Goal: Task Accomplishment & Management: Complete application form

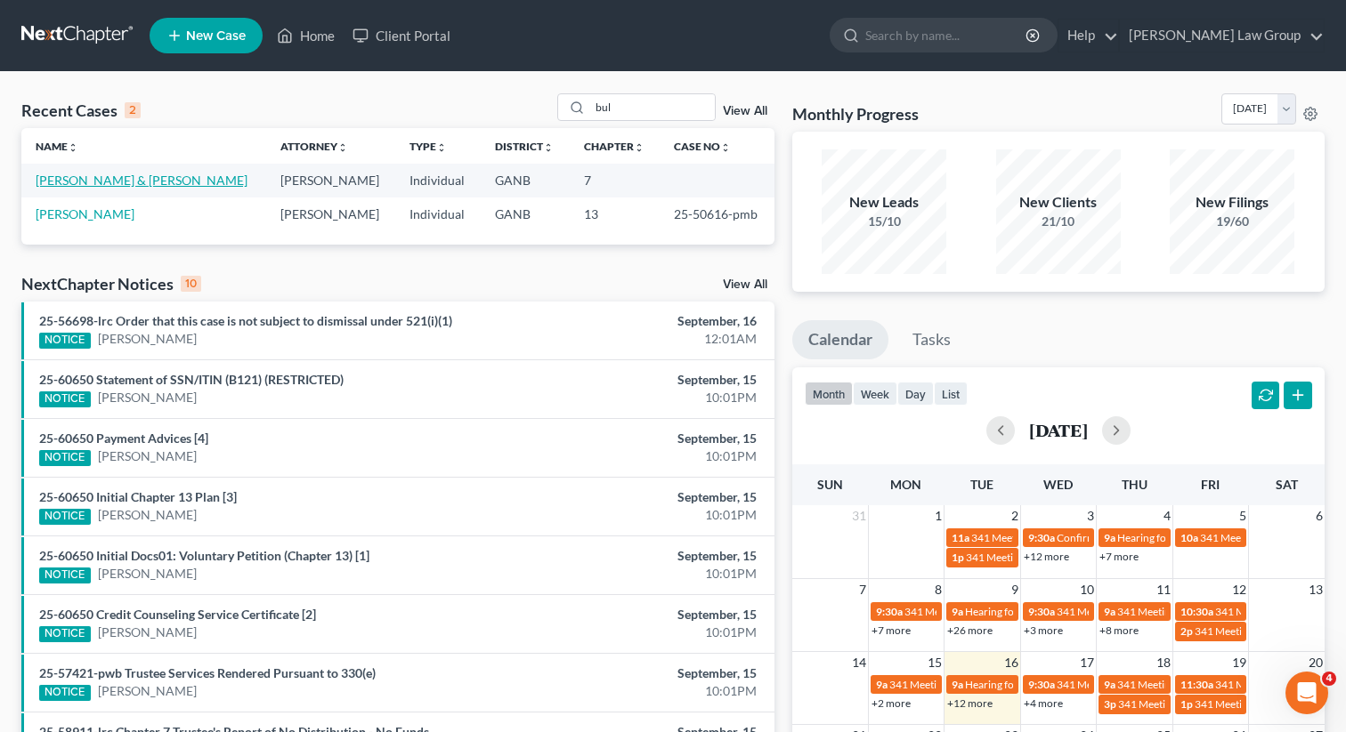
click at [101, 183] on link "[PERSON_NAME] & [PERSON_NAME]" at bounding box center [142, 180] width 212 height 15
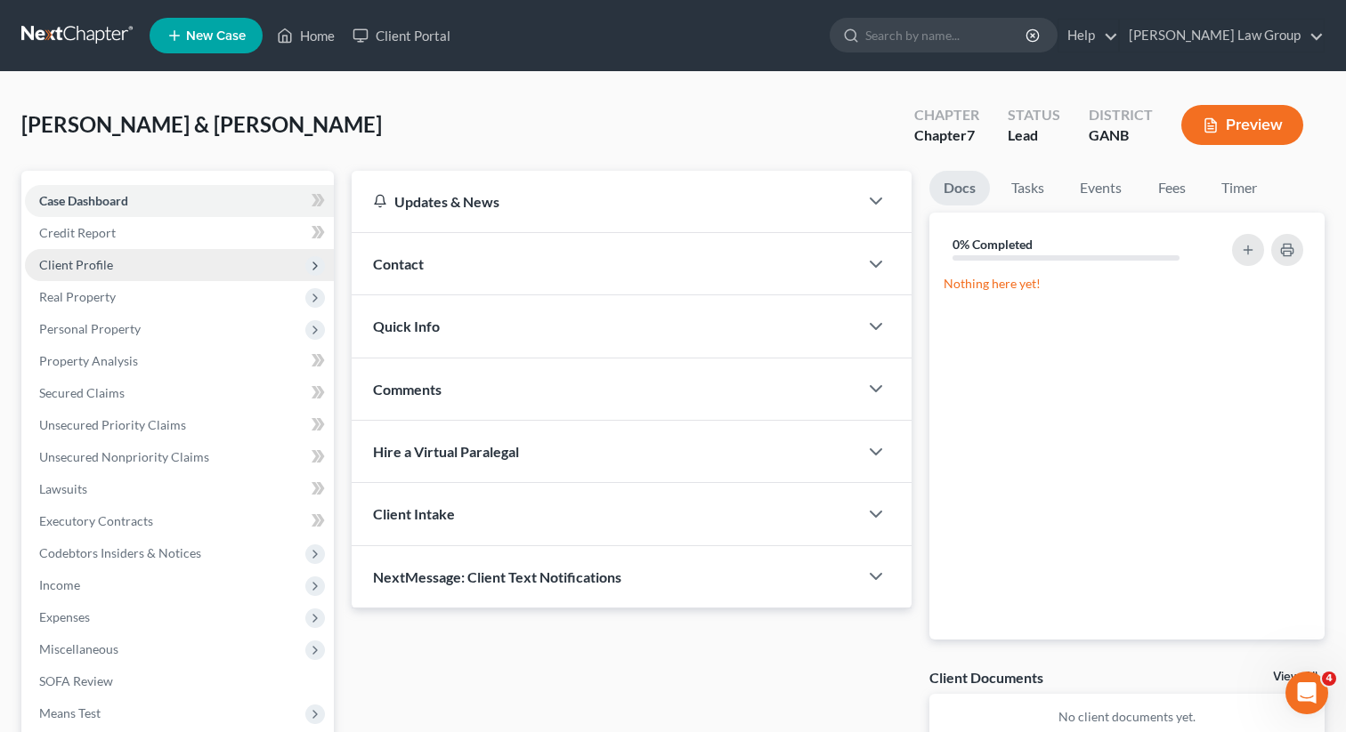
click at [108, 267] on span "Client Profile" at bounding box center [76, 264] width 74 height 15
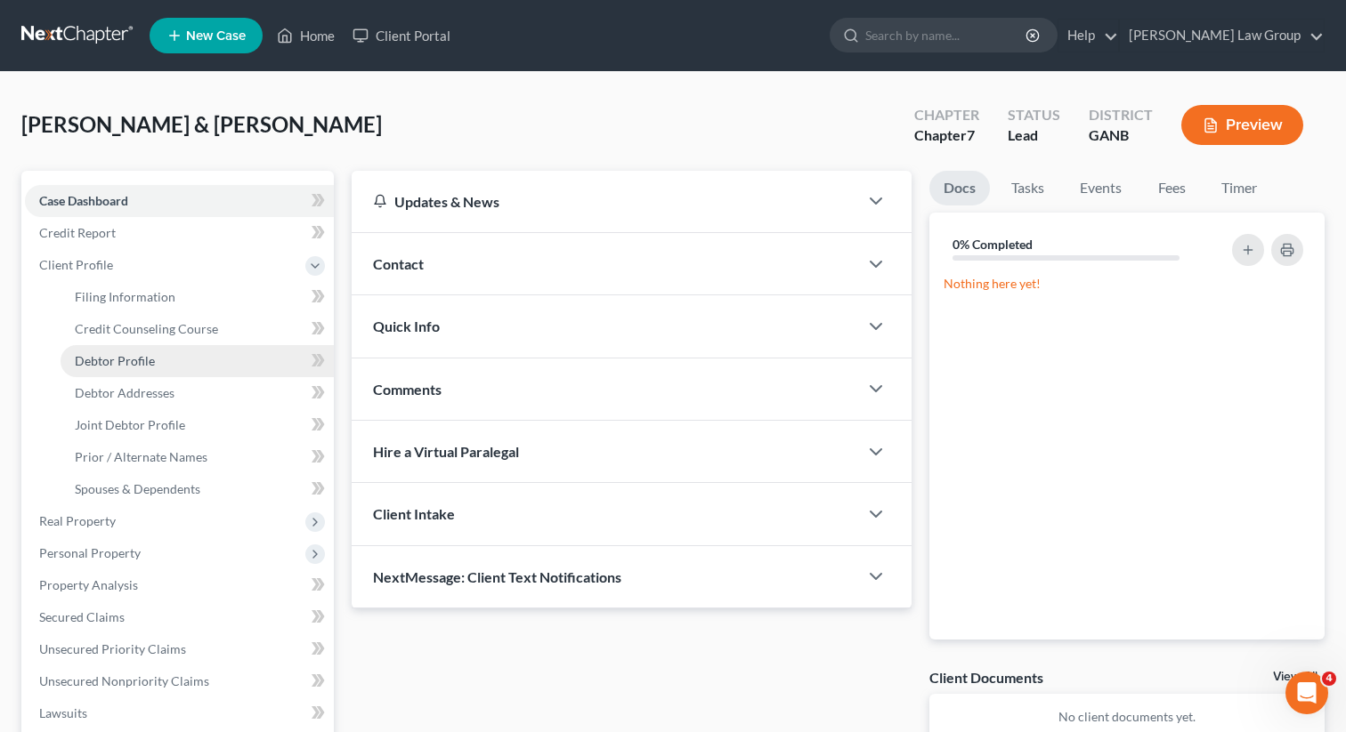
click at [148, 362] on span "Debtor Profile" at bounding box center [115, 360] width 80 height 15
select select "1"
select select "5"
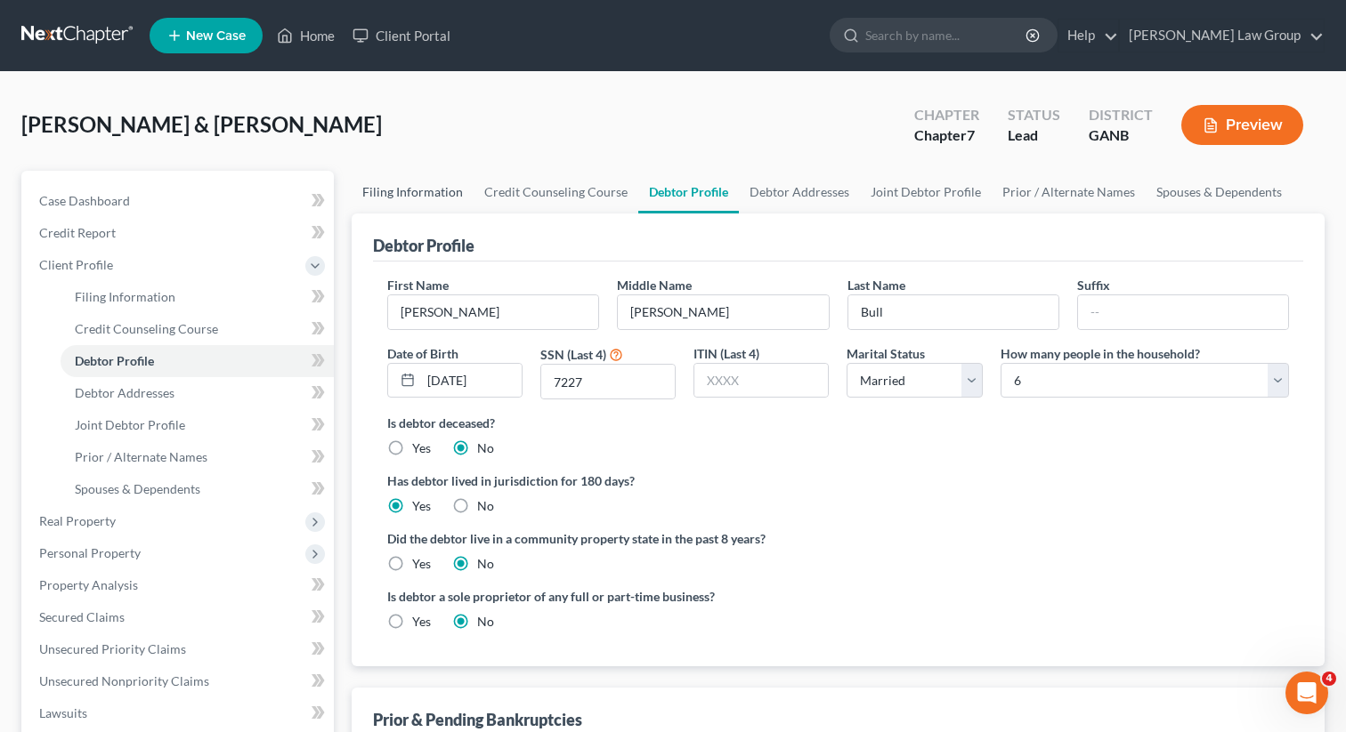
click at [399, 202] on link "Filing Information" at bounding box center [413, 192] width 122 height 43
select select "1"
select select "0"
select select "10"
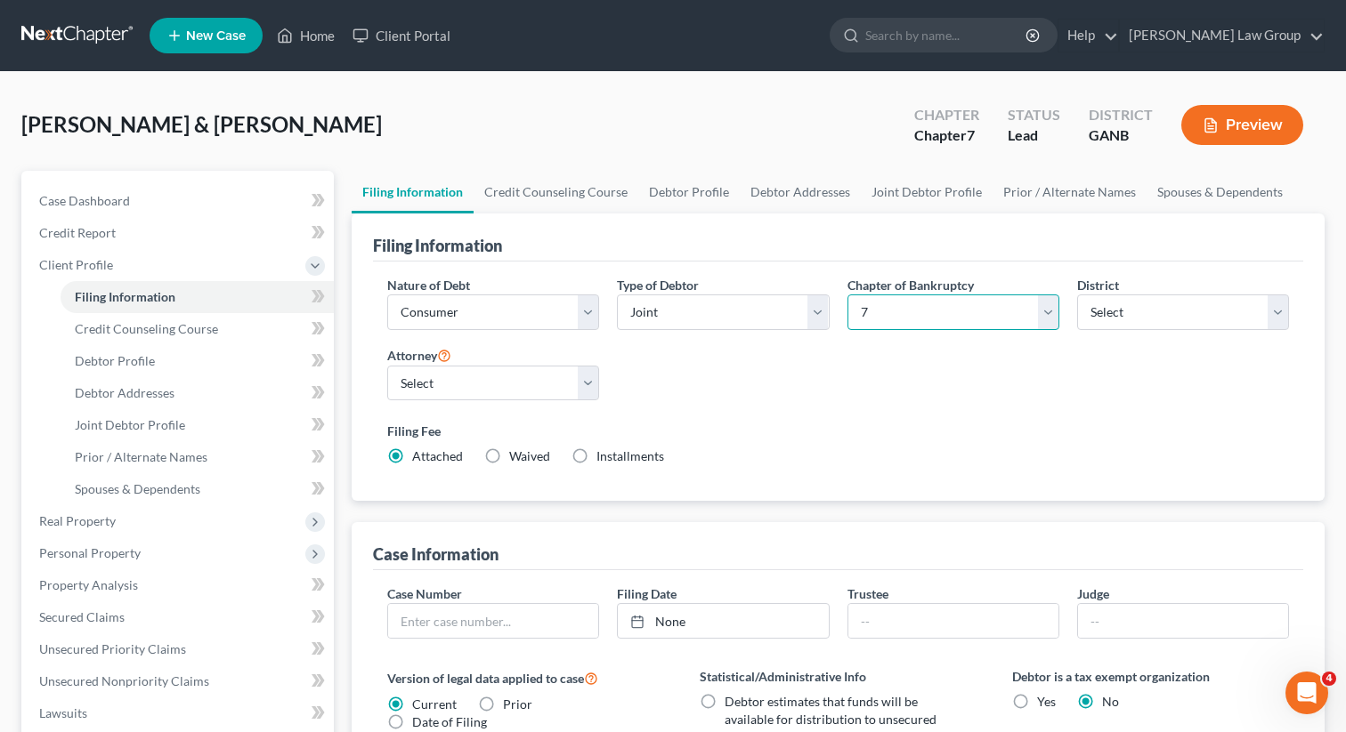
click at [880, 325] on select "Select 7 11 12 13" at bounding box center [953, 313] width 212 height 36
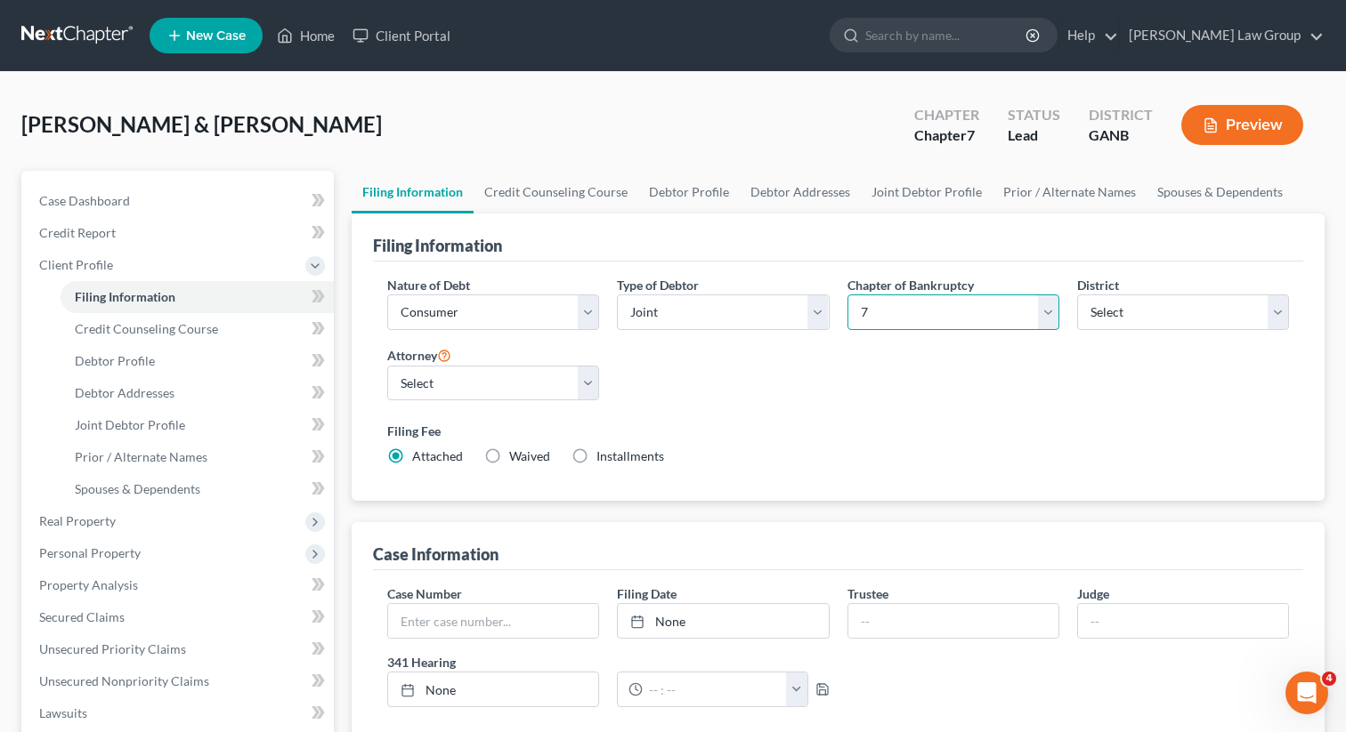
select select "3"
click at [847, 295] on select "Select 7 11 12 13" at bounding box center [953, 313] width 212 height 36
click at [919, 377] on div "Nature of Debt Select Business Consumer Other Nature of Business Select Clearin…" at bounding box center [837, 378] width 919 height 205
click at [530, 198] on link "Credit Counseling Course" at bounding box center [555, 192] width 165 height 43
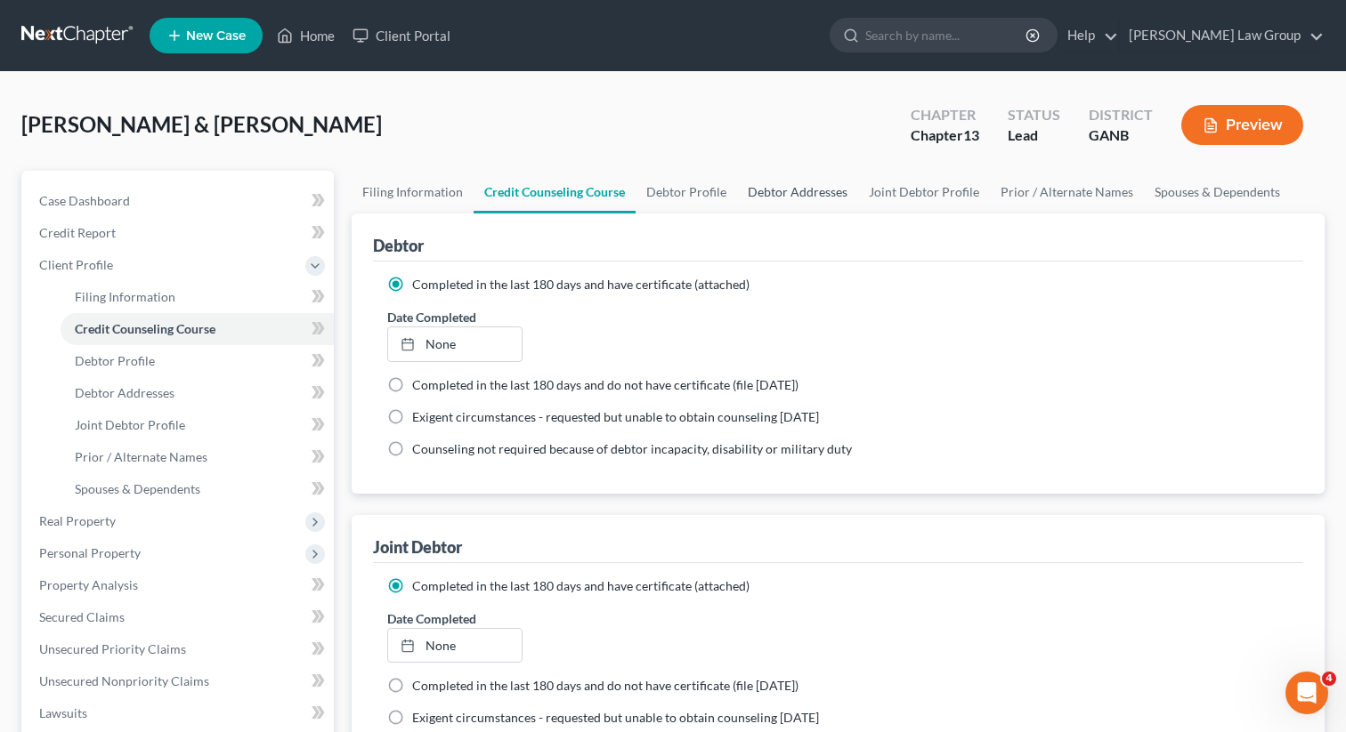
click at [787, 191] on link "Debtor Addresses" at bounding box center [797, 192] width 121 height 43
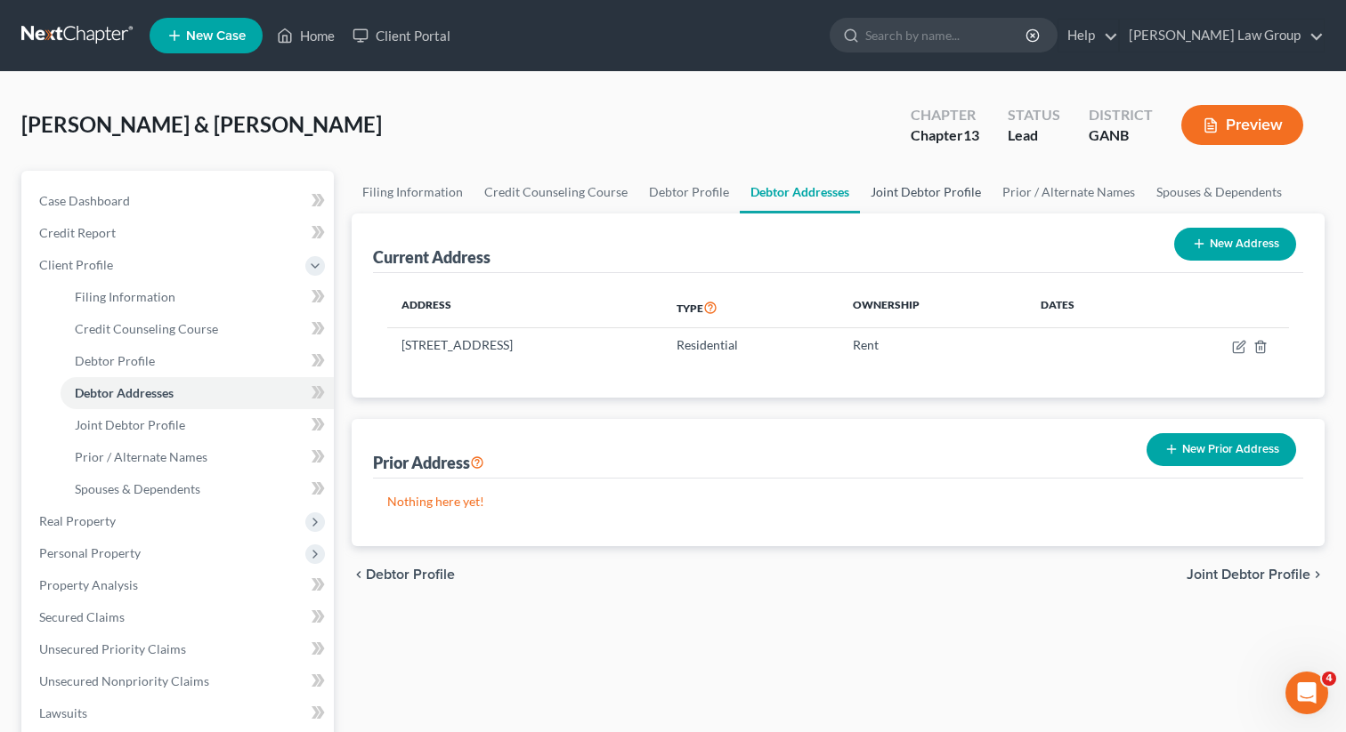
click at [912, 186] on link "Joint Debtor Profile" at bounding box center [926, 192] width 132 height 43
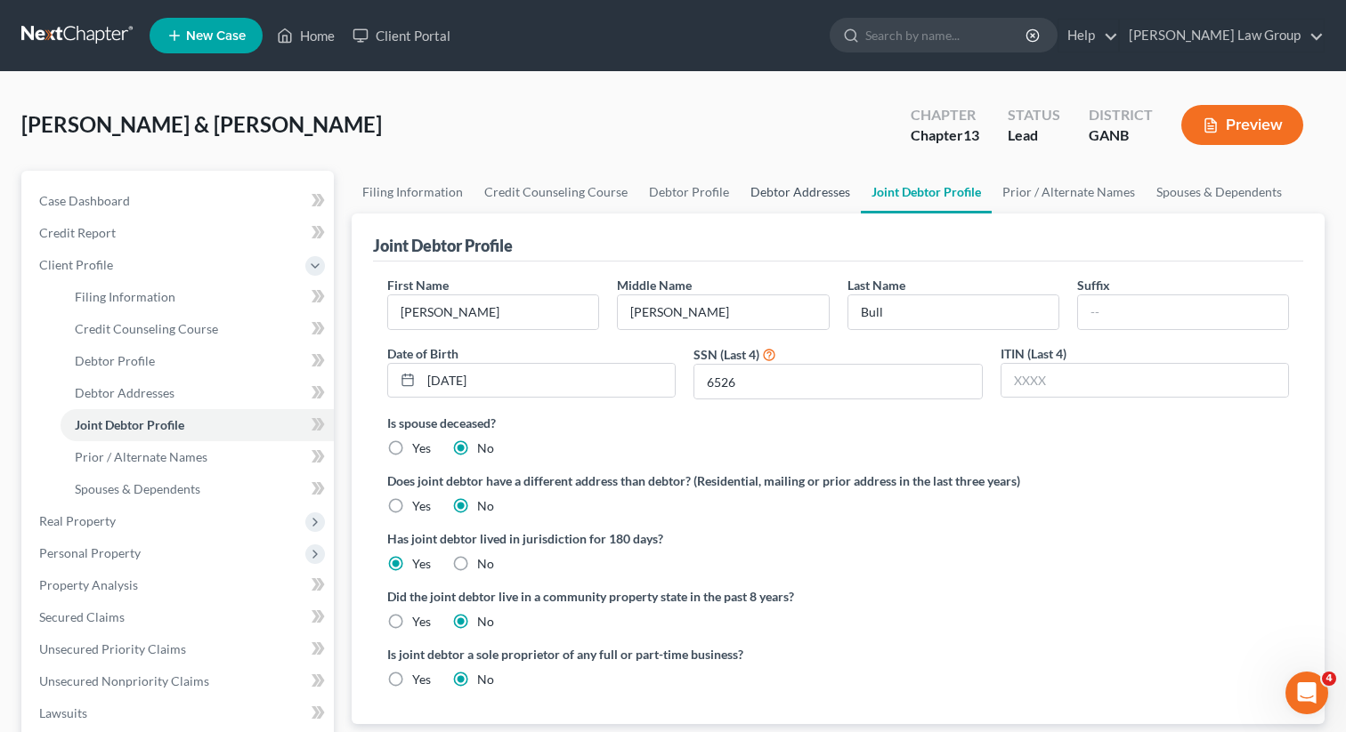
click at [763, 196] on link "Debtor Addresses" at bounding box center [800, 192] width 121 height 43
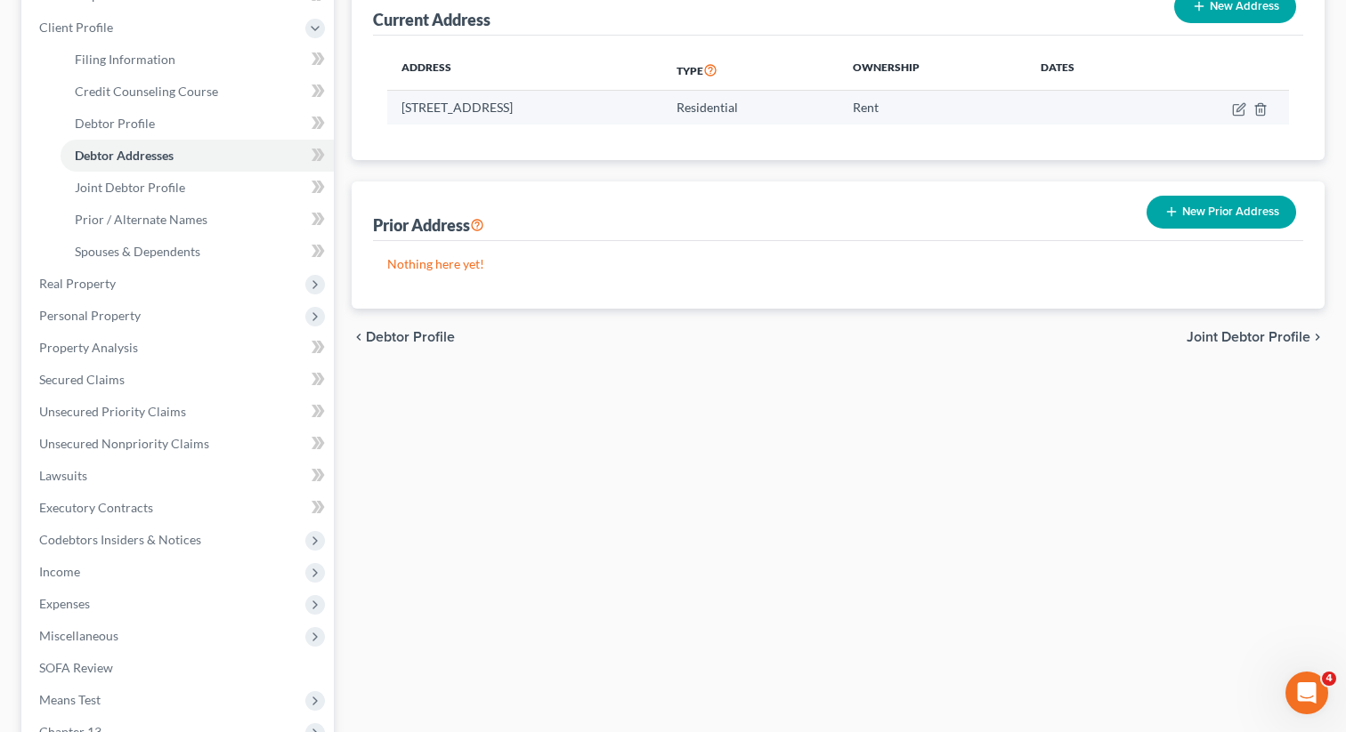
scroll to position [262, 0]
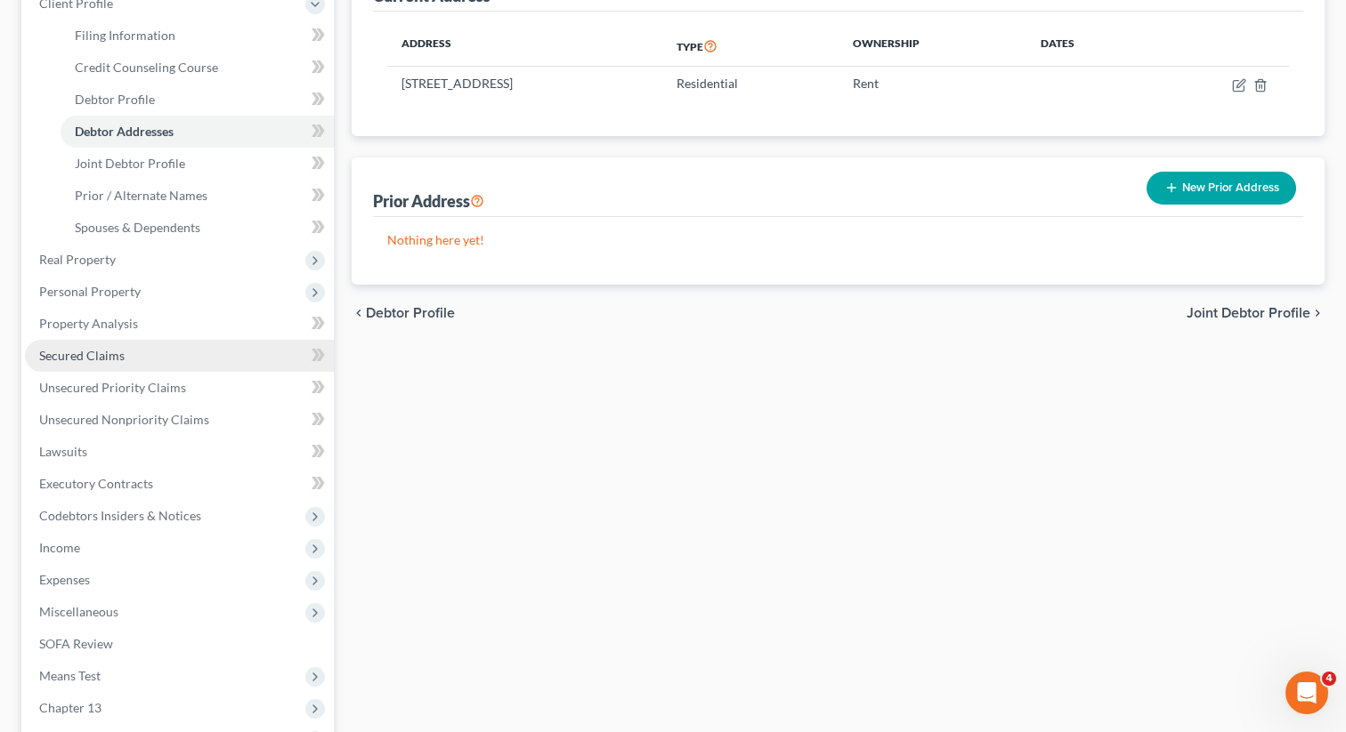
click at [159, 352] on link "Secured Claims" at bounding box center [179, 356] width 309 height 32
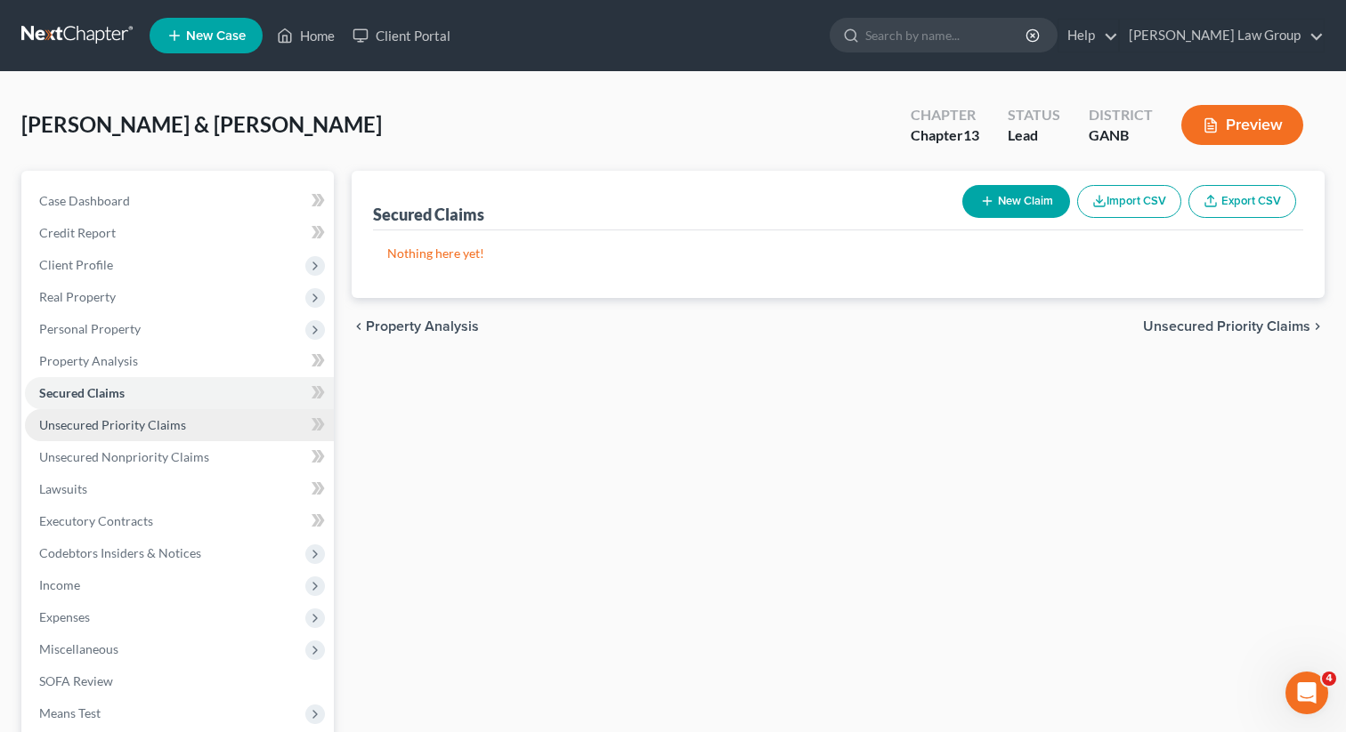
click at [182, 433] on link "Unsecured Priority Claims" at bounding box center [179, 425] width 309 height 32
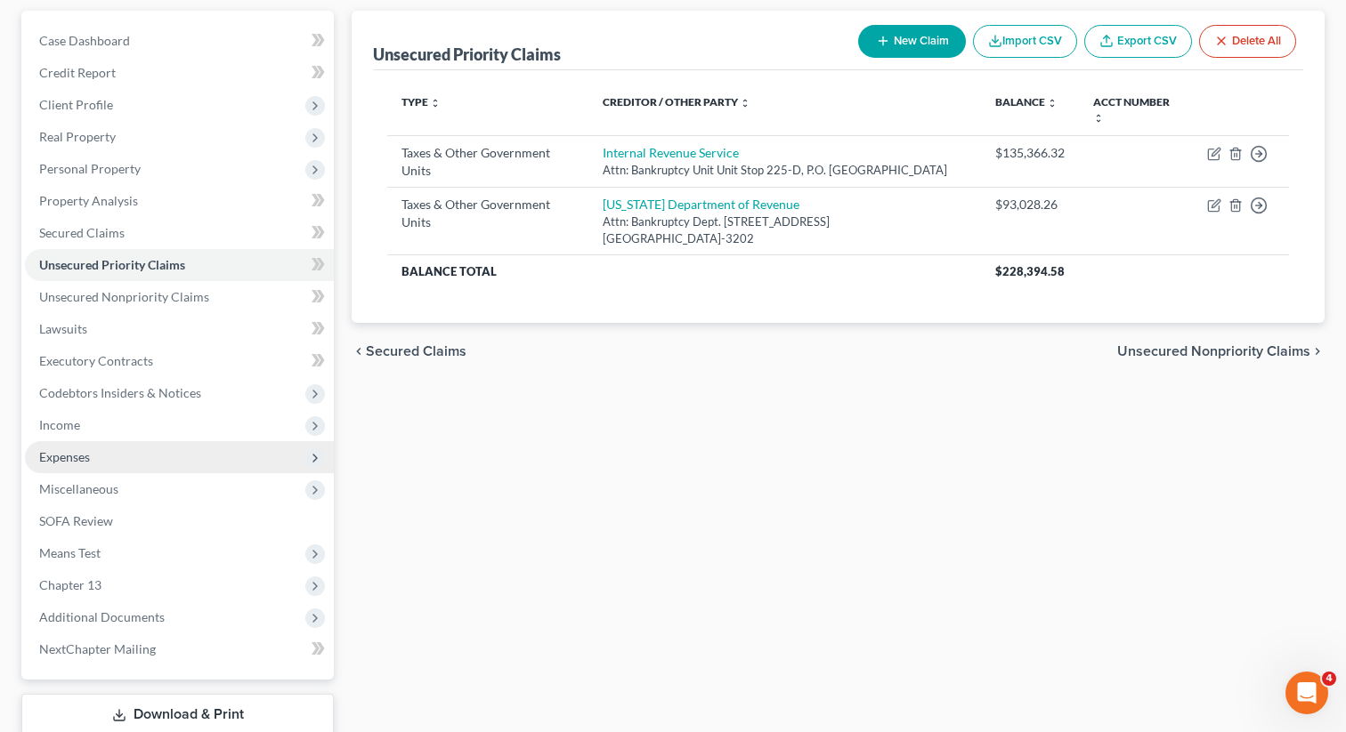
scroll to position [161, 0]
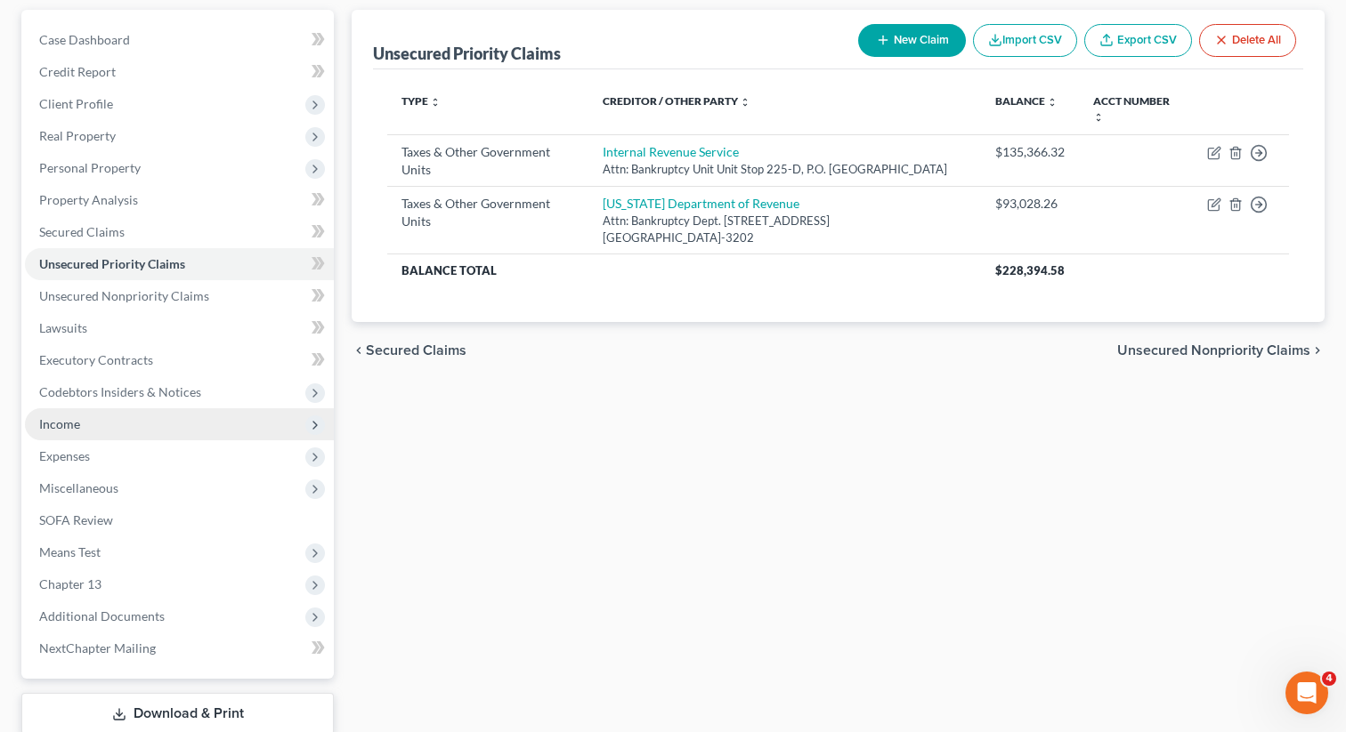
click at [135, 425] on span "Income" at bounding box center [179, 424] width 309 height 32
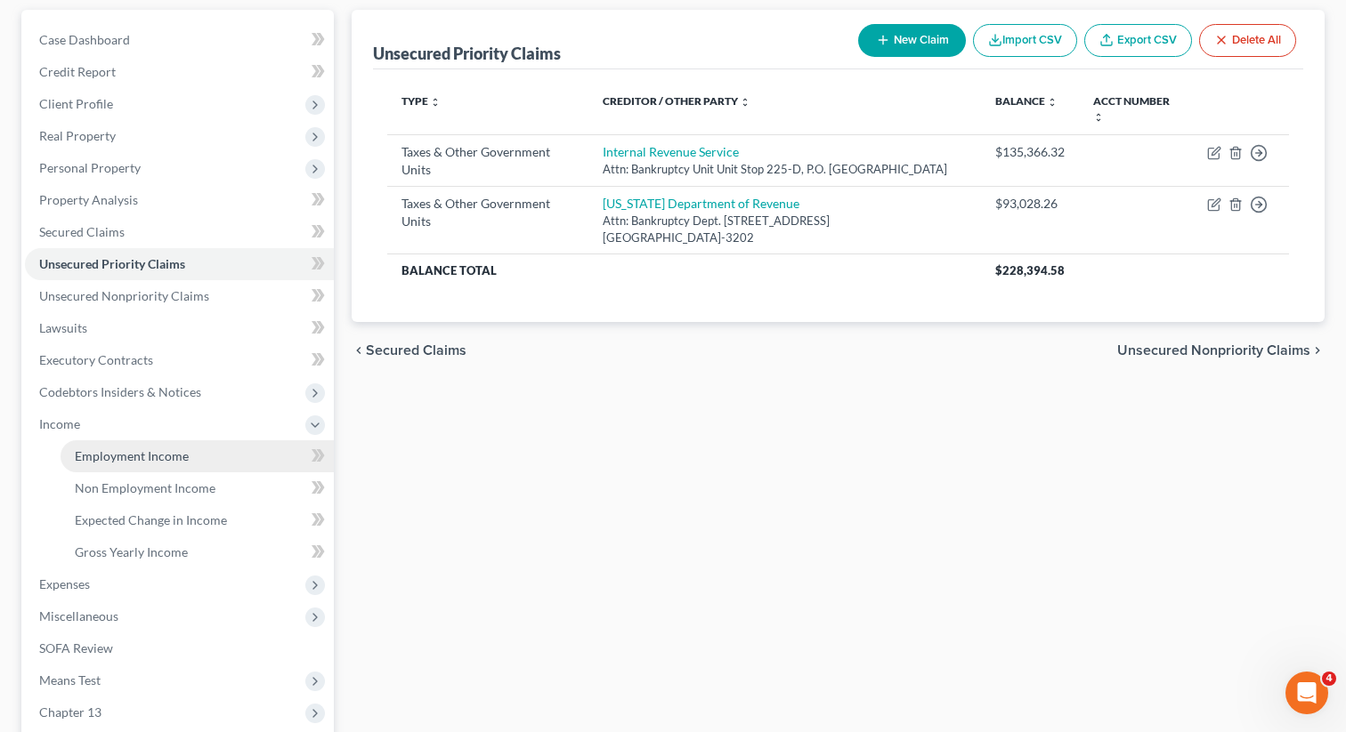
click at [133, 453] on span "Employment Income" at bounding box center [132, 456] width 114 height 15
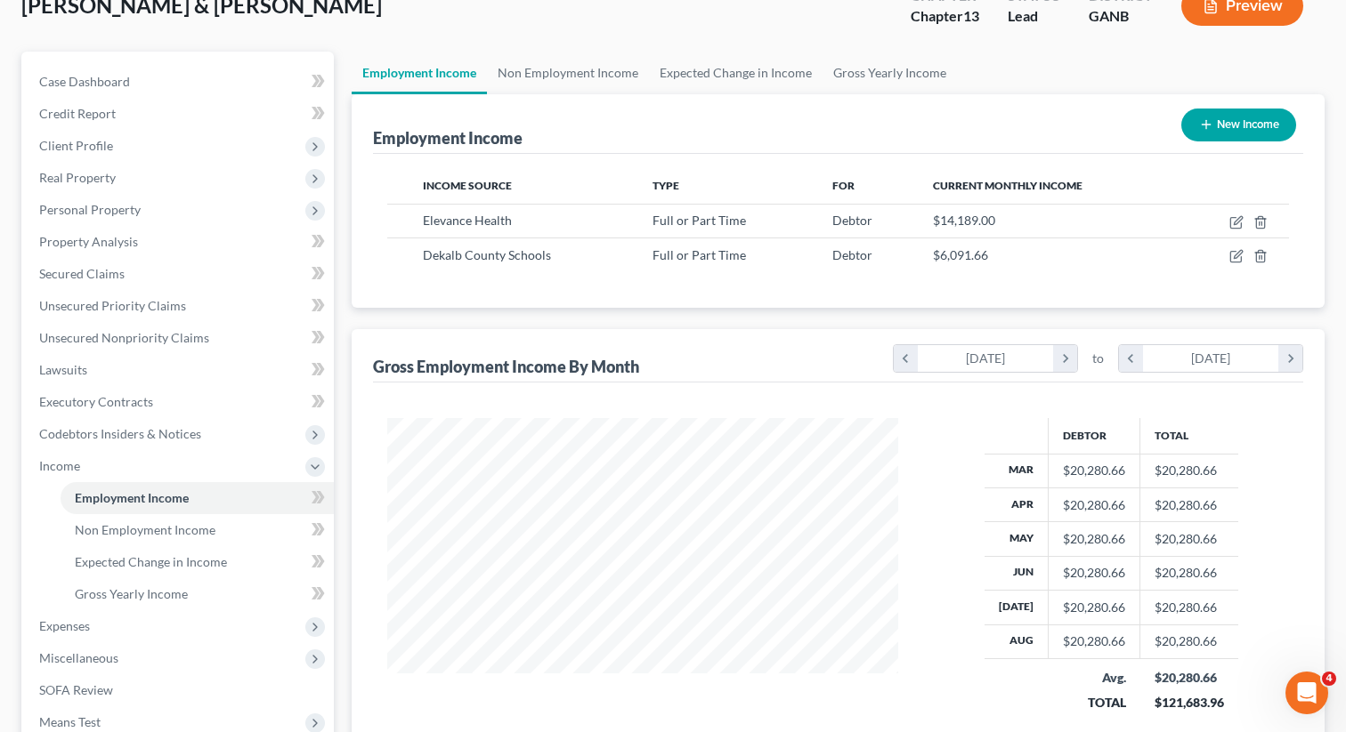
scroll to position [221, 0]
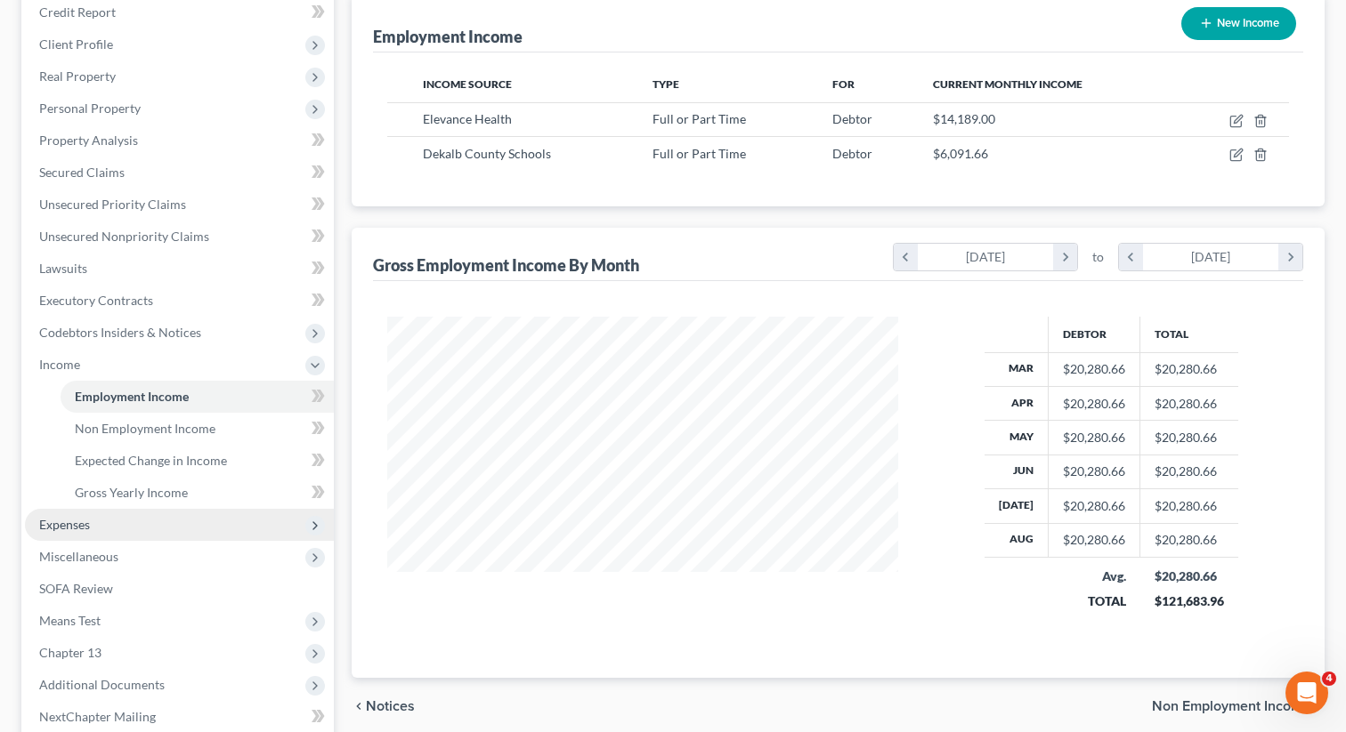
click at [131, 529] on span "Expenses" at bounding box center [179, 525] width 309 height 32
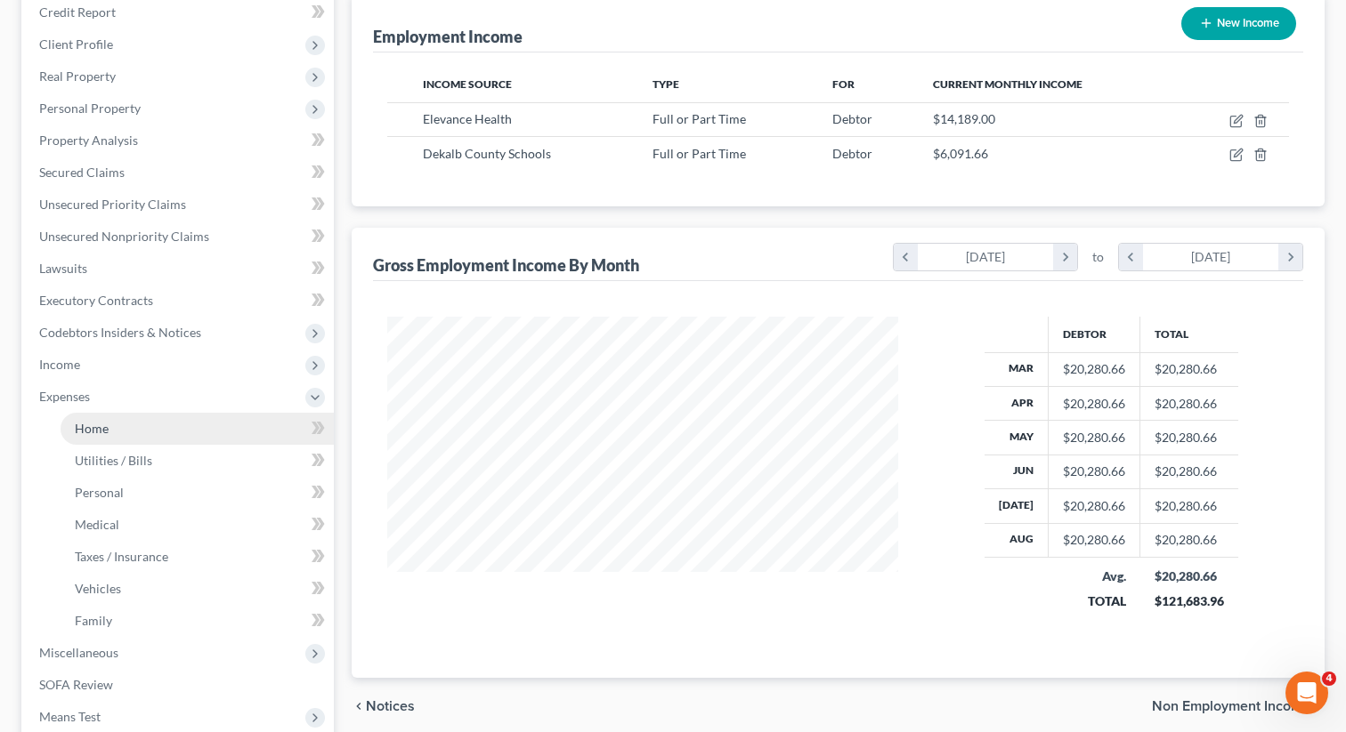
click at [142, 440] on link "Home" at bounding box center [197, 429] width 273 height 32
click at [151, 417] on link "Home" at bounding box center [197, 429] width 273 height 32
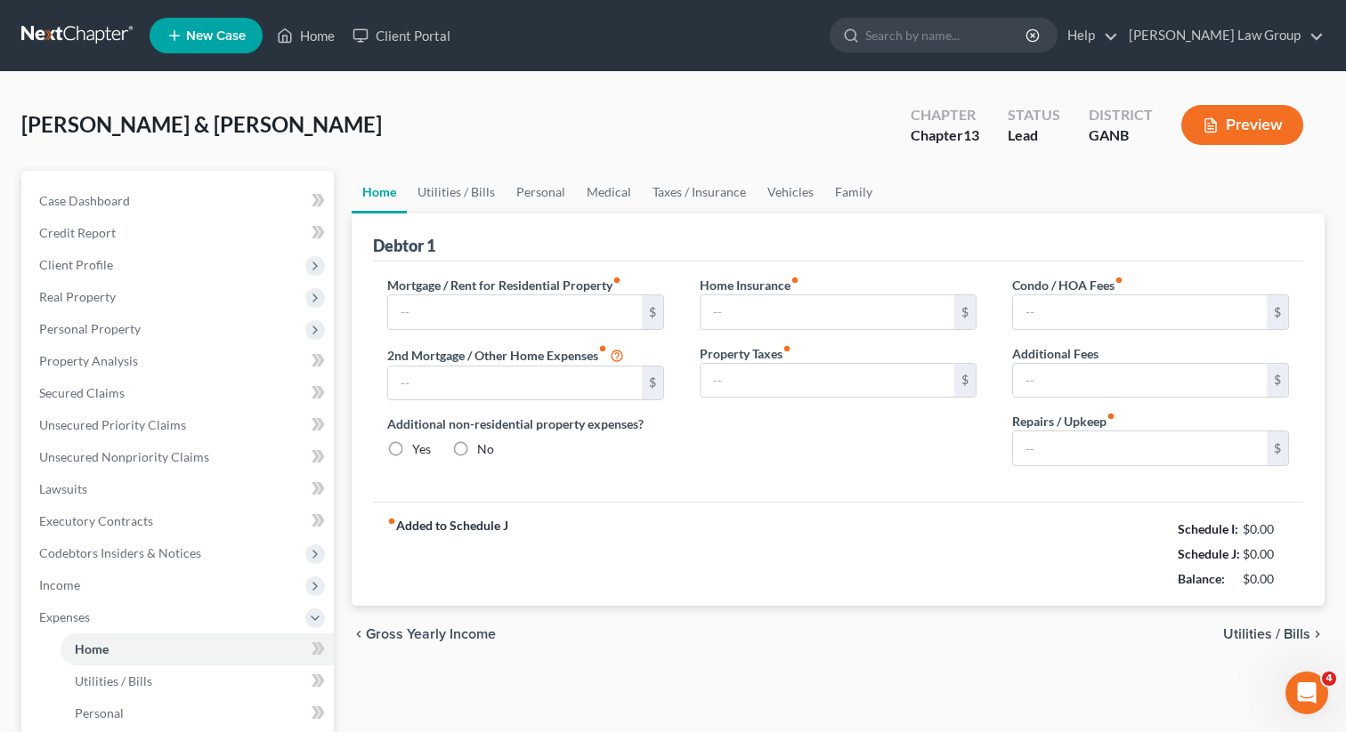
type input "2,067.99"
type input "0.00"
radio input "true"
type input "65.00"
type input "0.00"
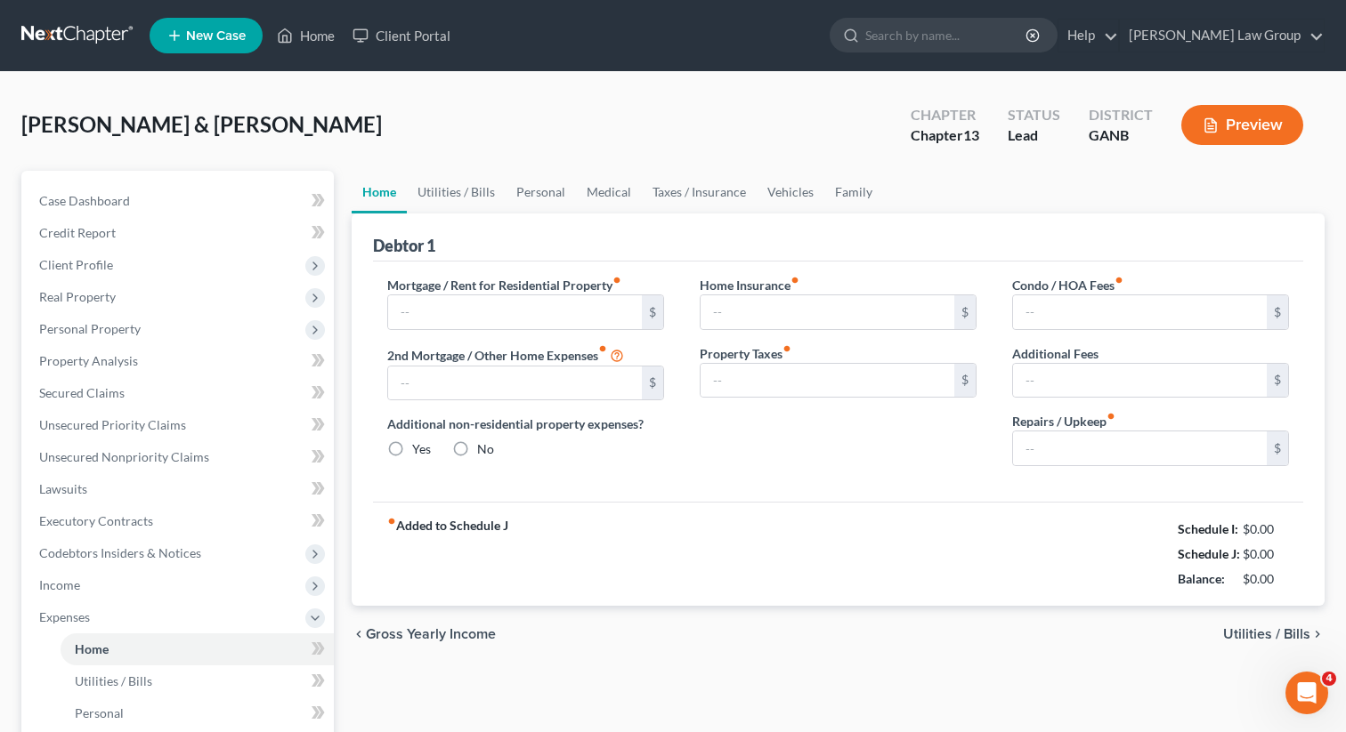
type input "0.00"
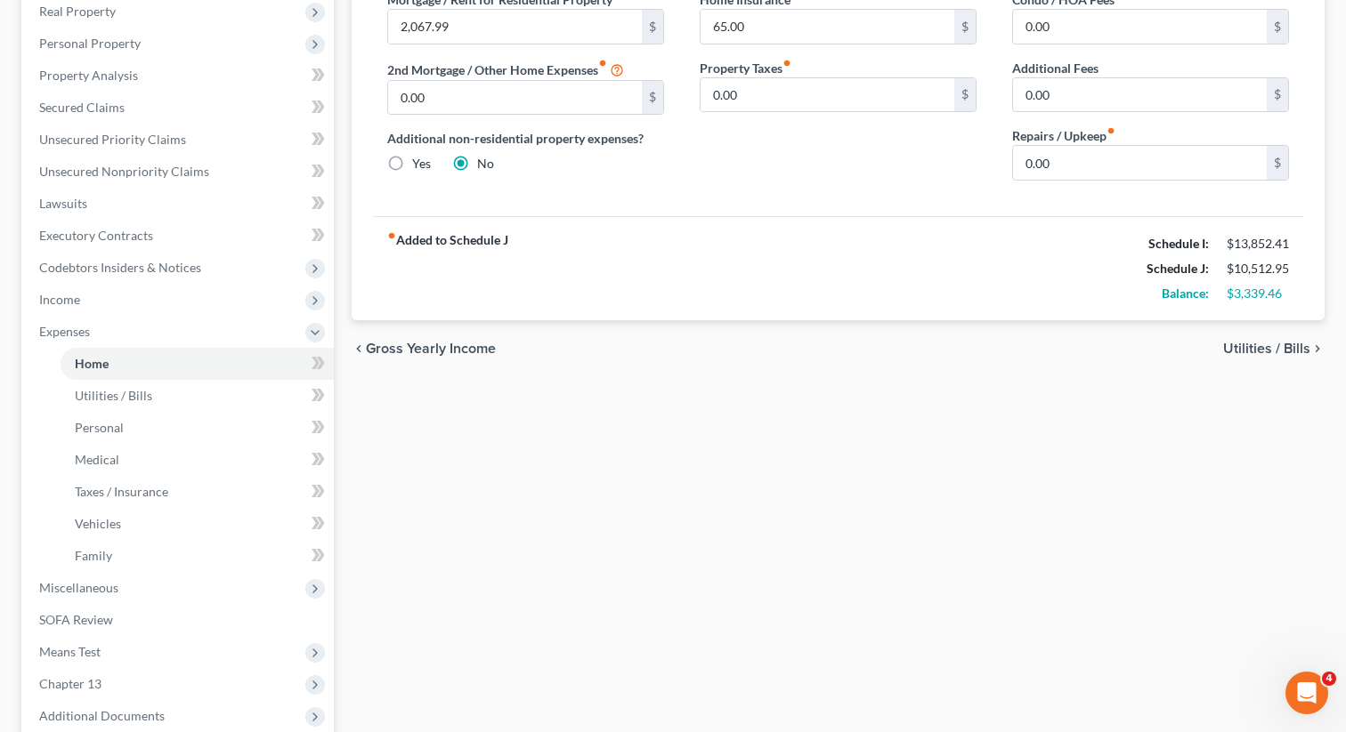
scroll to position [355, 0]
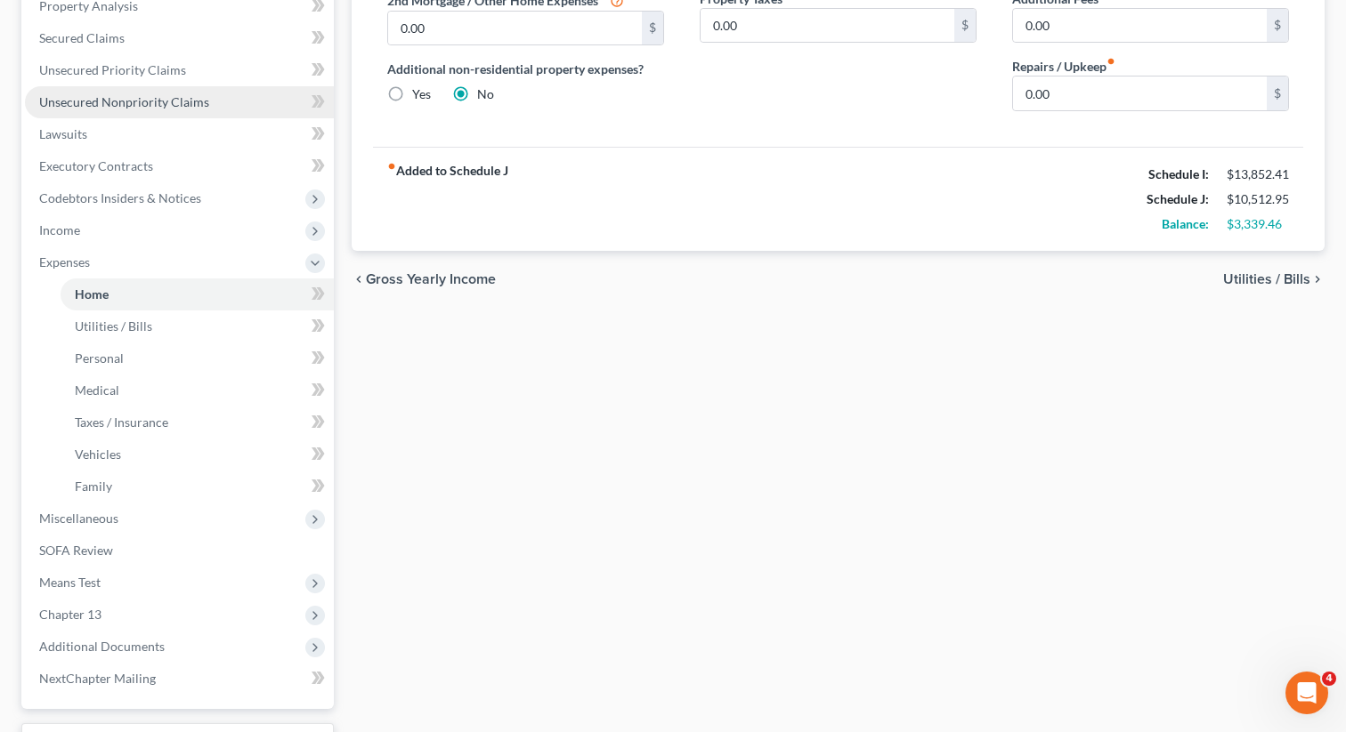
click at [170, 97] on span "Unsecured Nonpriority Claims" at bounding box center [124, 101] width 170 height 15
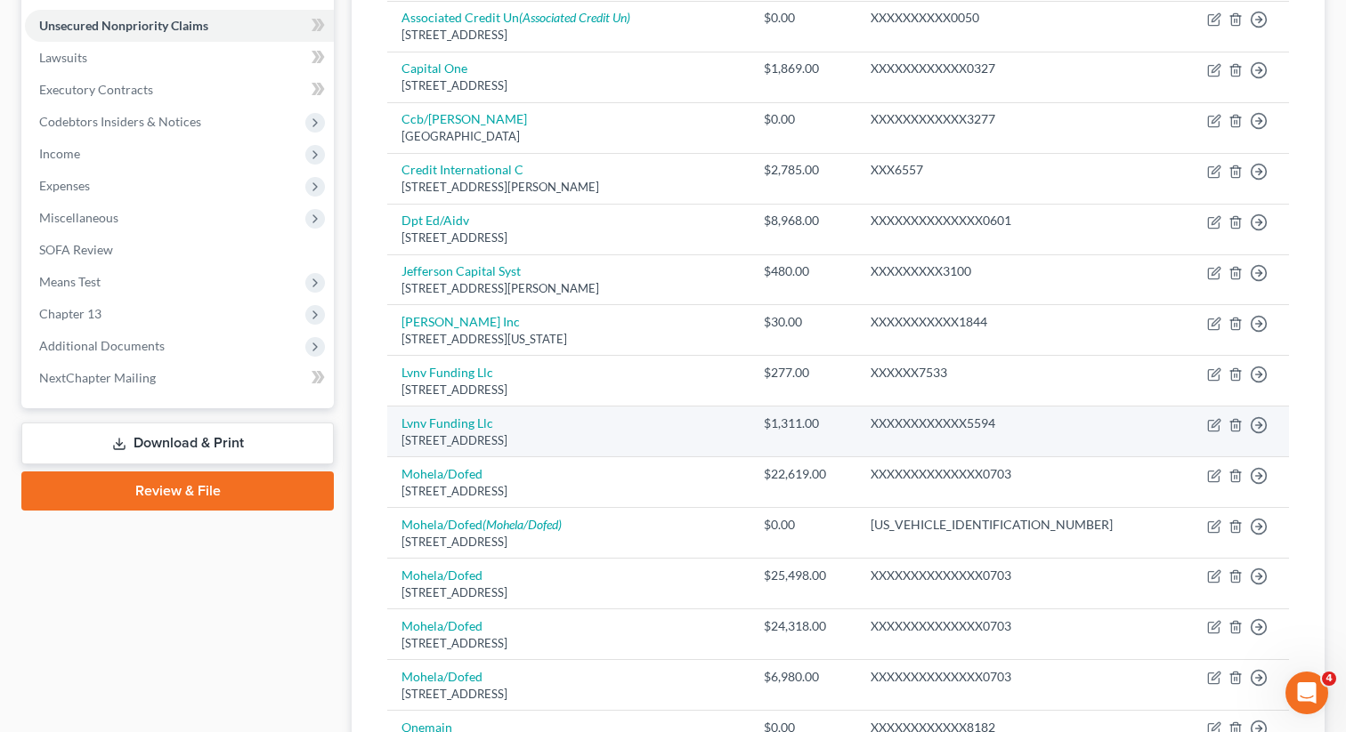
scroll to position [433, 0]
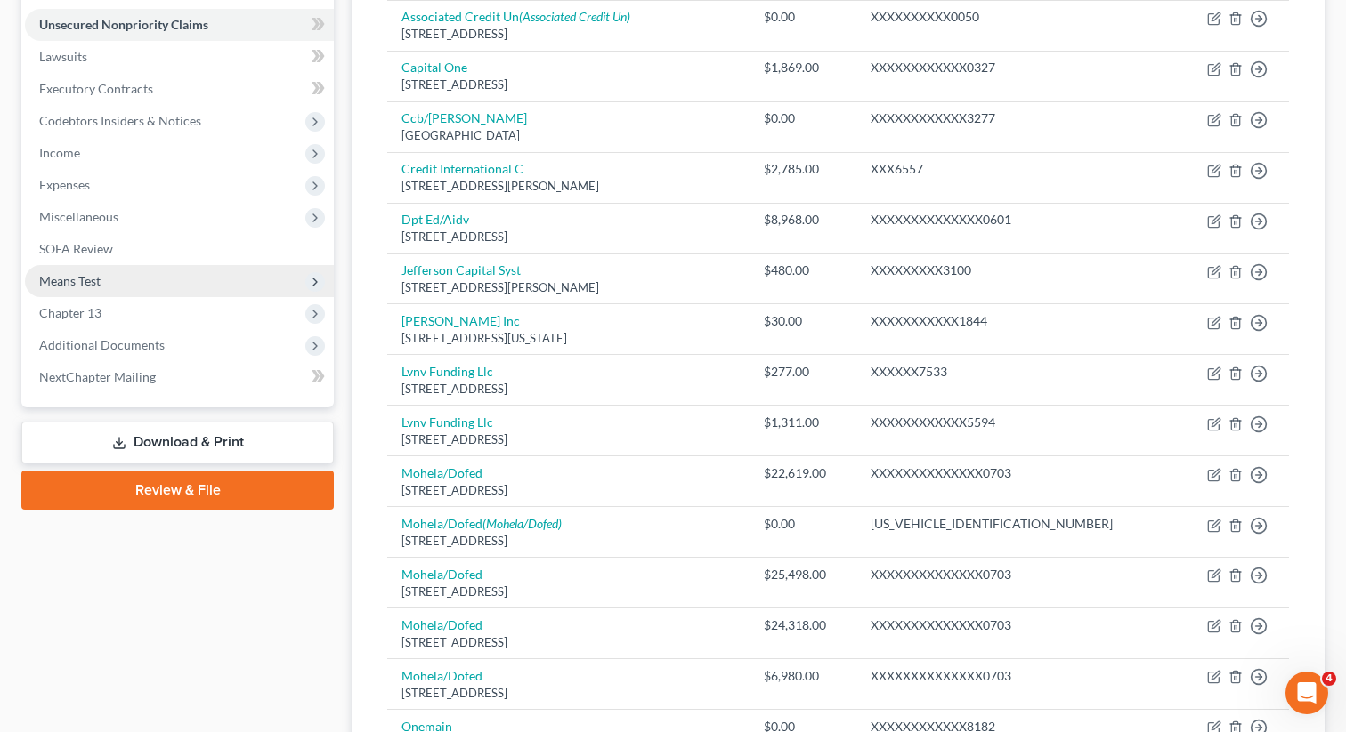
click at [167, 293] on span "Means Test" at bounding box center [179, 281] width 309 height 32
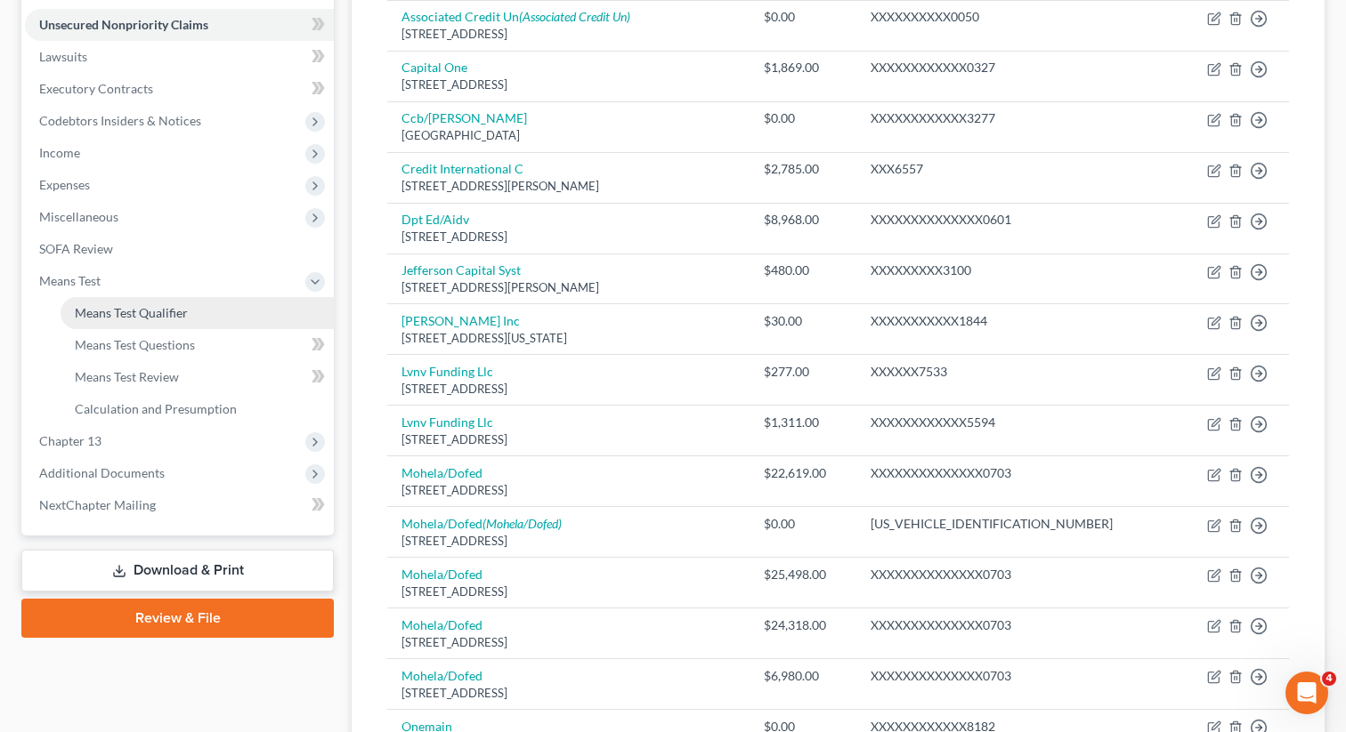
click at [176, 307] on span "Means Test Qualifier" at bounding box center [131, 312] width 113 height 15
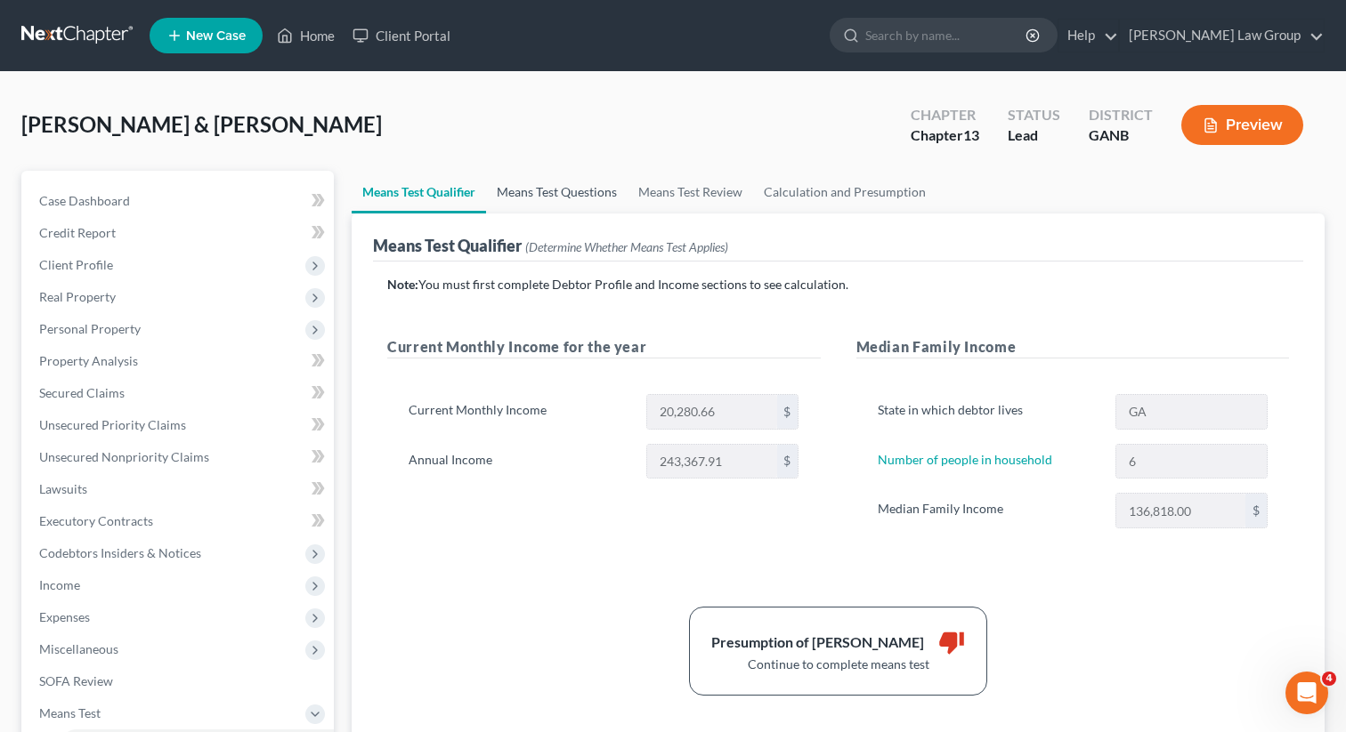
click at [566, 191] on link "Means Test Questions" at bounding box center [557, 192] width 142 height 43
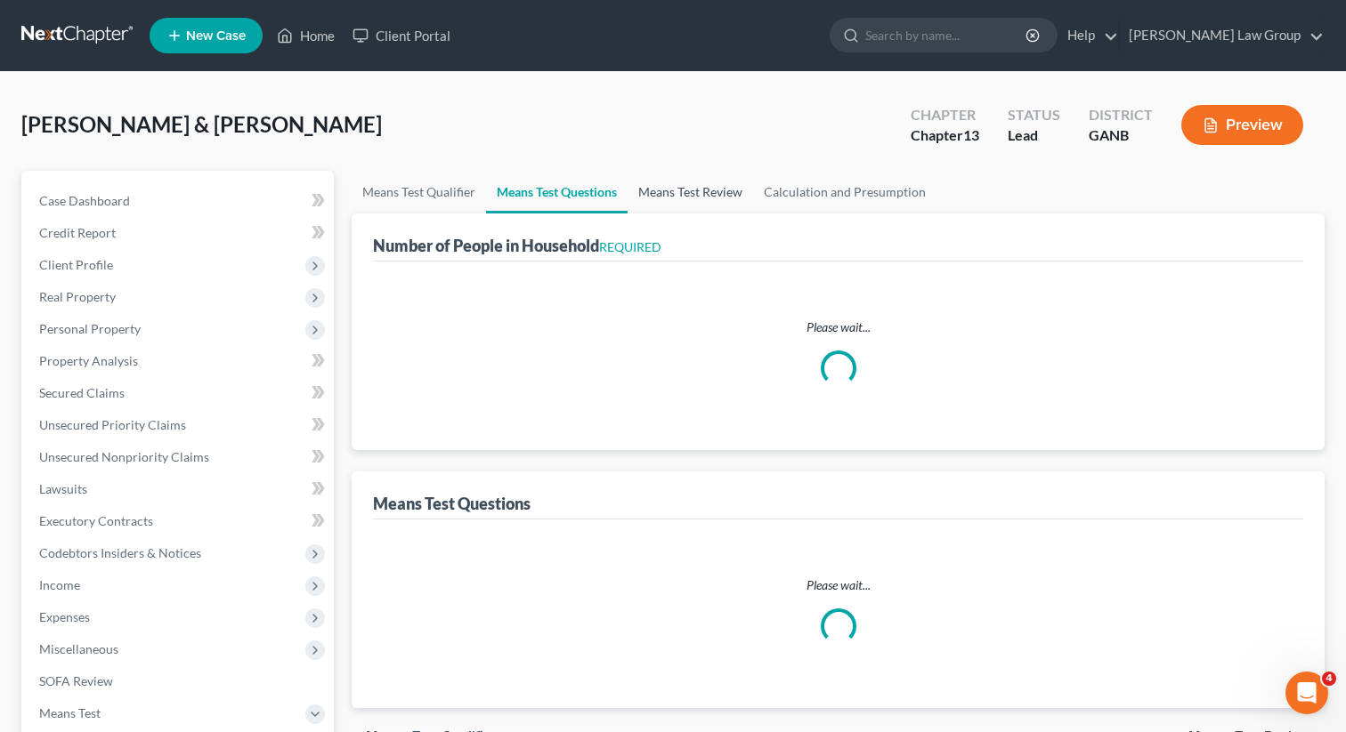
click at [667, 191] on link "Means Test Review" at bounding box center [689, 192] width 125 height 43
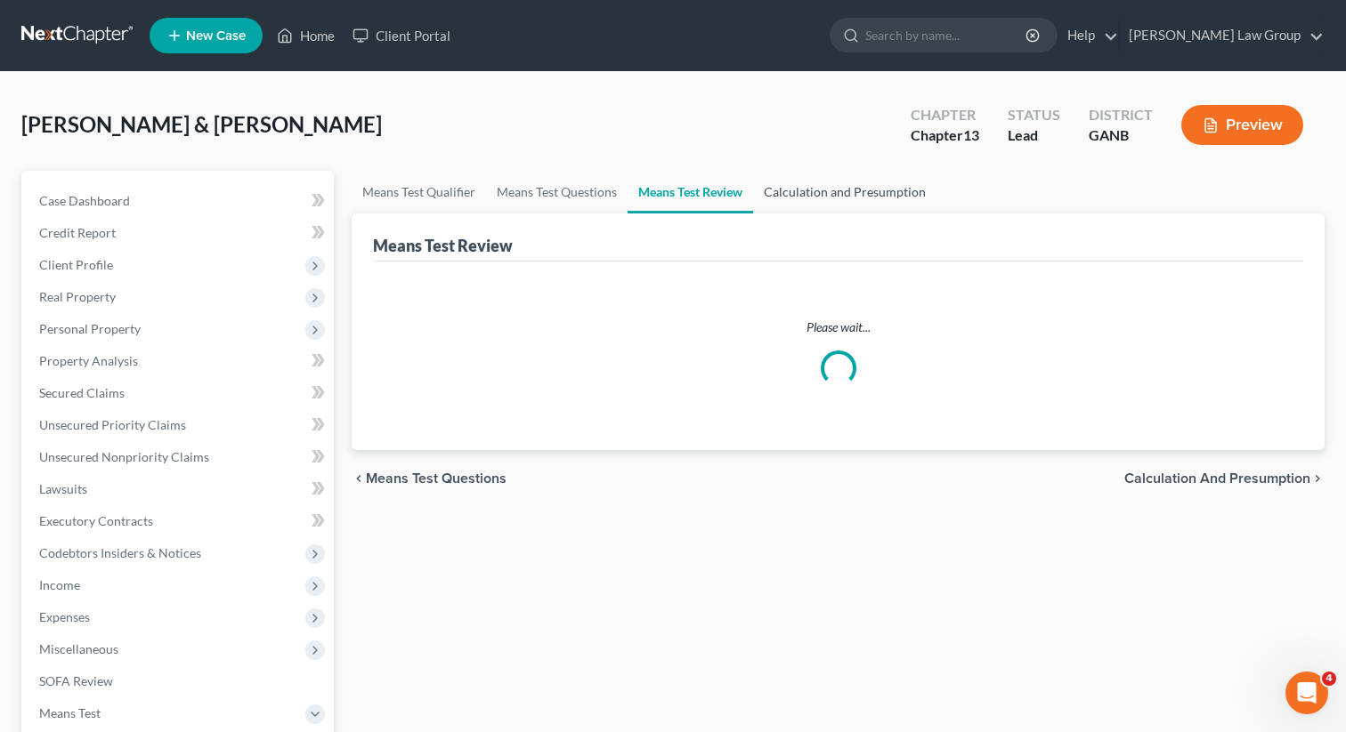
click at [799, 187] on link "Calculation and Presumption" at bounding box center [844, 192] width 183 height 43
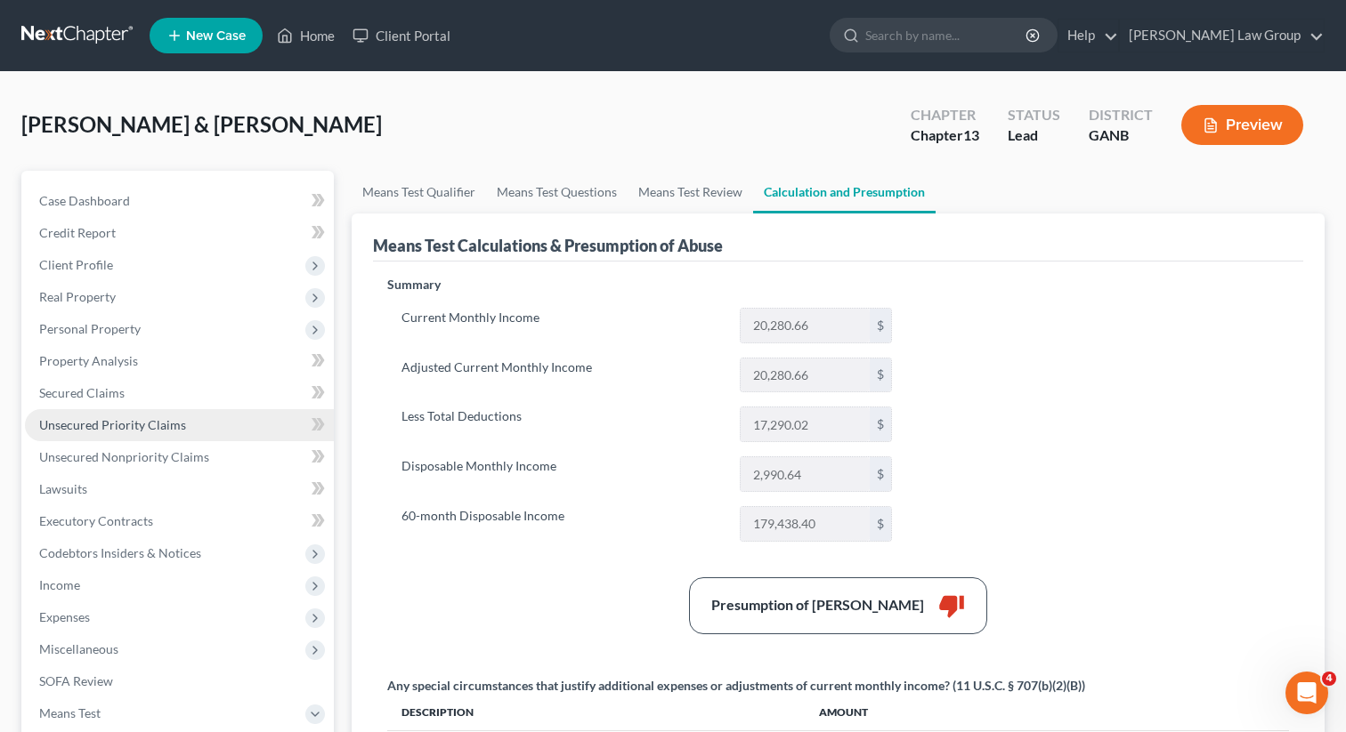
click at [101, 420] on span "Unsecured Priority Claims" at bounding box center [112, 424] width 147 height 15
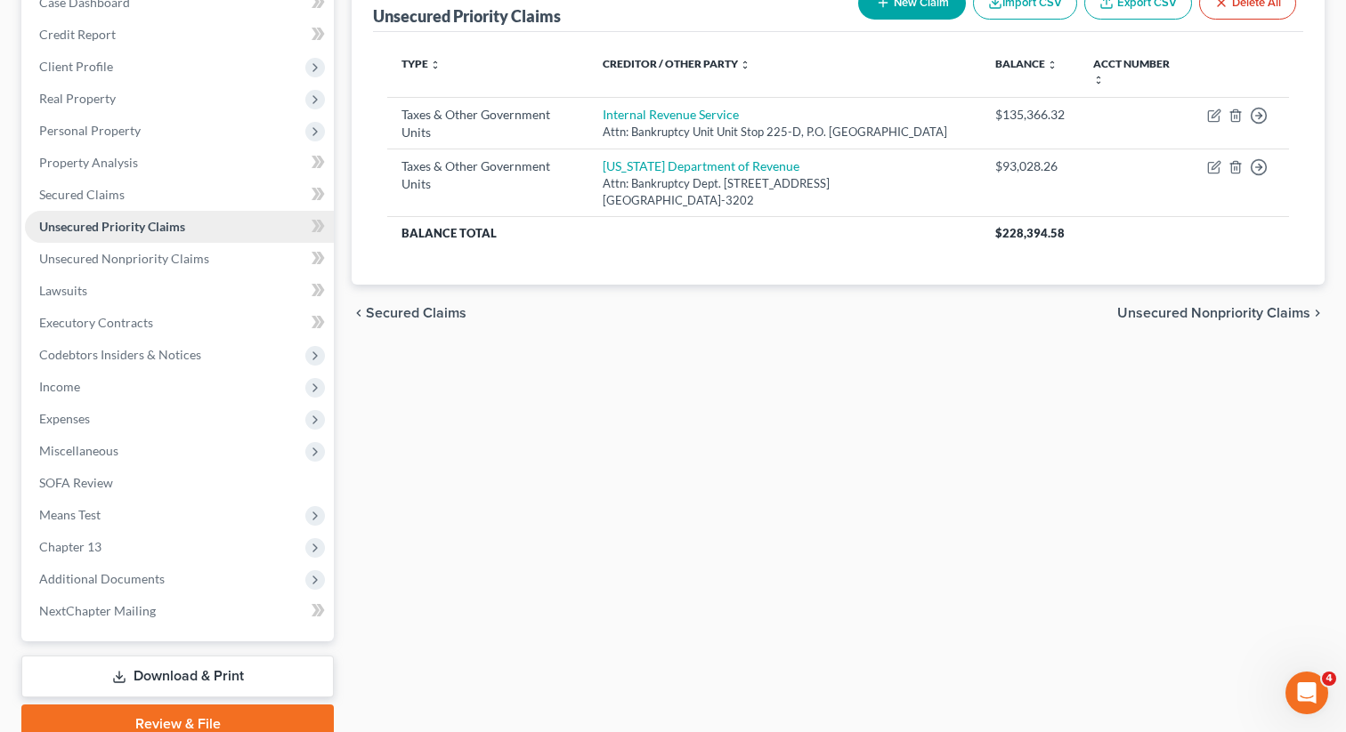
scroll to position [219, 0]
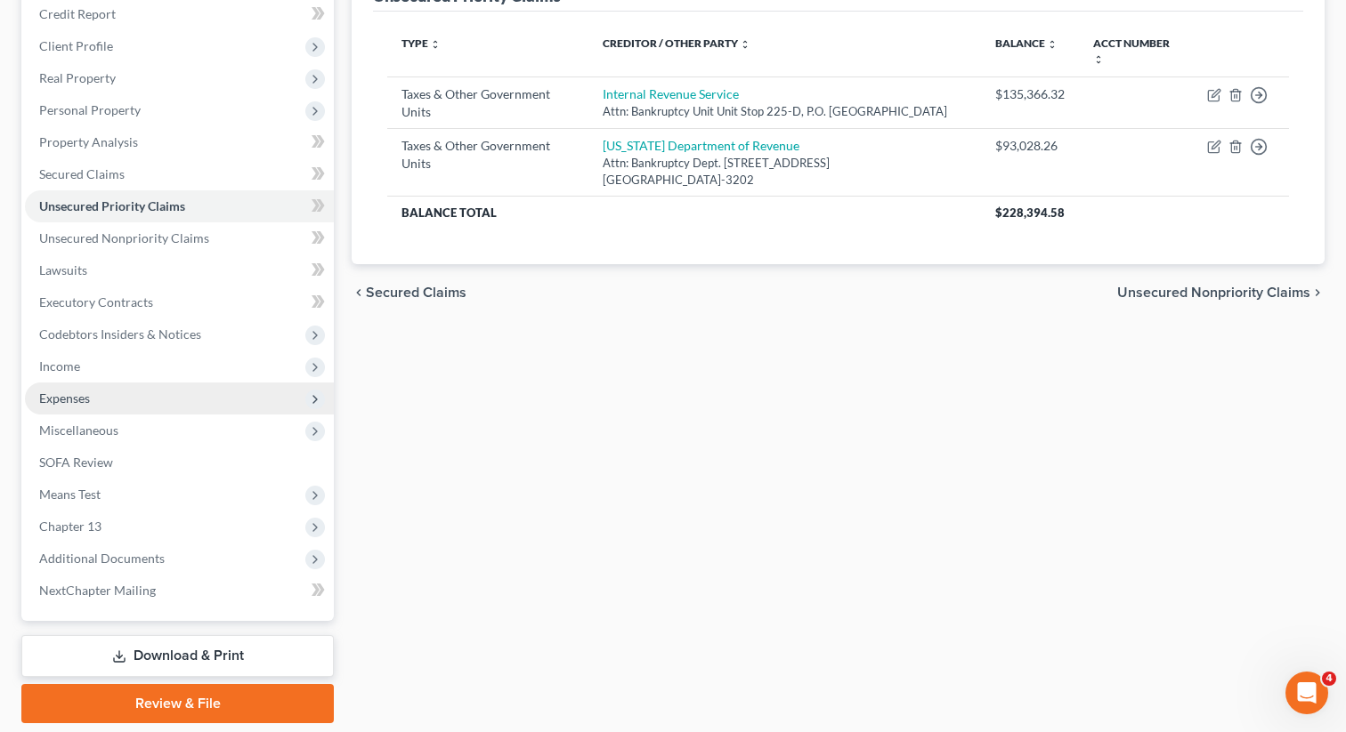
click at [160, 399] on span "Expenses" at bounding box center [179, 399] width 309 height 32
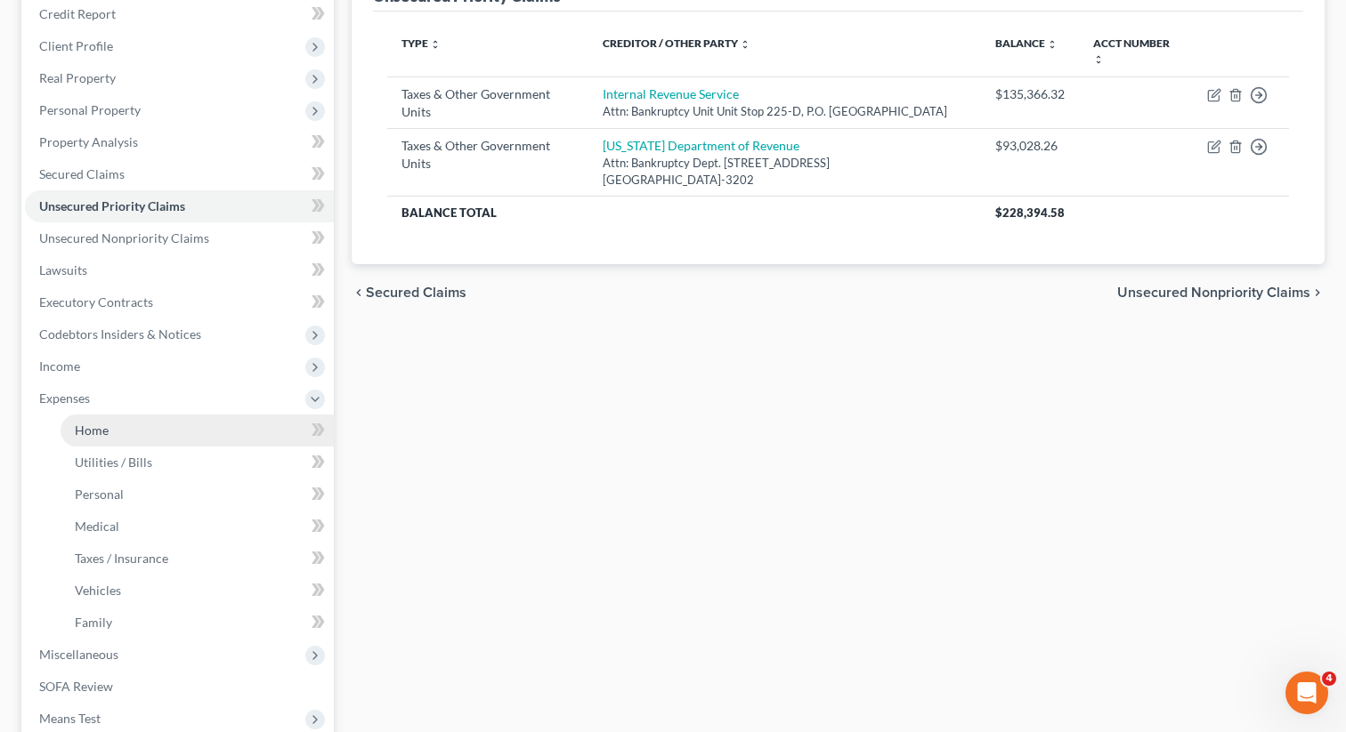
click at [134, 428] on link "Home" at bounding box center [197, 431] width 273 height 32
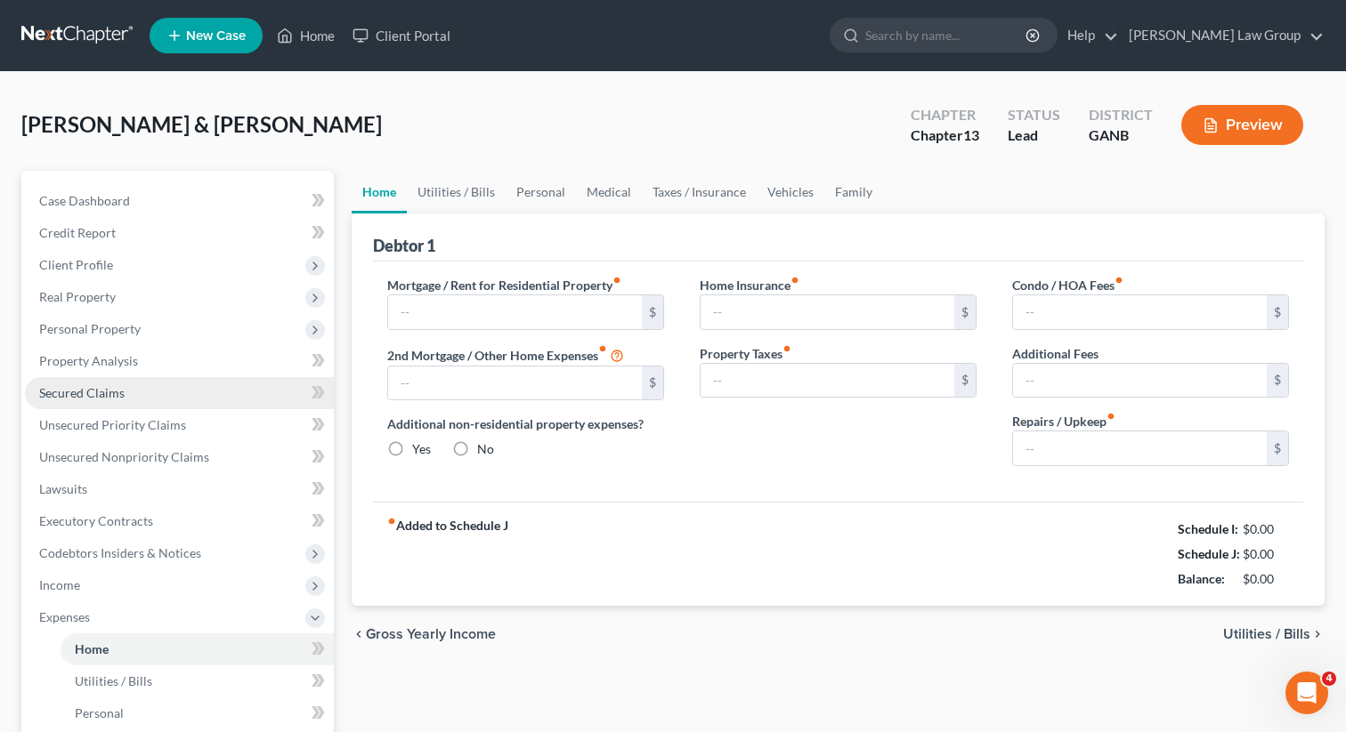
type input "2,067.99"
type input "0.00"
radio input "true"
type input "65.00"
type input "0.00"
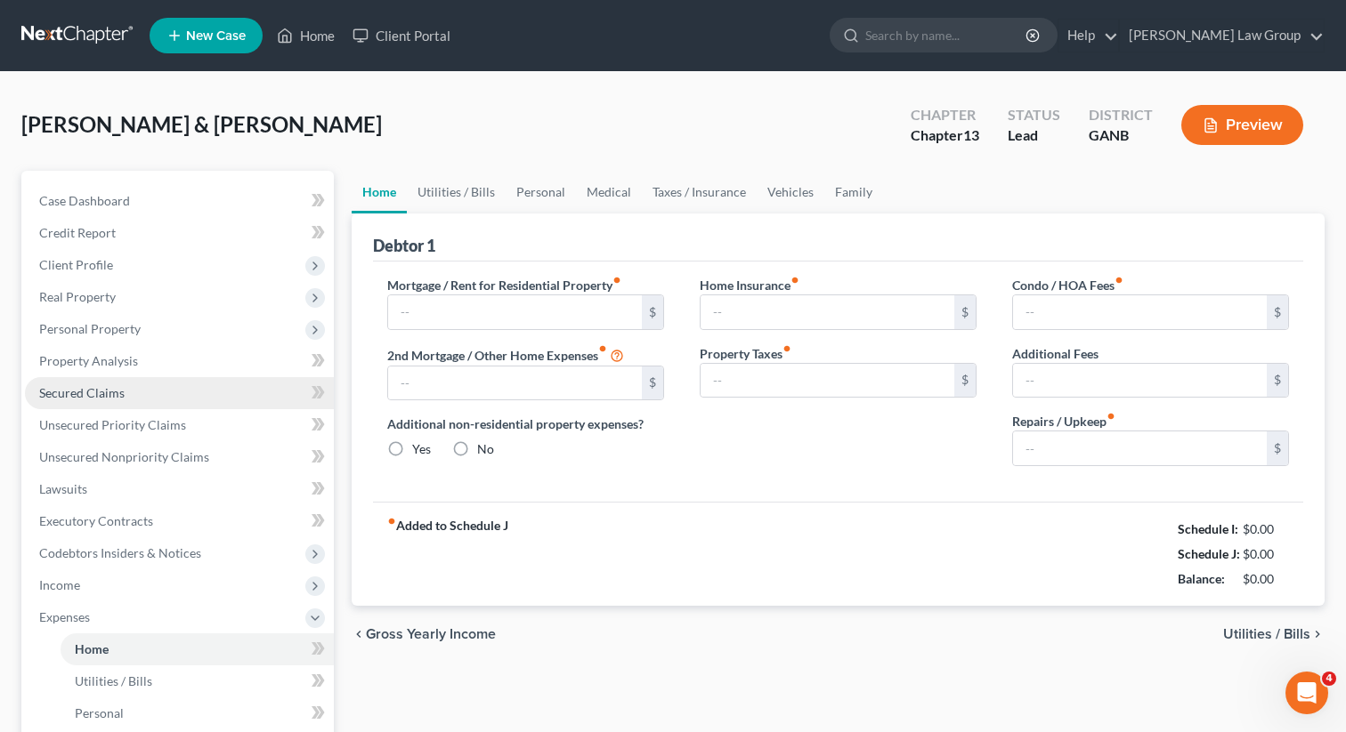
type input "0.00"
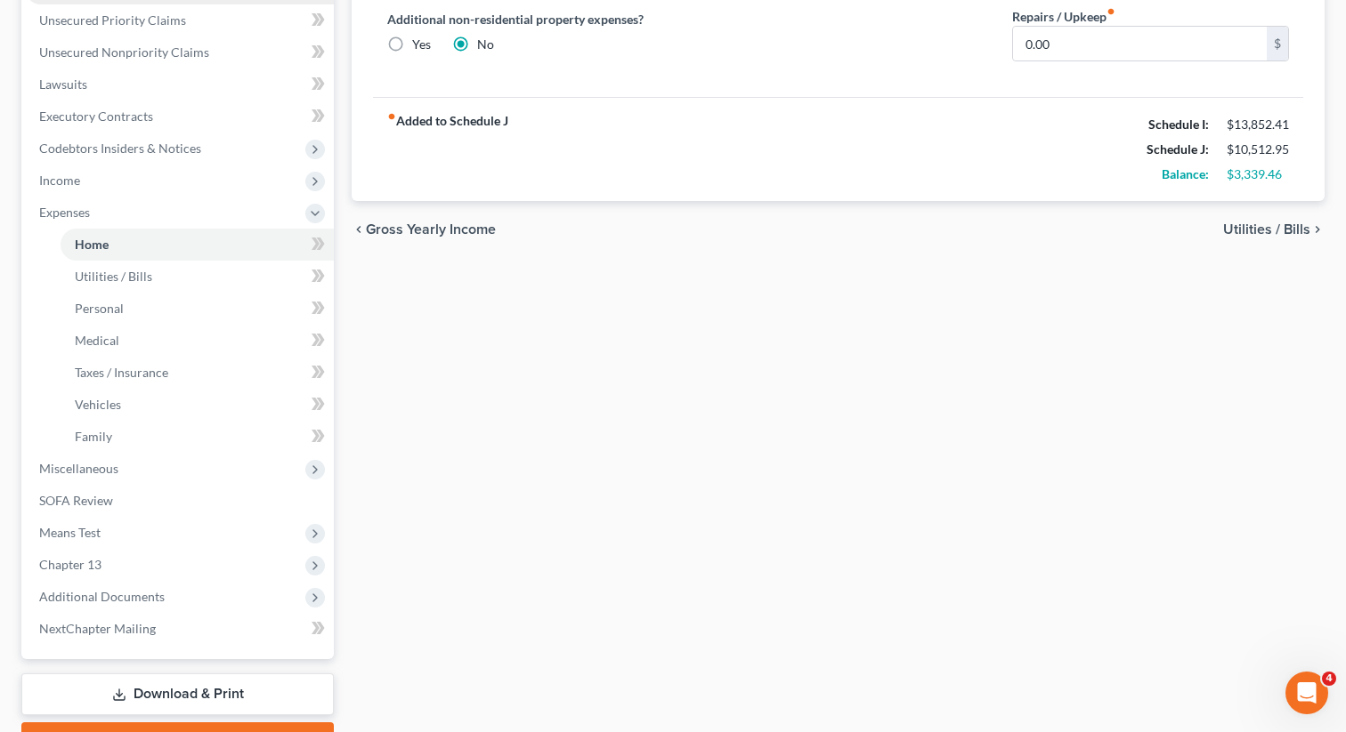
scroll to position [500, 0]
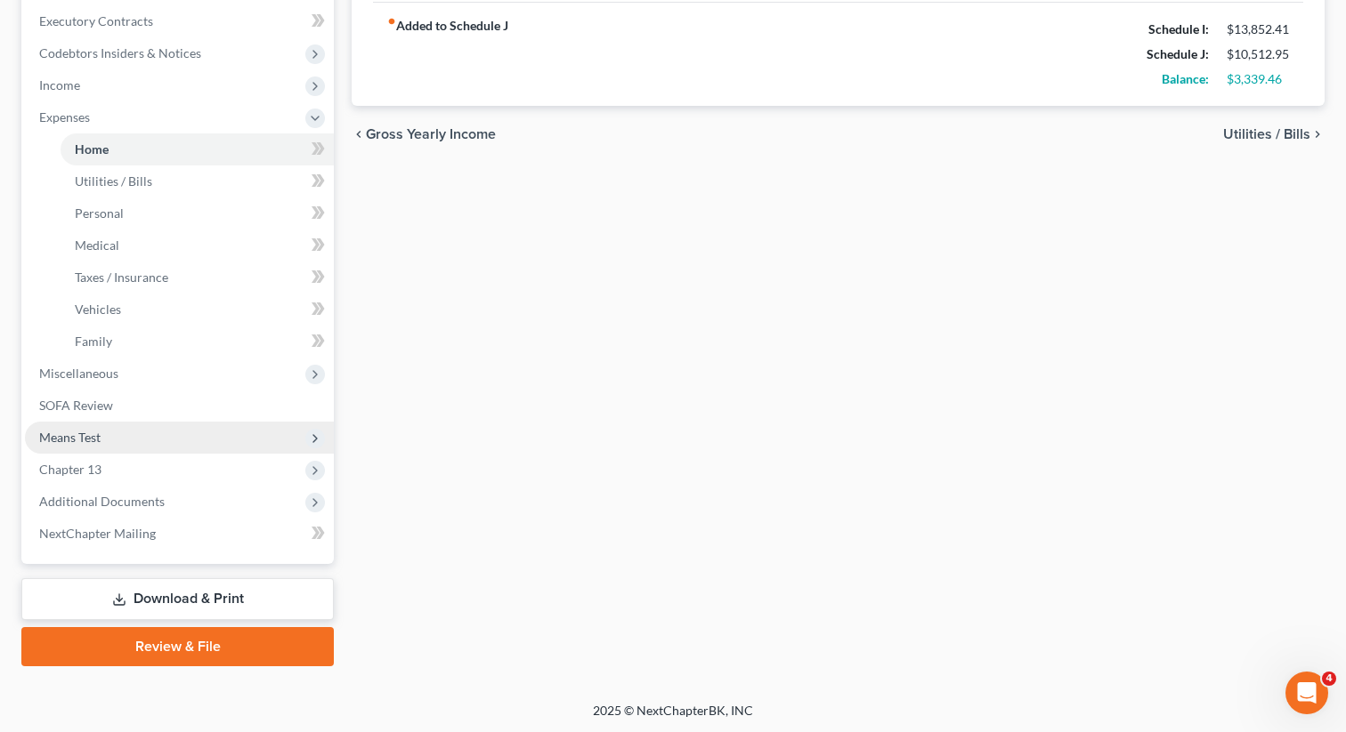
click at [167, 437] on span "Means Test" at bounding box center [179, 438] width 309 height 32
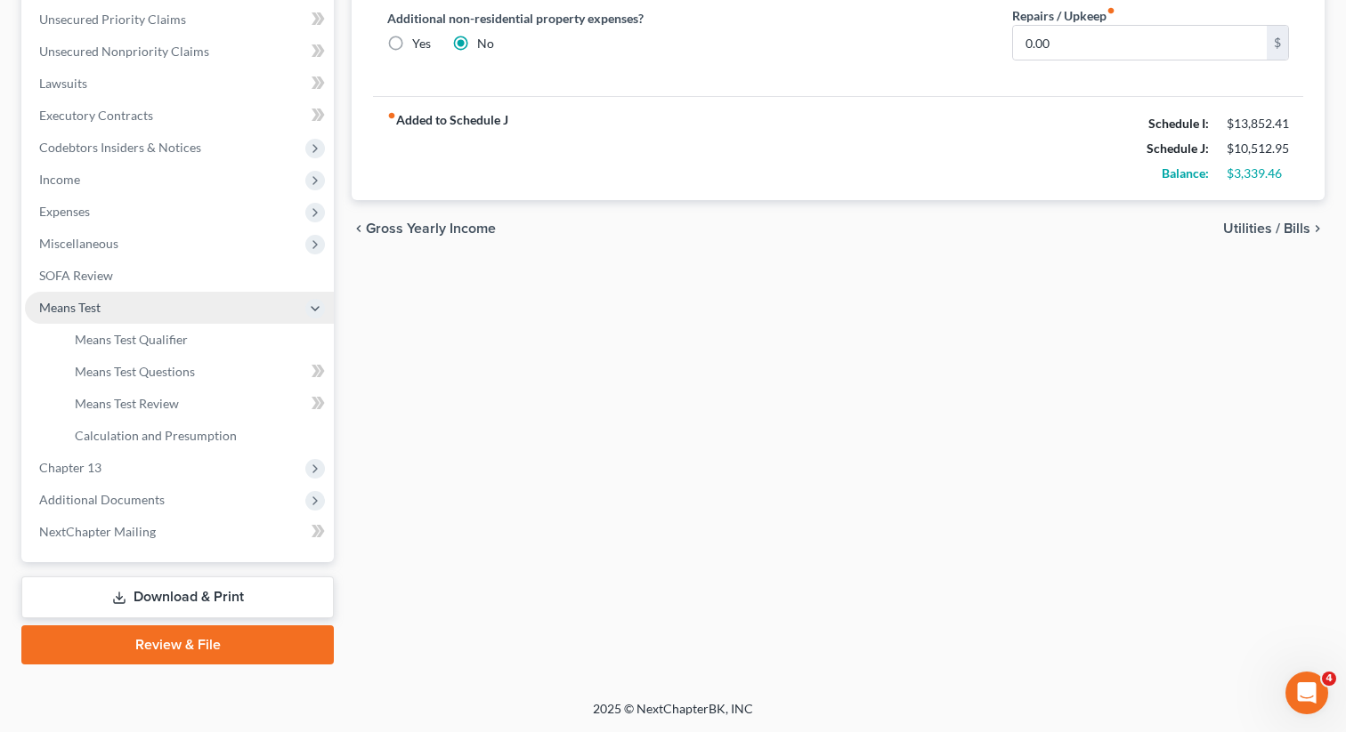
scroll to position [404, 0]
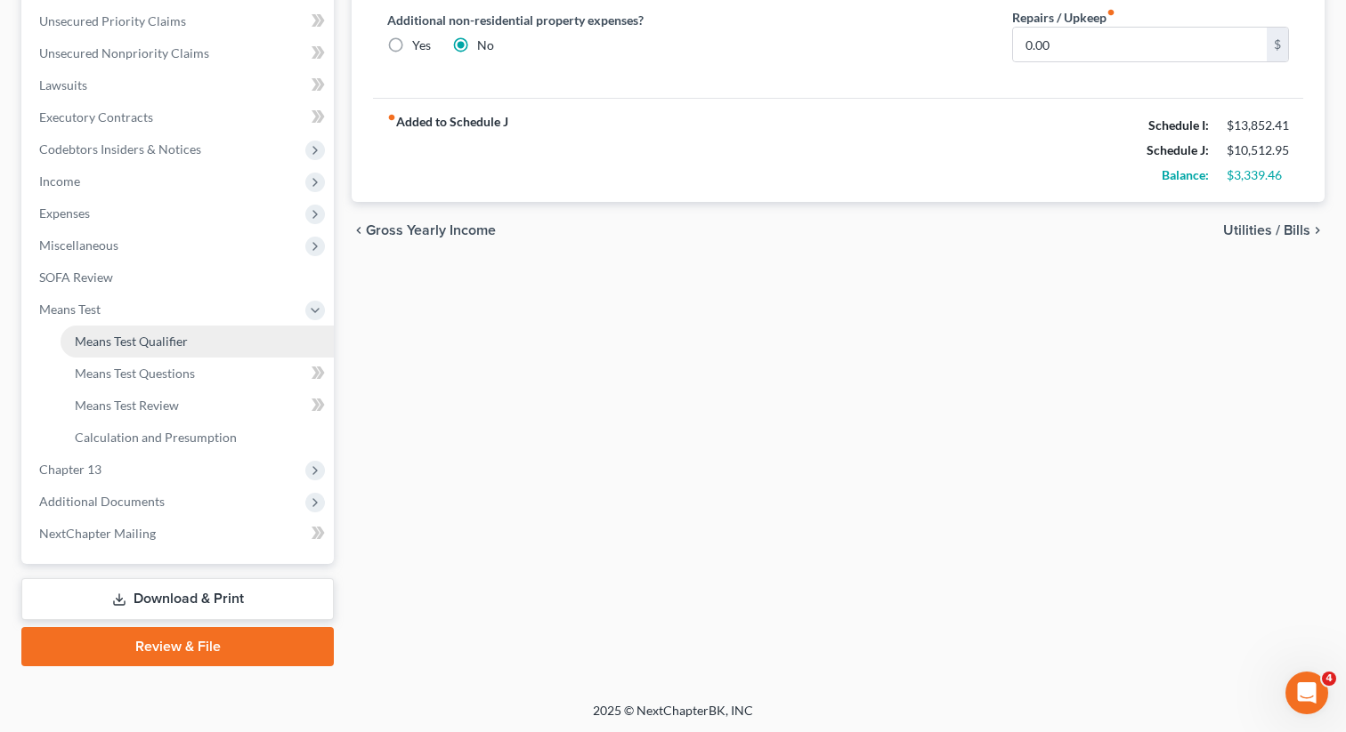
click at [198, 343] on link "Means Test Qualifier" at bounding box center [197, 342] width 273 height 32
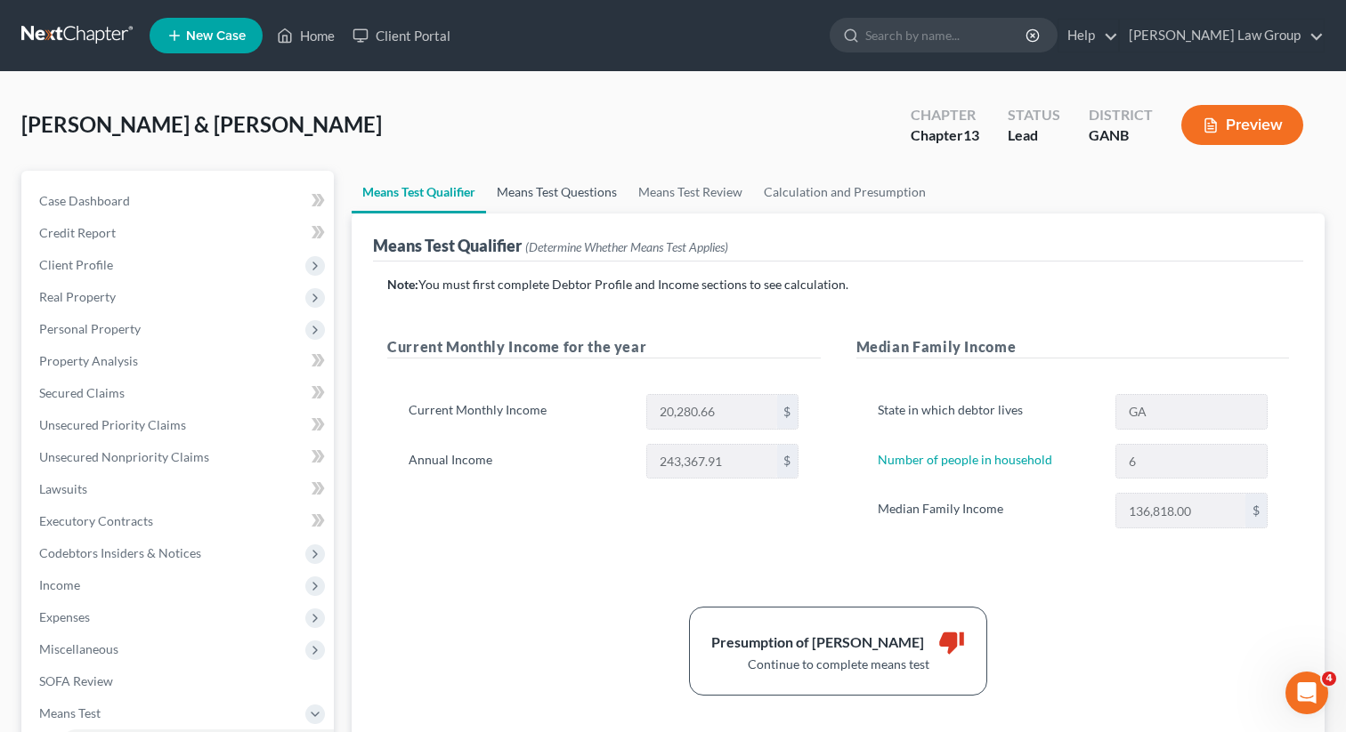
click at [551, 198] on link "Means Test Questions" at bounding box center [557, 192] width 142 height 43
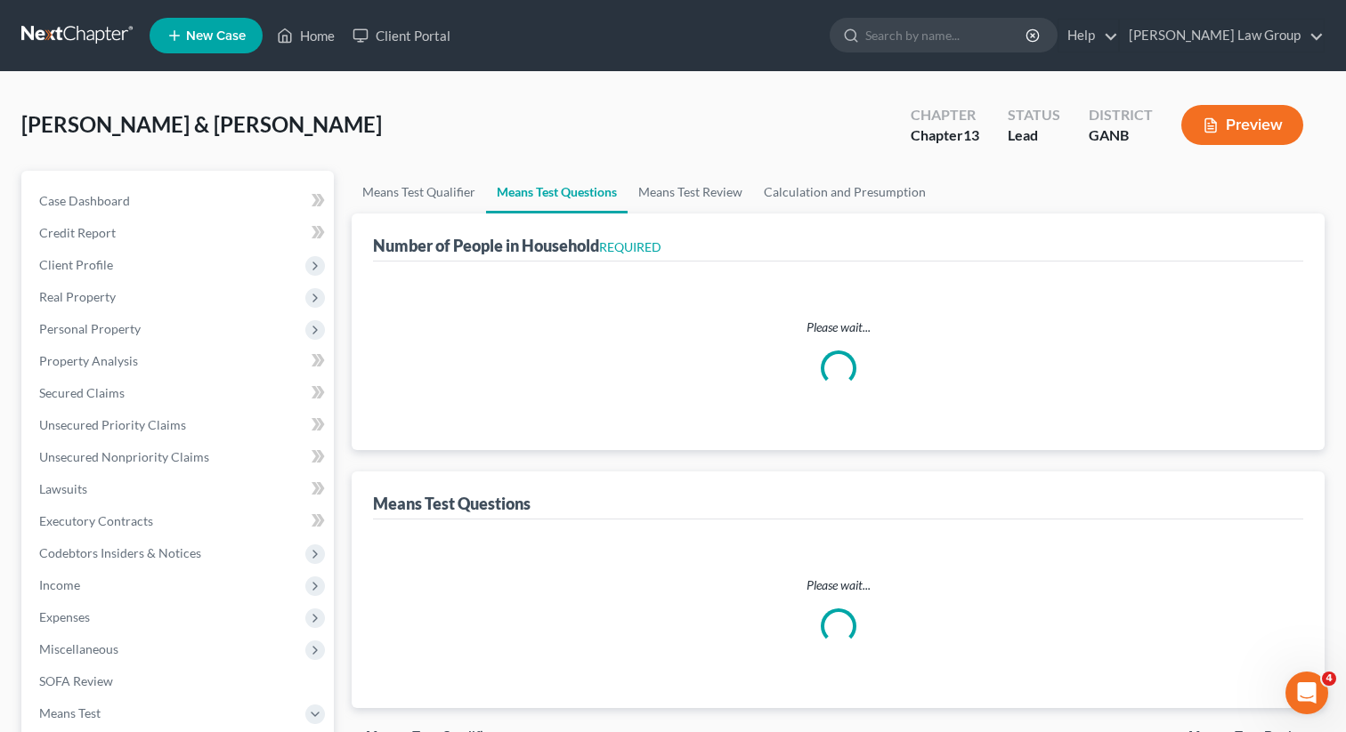
select select "5"
select select "1"
select select "0"
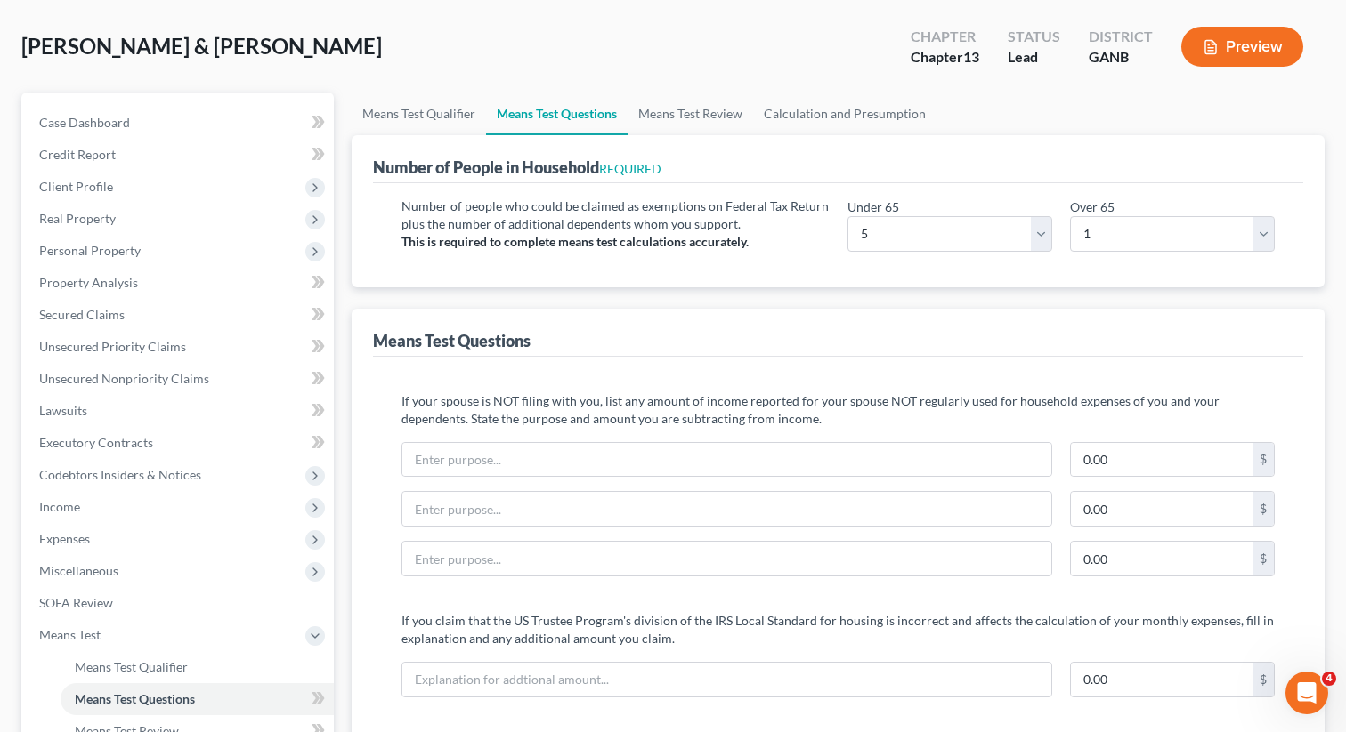
scroll to position [4, 0]
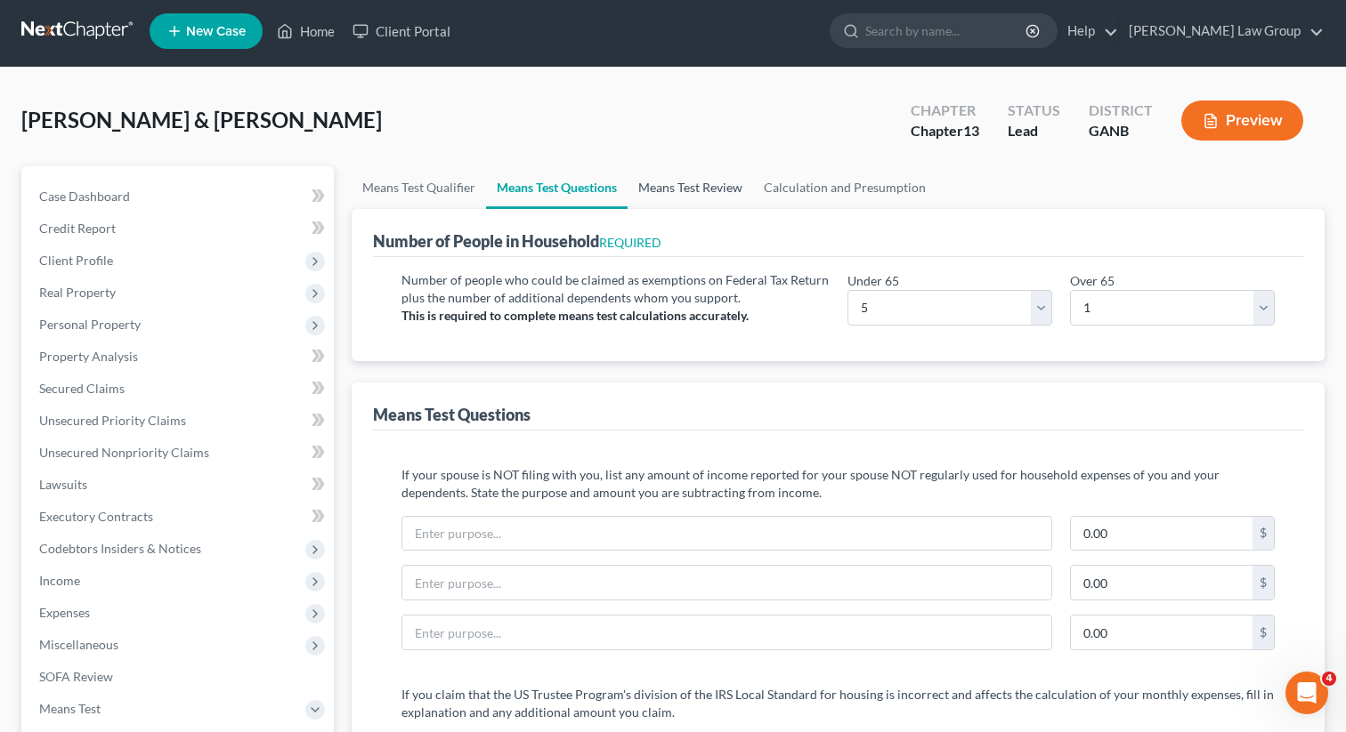
click at [701, 190] on link "Means Test Review" at bounding box center [689, 187] width 125 height 43
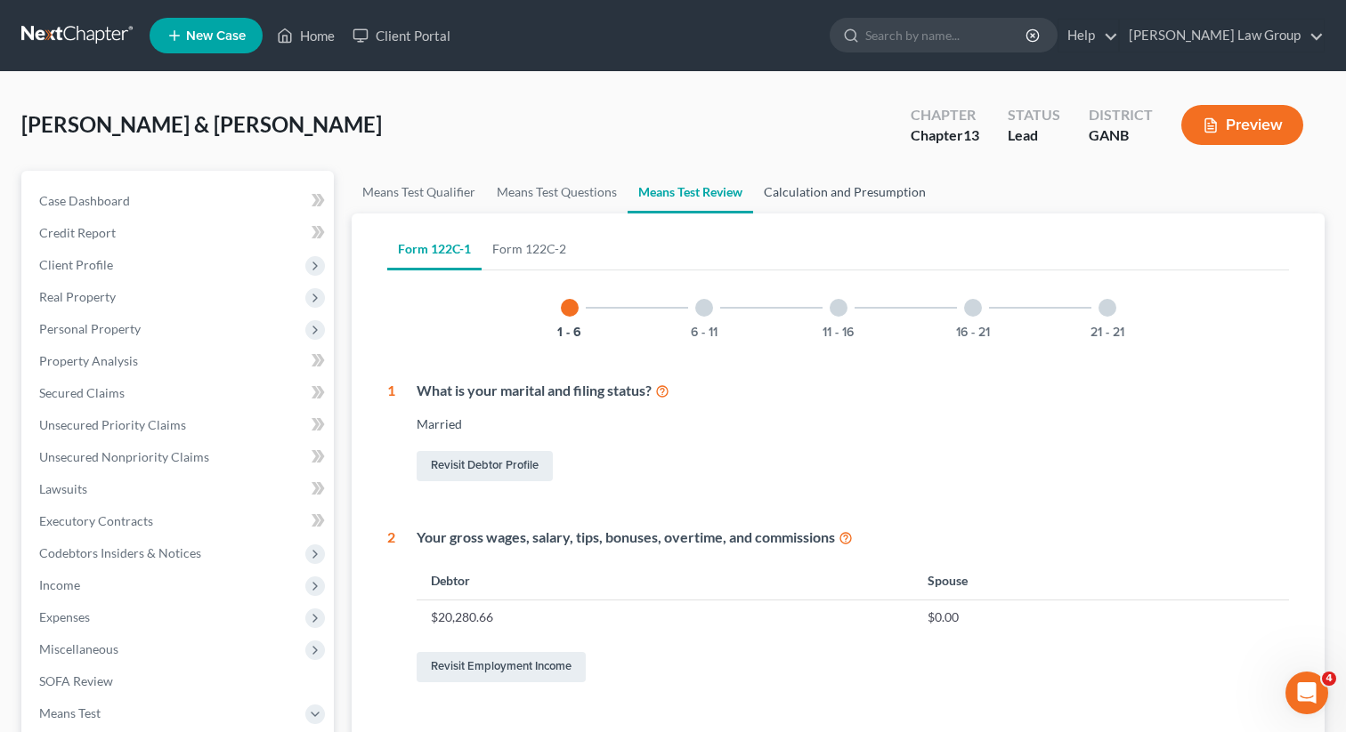
click at [835, 204] on link "Calculation and Presumption" at bounding box center [844, 192] width 183 height 43
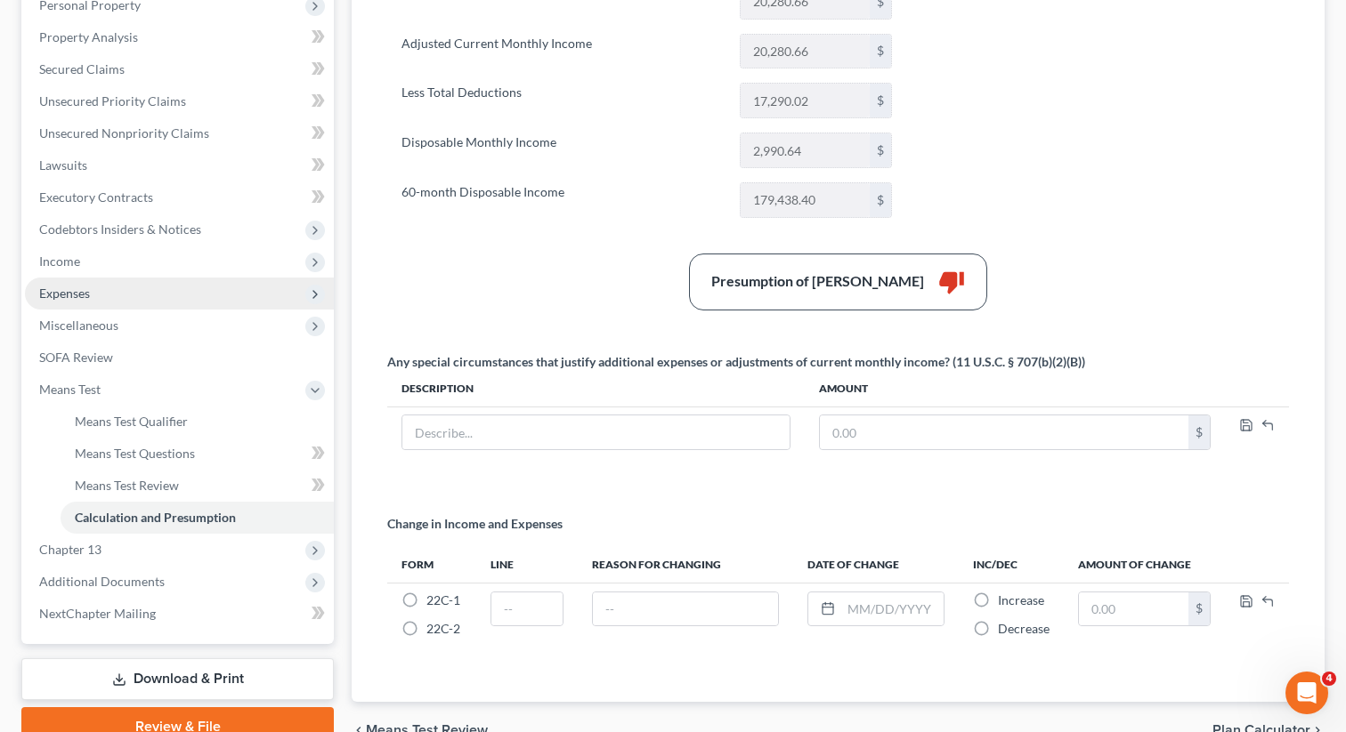
scroll to position [296, 0]
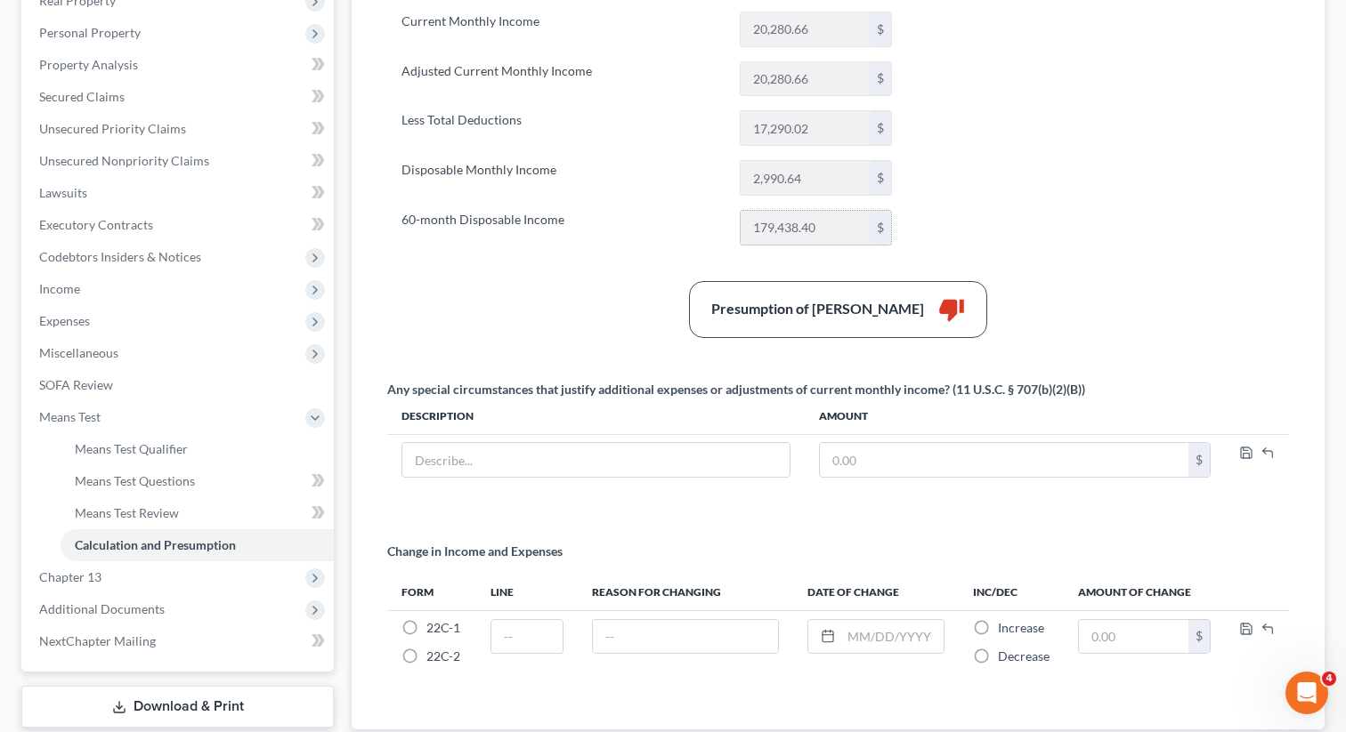
drag, startPoint x: 825, startPoint y: 230, endPoint x: 751, endPoint y: 229, distance: 73.9
click at [751, 229] on input "179,438.40" at bounding box center [804, 228] width 128 height 34
click at [109, 133] on span "Unsecured Priority Claims" at bounding box center [112, 128] width 147 height 15
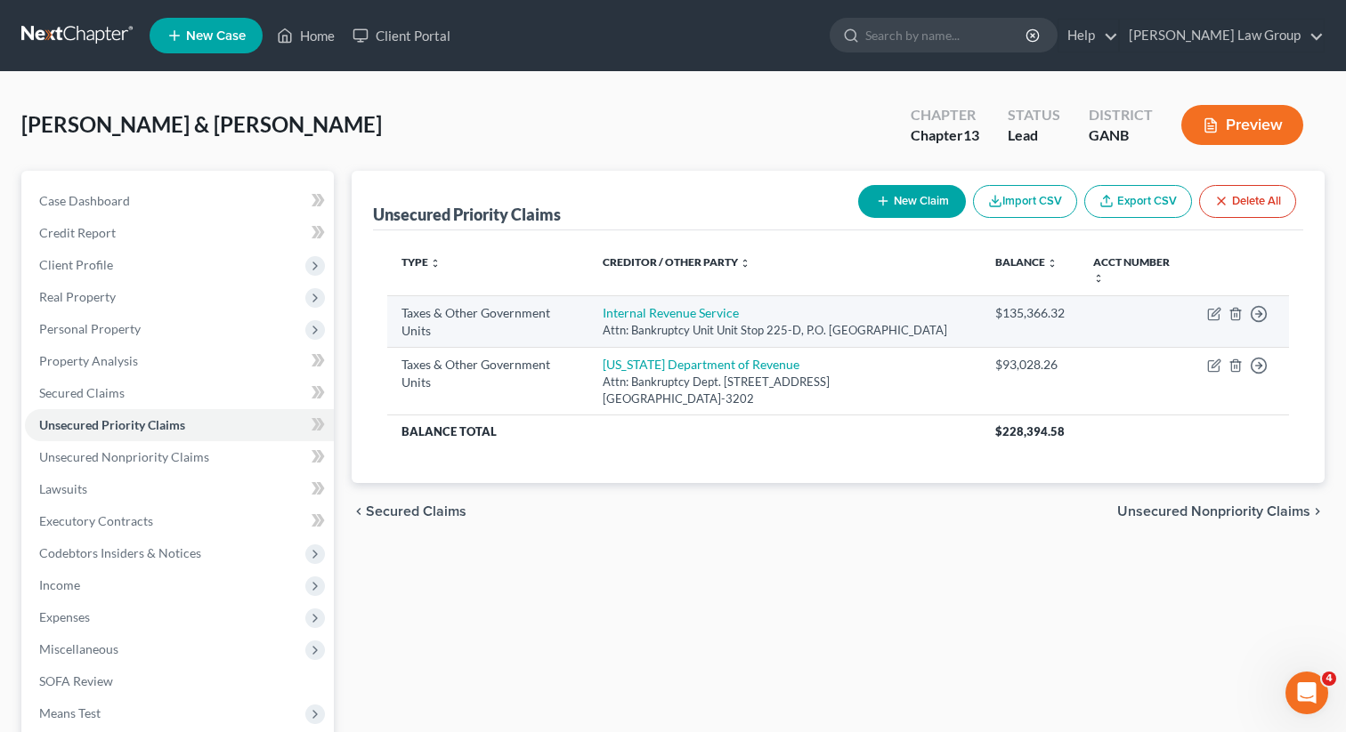
click at [619, 299] on td "Internal Revenue Service Attn: Bankruptcy Unit Unit Stop 225-D, P.O. [GEOGRAPHI…" at bounding box center [784, 321] width 392 height 52
click at [617, 312] on link "Internal Revenue Service" at bounding box center [671, 312] width 136 height 15
select select "0"
select select "10"
select select "2"
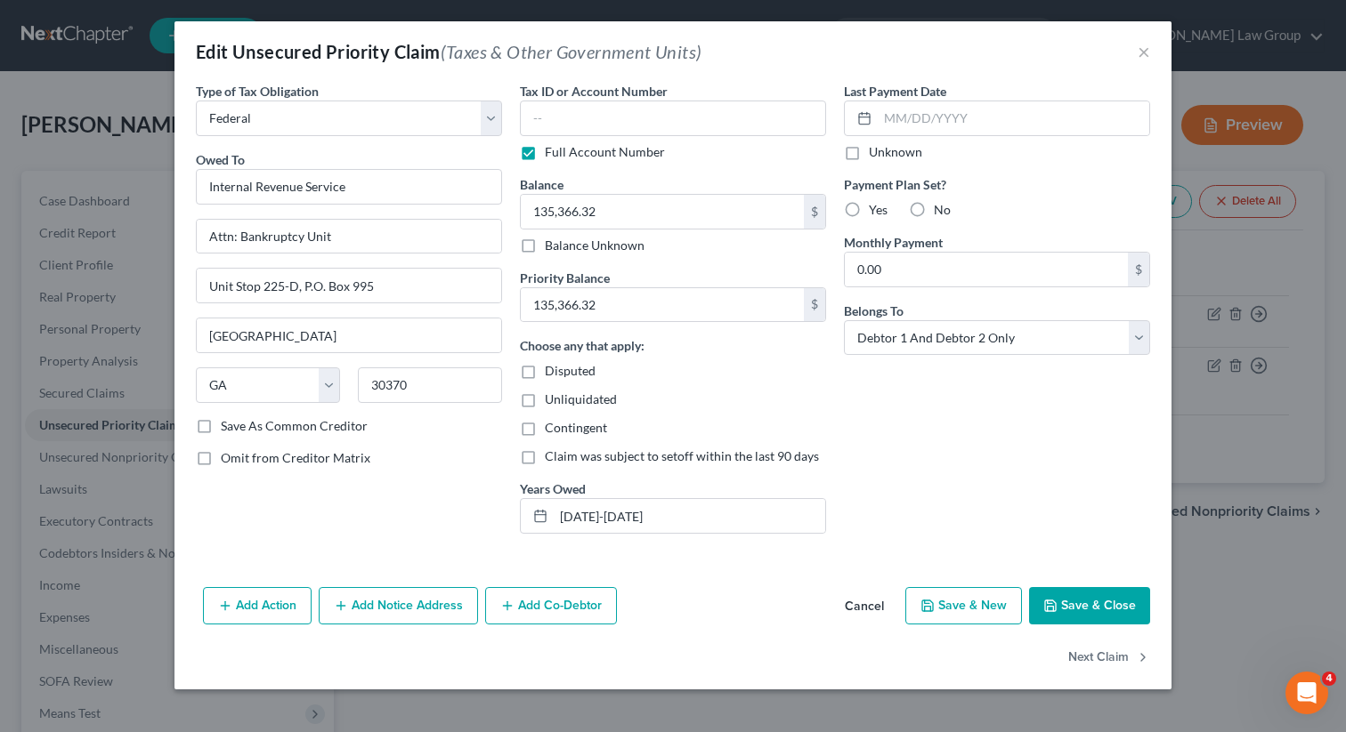
click at [1063, 608] on button "Save & Close" at bounding box center [1089, 605] width 121 height 37
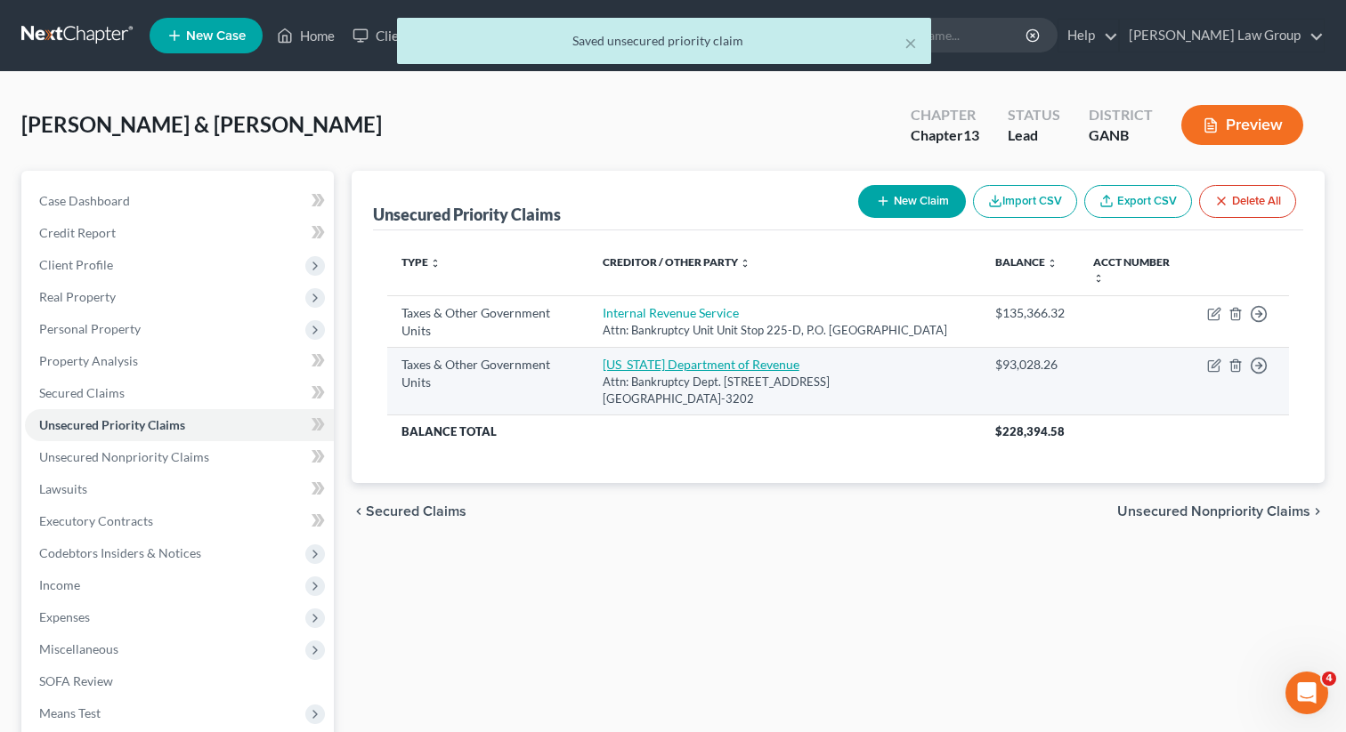
click at [643, 357] on link "[US_STATE] Department of Revenue" at bounding box center [701, 364] width 197 height 15
select select "2"
select select "10"
select select "2"
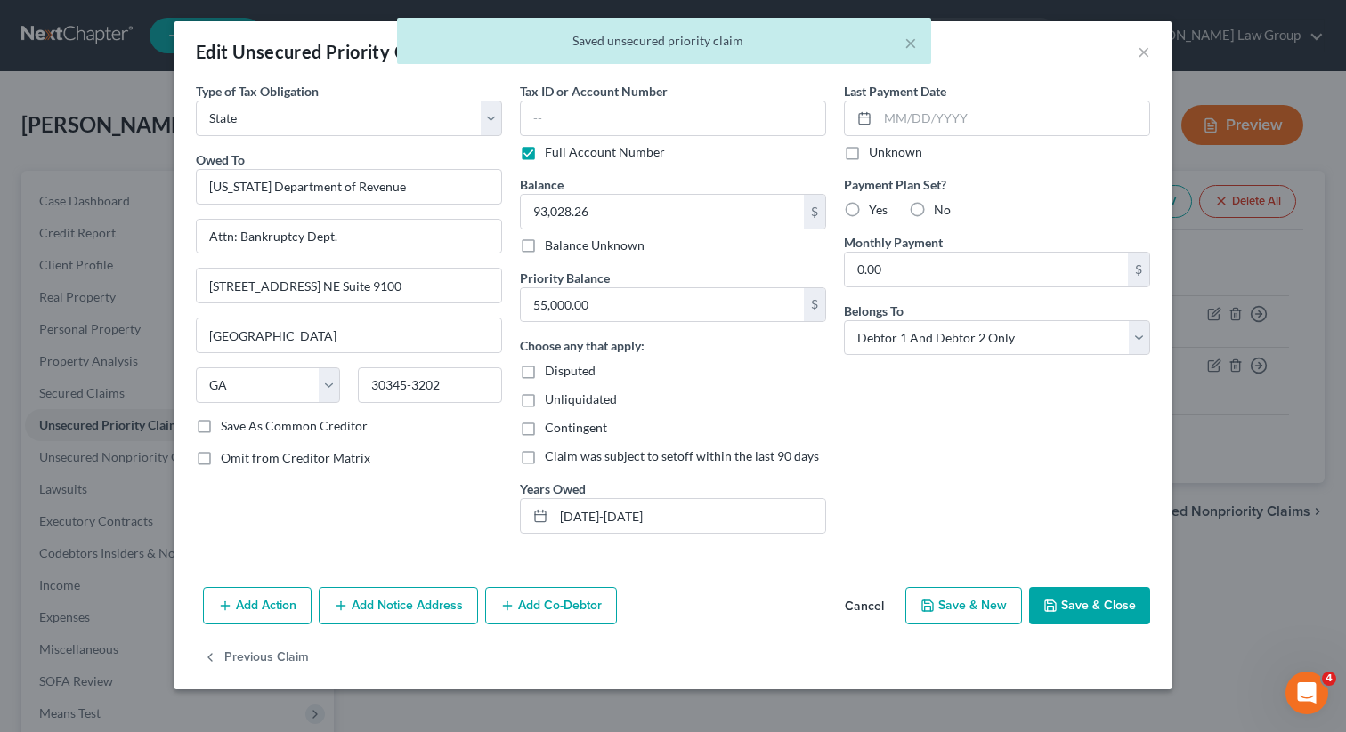
click at [1083, 613] on button "Save & Close" at bounding box center [1089, 605] width 121 height 37
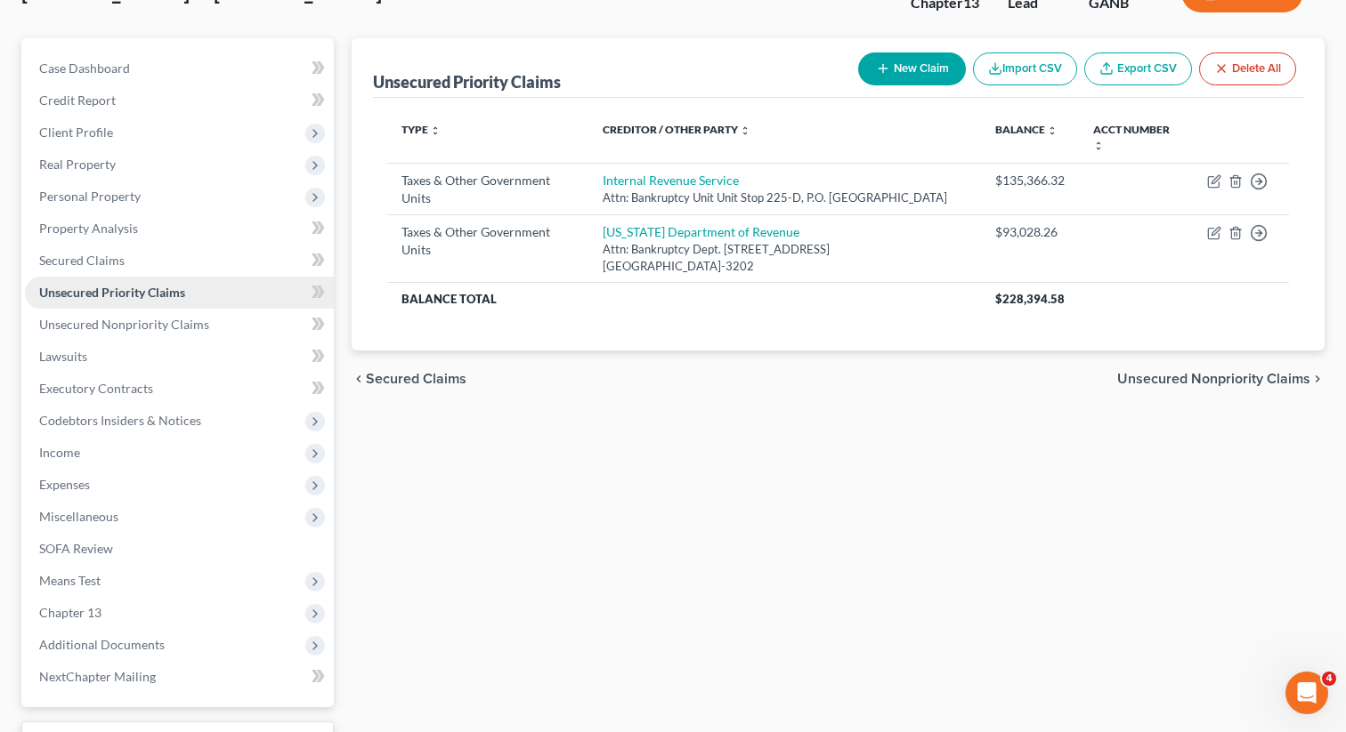
scroll to position [20, 0]
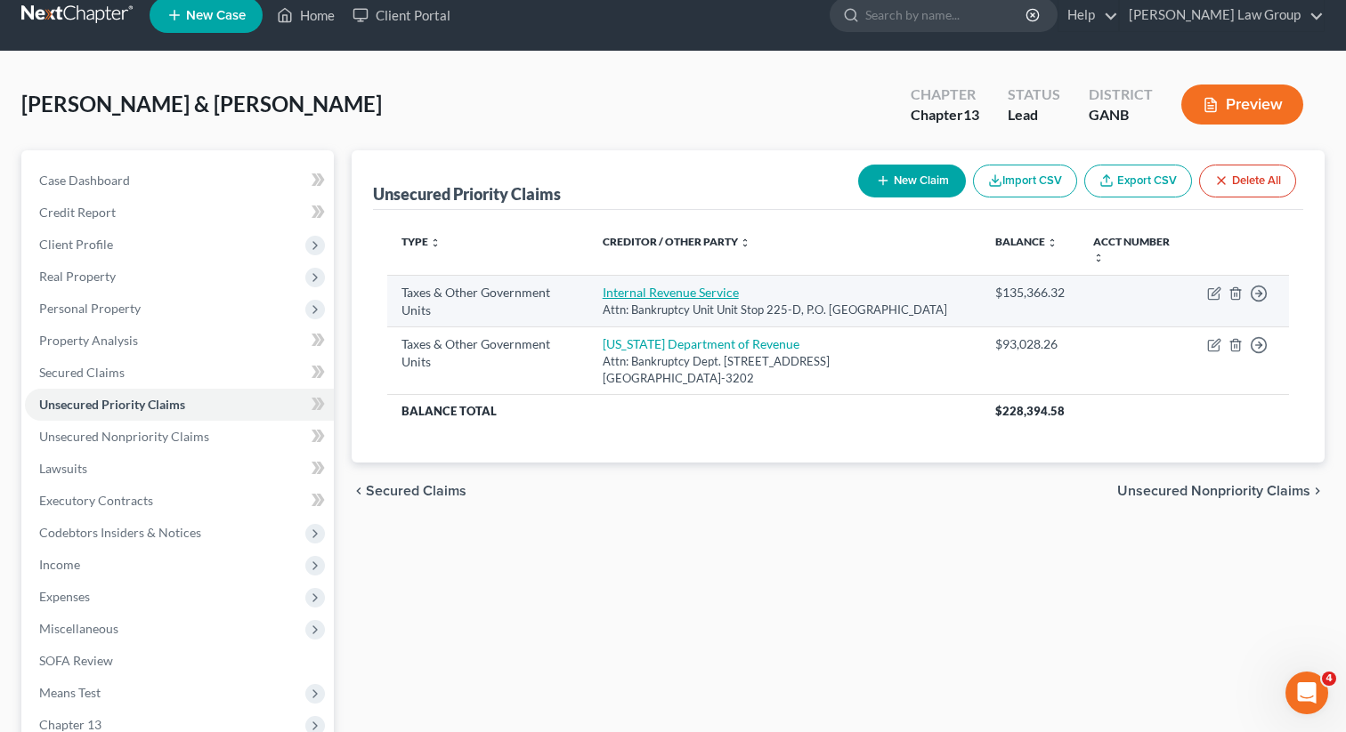
click at [621, 294] on link "Internal Revenue Service" at bounding box center [671, 292] width 136 height 15
select select "0"
select select "10"
select select "2"
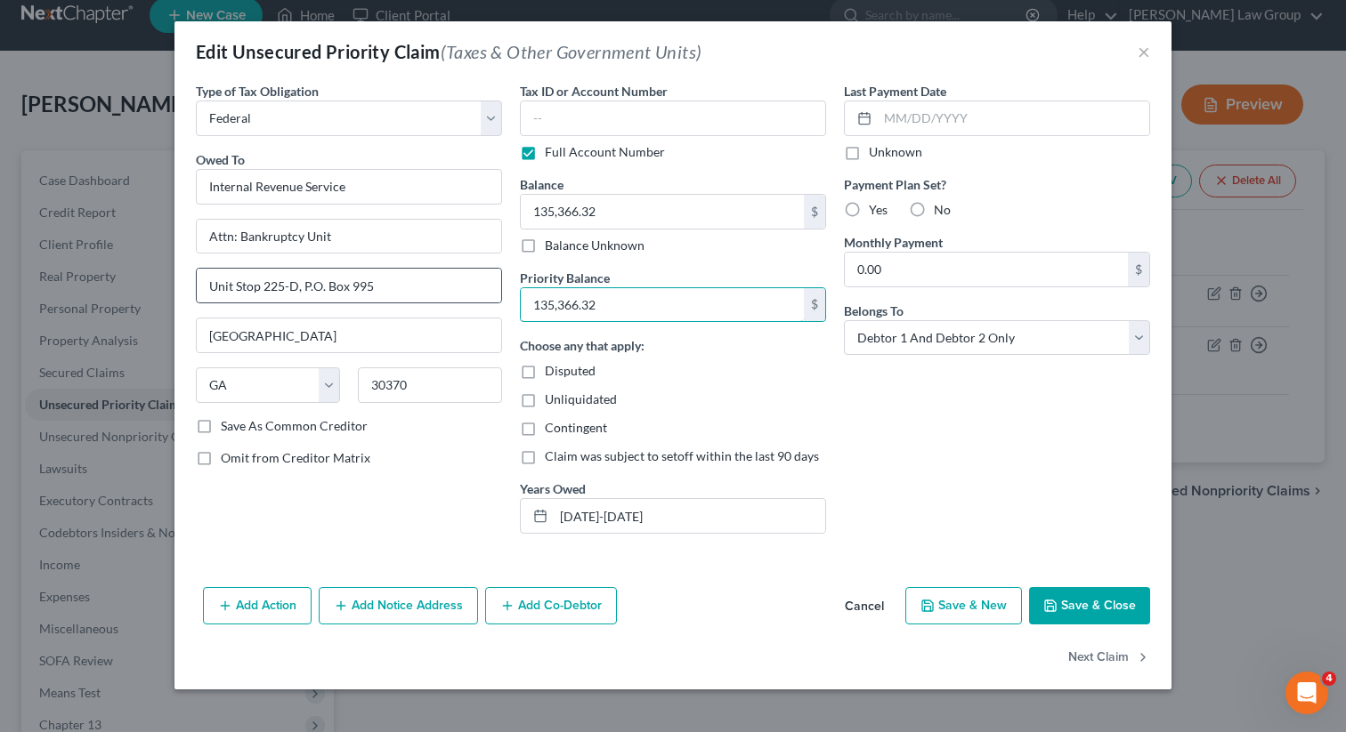
drag, startPoint x: 620, startPoint y: 303, endPoint x: 477, endPoint y: 303, distance: 143.3
click at [477, 303] on div "Type of Tax Obligation * Select Federal City State Franchise Tax Board Other Ow…" at bounding box center [673, 315] width 972 height 466
drag, startPoint x: 530, startPoint y: 306, endPoint x: 664, endPoint y: 313, distance: 134.6
click at [664, 313] on input "135,366.32" at bounding box center [662, 305] width 283 height 34
paste input "38,443.00"
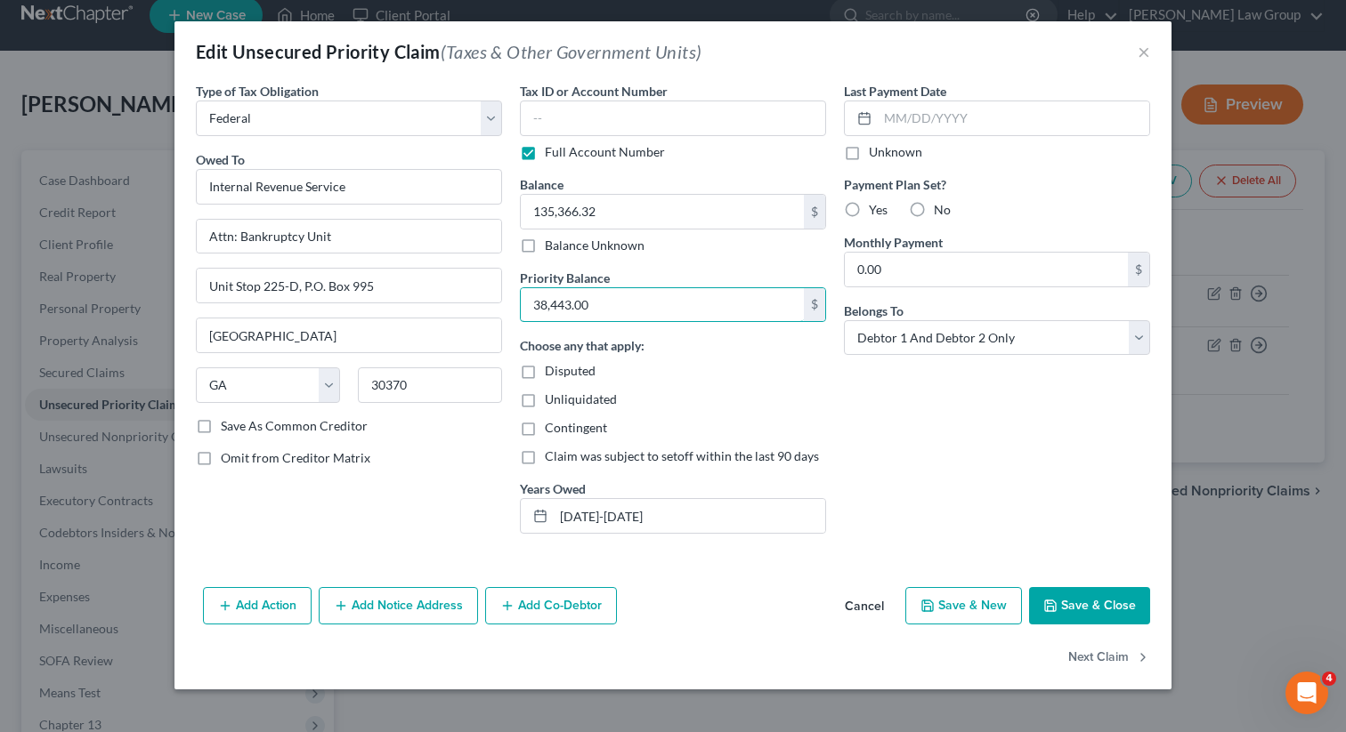
type input "38,443.00"
click at [738, 391] on div "Unliquidated" at bounding box center [673, 400] width 306 height 18
click at [724, 417] on div "Choose any that apply: Disputed Unliquidated Contingent Claim was subject to se…" at bounding box center [673, 400] width 306 height 129
click at [764, 410] on div "Choose any that apply: Disputed Unliquidated Contingent Claim was subject to se…" at bounding box center [673, 400] width 306 height 129
click at [1094, 608] on button "Save & Close" at bounding box center [1089, 605] width 121 height 37
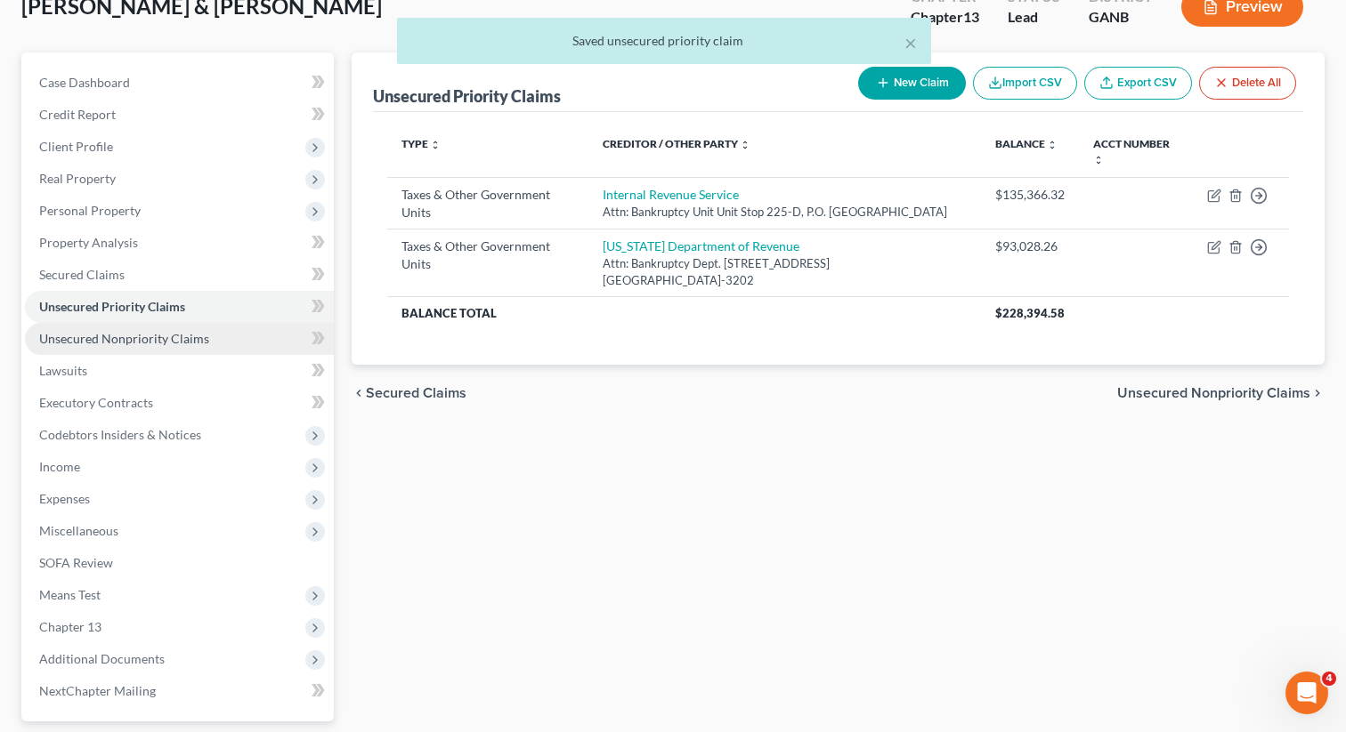
scroll to position [276, 0]
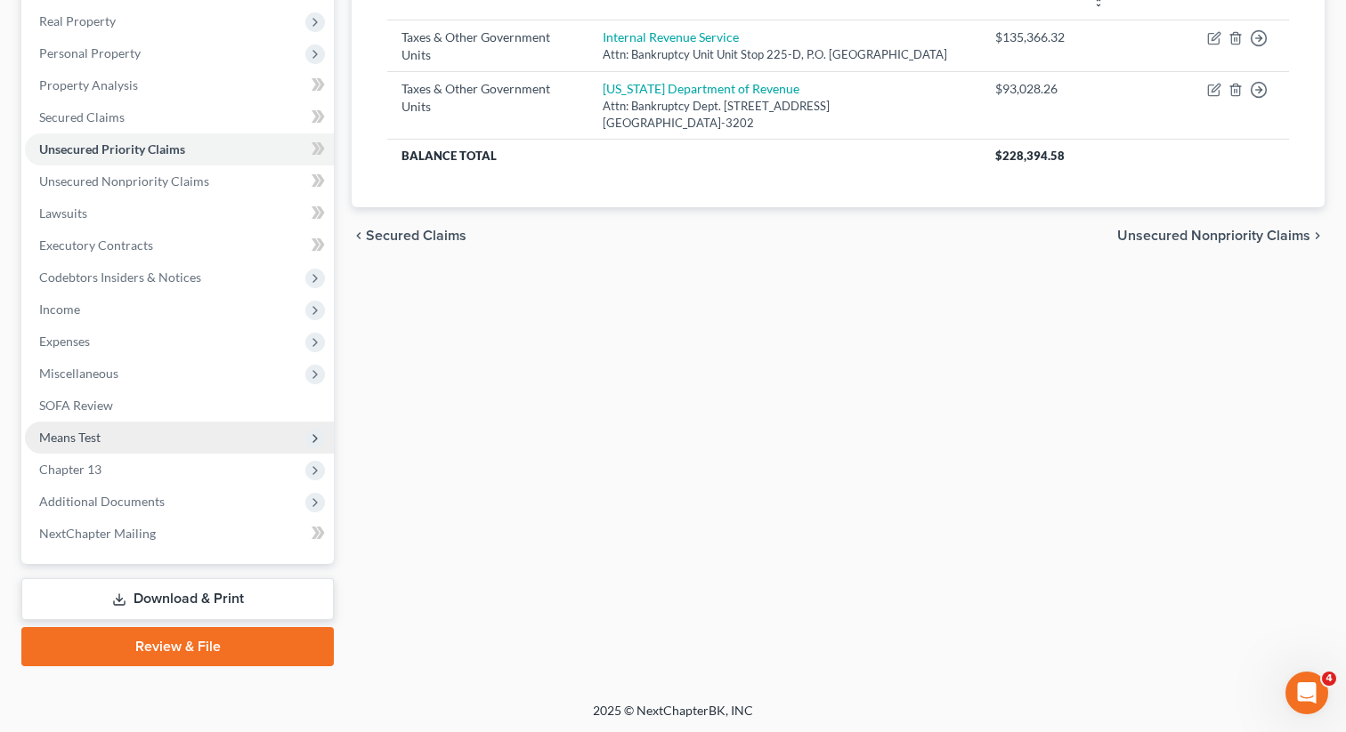
click at [103, 423] on span "Means Test" at bounding box center [179, 438] width 309 height 32
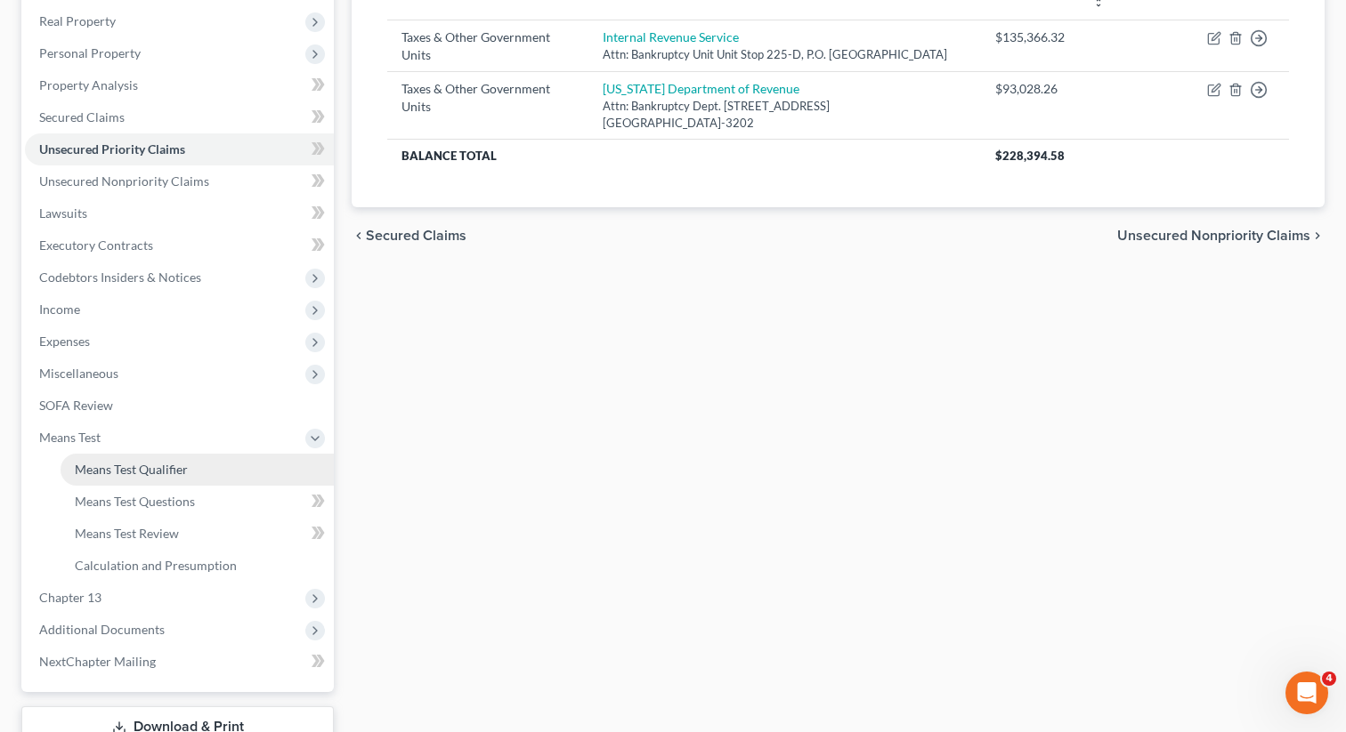
click at [109, 462] on span "Means Test Qualifier" at bounding box center [131, 469] width 113 height 15
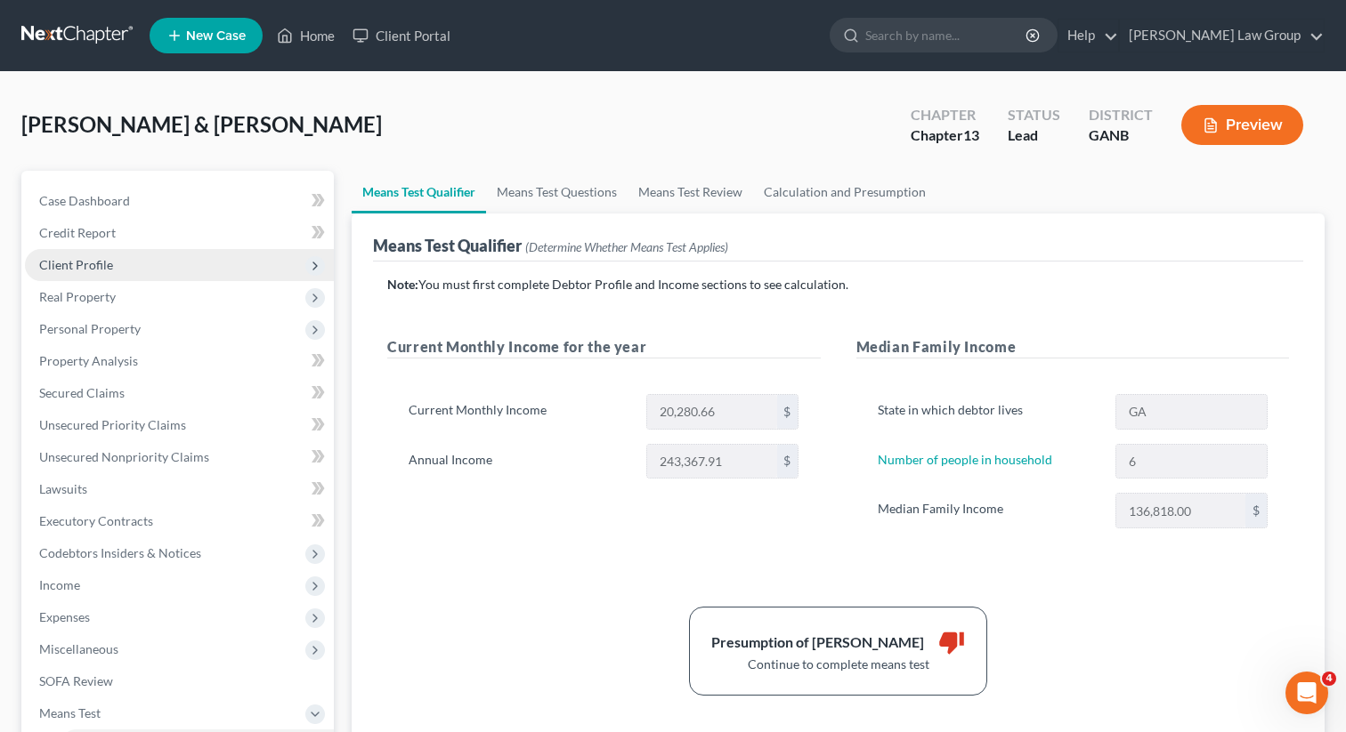
click at [120, 260] on span "Client Profile" at bounding box center [179, 265] width 309 height 32
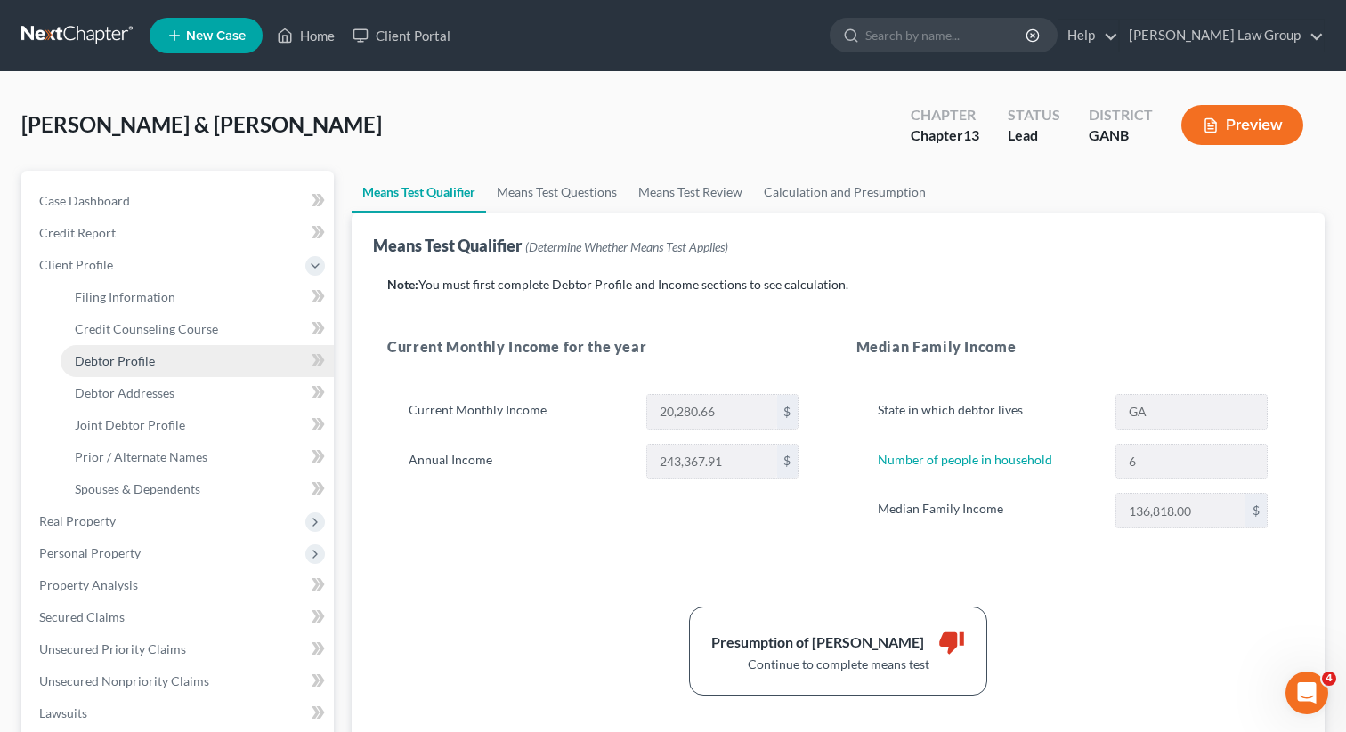
click at [127, 364] on span "Debtor Profile" at bounding box center [115, 360] width 80 height 15
select select "1"
select select "5"
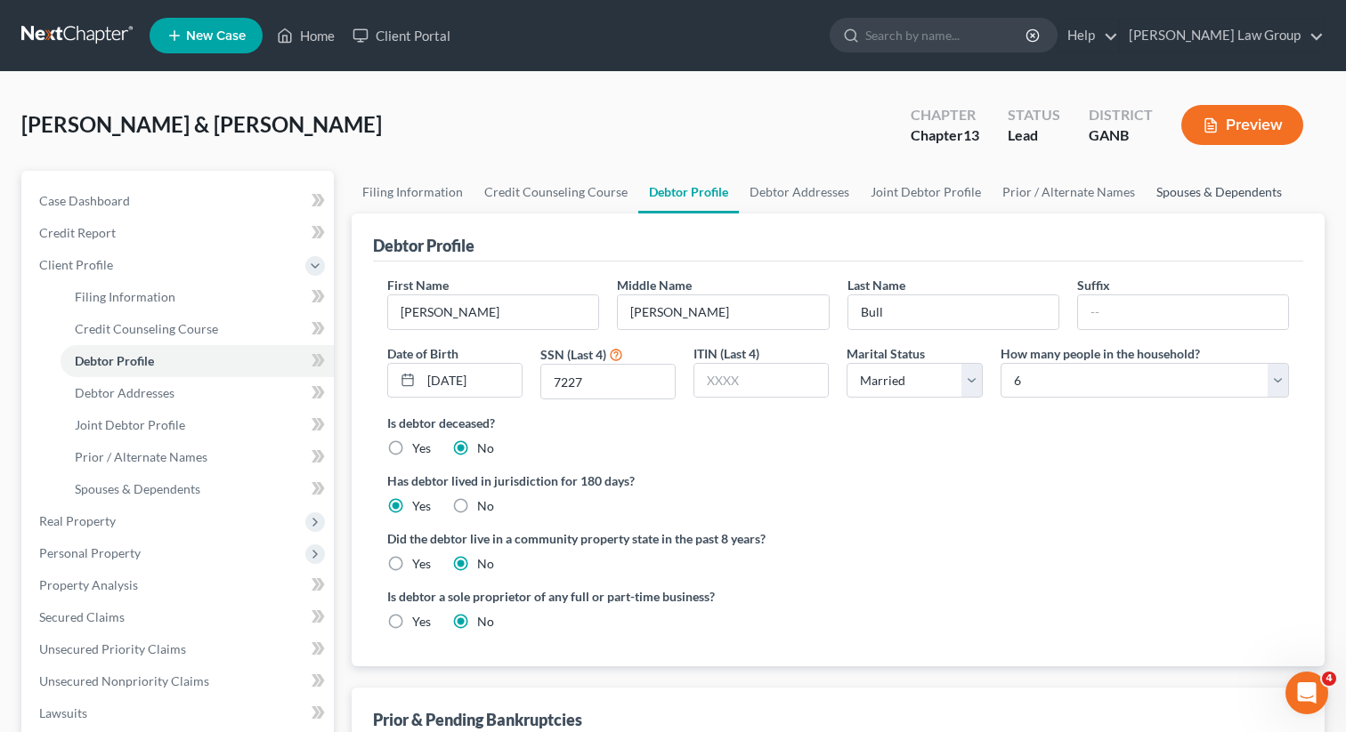
click at [1161, 203] on link "Spouses & Dependents" at bounding box center [1218, 192] width 147 height 43
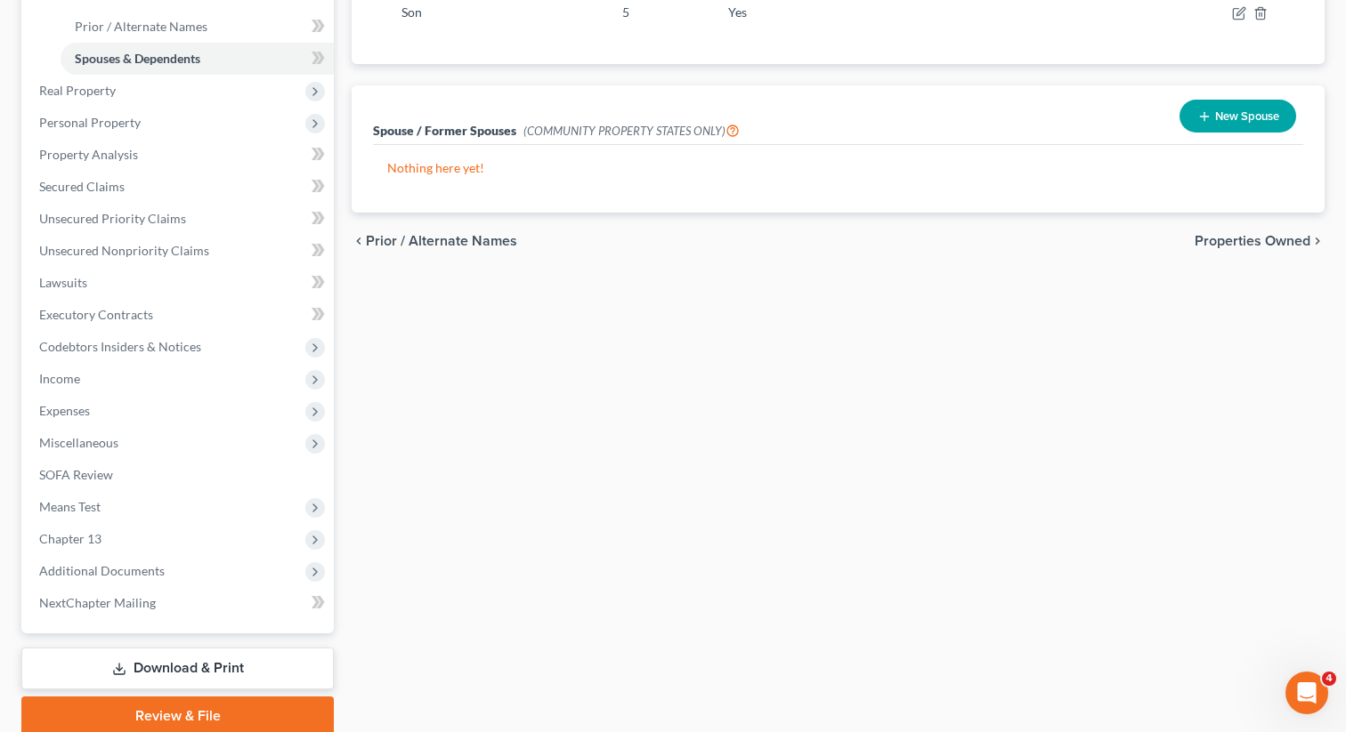
scroll to position [500, 0]
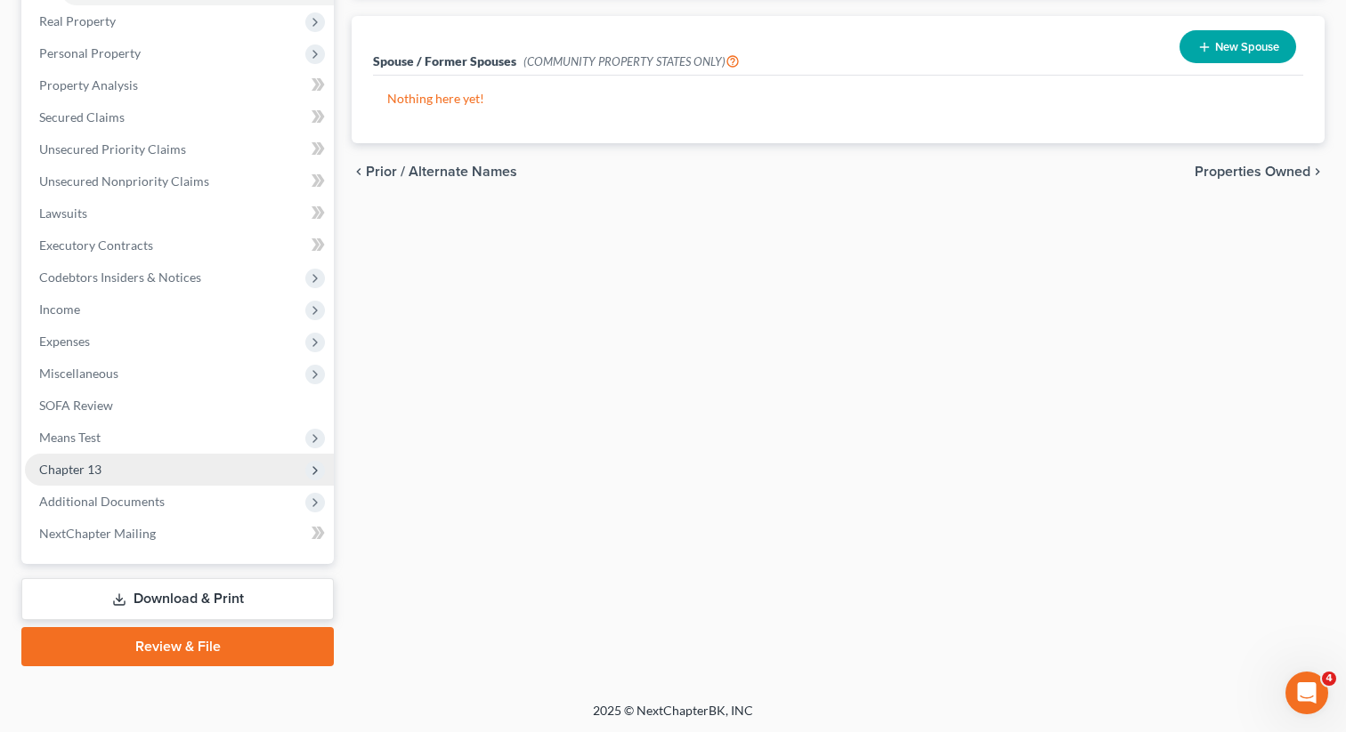
click at [230, 454] on span "Chapter 13" at bounding box center [179, 470] width 309 height 32
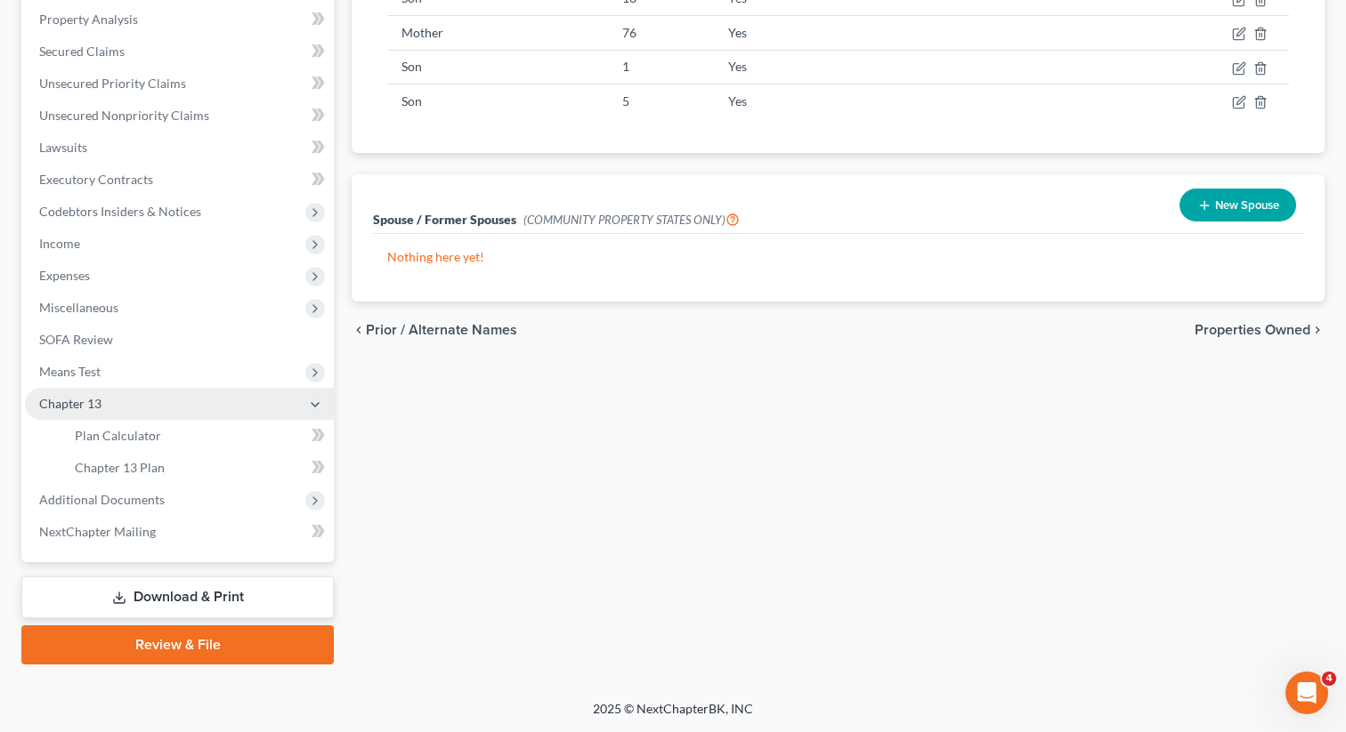
scroll to position [340, 0]
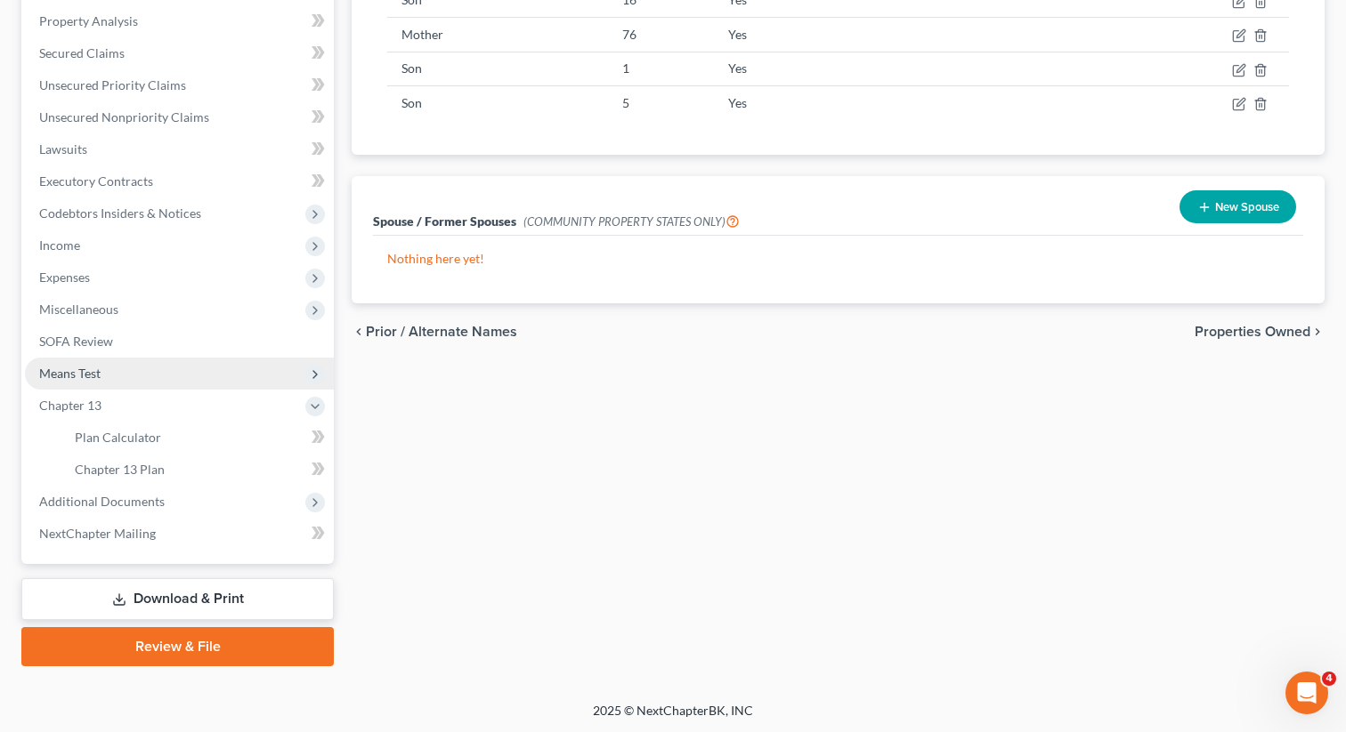
click at [238, 386] on span "Means Test" at bounding box center [179, 374] width 309 height 32
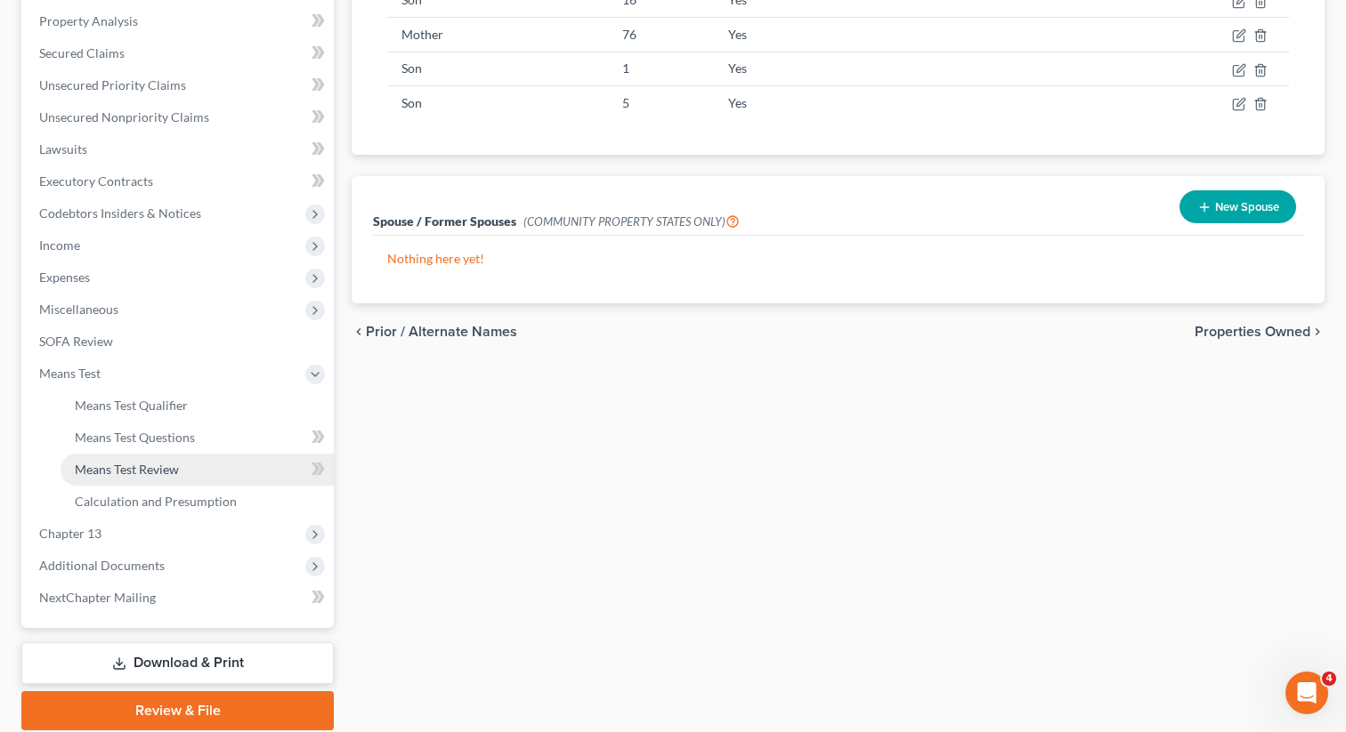
click at [209, 473] on link "Means Test Review" at bounding box center [197, 470] width 273 height 32
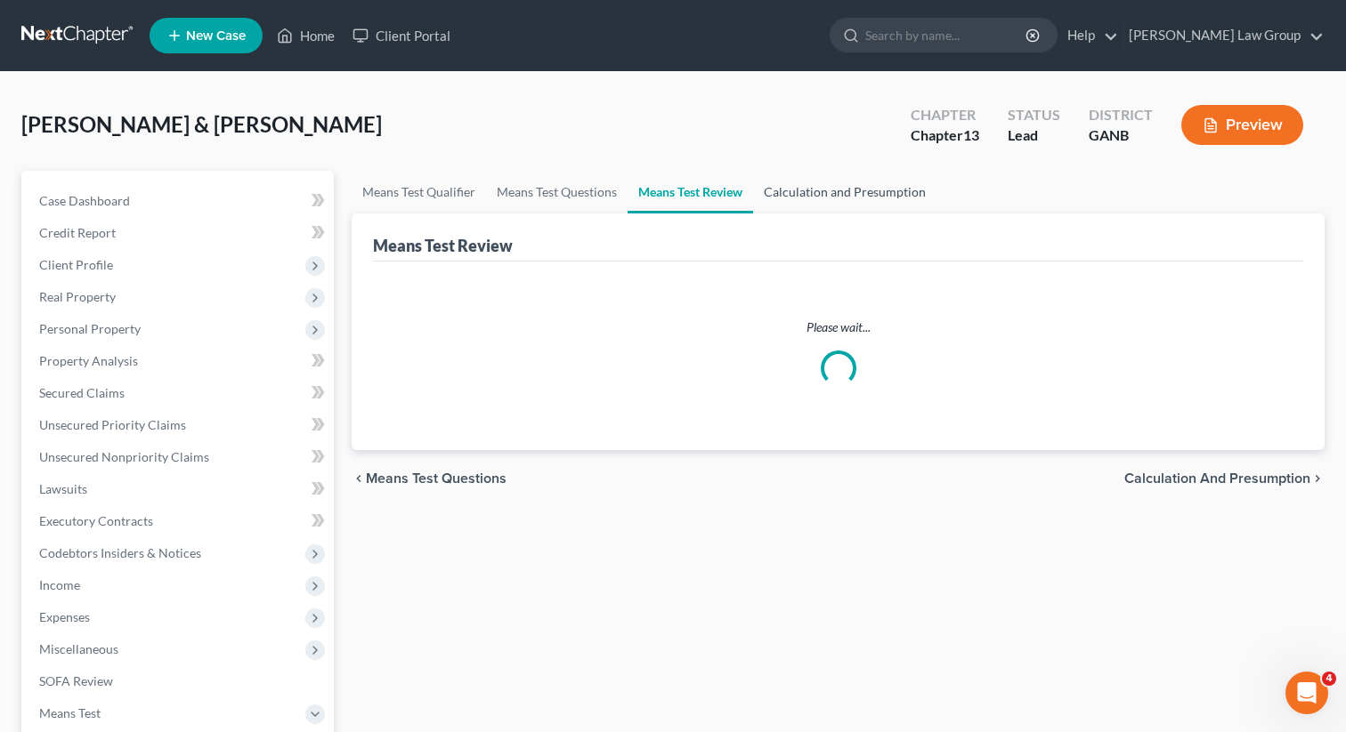
click at [809, 202] on link "Calculation and Presumption" at bounding box center [844, 192] width 183 height 43
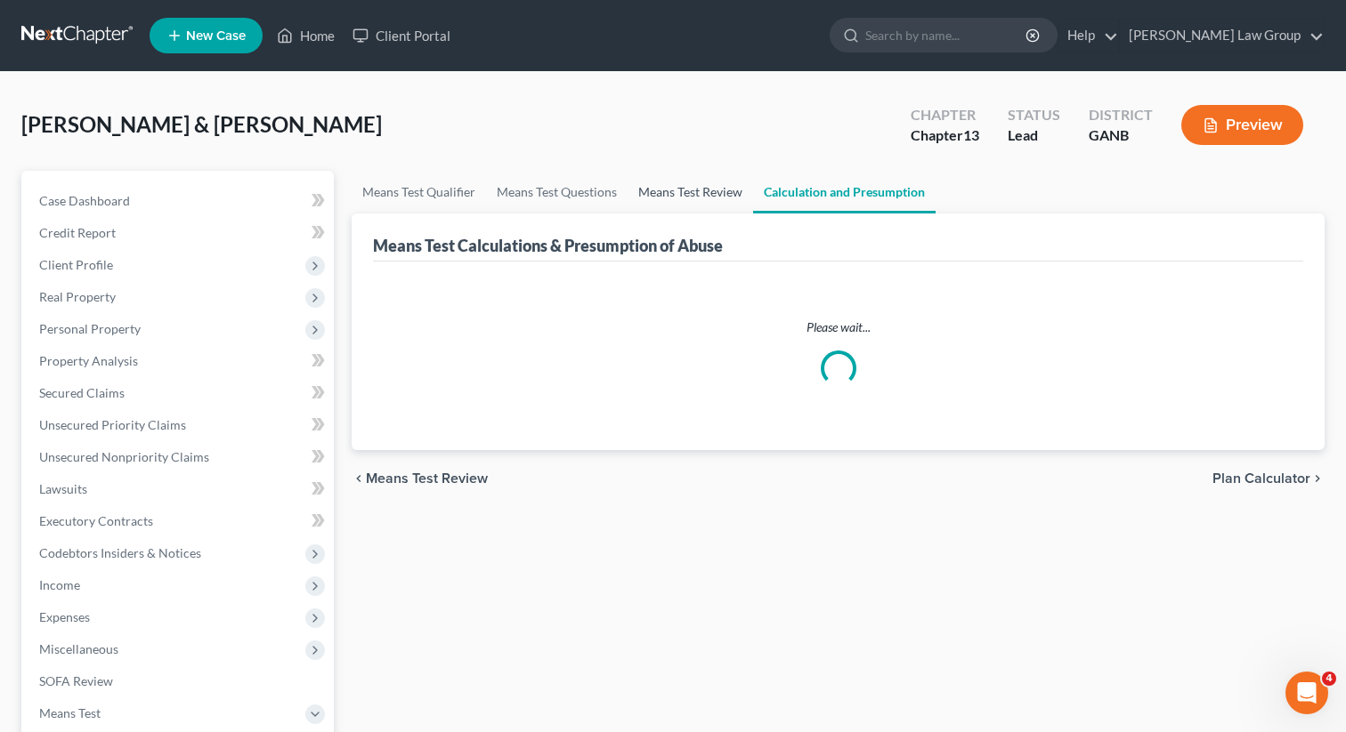
click at [663, 205] on link "Means Test Review" at bounding box center [689, 192] width 125 height 43
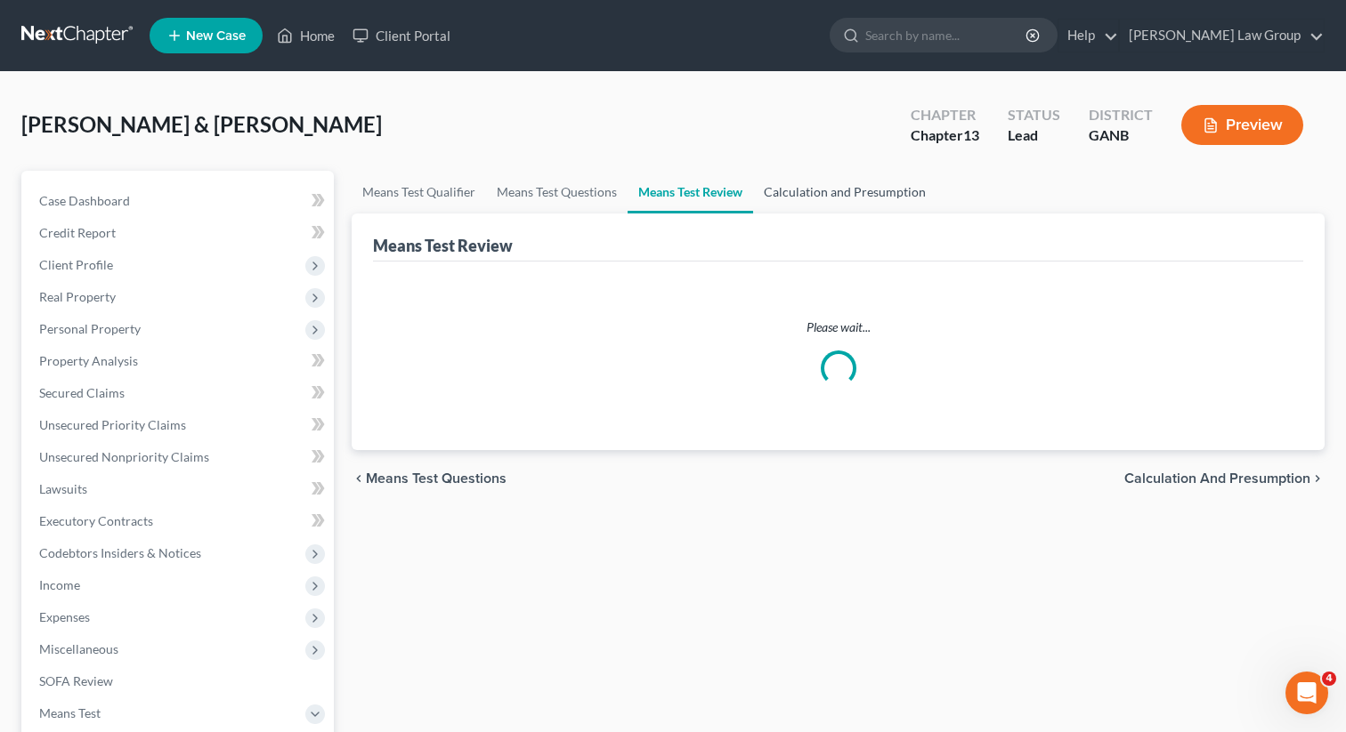
click at [823, 201] on link "Calculation and Presumption" at bounding box center [844, 192] width 183 height 43
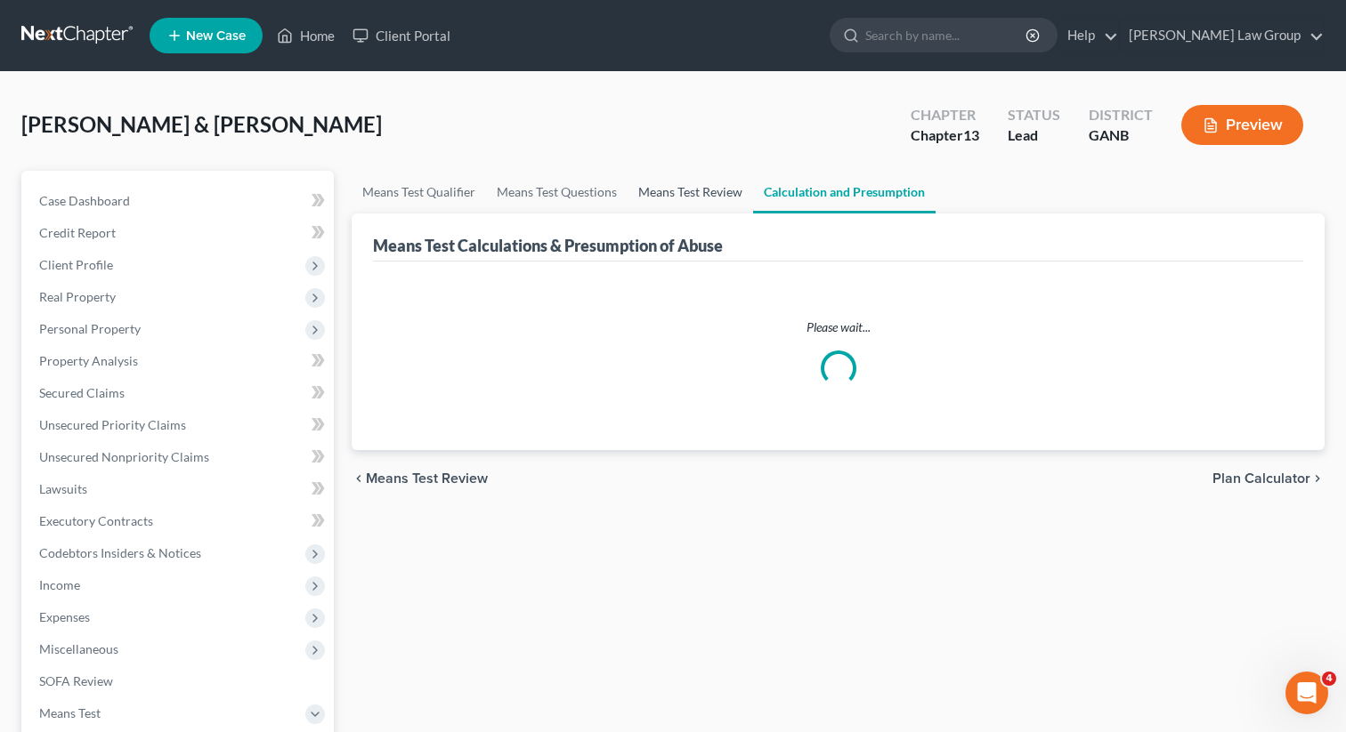
click at [683, 196] on link "Means Test Review" at bounding box center [689, 192] width 125 height 43
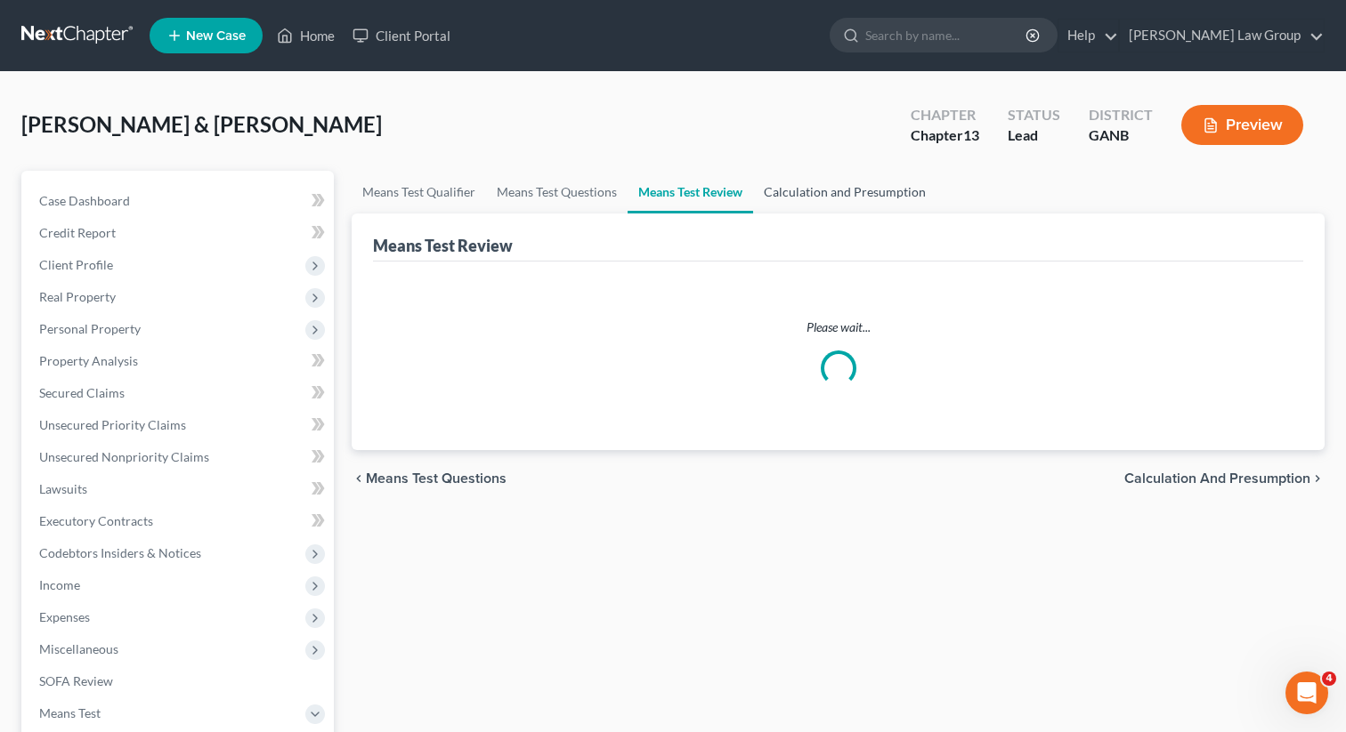
click at [796, 195] on link "Calculation and Presumption" at bounding box center [844, 192] width 183 height 43
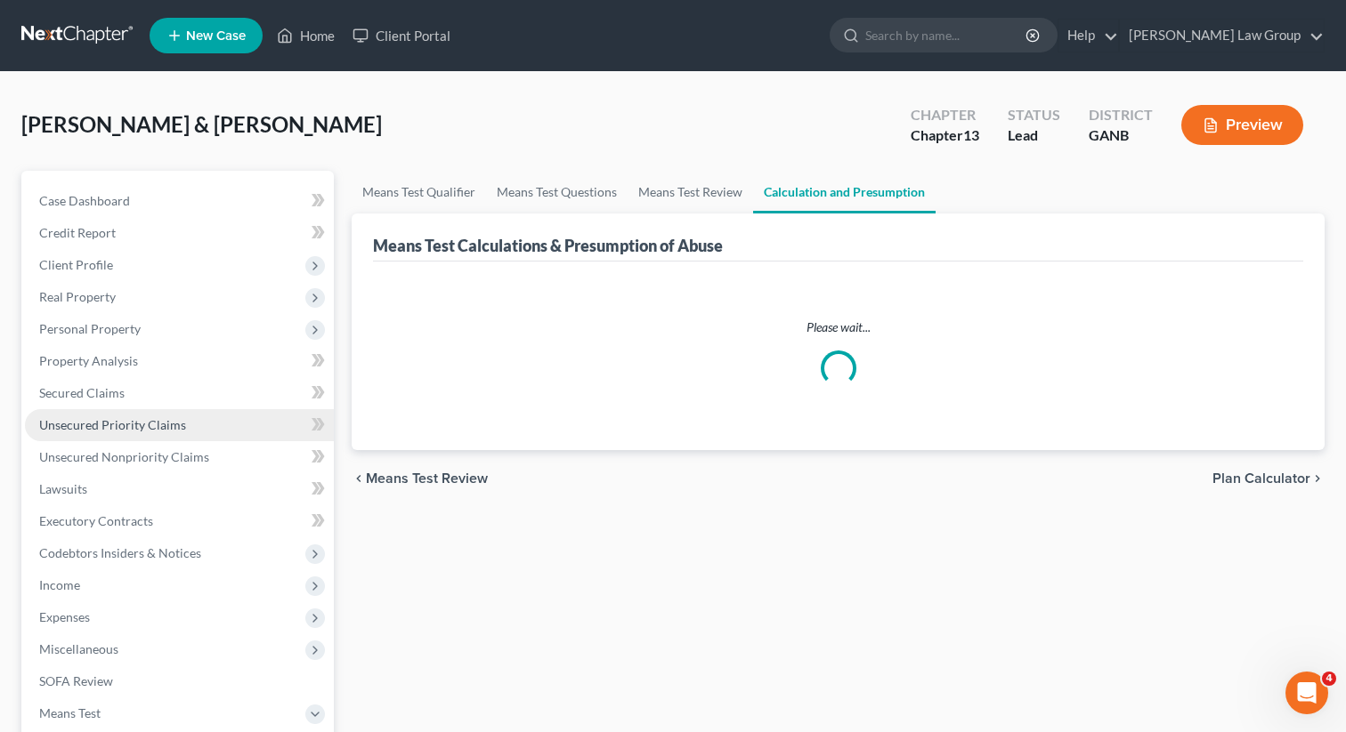
click at [146, 427] on span "Unsecured Priority Claims" at bounding box center [112, 424] width 147 height 15
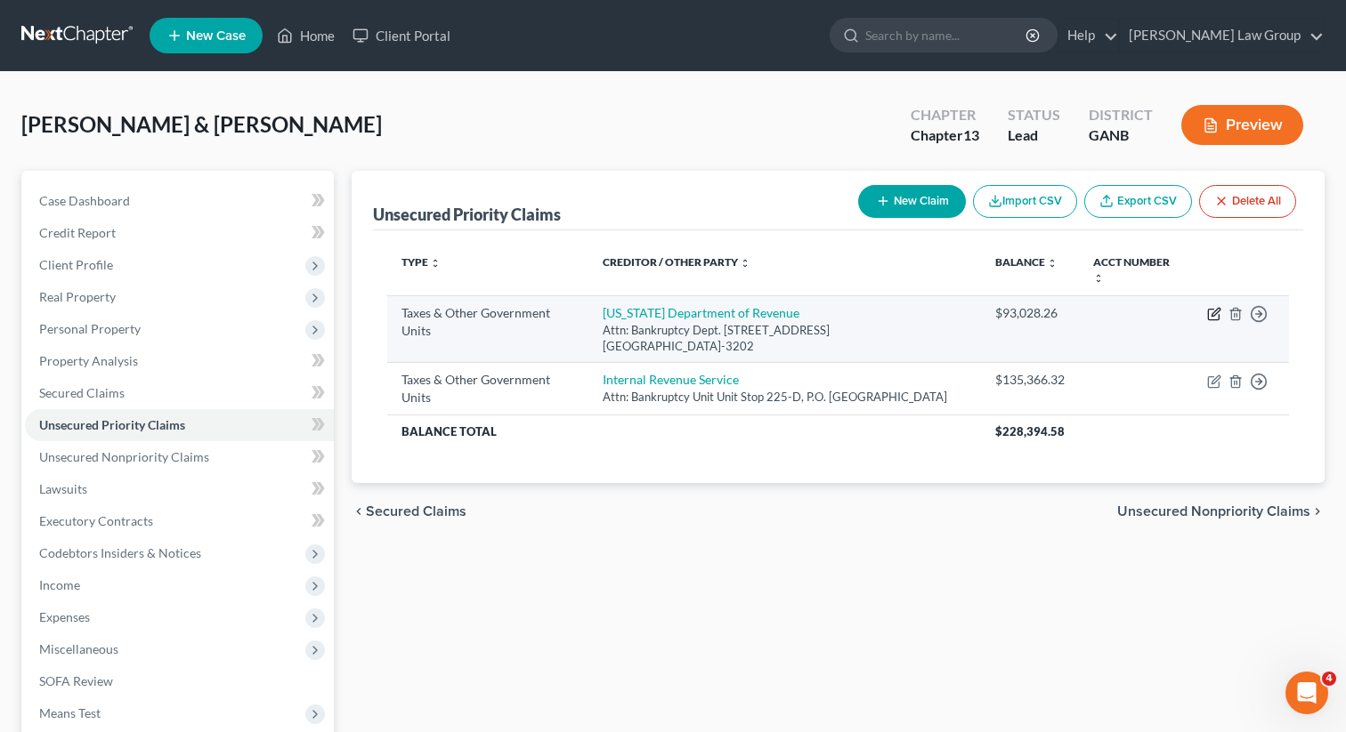
click at [1209, 312] on icon "button" at bounding box center [1214, 314] width 14 height 14
select select "2"
select select "10"
select select "2"
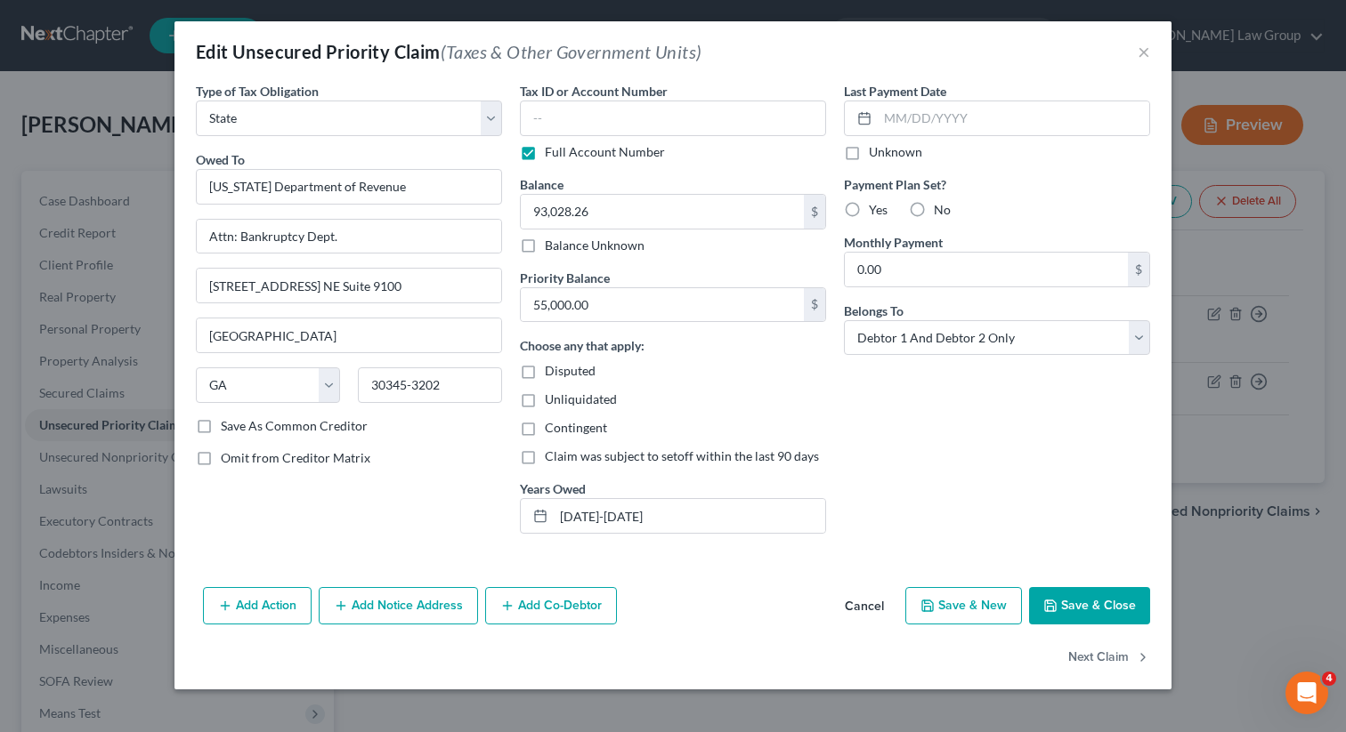
click at [708, 282] on div "Priority Balance 55,000.00 $" at bounding box center [673, 296] width 306 height 54
click at [611, 311] on input "55,000.00" at bounding box center [662, 305] width 283 height 34
click at [620, 311] on input "55,000.00" at bounding box center [662, 305] width 283 height 34
drag, startPoint x: 621, startPoint y: 311, endPoint x: 474, endPoint y: 311, distance: 146.8
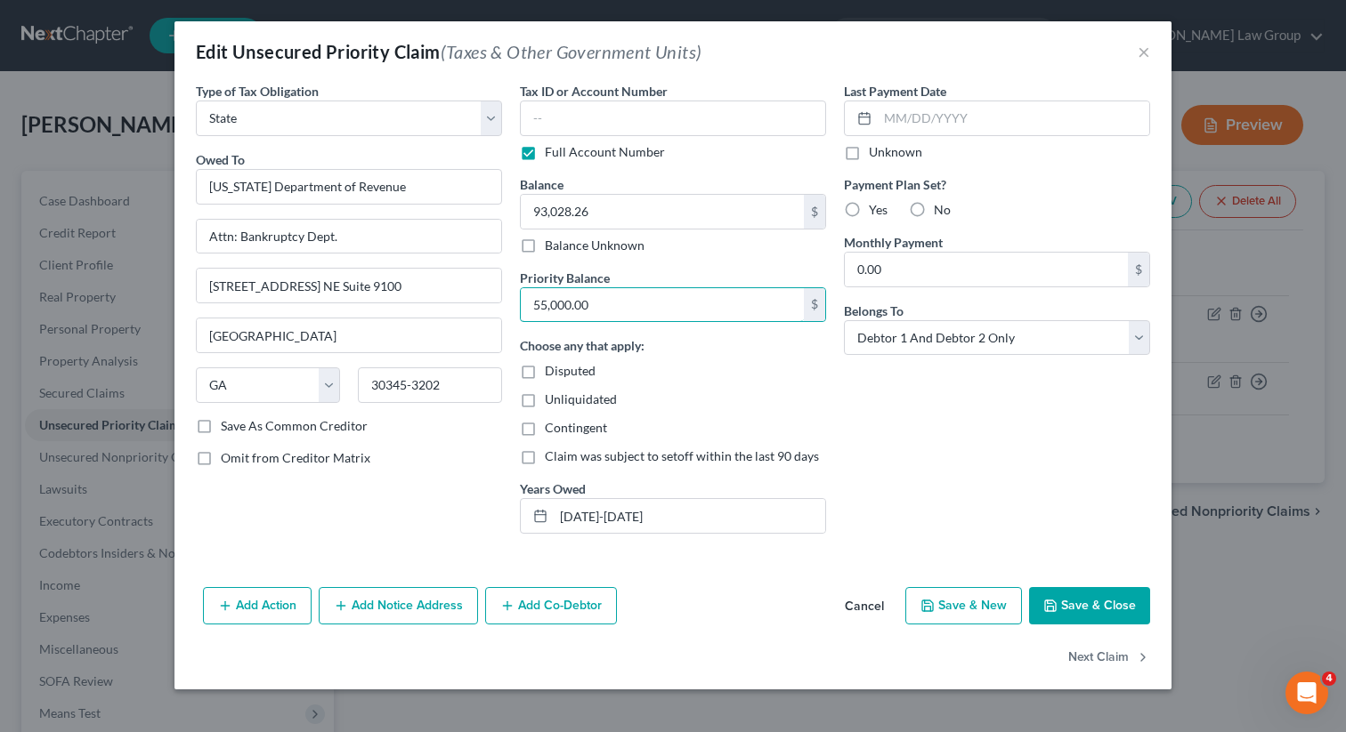
click at [474, 311] on div "Type of Tax Obligation * Select Federal City State Franchise Tax Board Other Ow…" at bounding box center [673, 315] width 972 height 466
paste input "38,443"
type input "38,443.00"
click at [700, 360] on div "Choose any that apply: Disputed Unliquidated Contingent Claim was subject to se…" at bounding box center [673, 400] width 306 height 129
click at [1086, 611] on button "Save & Close" at bounding box center [1089, 605] width 121 height 37
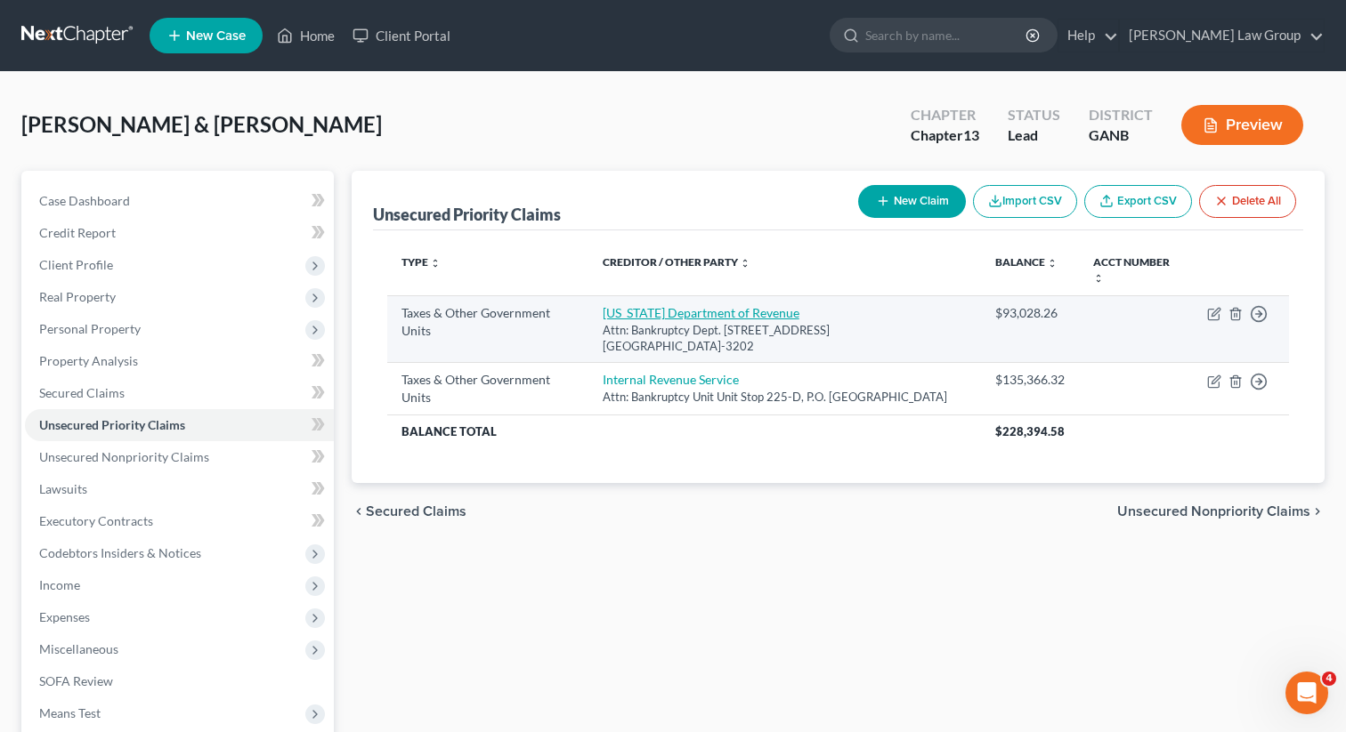
click at [708, 314] on link "[US_STATE] Department of Revenue" at bounding box center [701, 312] width 197 height 15
select select "2"
select select "10"
select select "2"
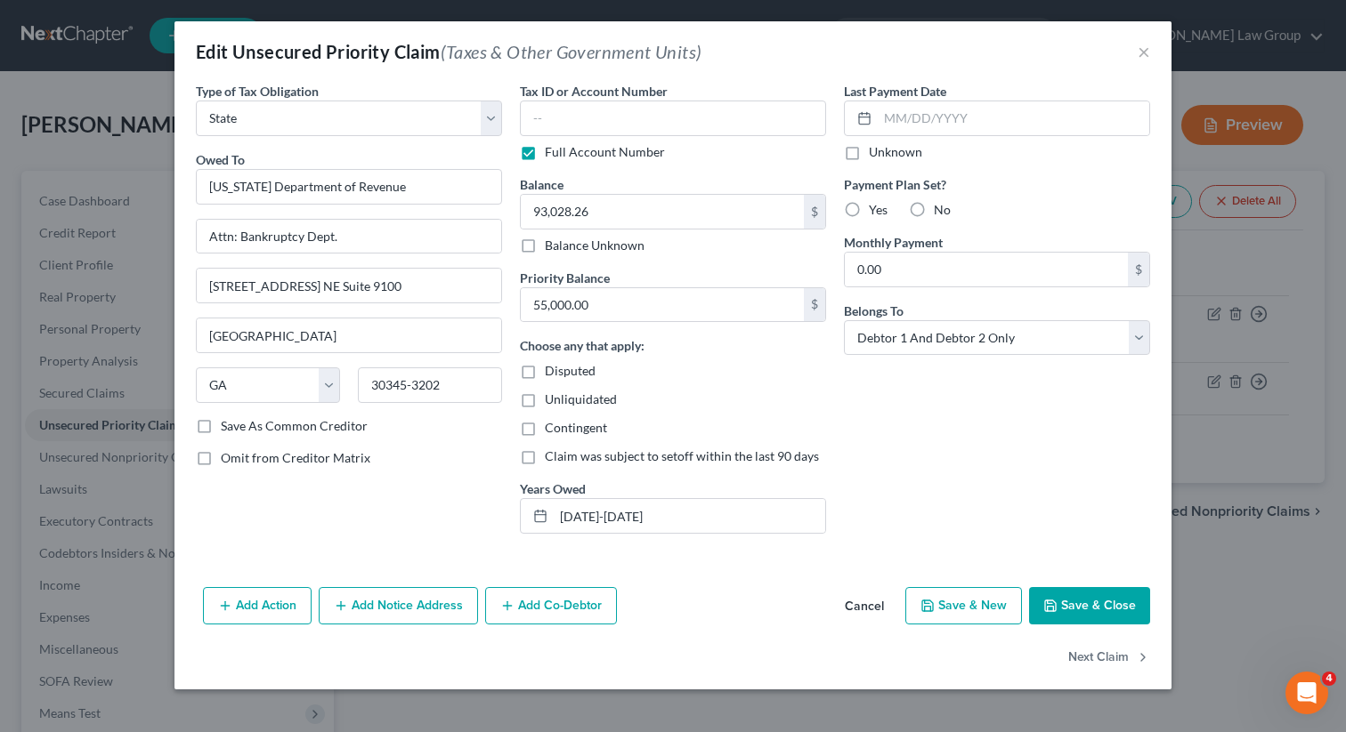
click at [1084, 600] on button "Save & Close" at bounding box center [1089, 605] width 121 height 37
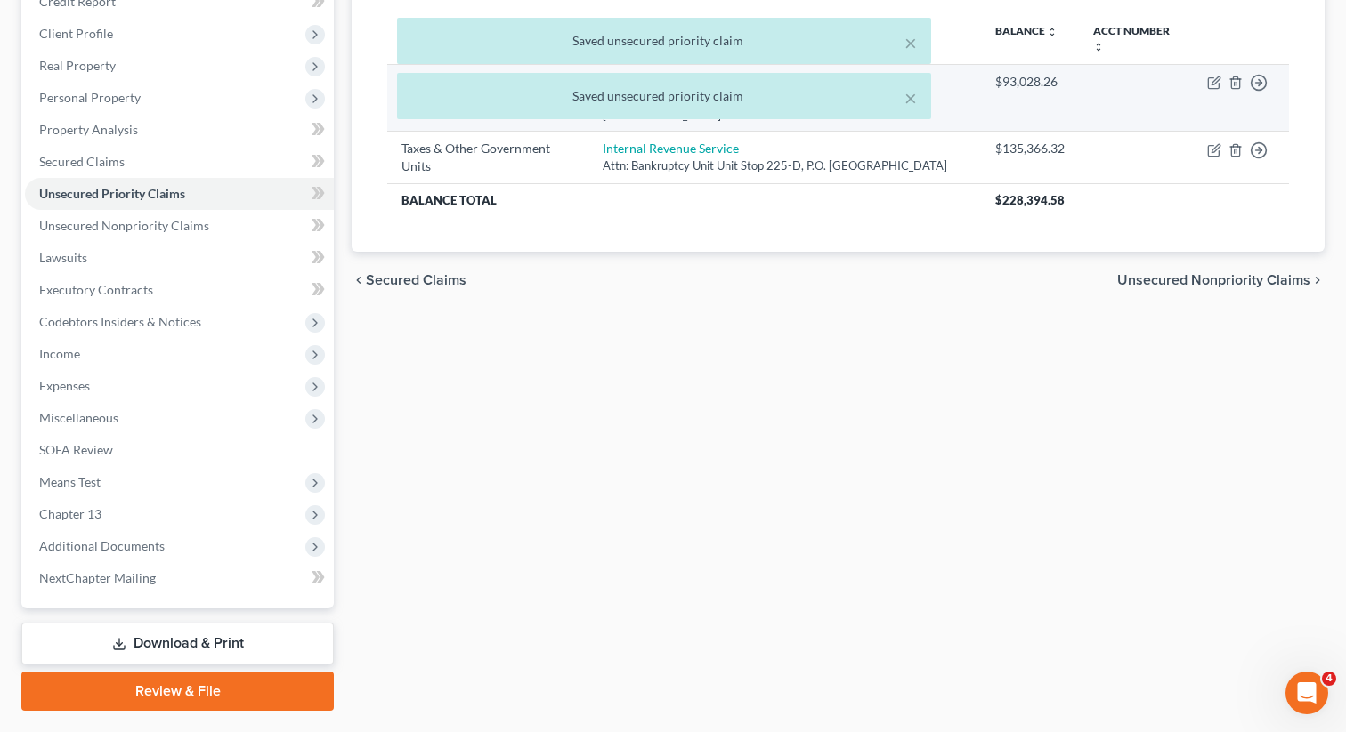
scroll to position [276, 0]
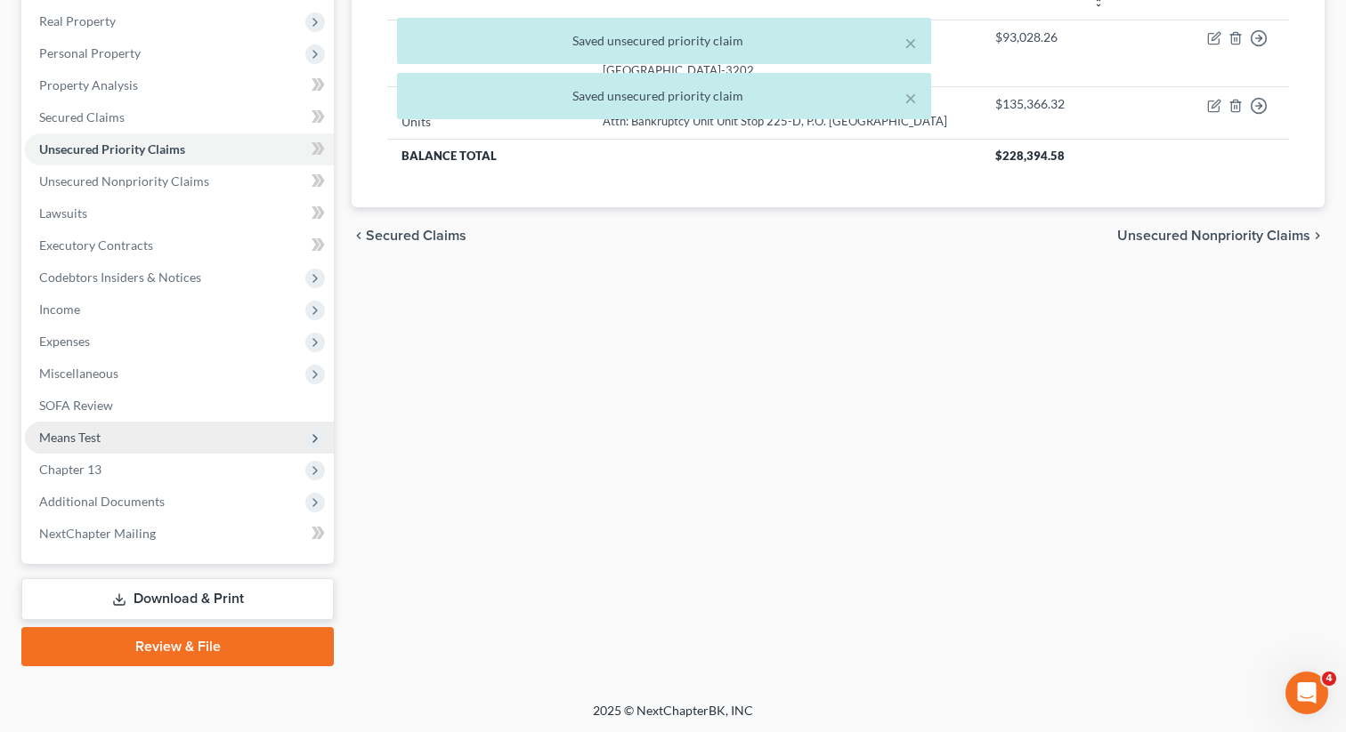
click at [73, 433] on span "Means Test" at bounding box center [69, 437] width 61 height 15
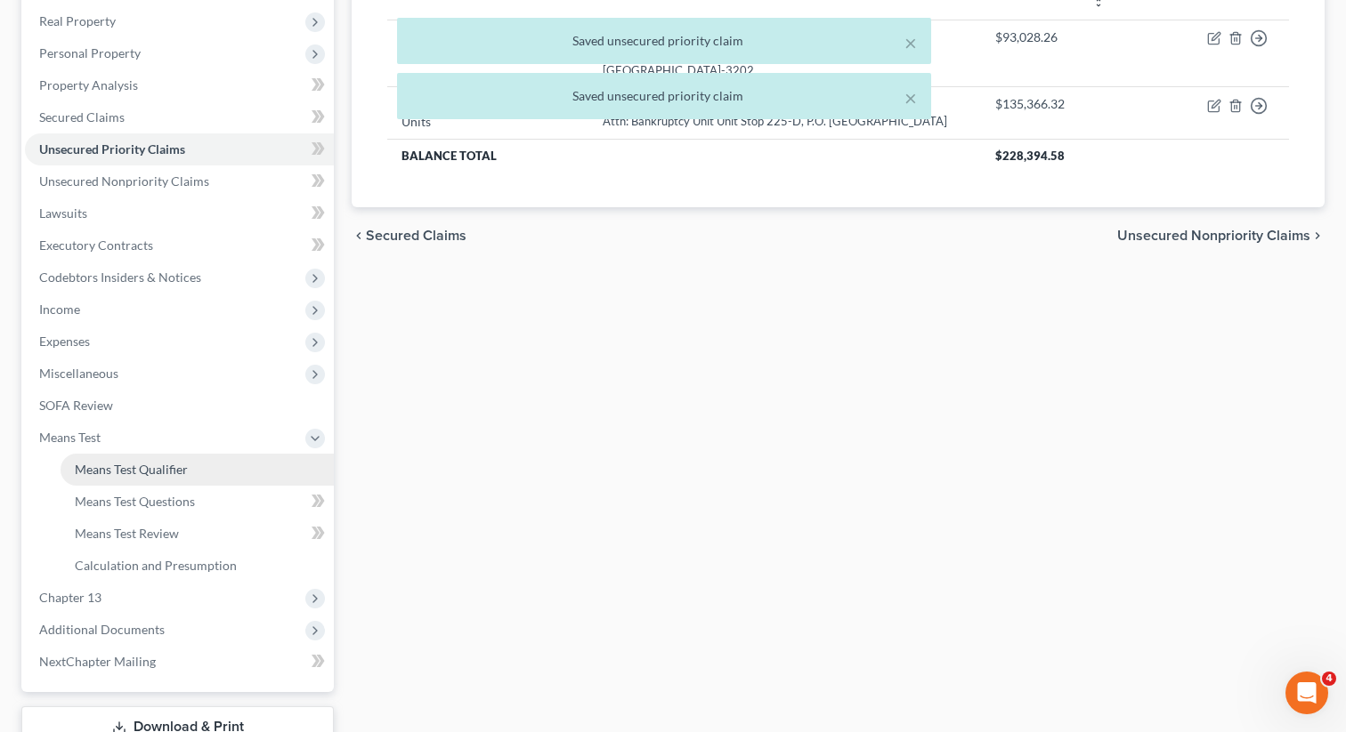
click at [153, 464] on span "Means Test Qualifier" at bounding box center [131, 469] width 113 height 15
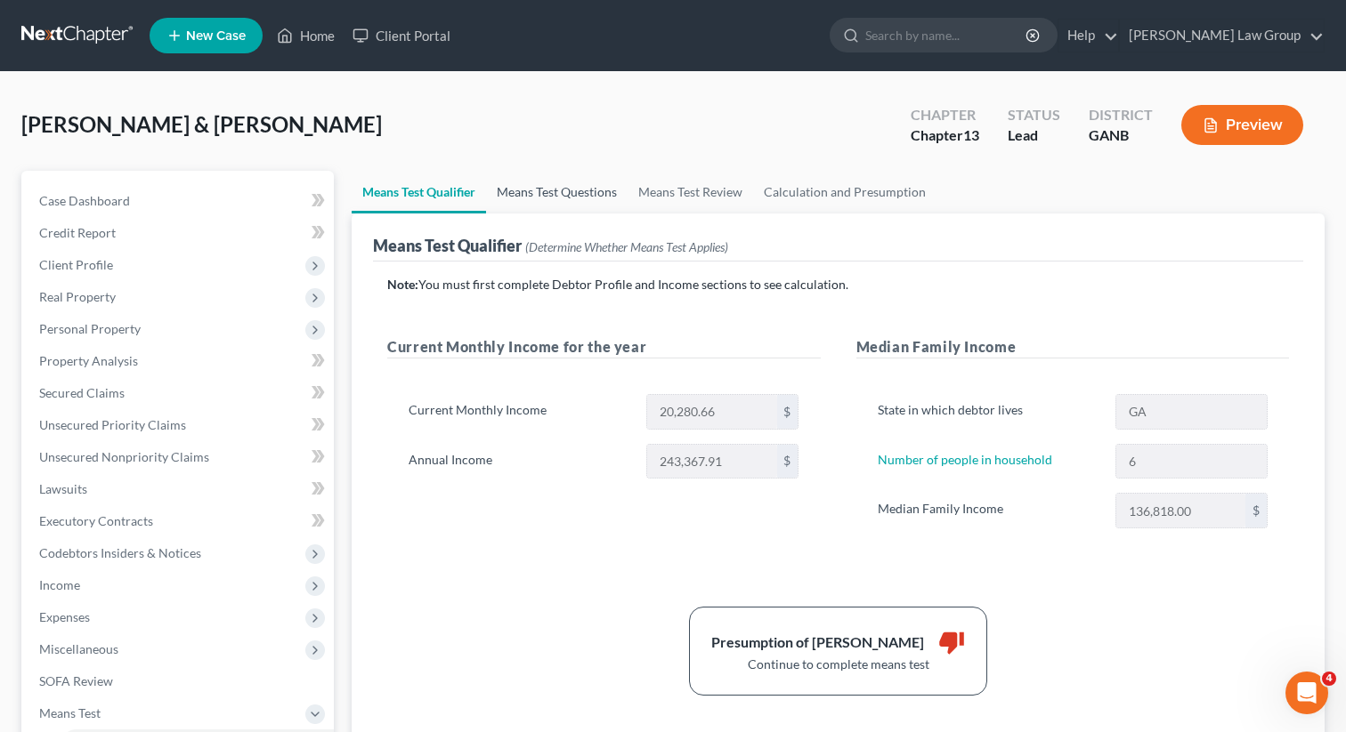
click at [545, 195] on link "Means Test Questions" at bounding box center [557, 192] width 142 height 43
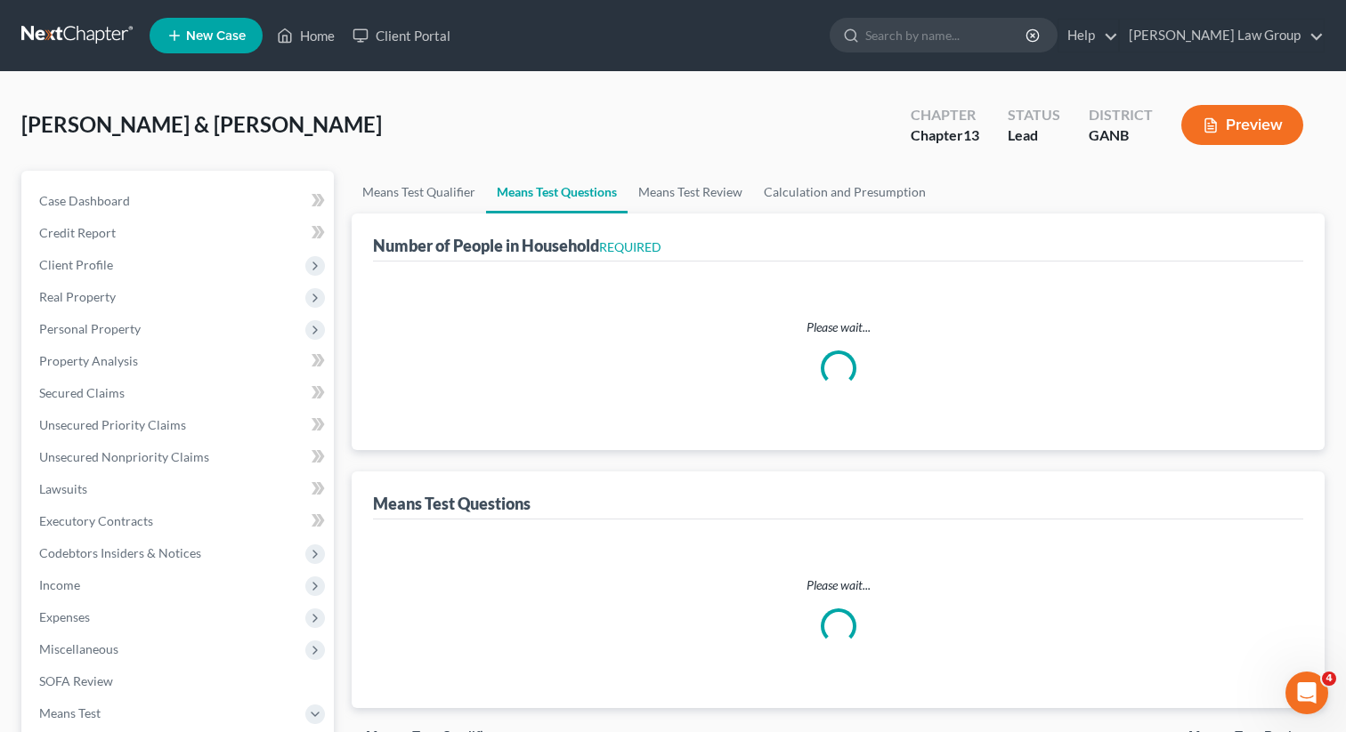
select select "5"
select select "1"
select select "0"
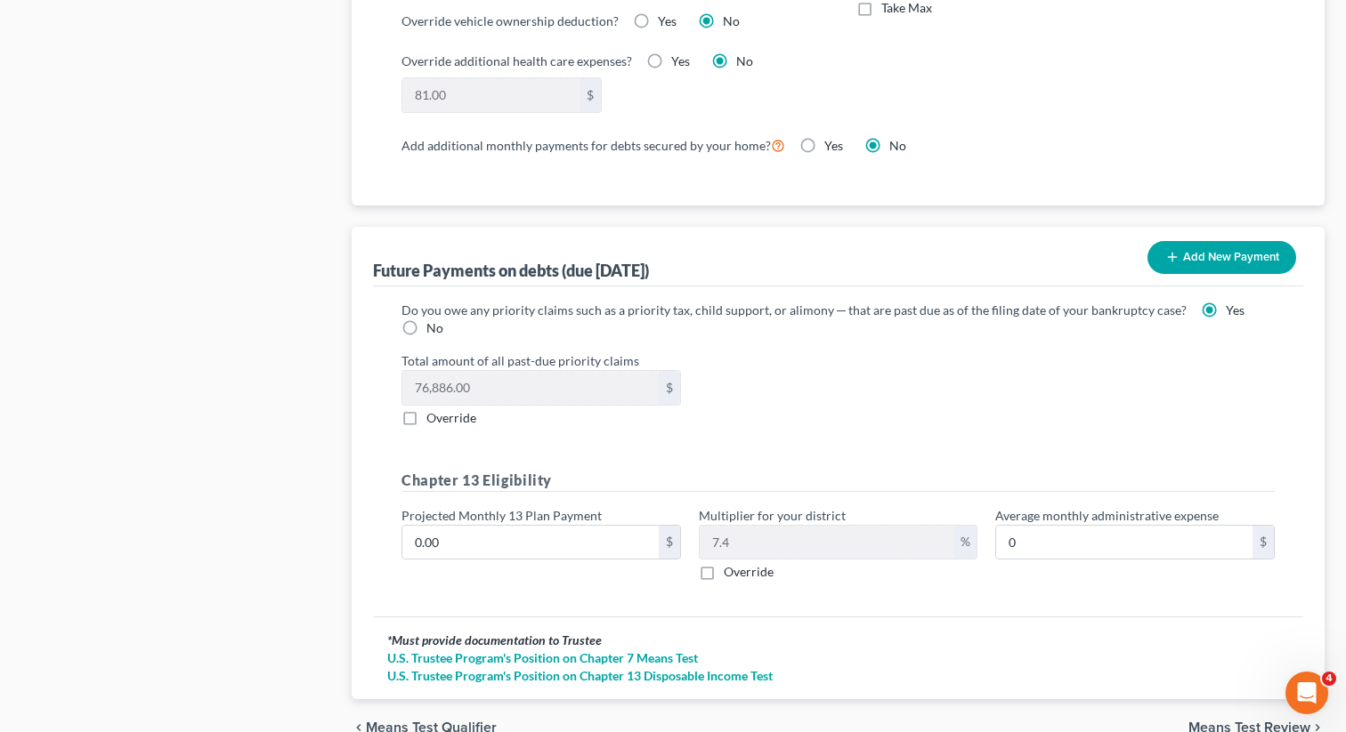
scroll to position [1589, 0]
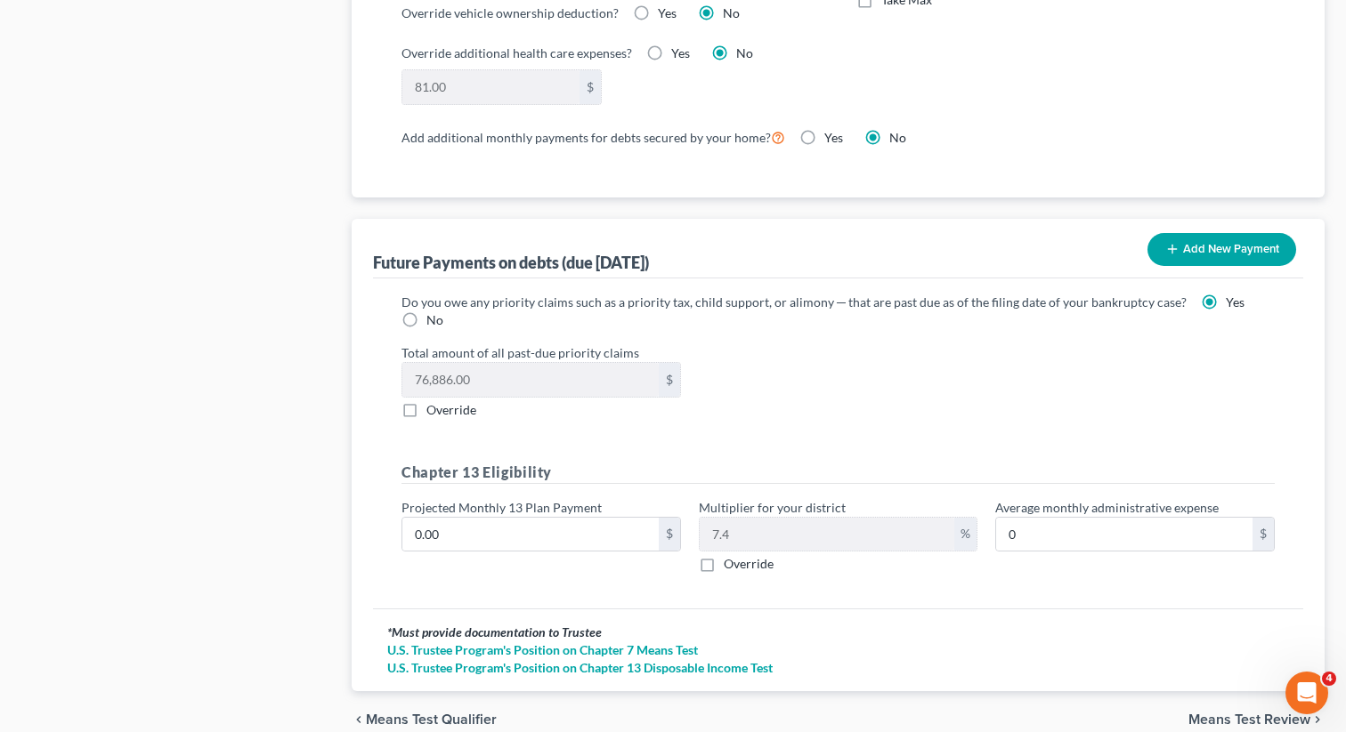
click at [426, 412] on label "Override" at bounding box center [451, 410] width 50 height 18
click at [433, 412] on input "Override" at bounding box center [439, 407] width 12 height 12
checkbox input "true"
click at [470, 387] on input "0.00" at bounding box center [530, 380] width 256 height 34
type input "90,655"
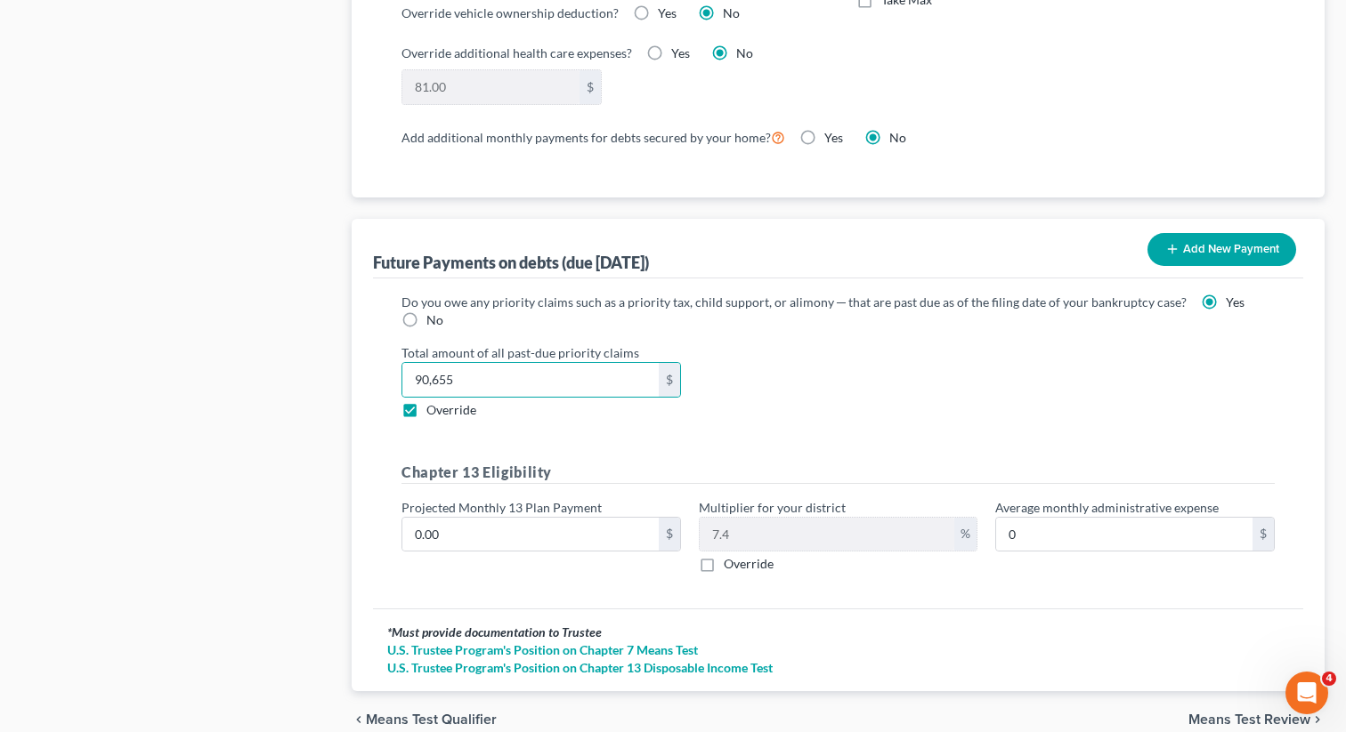
click at [911, 422] on div "Do you owe any priority claims such as a priority tax, child support, or alimon…" at bounding box center [838, 440] width 902 height 295
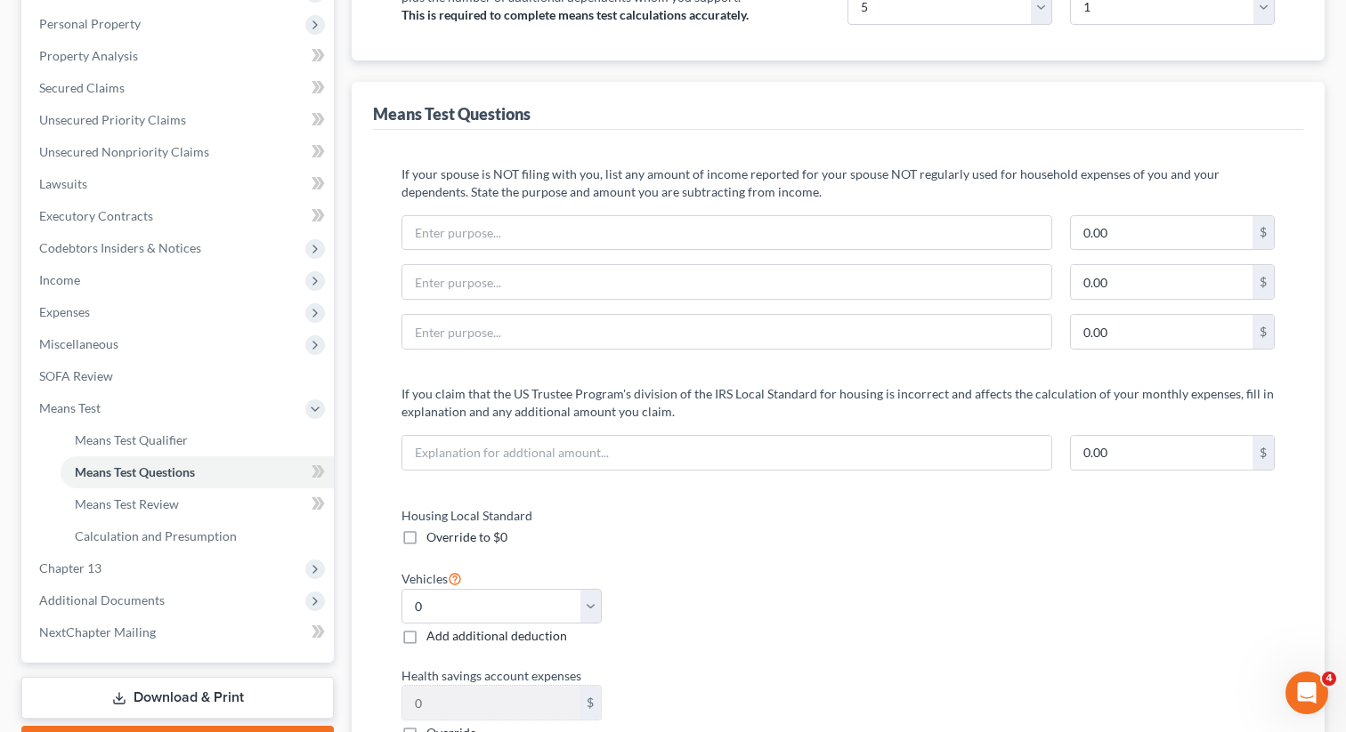
scroll to position [73, 0]
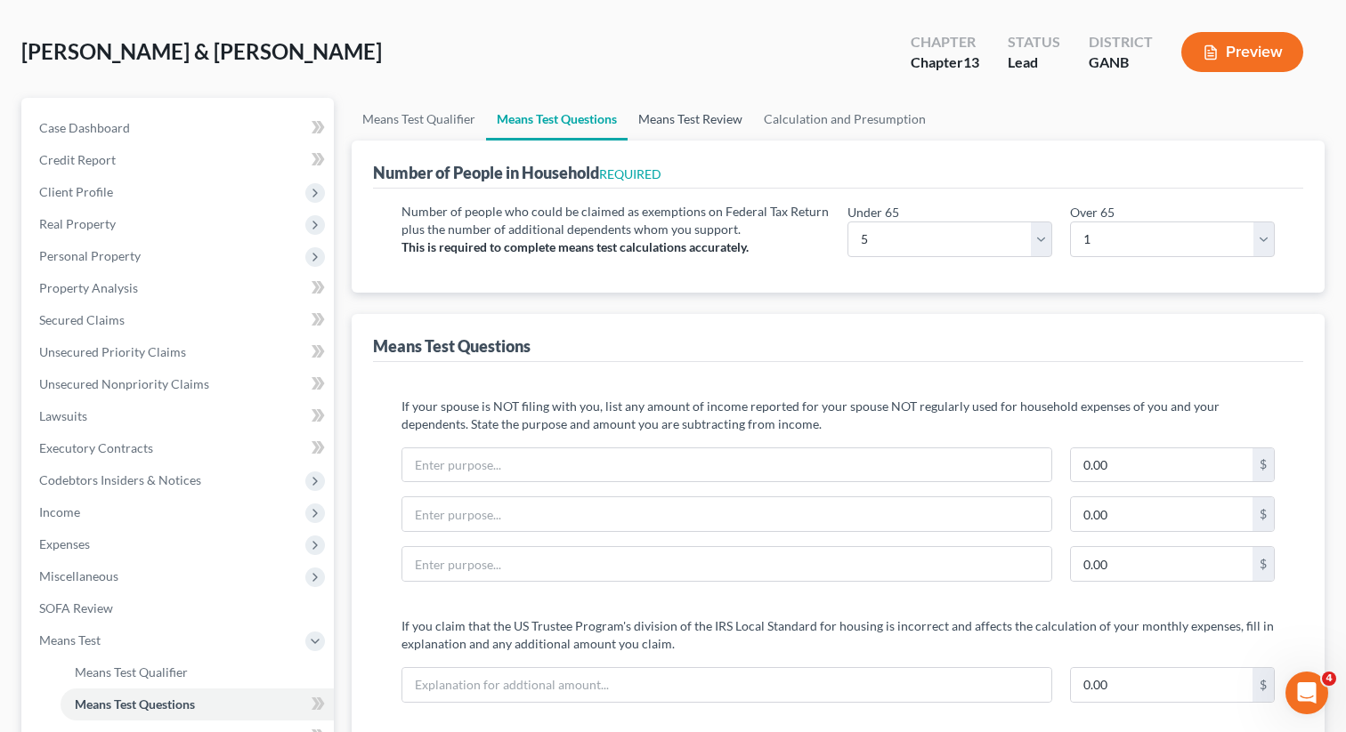
click at [708, 125] on link "Means Test Review" at bounding box center [689, 119] width 125 height 43
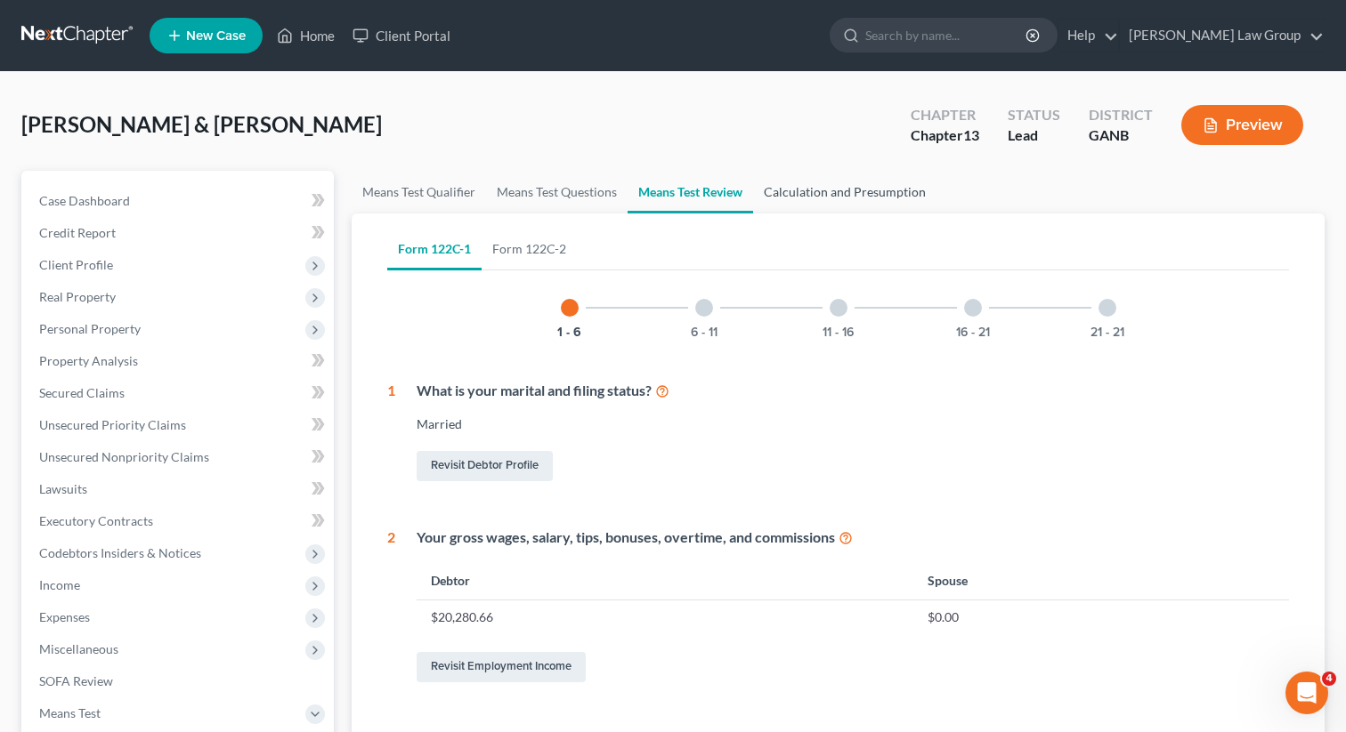
click at [832, 195] on link "Calculation and Presumption" at bounding box center [844, 192] width 183 height 43
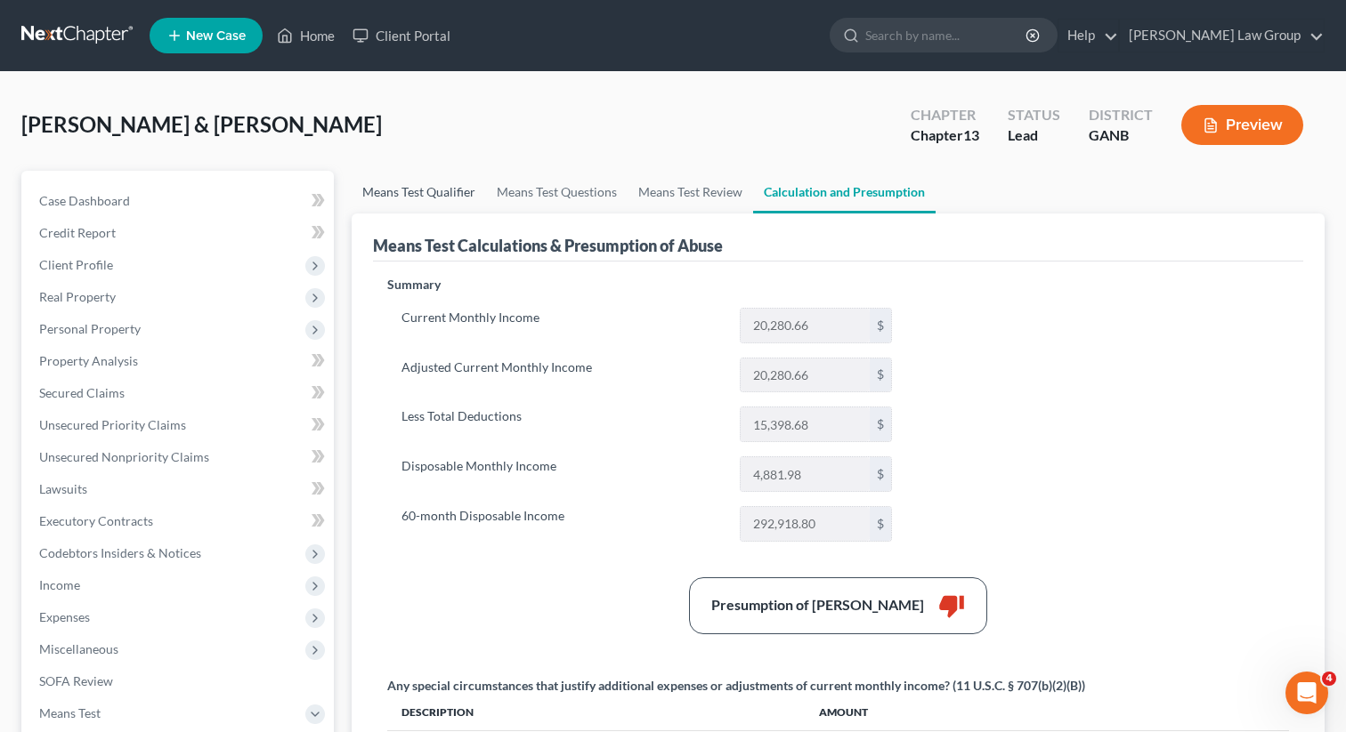
click at [428, 193] on link "Means Test Qualifier" at bounding box center [419, 192] width 134 height 43
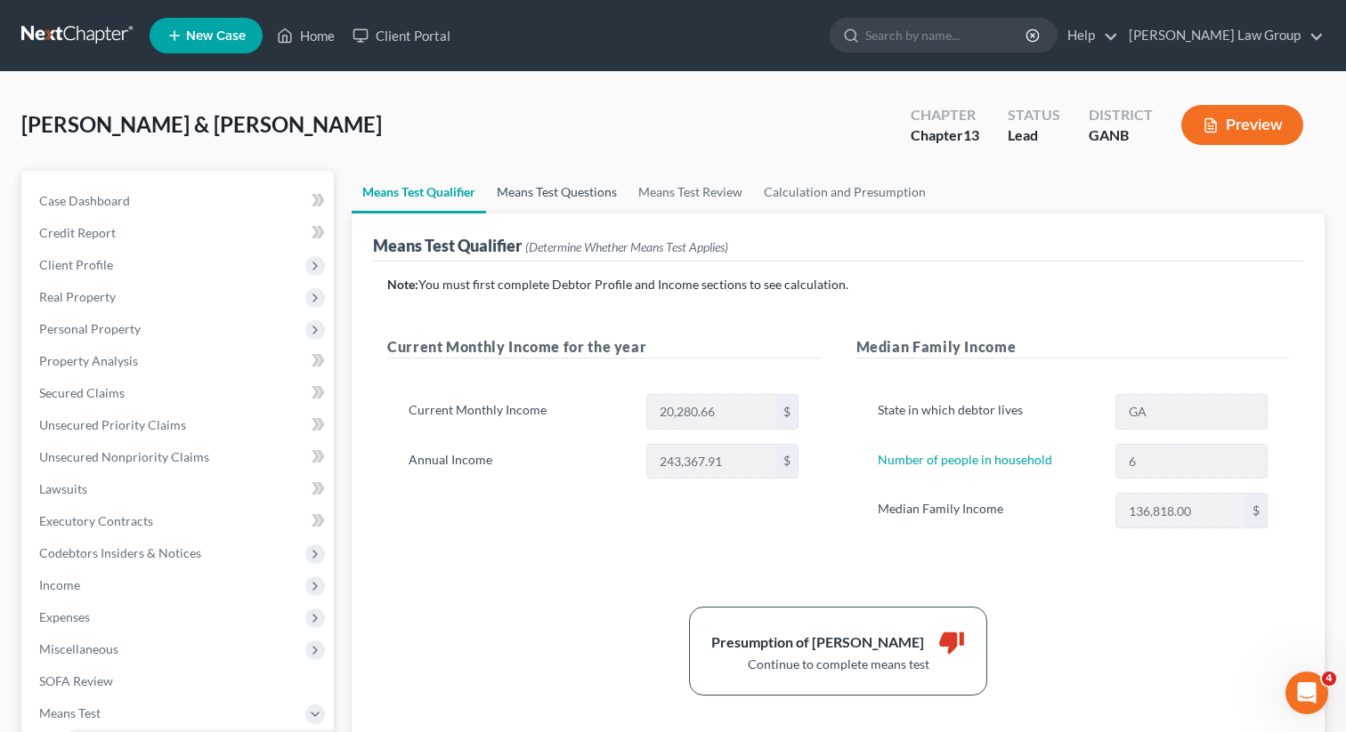
click at [539, 195] on link "Means Test Questions" at bounding box center [557, 192] width 142 height 43
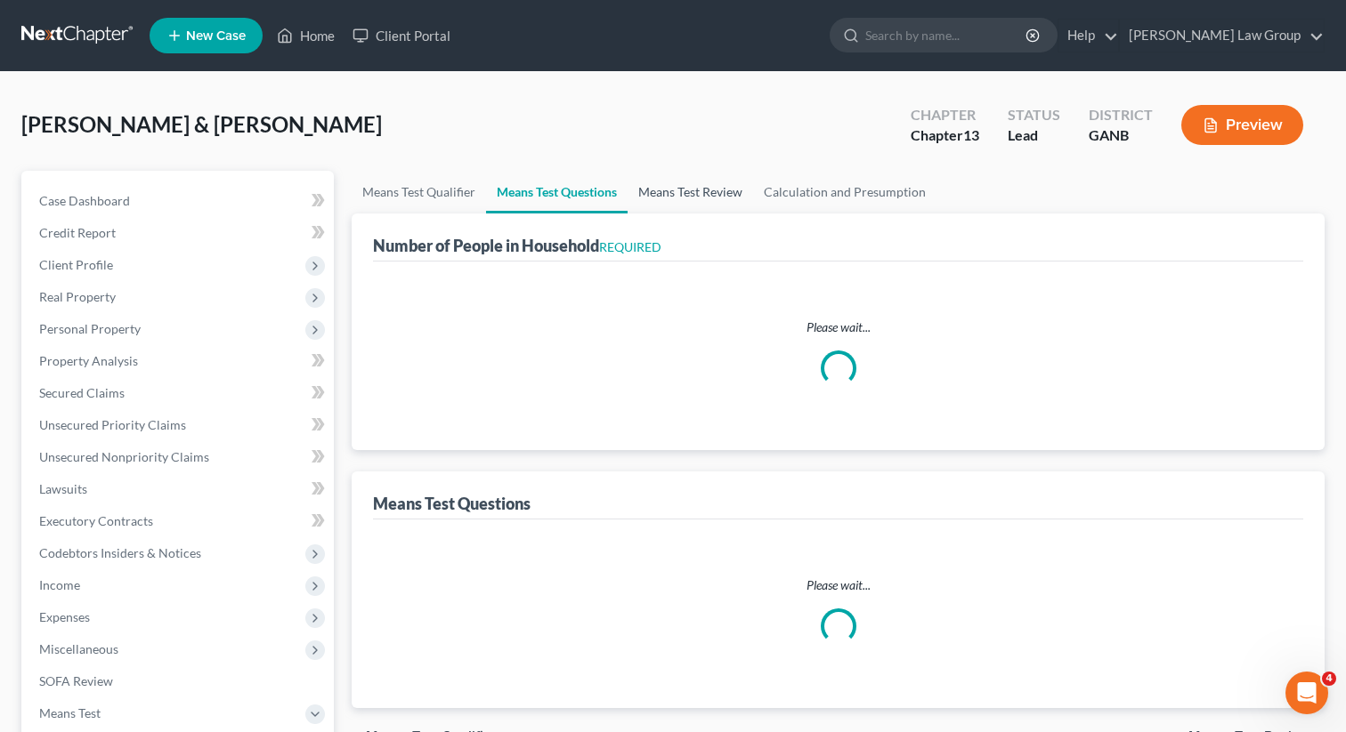
select select "5"
select select "1"
select select "0"
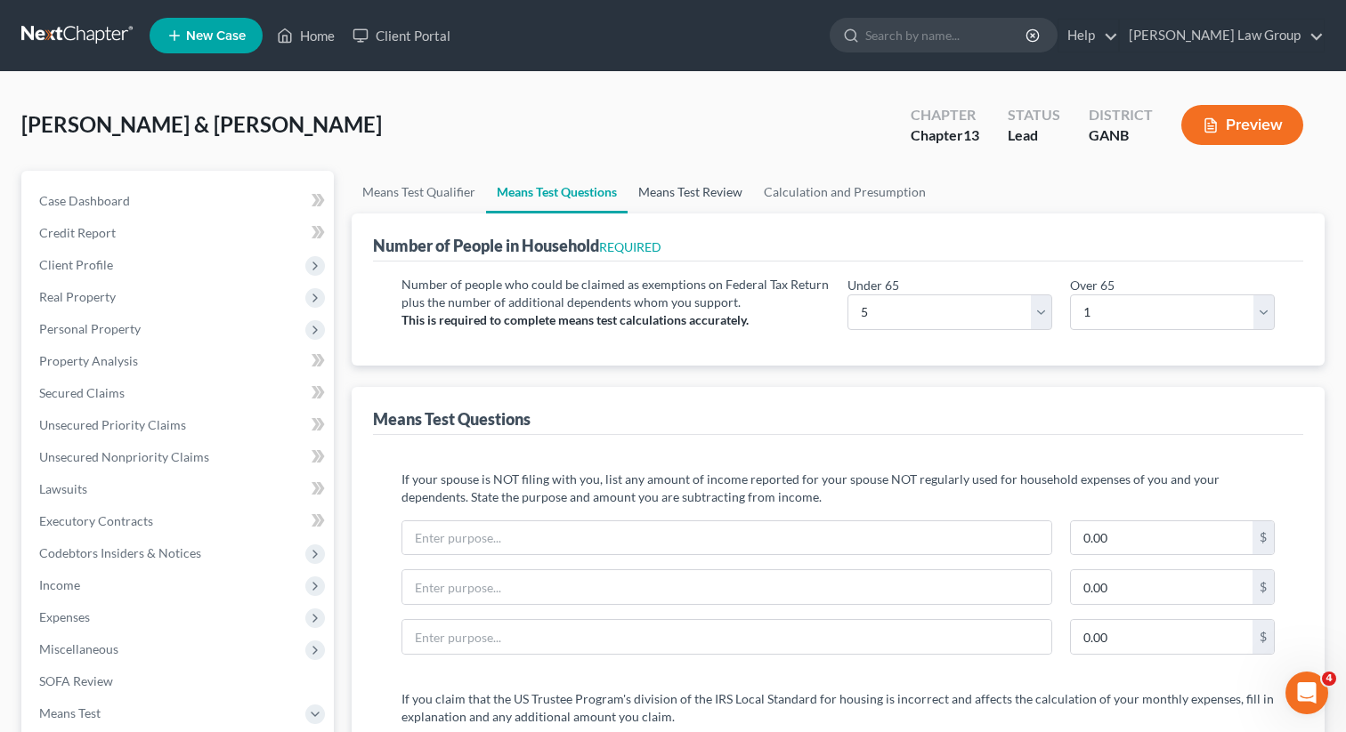
click at [668, 191] on link "Means Test Review" at bounding box center [689, 192] width 125 height 43
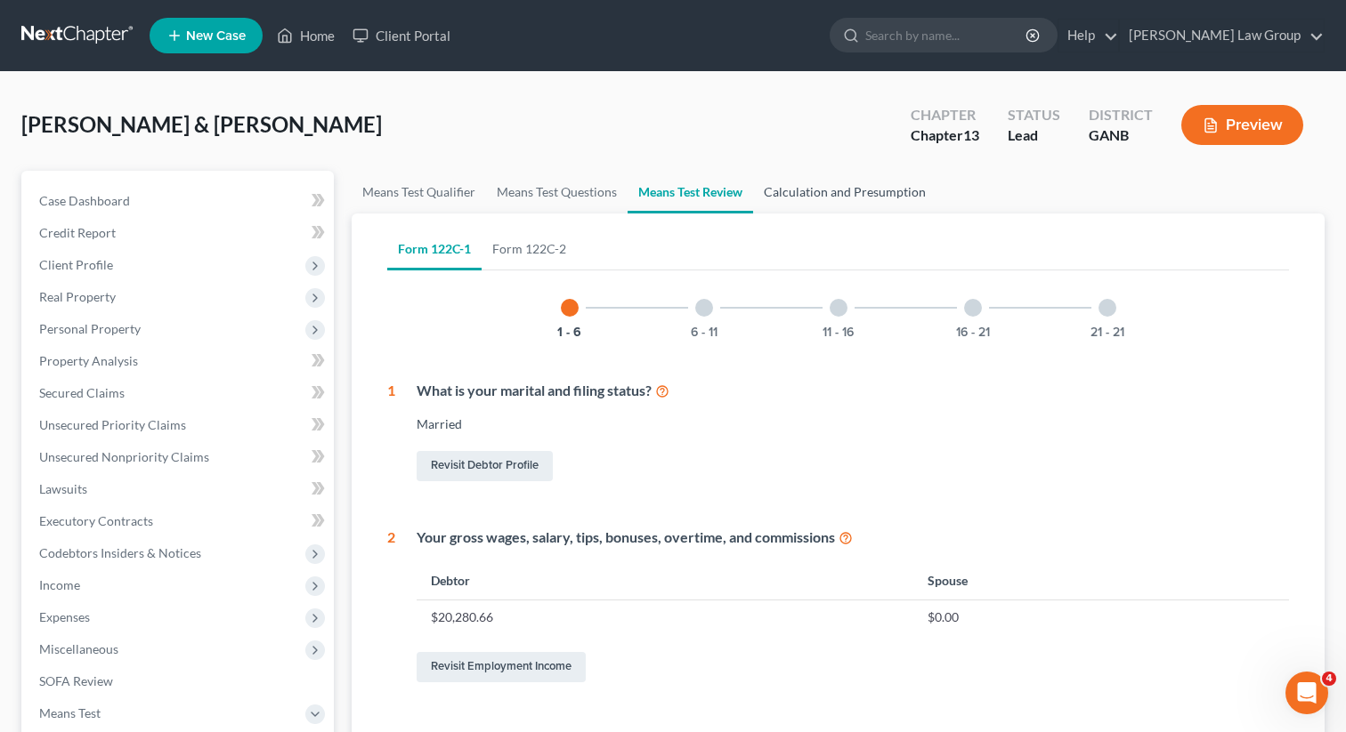
click at [813, 192] on link "Calculation and Presumption" at bounding box center [844, 192] width 183 height 43
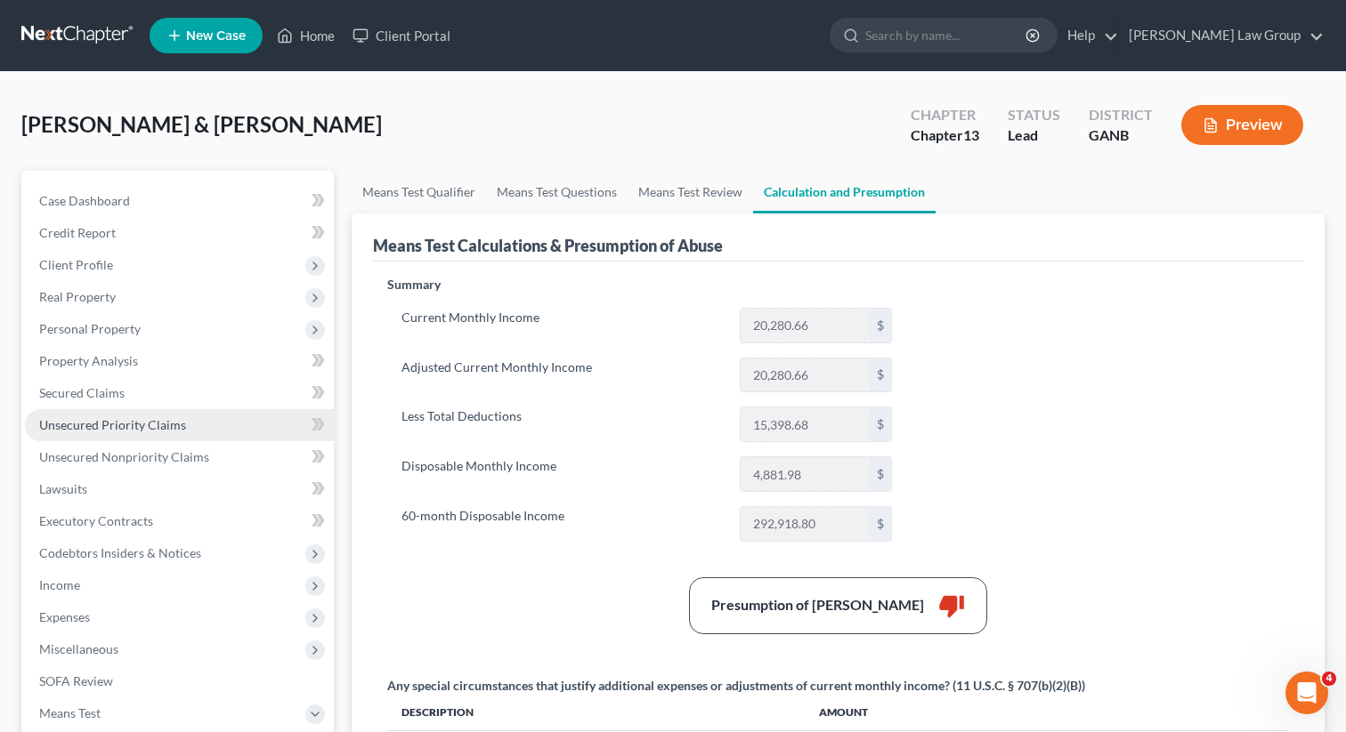
click at [148, 427] on span "Unsecured Priority Claims" at bounding box center [112, 424] width 147 height 15
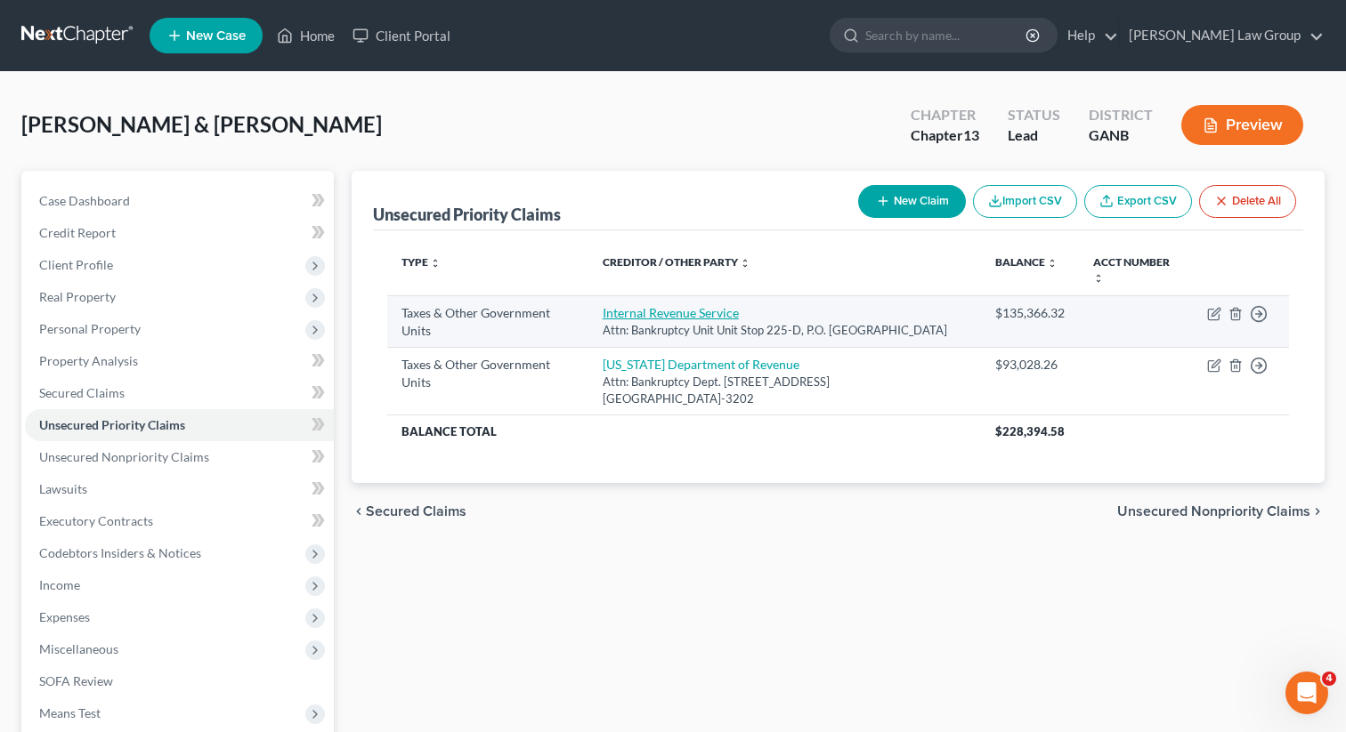
click at [659, 311] on link "Internal Revenue Service" at bounding box center [671, 312] width 136 height 15
select select "0"
select select "10"
select select "2"
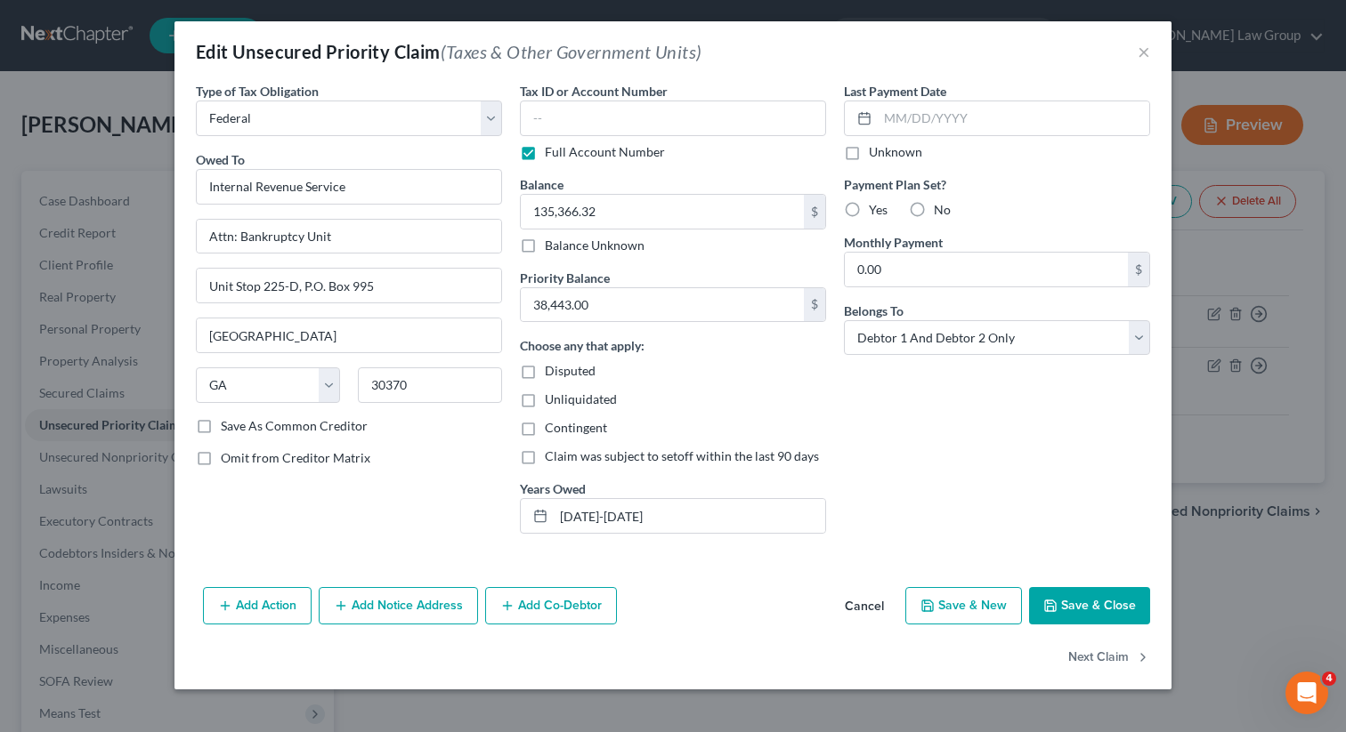
click at [1092, 611] on button "Save & Close" at bounding box center [1089, 605] width 121 height 37
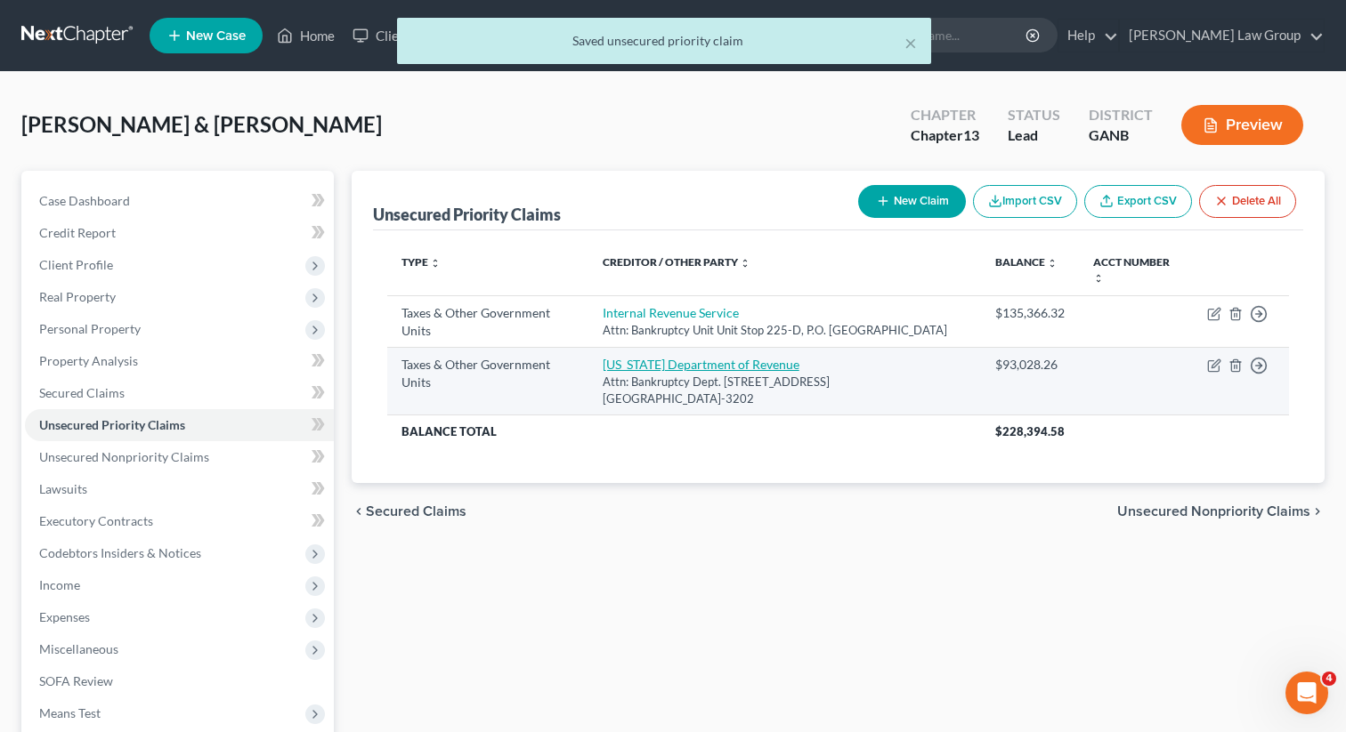
click at [643, 363] on link "[US_STATE] Department of Revenue" at bounding box center [701, 364] width 197 height 15
select select "2"
select select "10"
select select "2"
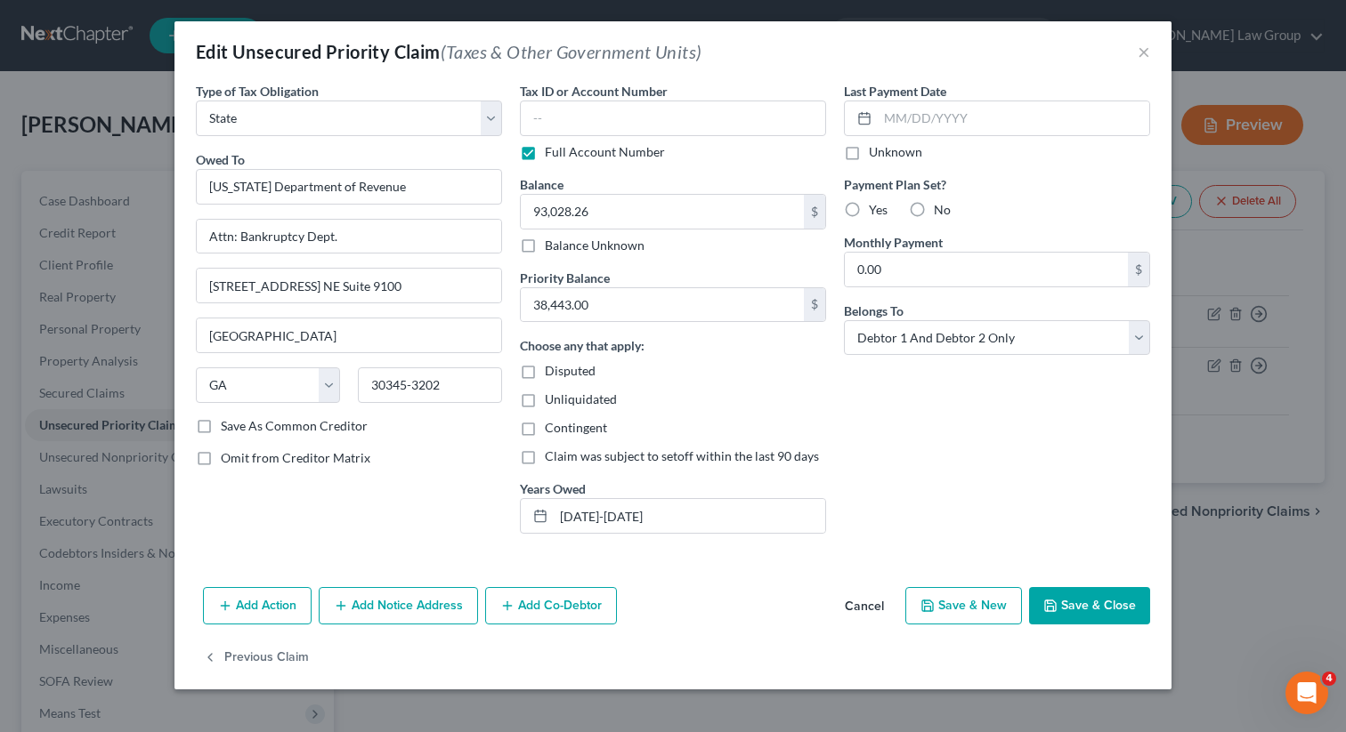
click at [871, 618] on button "Cancel" at bounding box center [864, 607] width 68 height 36
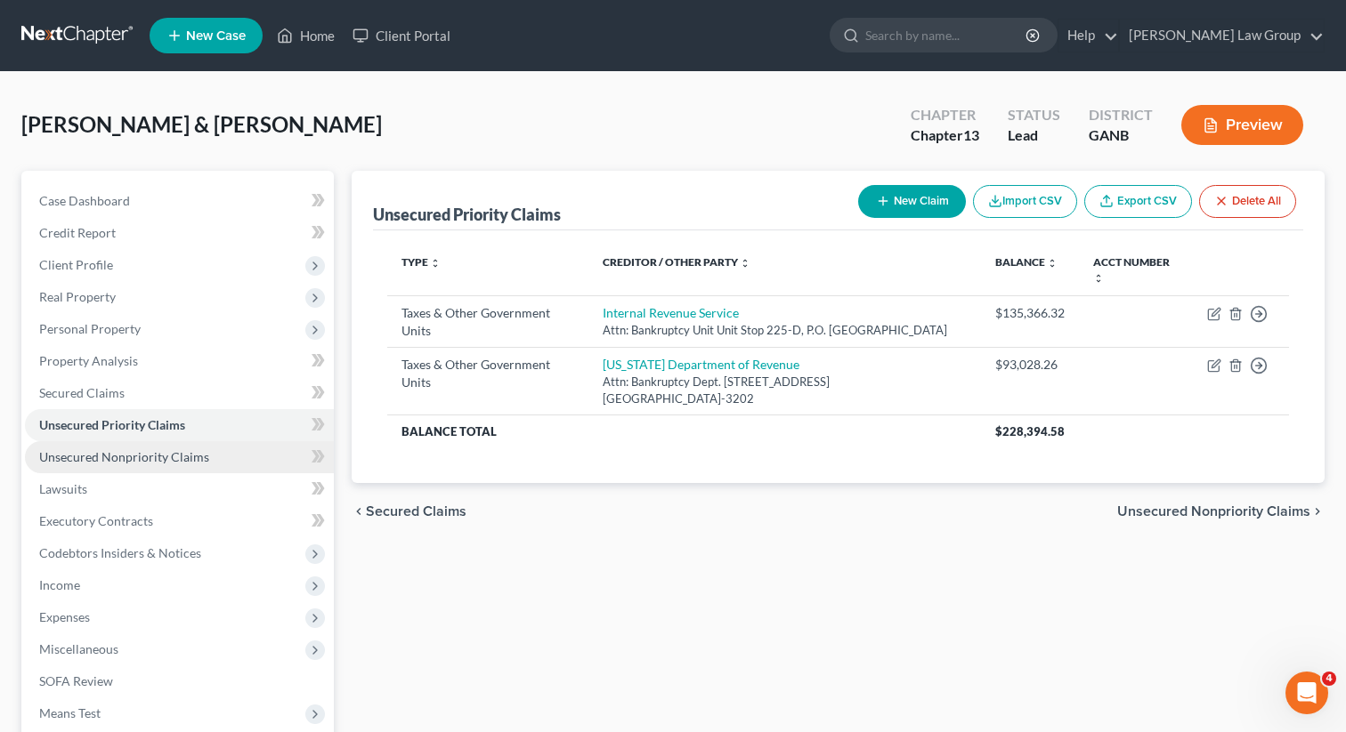
click at [184, 459] on span "Unsecured Nonpriority Claims" at bounding box center [124, 456] width 170 height 15
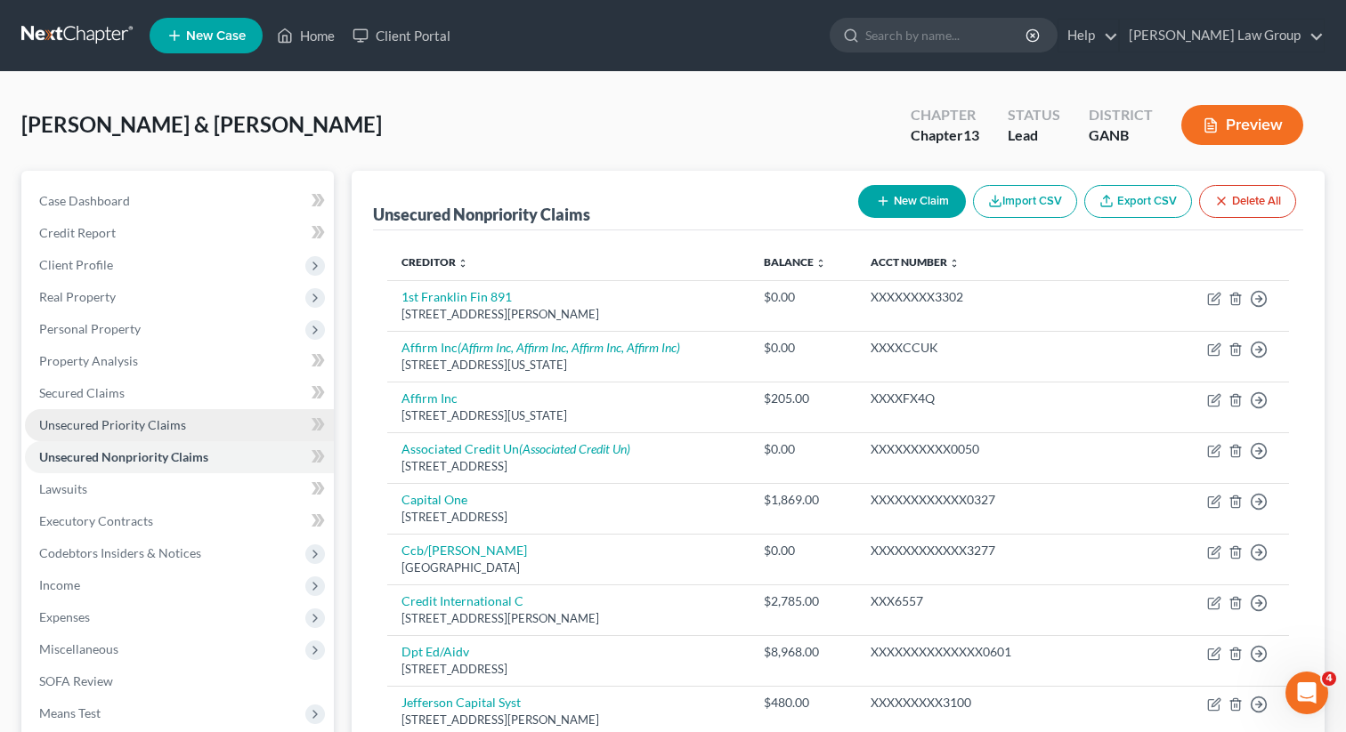
click at [166, 423] on span "Unsecured Priority Claims" at bounding box center [112, 424] width 147 height 15
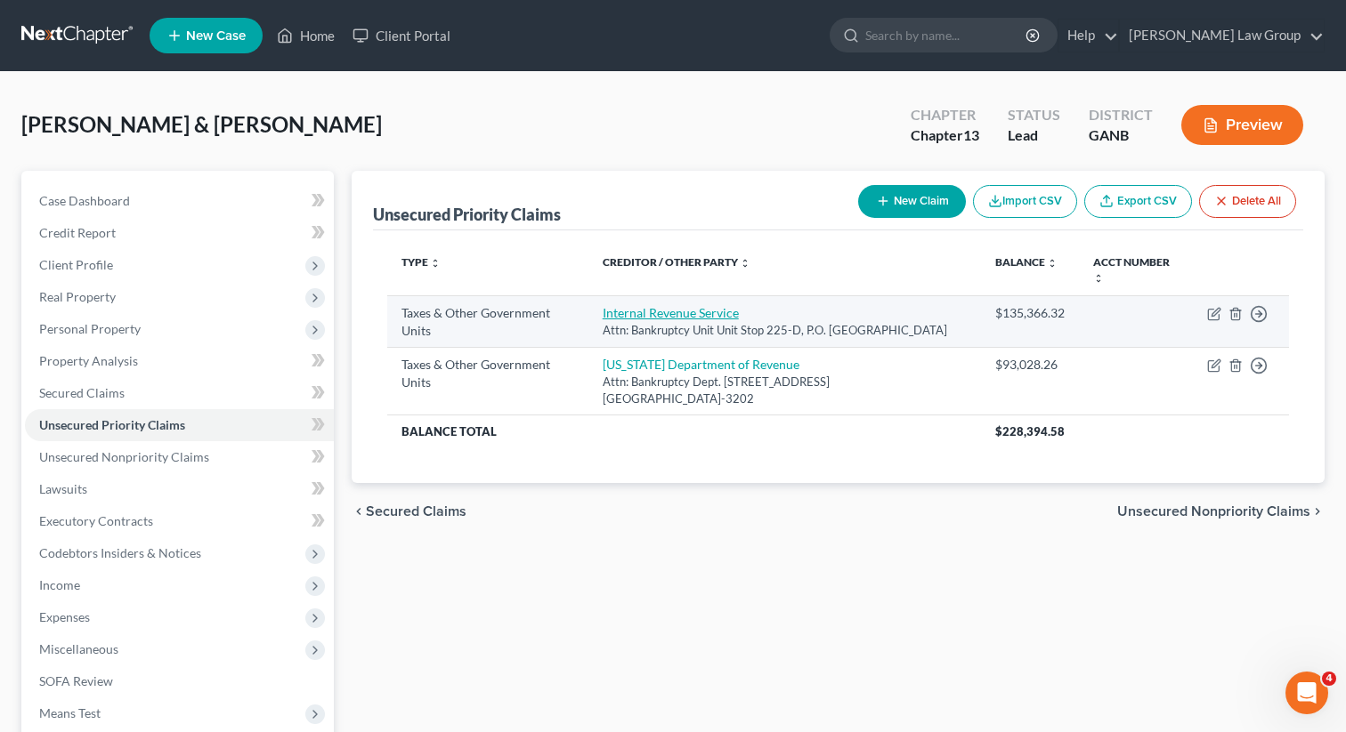
click at [637, 314] on link "Internal Revenue Service" at bounding box center [671, 312] width 136 height 15
select select "0"
select select "10"
select select "2"
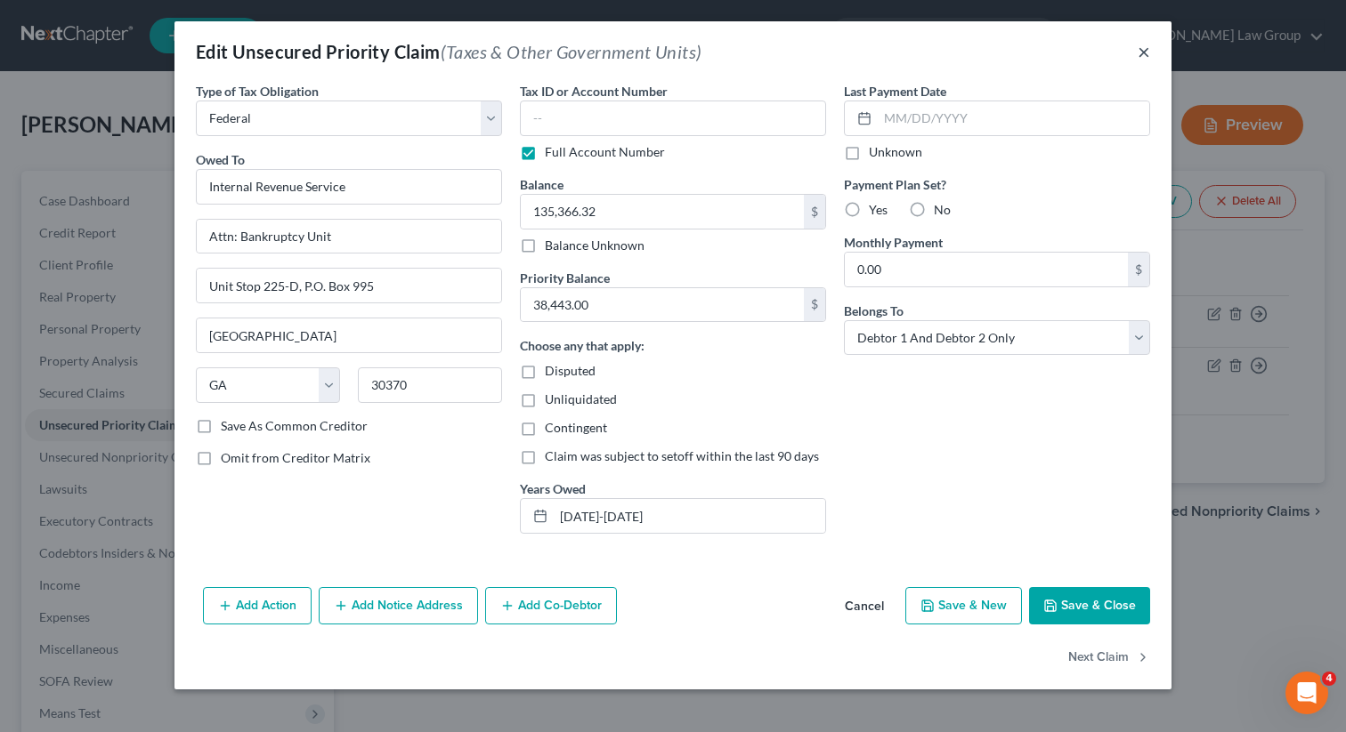
click at [1141, 56] on button "×" at bounding box center [1143, 51] width 12 height 21
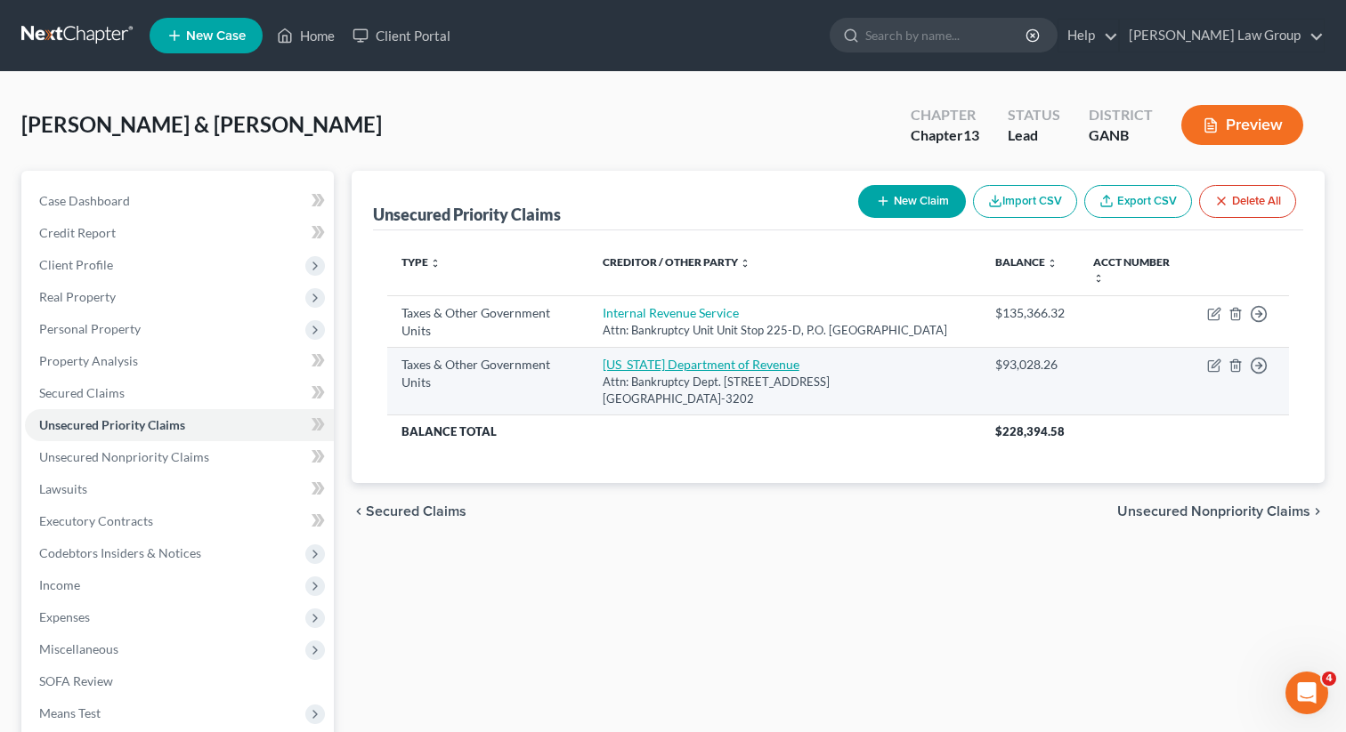
click at [643, 368] on link "[US_STATE] Department of Revenue" at bounding box center [701, 364] width 197 height 15
select select "2"
select select "10"
select select "2"
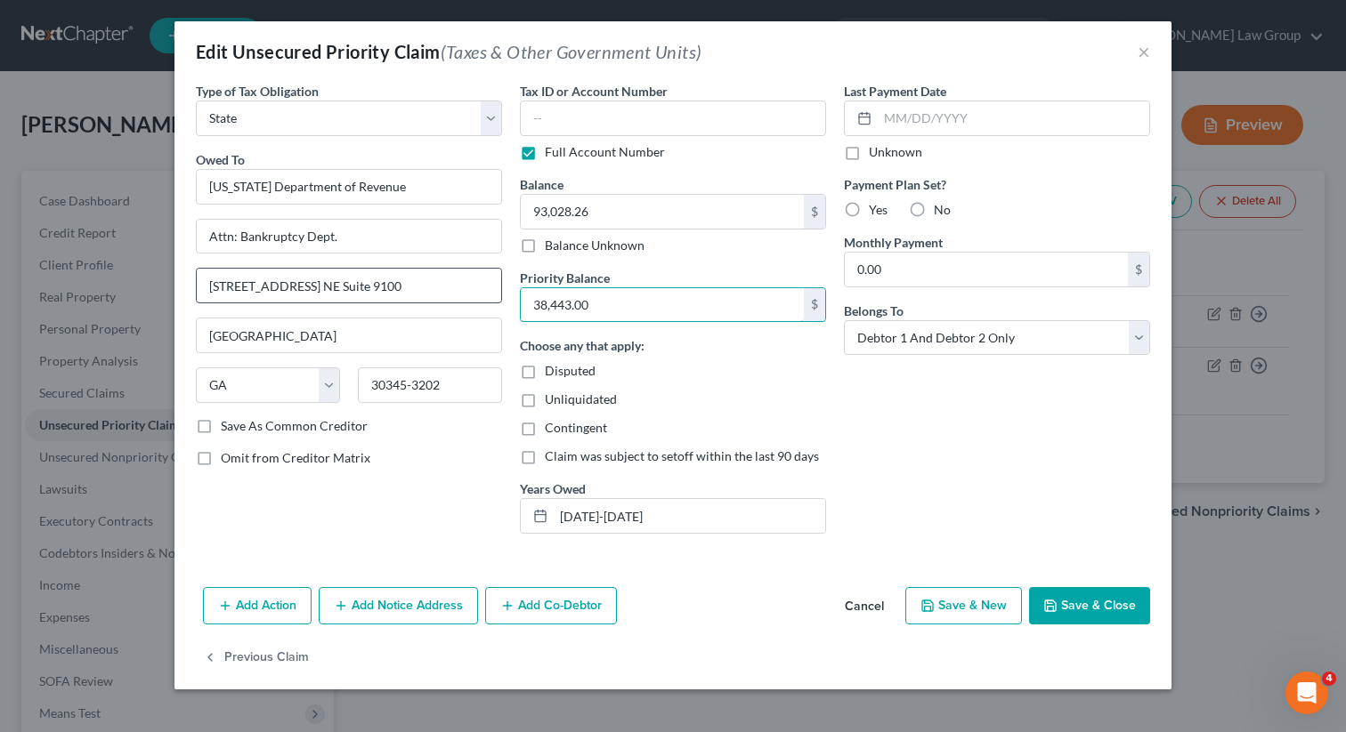
drag, startPoint x: 615, startPoint y: 308, endPoint x: 458, endPoint y: 276, distance: 159.9
click at [458, 276] on div "Type of Tax Obligation * Select Federal City State Franchise Tax Board Other Ow…" at bounding box center [673, 315] width 972 height 466
drag, startPoint x: 531, startPoint y: 303, endPoint x: 654, endPoint y: 309, distance: 123.0
click at [654, 309] on input "38,443.00" at bounding box center [662, 305] width 283 height 34
click at [1081, 606] on button "Save & Close" at bounding box center [1089, 605] width 121 height 37
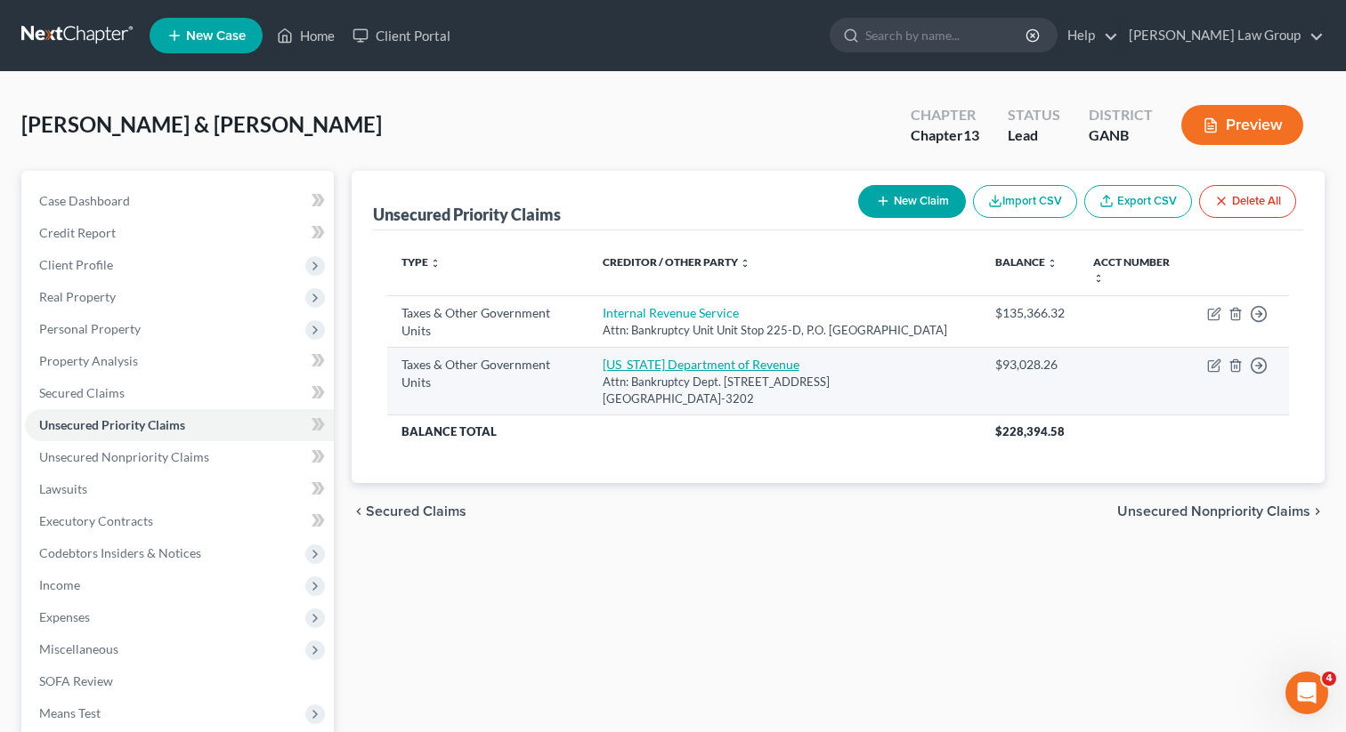
click at [655, 364] on link "[US_STATE] Department of Revenue" at bounding box center [701, 364] width 197 height 15
select select "2"
select select "10"
select select "2"
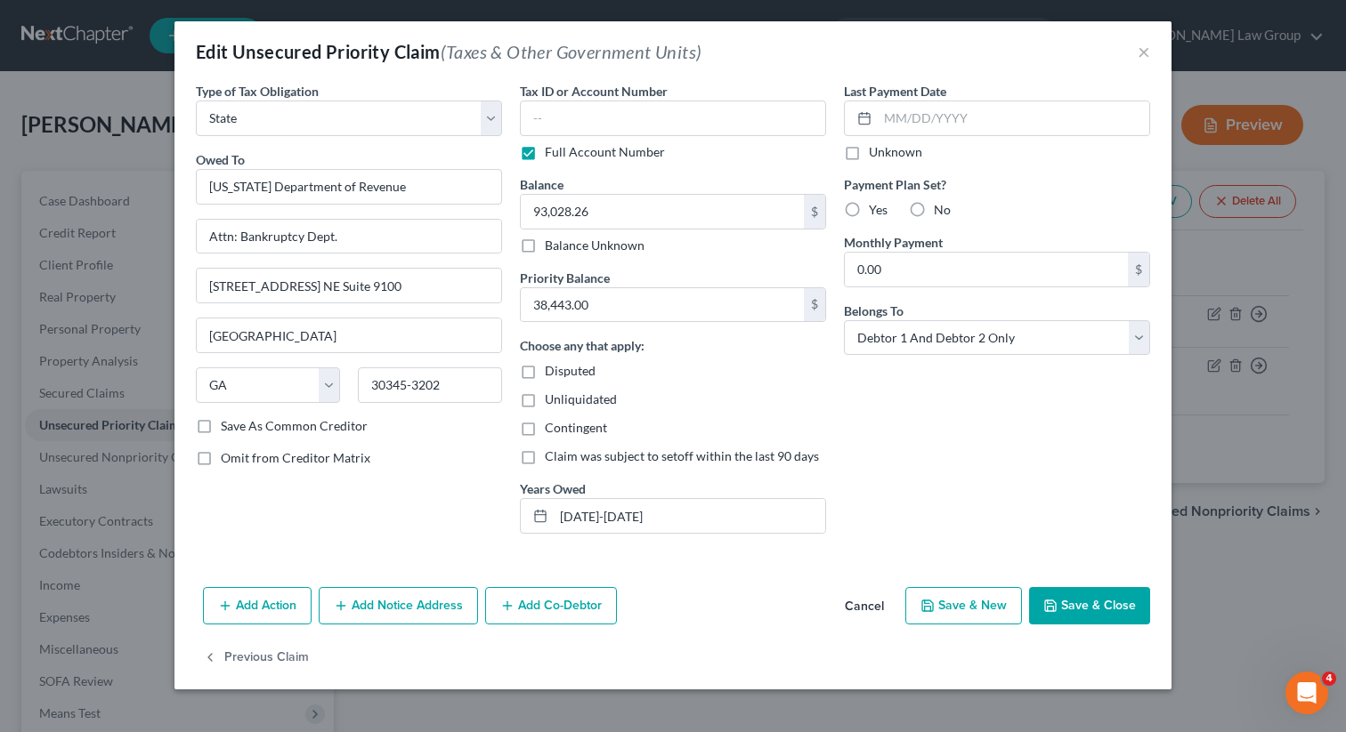
click at [1098, 609] on button "Save & Close" at bounding box center [1089, 605] width 121 height 37
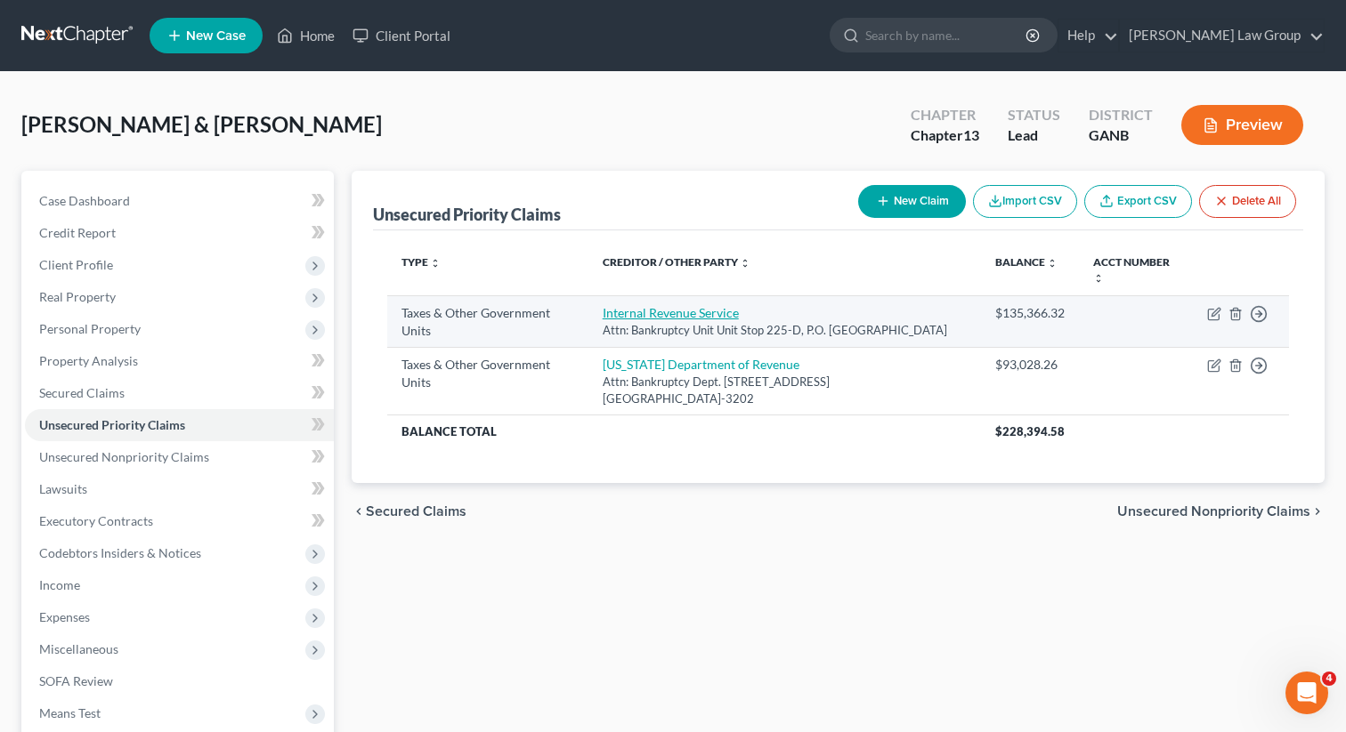
click at [628, 310] on link "Internal Revenue Service" at bounding box center [671, 312] width 136 height 15
select select "0"
select select "10"
select select "2"
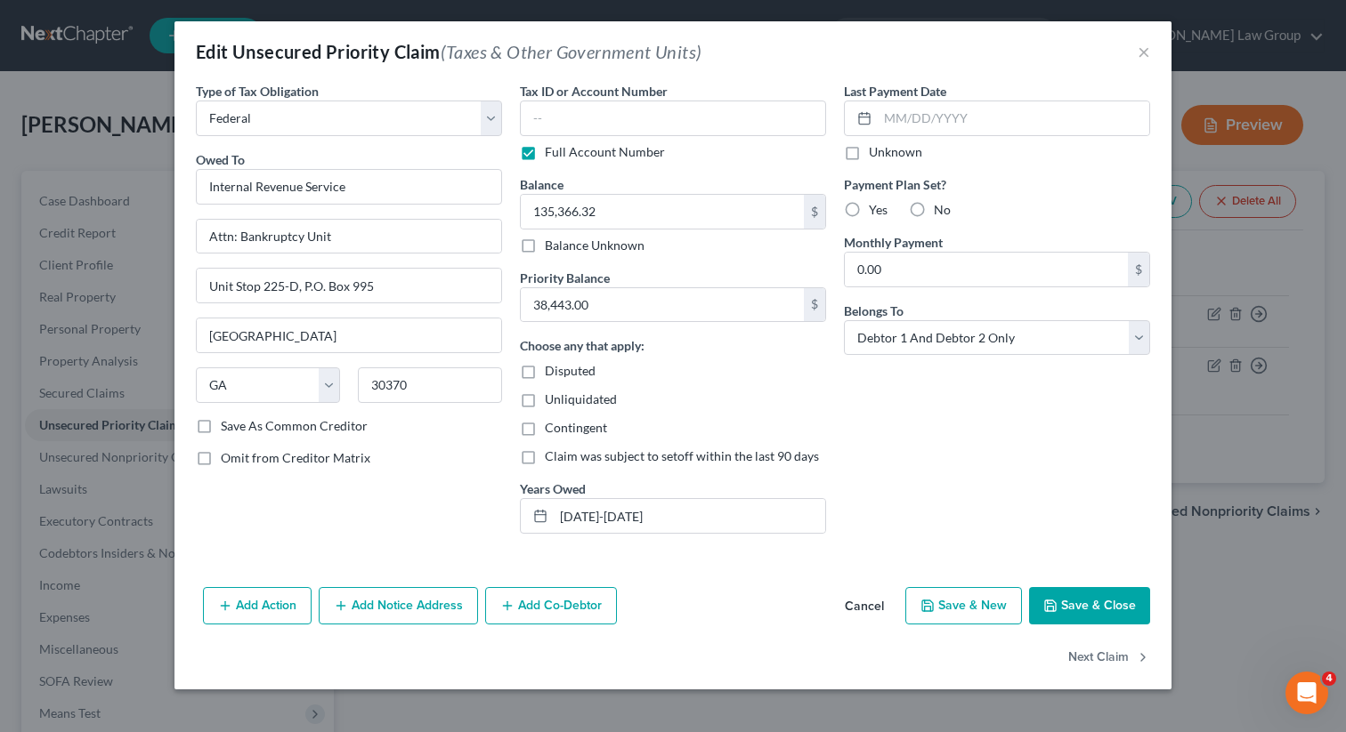
click at [1078, 612] on button "Save & Close" at bounding box center [1089, 605] width 121 height 37
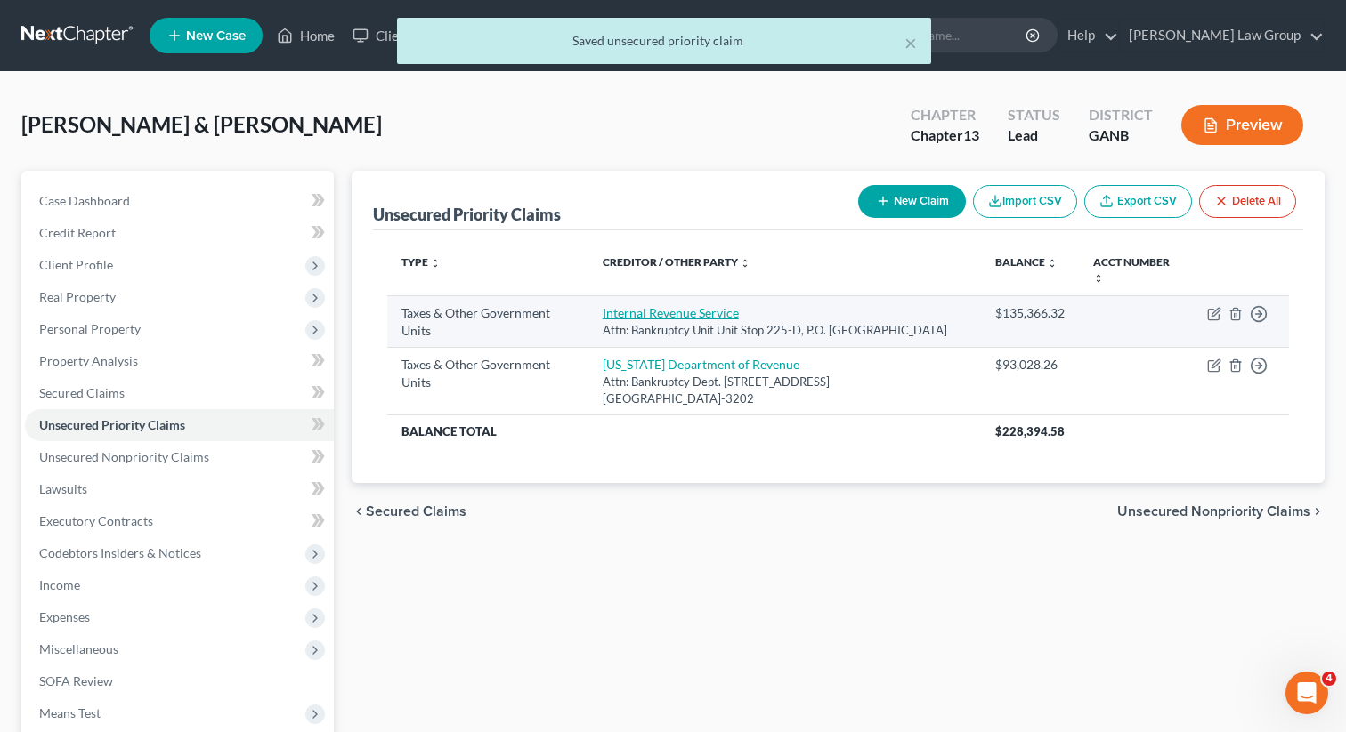
click at [641, 316] on link "Internal Revenue Service" at bounding box center [671, 312] width 136 height 15
select select "0"
select select "10"
select select "2"
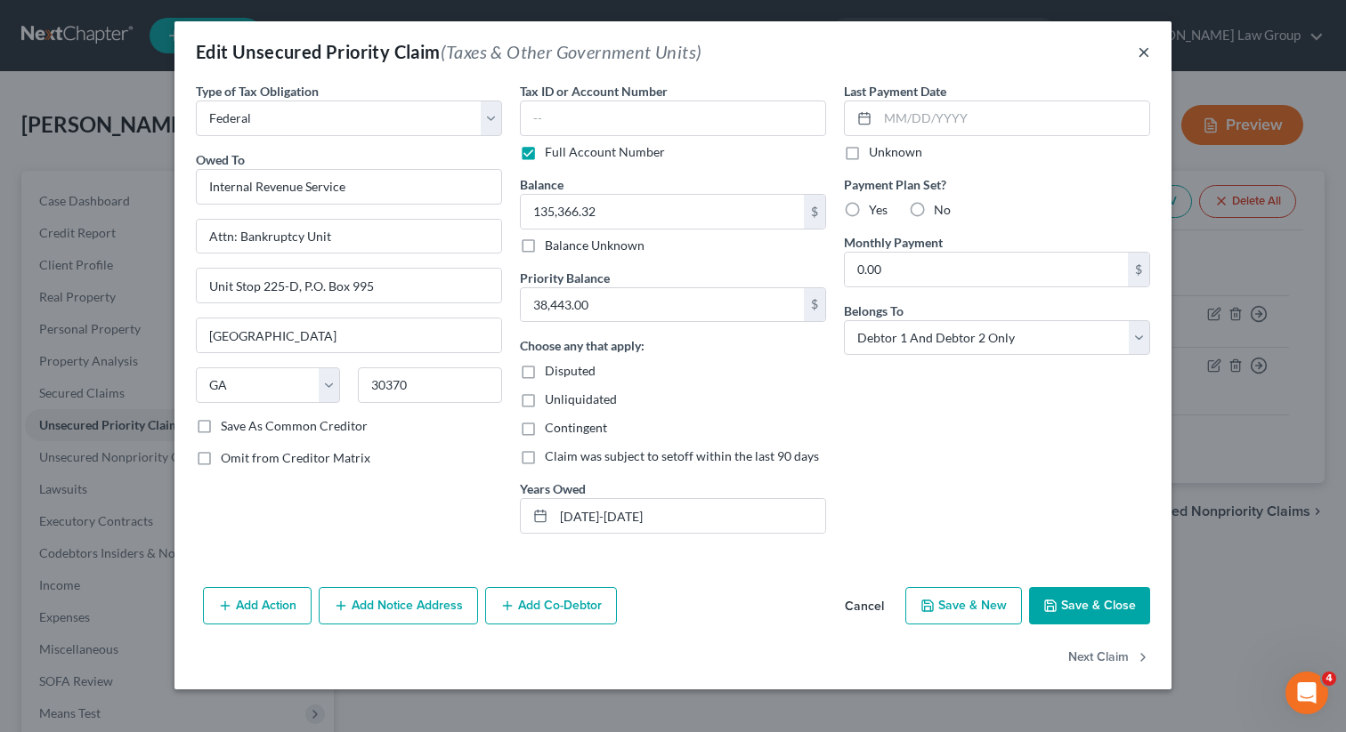
click at [1145, 54] on button "×" at bounding box center [1143, 51] width 12 height 21
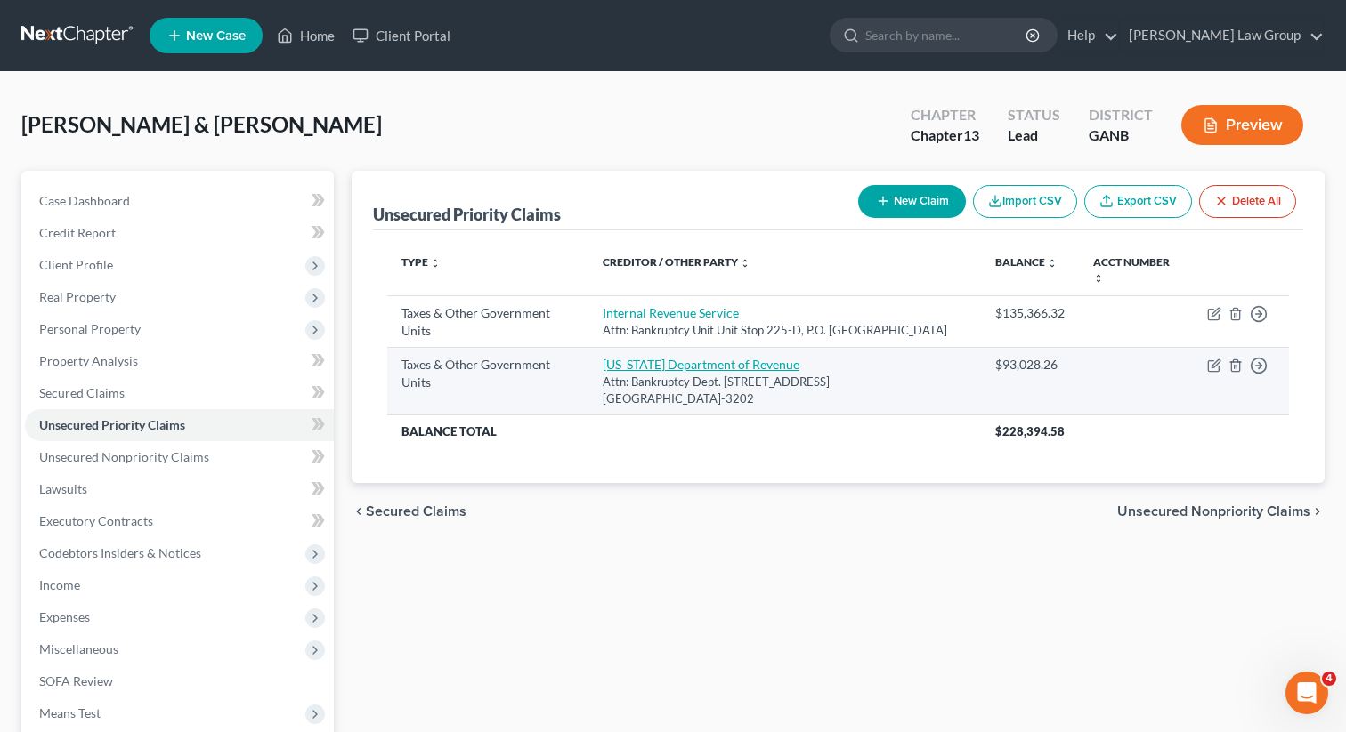
click at [647, 363] on link "[US_STATE] Department of Revenue" at bounding box center [701, 364] width 197 height 15
select select "2"
select select "10"
select select "2"
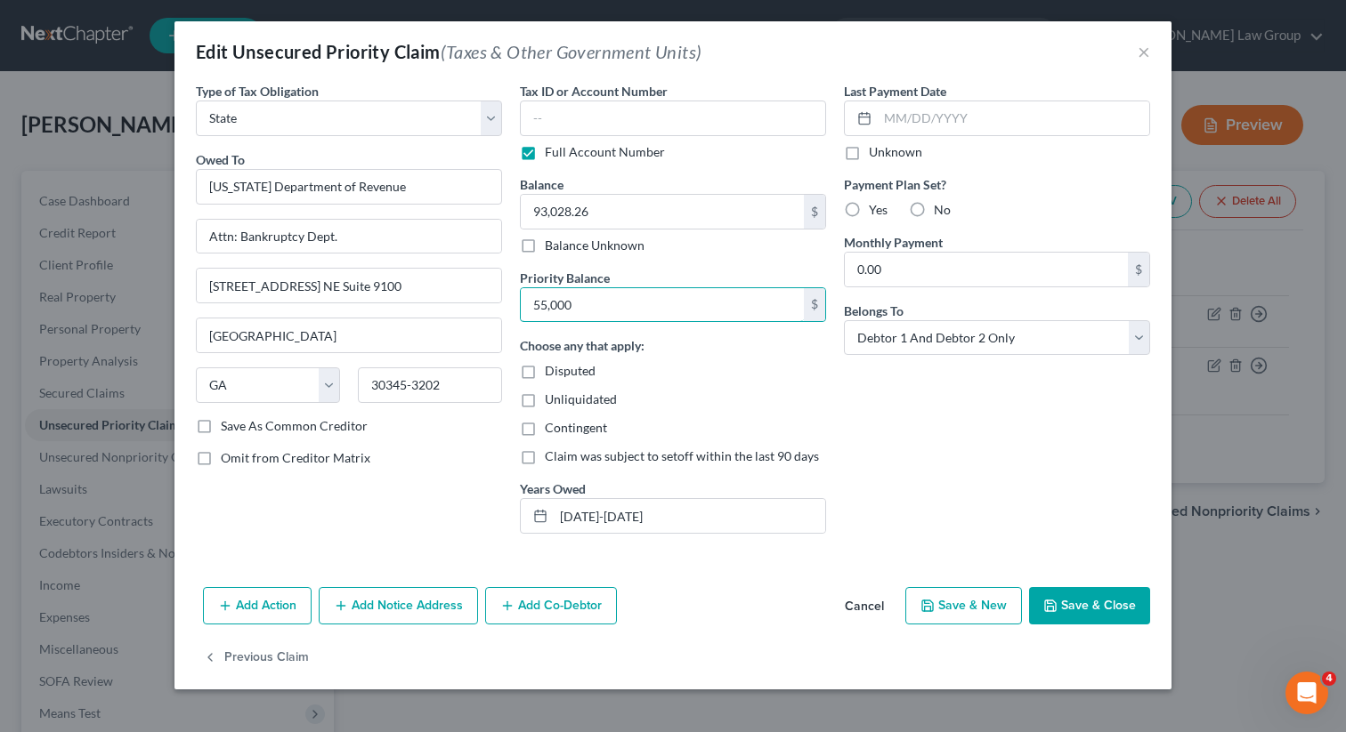
type input "55,000"
click at [1099, 603] on button "Save & Close" at bounding box center [1089, 605] width 121 height 37
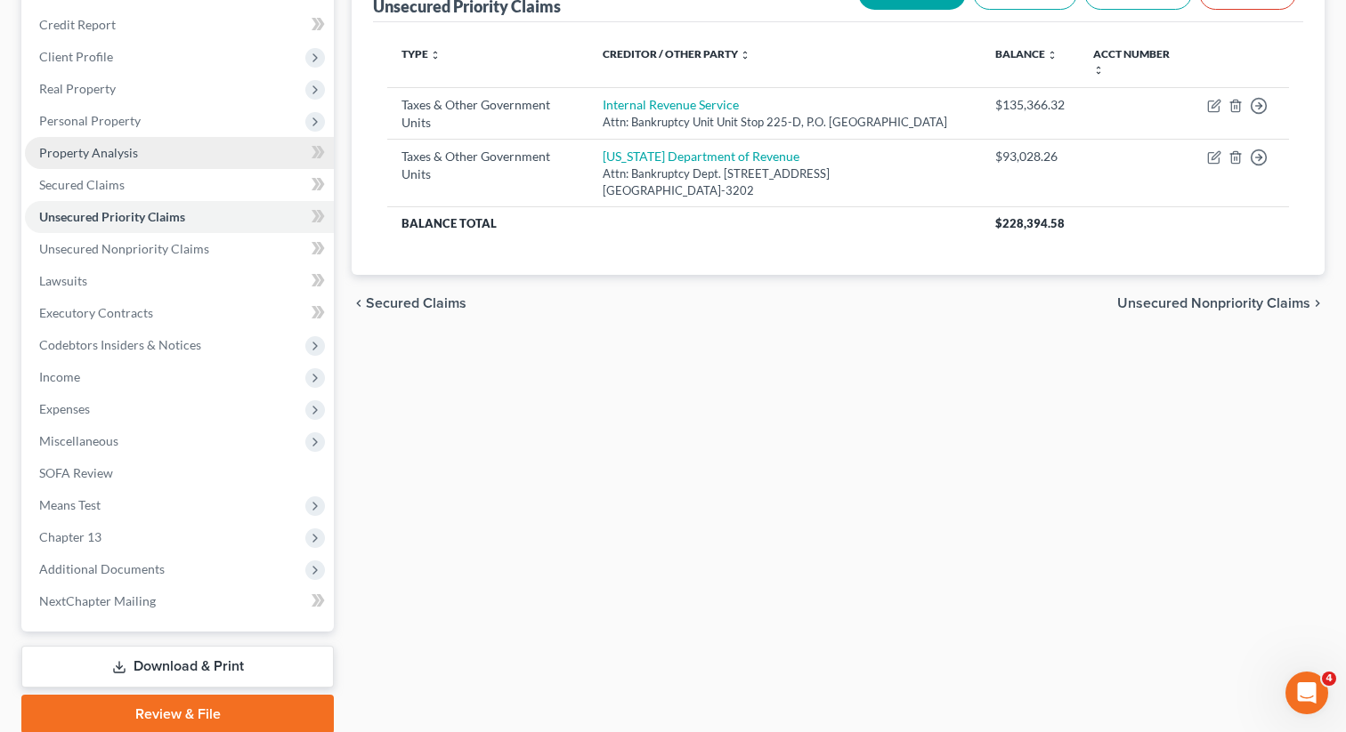
scroll to position [276, 0]
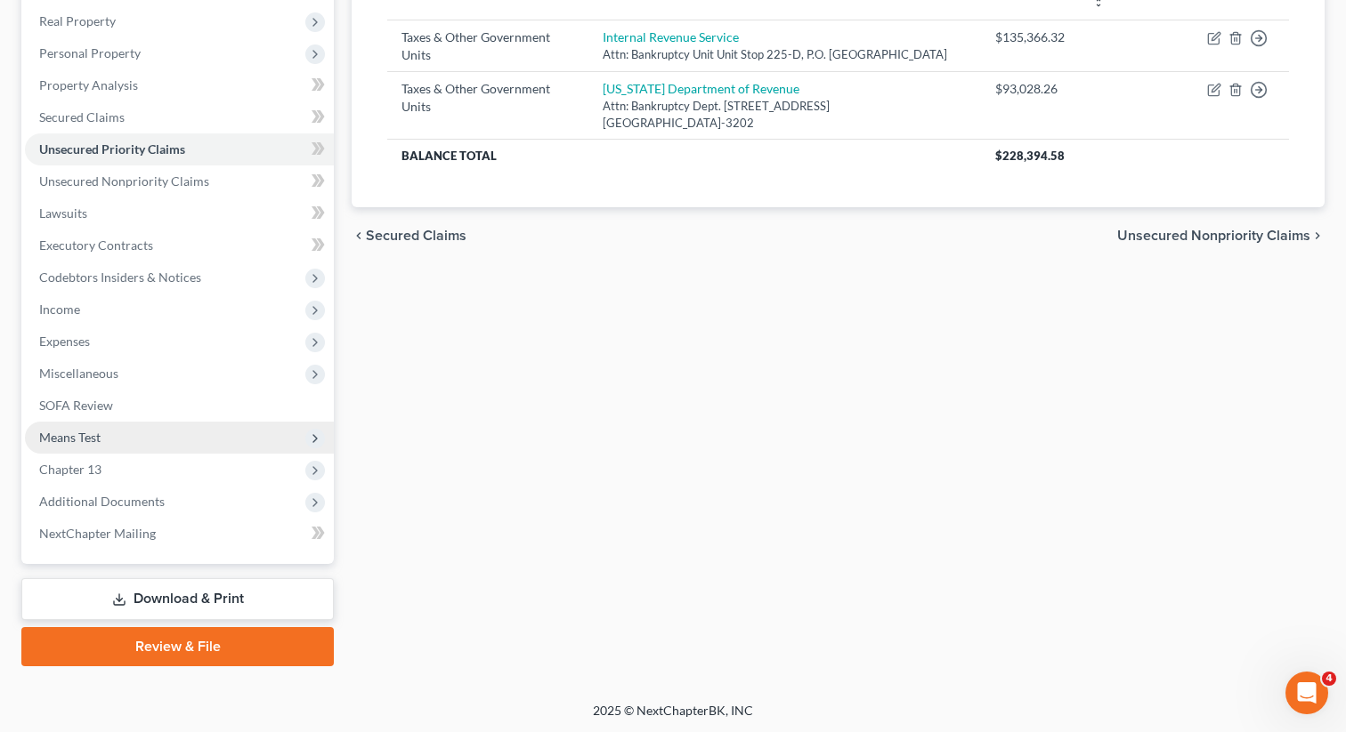
click at [100, 437] on span "Means Test" at bounding box center [69, 437] width 61 height 15
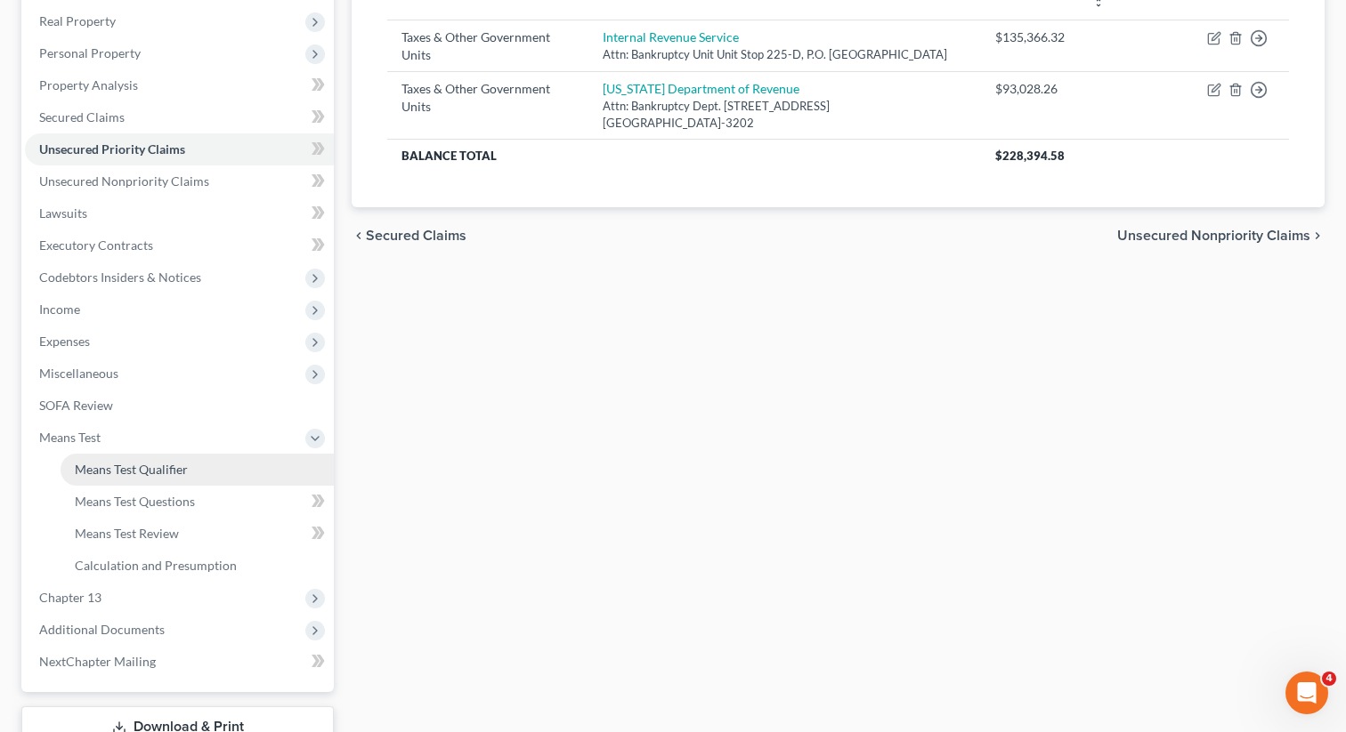
click at [127, 467] on span "Means Test Qualifier" at bounding box center [131, 469] width 113 height 15
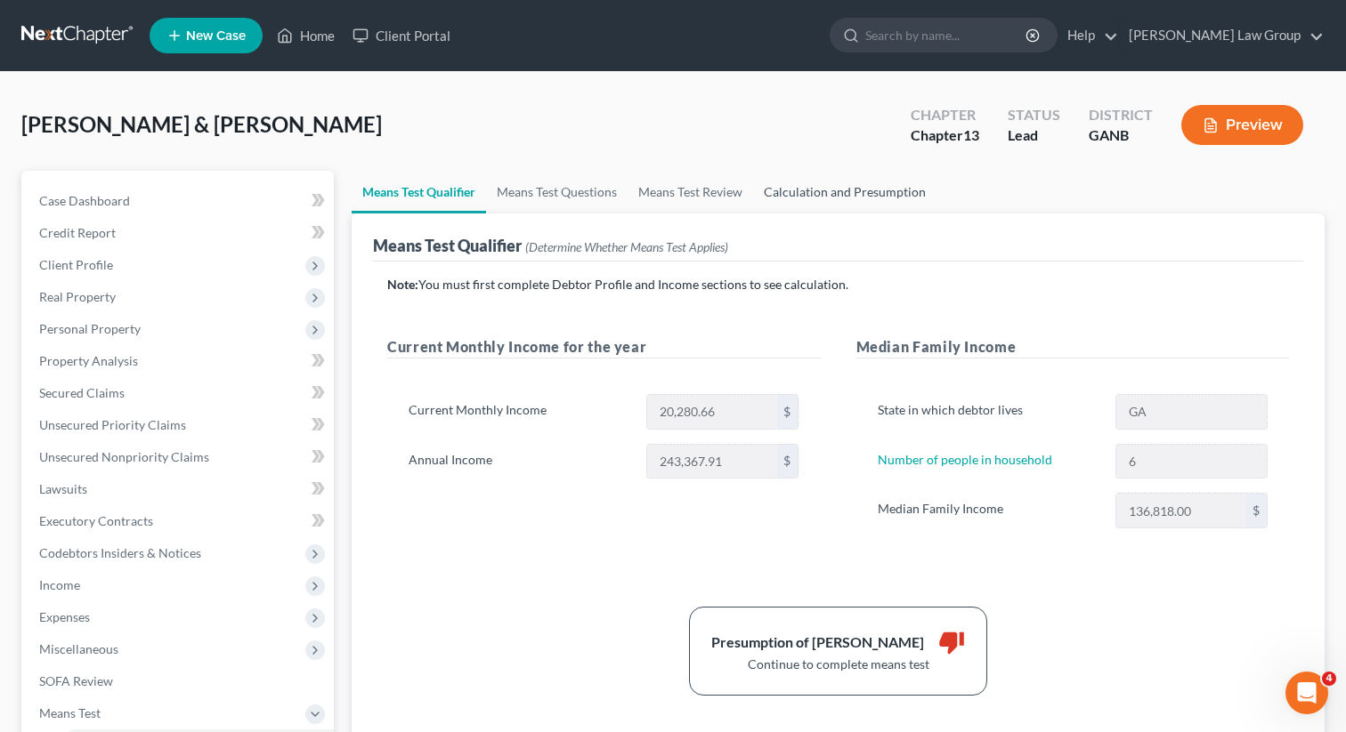
click at [821, 193] on link "Calculation and Presumption" at bounding box center [844, 192] width 183 height 43
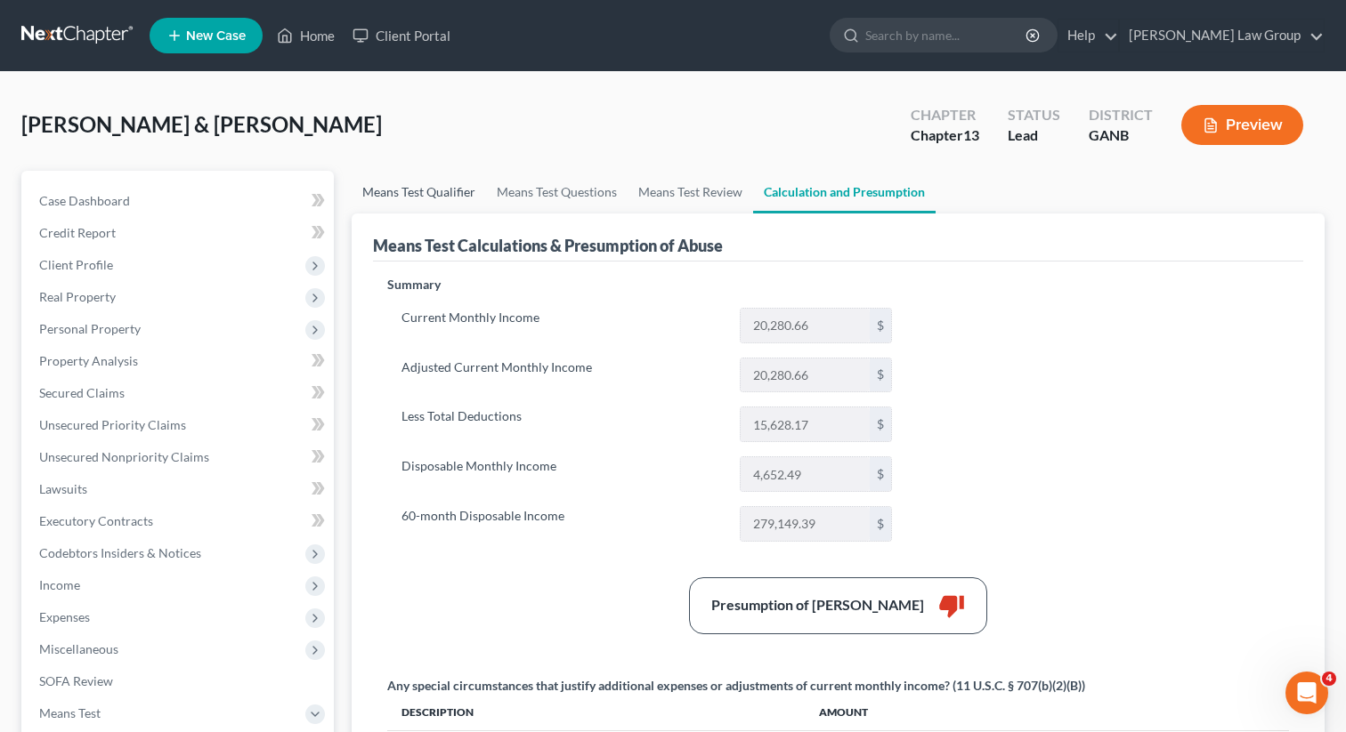
click at [429, 191] on link "Means Test Qualifier" at bounding box center [419, 192] width 134 height 43
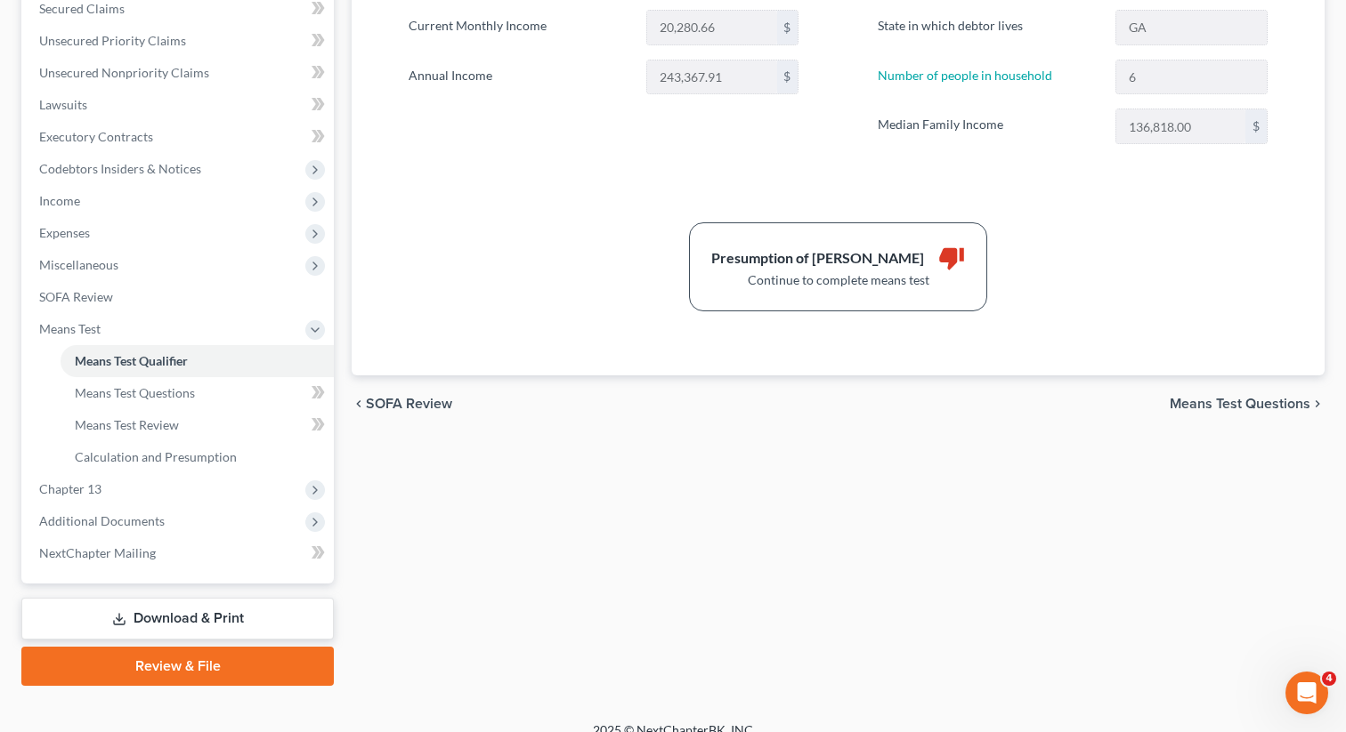
scroll to position [404, 0]
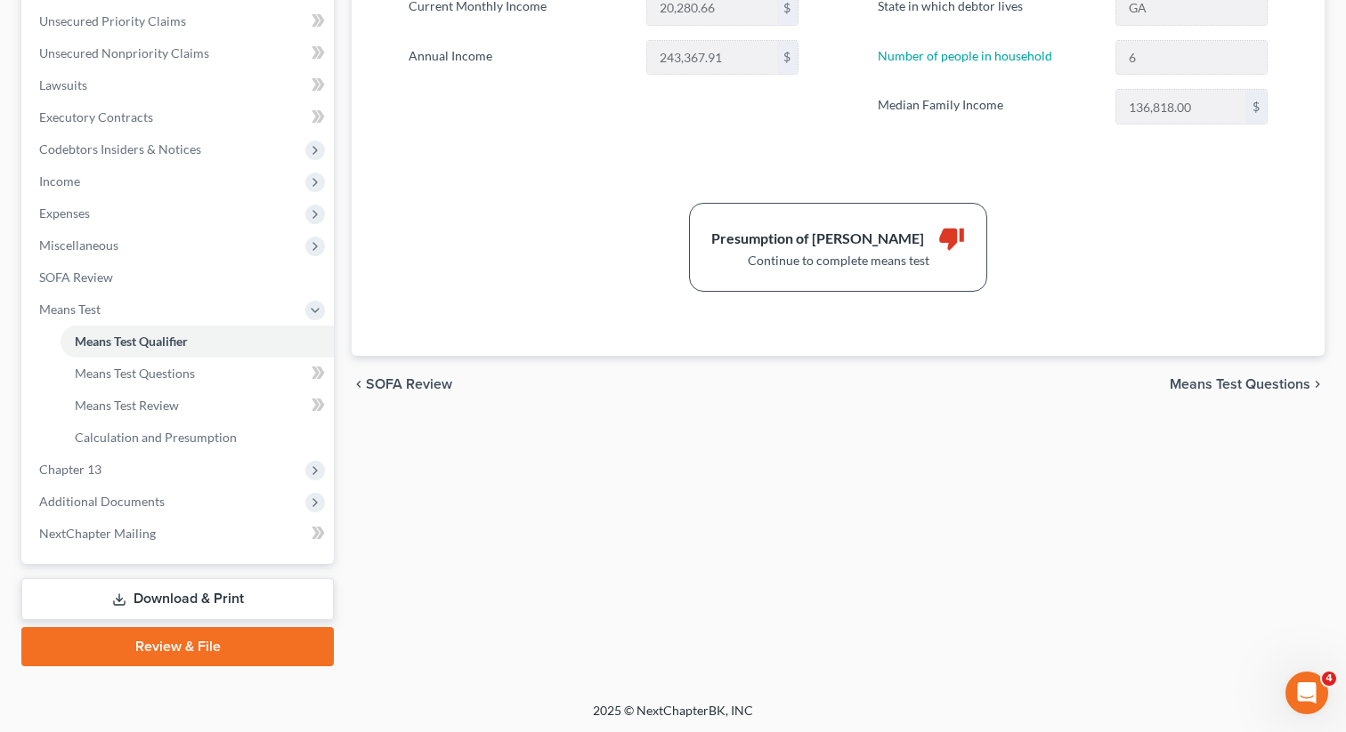
click at [212, 612] on link "Download & Print" at bounding box center [177, 599] width 312 height 42
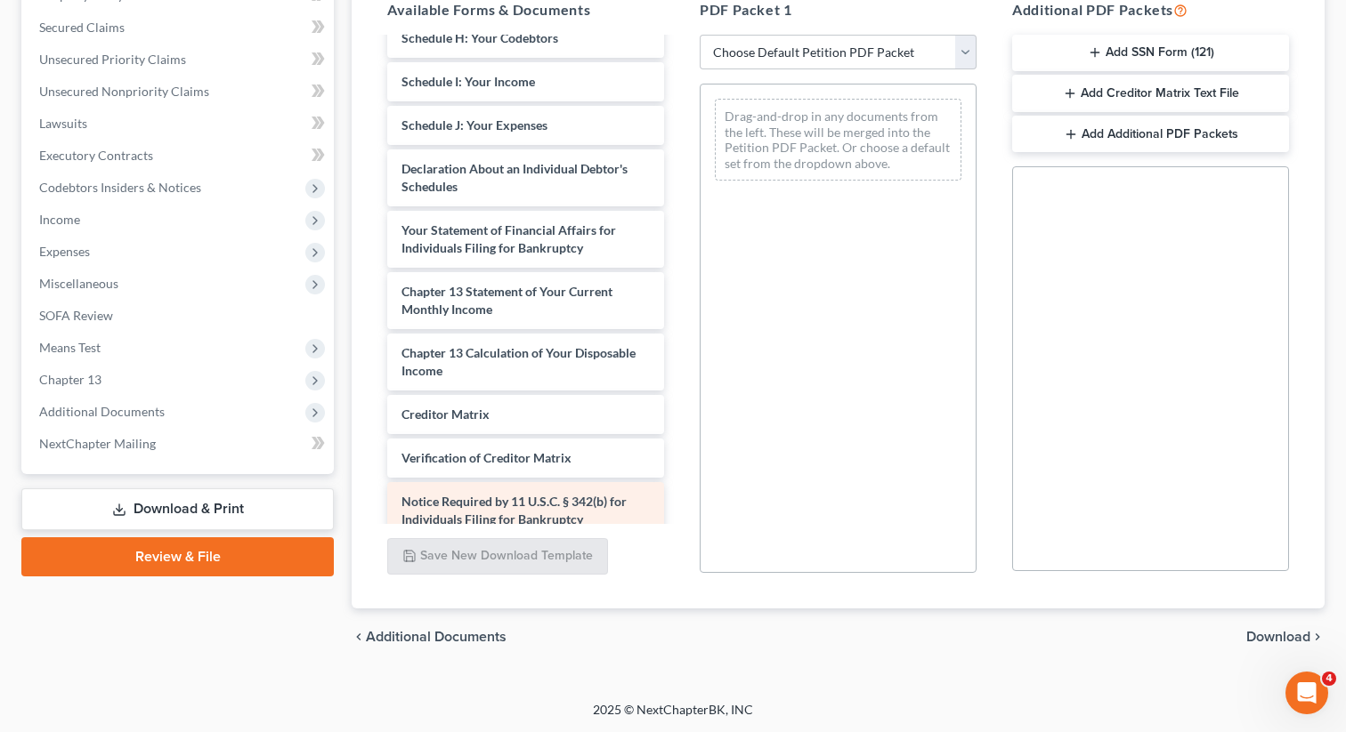
scroll to position [409, 0]
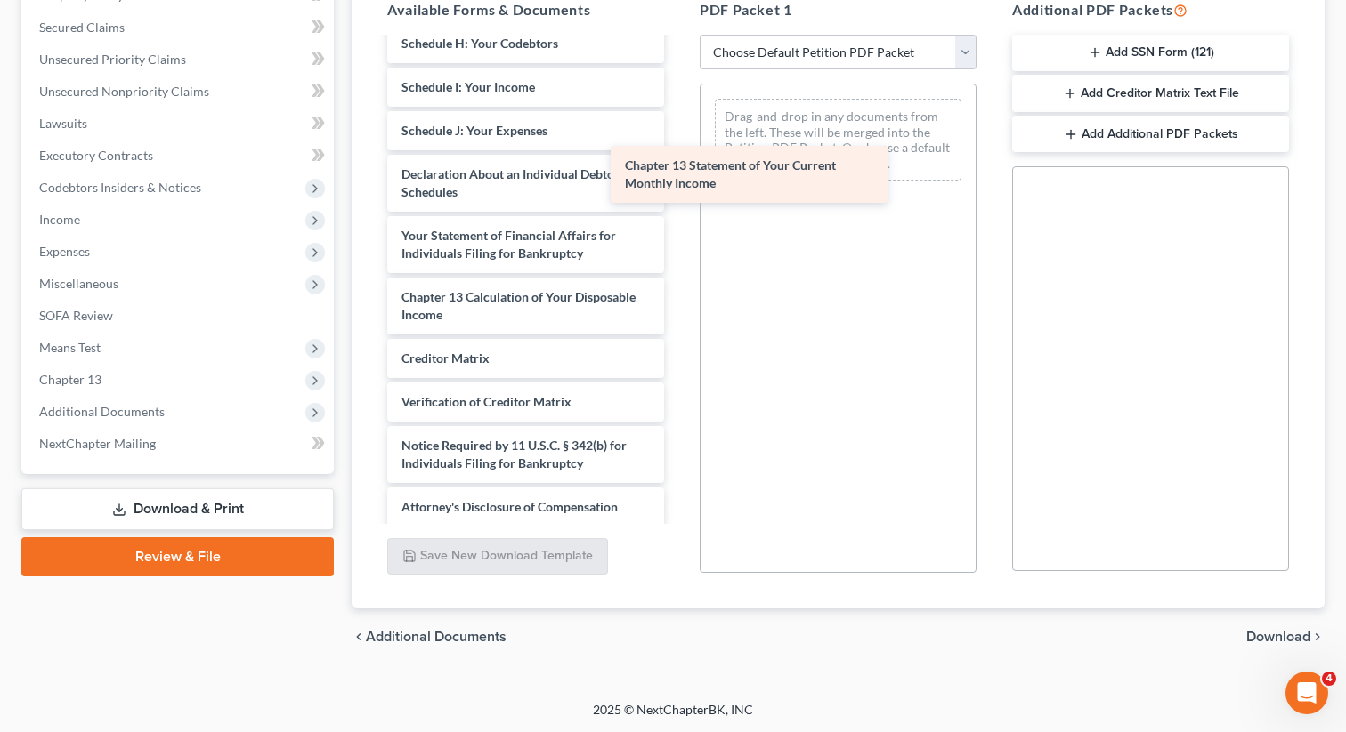
drag, startPoint x: 533, startPoint y: 305, endPoint x: 813, endPoint y: 142, distance: 323.4
click at [678, 142] on div "Chapter 13 Statement of Your Current Monthly Income Voluntary Petition for Indi…" at bounding box center [525, 78] width 305 height 897
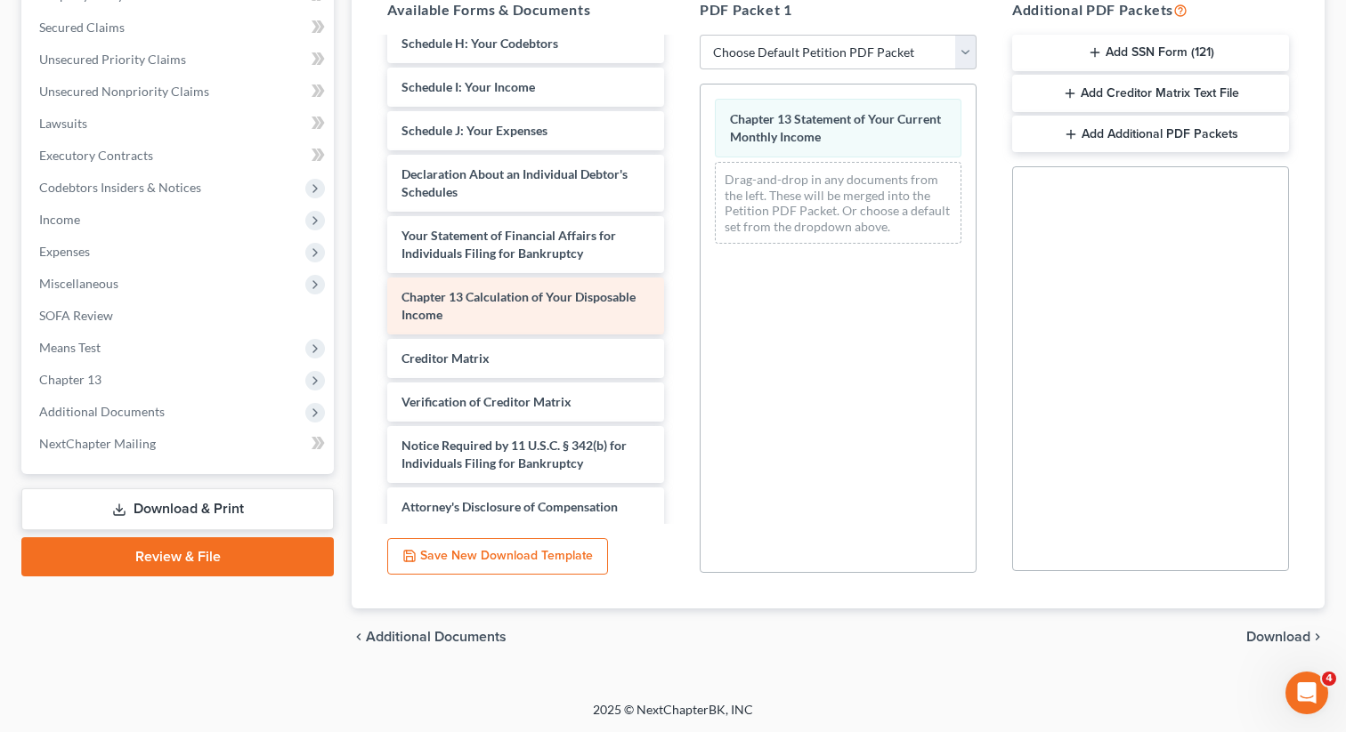
scroll to position [355, 0]
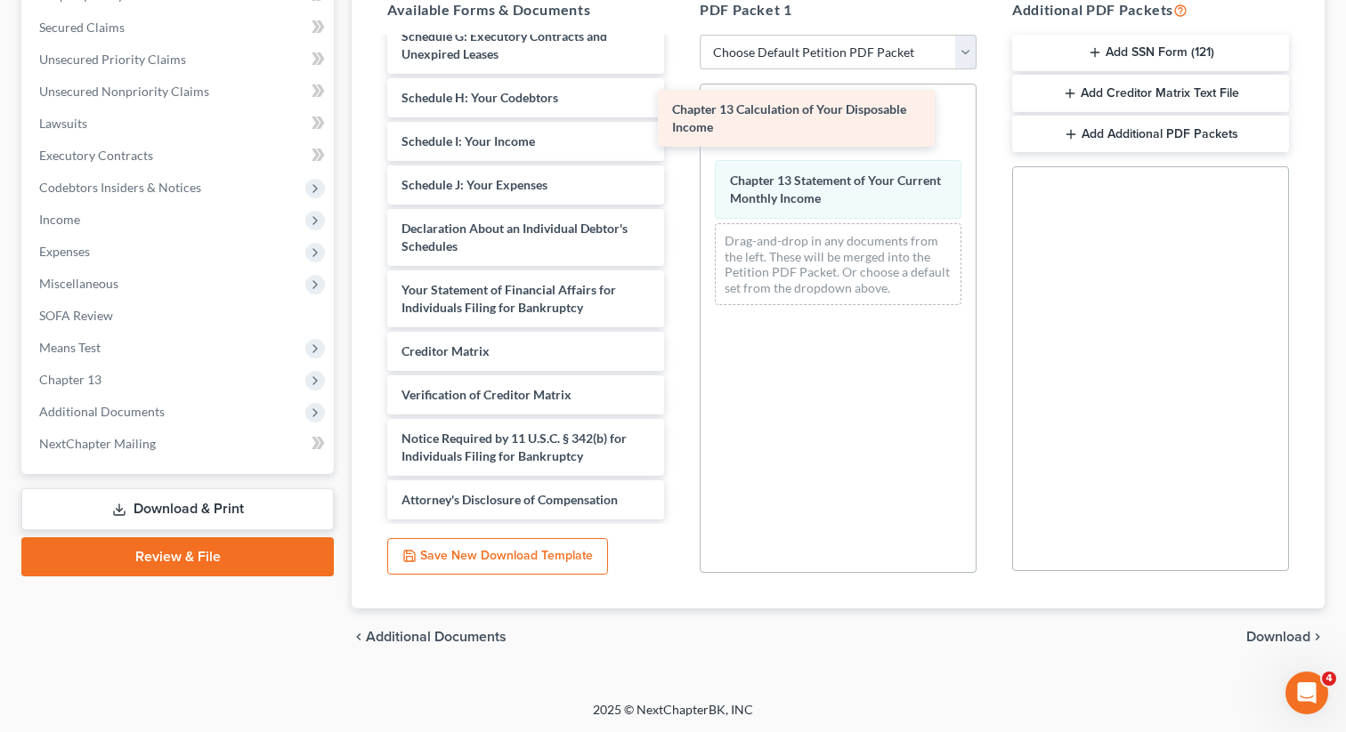
drag, startPoint x: 552, startPoint y: 310, endPoint x: 829, endPoint y: 119, distance: 336.7
click at [678, 119] on div "Chapter 13 Calculation of Your Disposable Income Voluntary Petition for Individ…" at bounding box center [525, 102] width 305 height 836
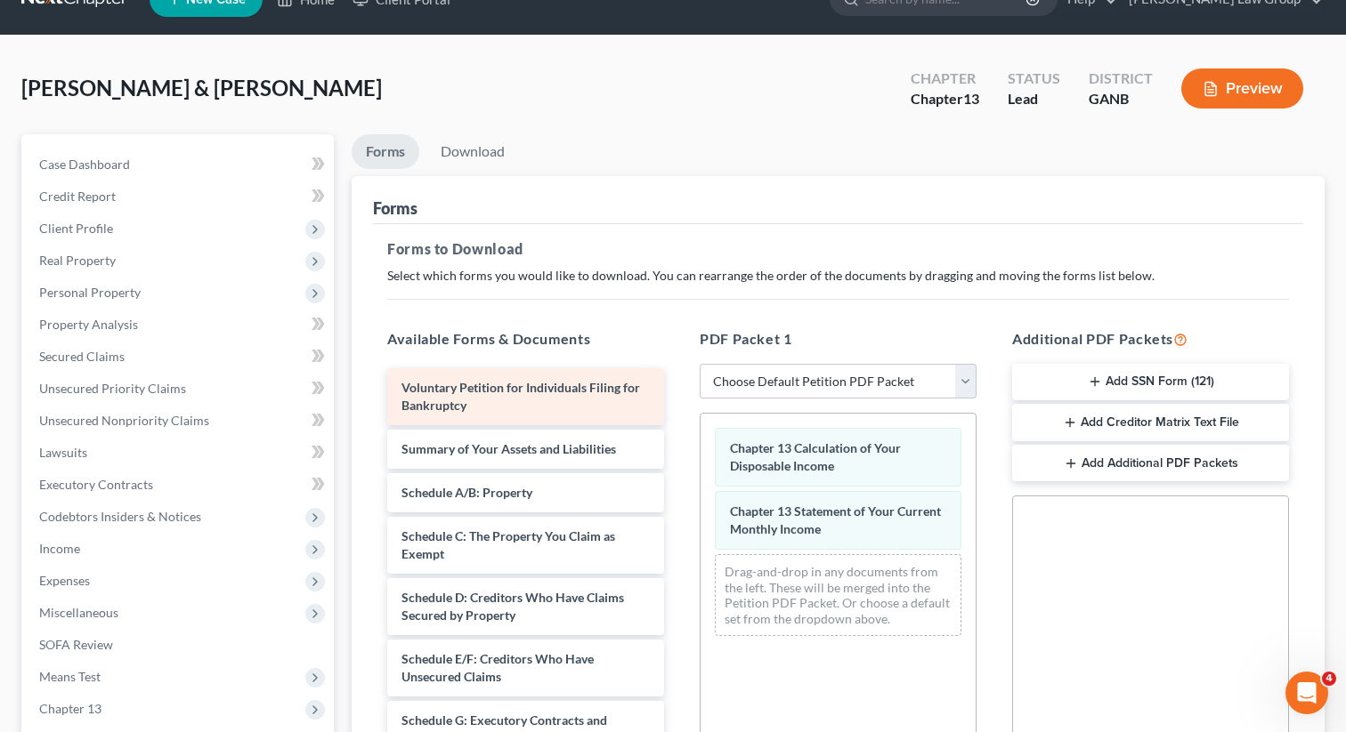
scroll to position [0, 0]
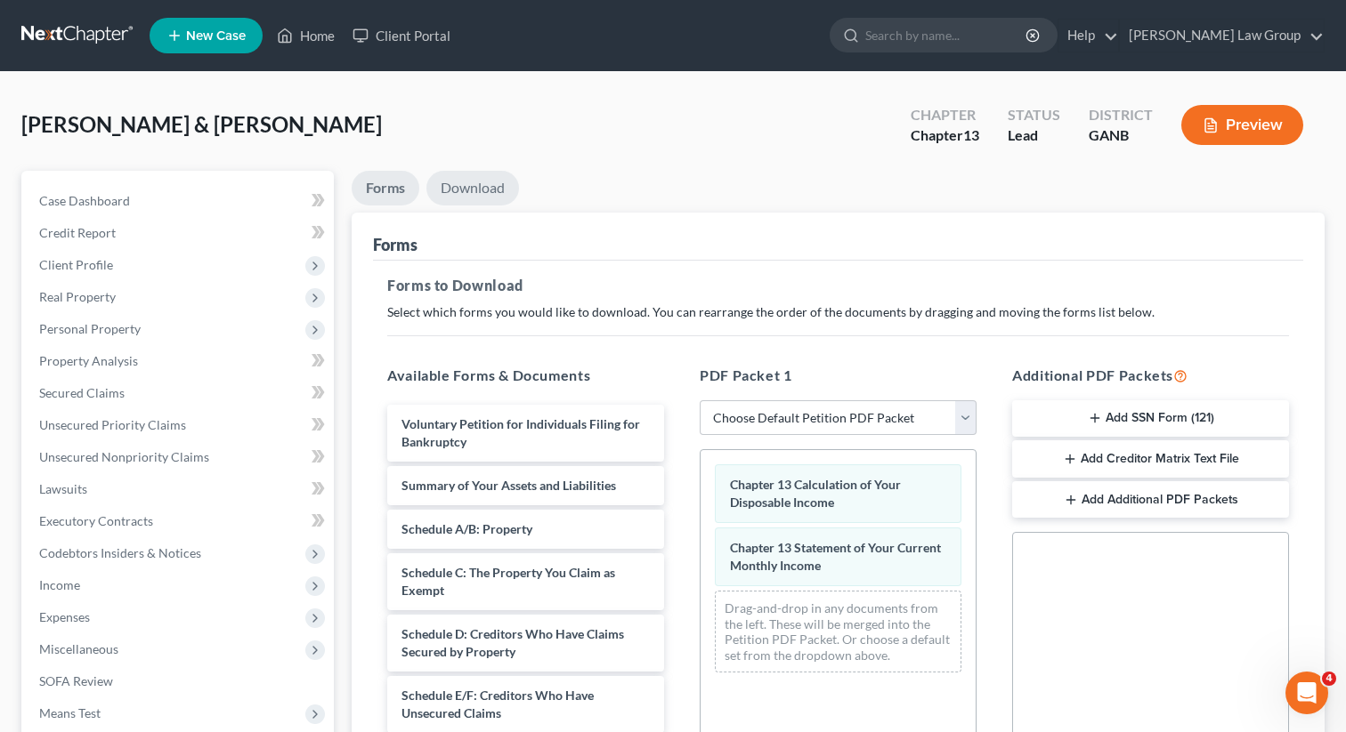
click at [473, 182] on link "Download" at bounding box center [472, 188] width 93 height 35
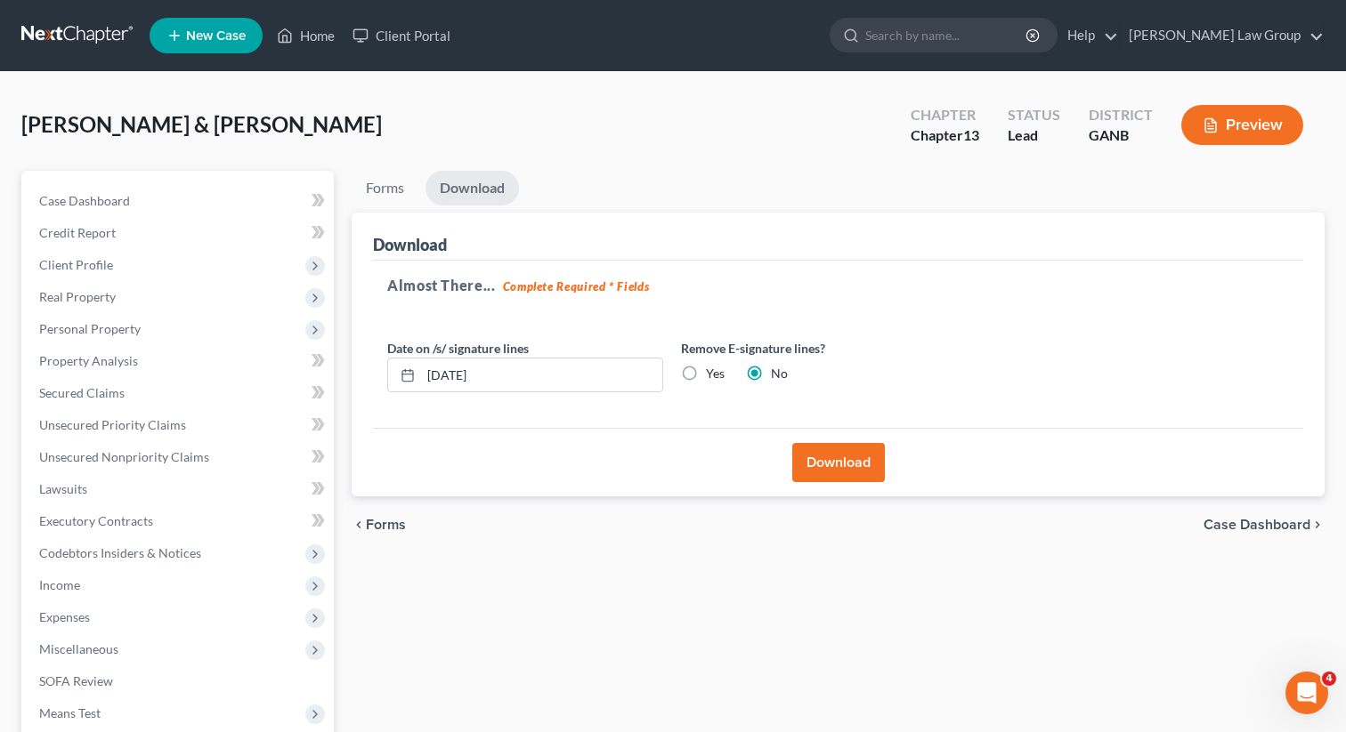
click at [823, 459] on button "Download" at bounding box center [838, 462] width 93 height 39
click at [818, 471] on button "Download" at bounding box center [838, 462] width 93 height 39
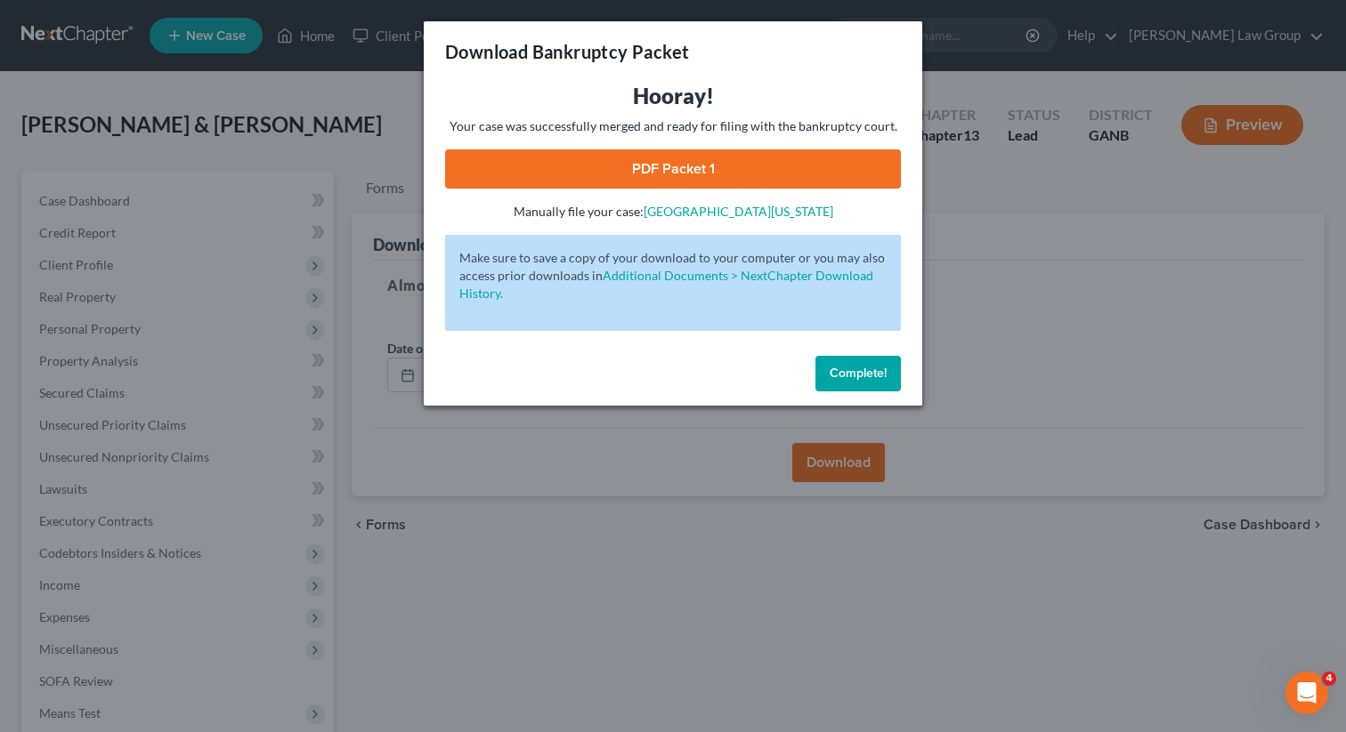
click at [605, 172] on link "PDF Packet 1" at bounding box center [673, 169] width 456 height 39
click at [855, 374] on span "Complete!" at bounding box center [857, 373] width 57 height 15
click at [854, 384] on button "Complete!" at bounding box center [857, 374] width 85 height 36
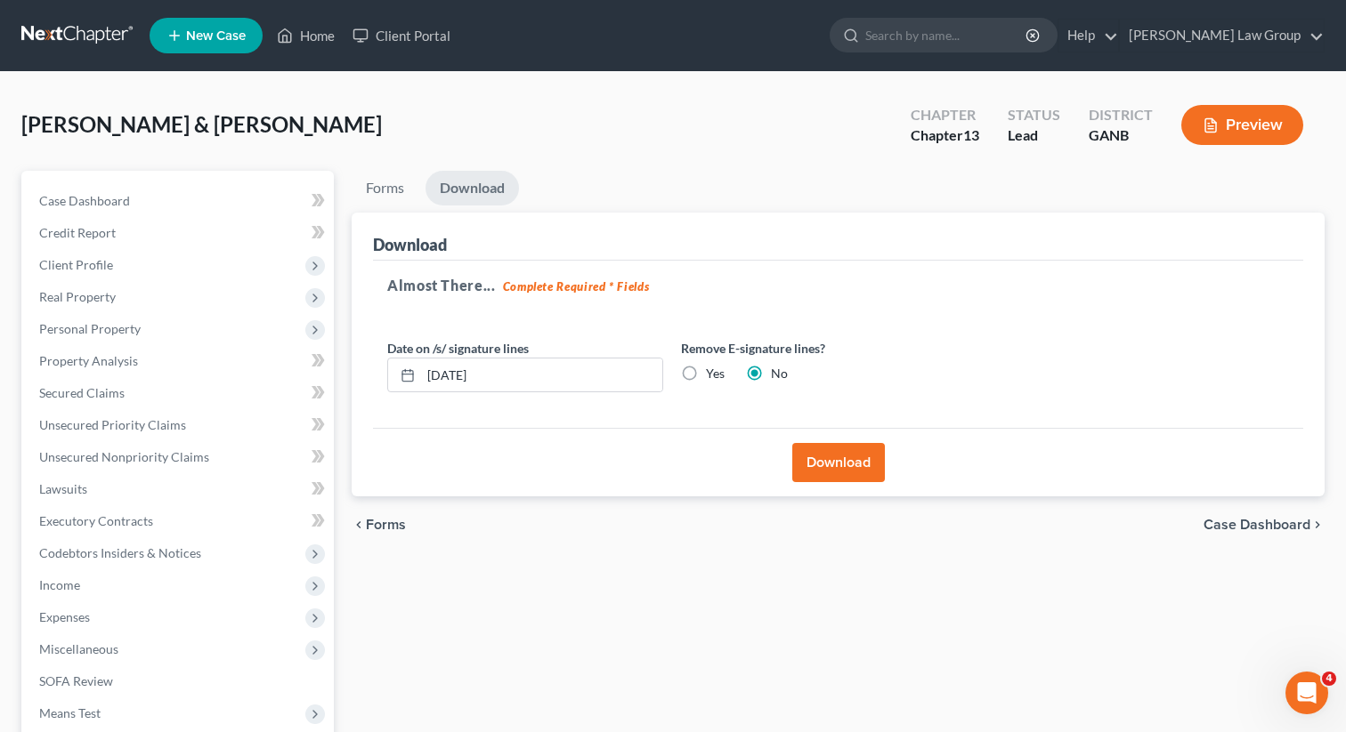
click at [1041, 186] on ul "Forms Download" at bounding box center [838, 192] width 973 height 42
click at [314, 43] on link "Home" at bounding box center [306, 36] width 76 height 32
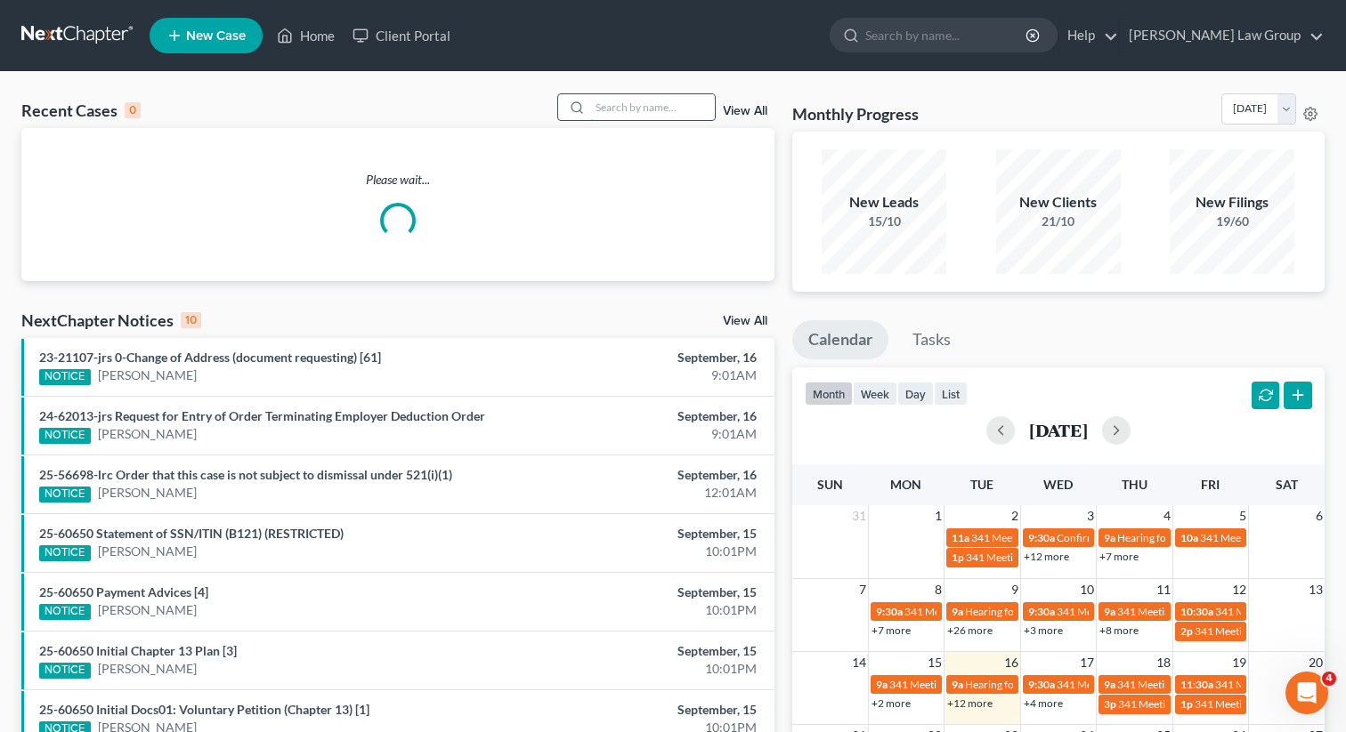
click at [626, 107] on input "search" at bounding box center [652, 107] width 125 height 26
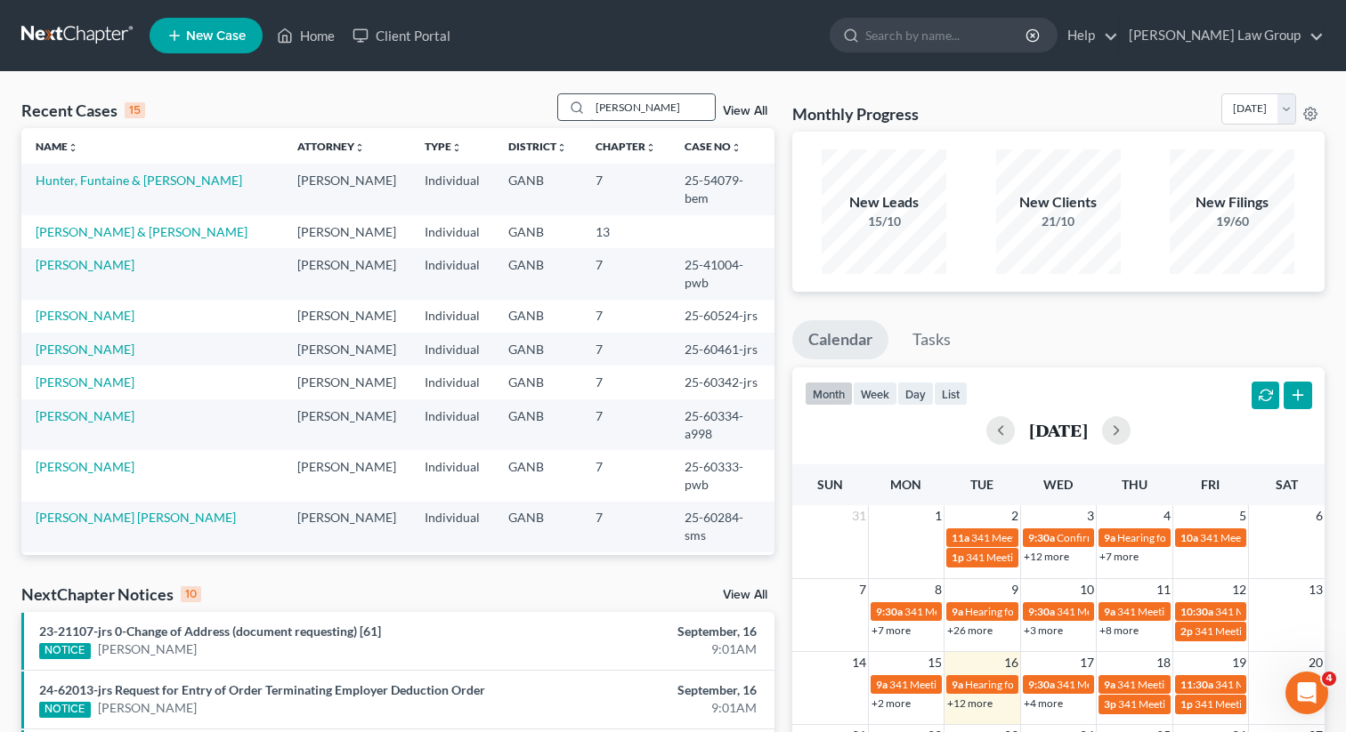
type input "[PERSON_NAME]"
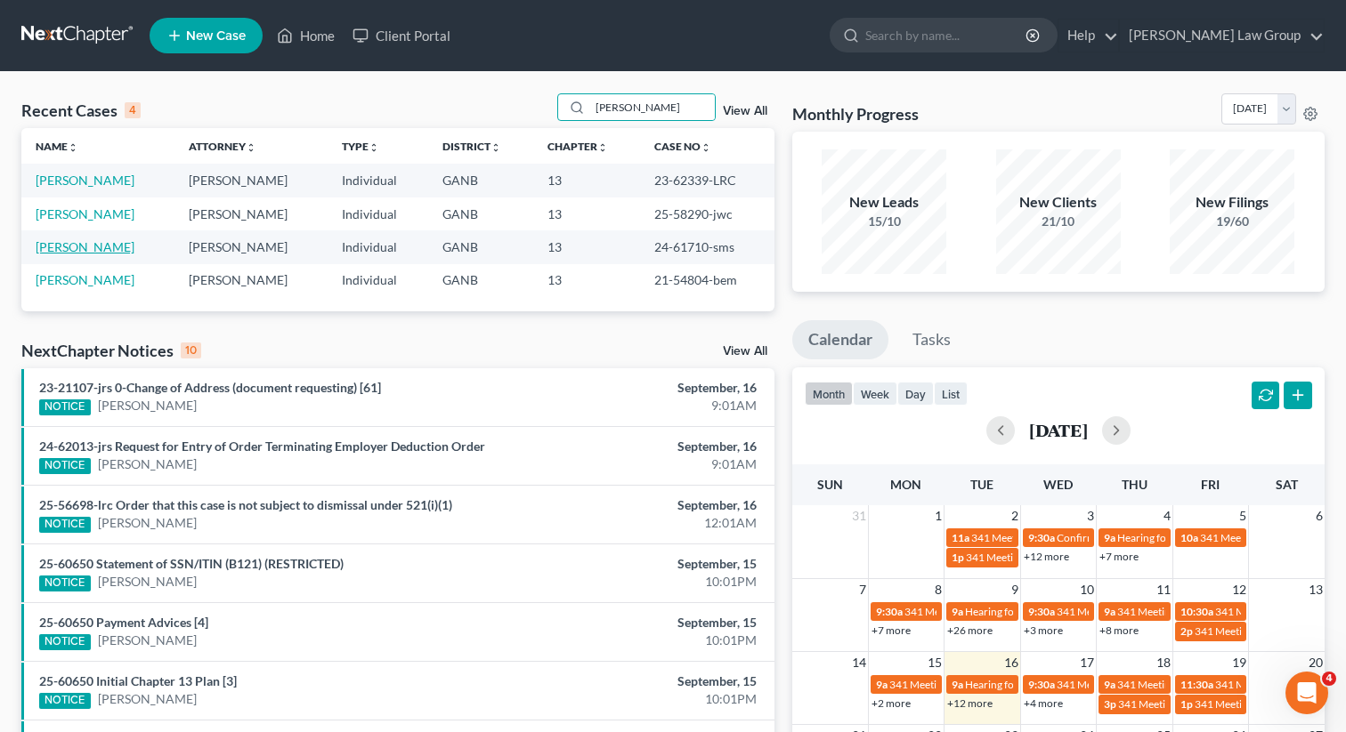
click at [85, 247] on link "[PERSON_NAME]" at bounding box center [85, 246] width 99 height 15
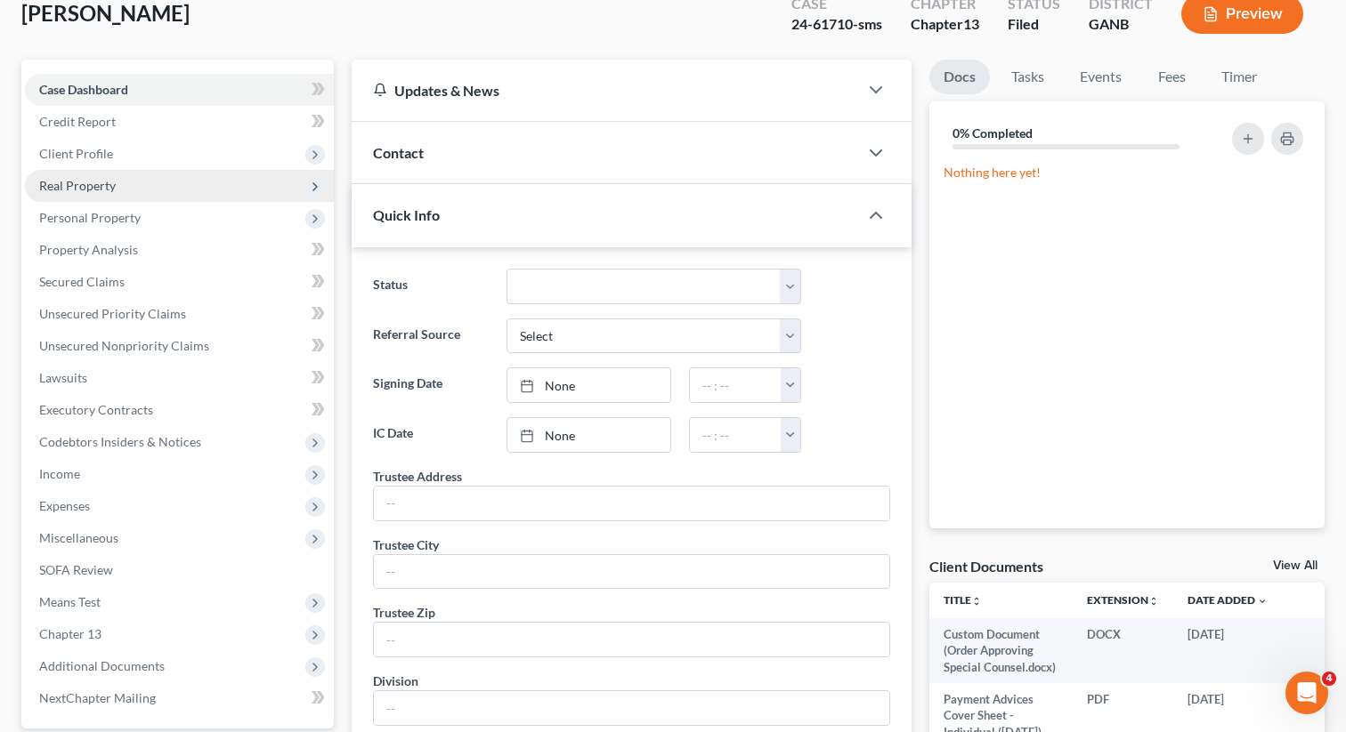
scroll to position [131, 0]
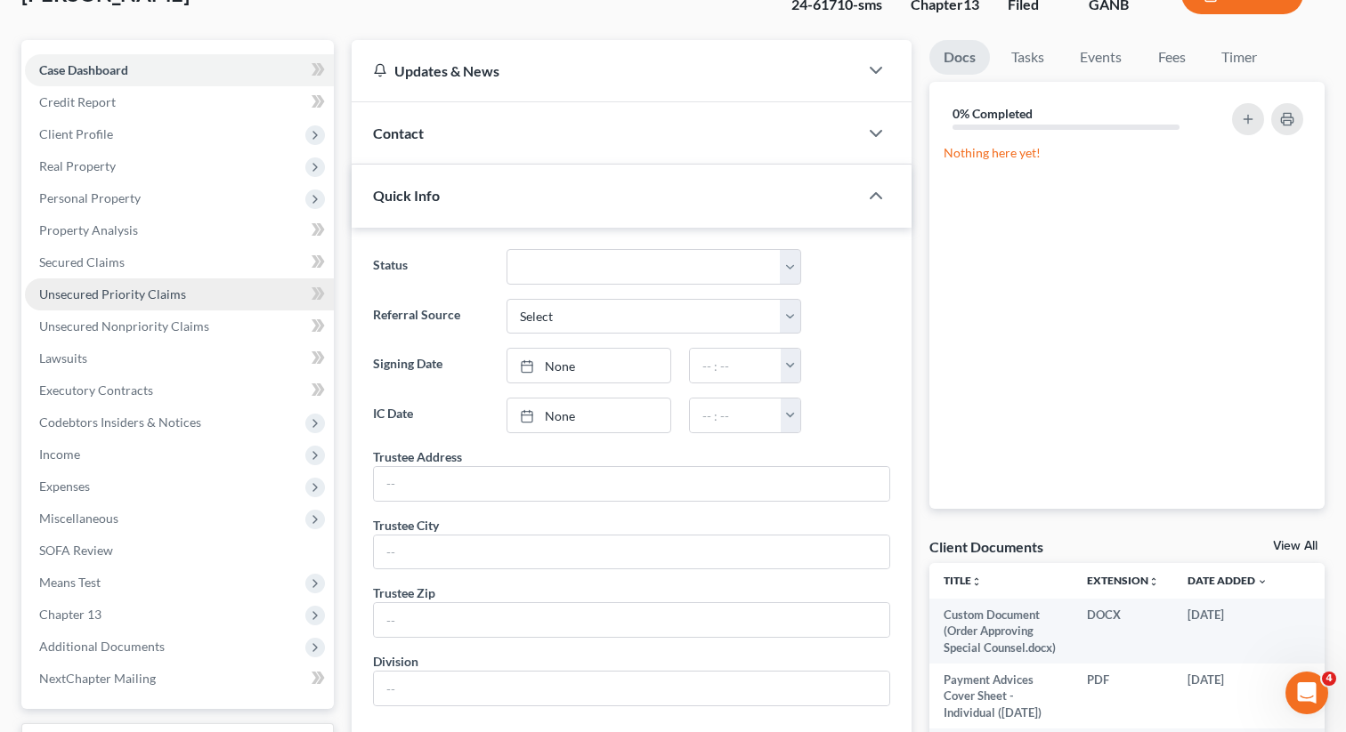
click at [161, 293] on span "Unsecured Priority Claims" at bounding box center [112, 294] width 147 height 15
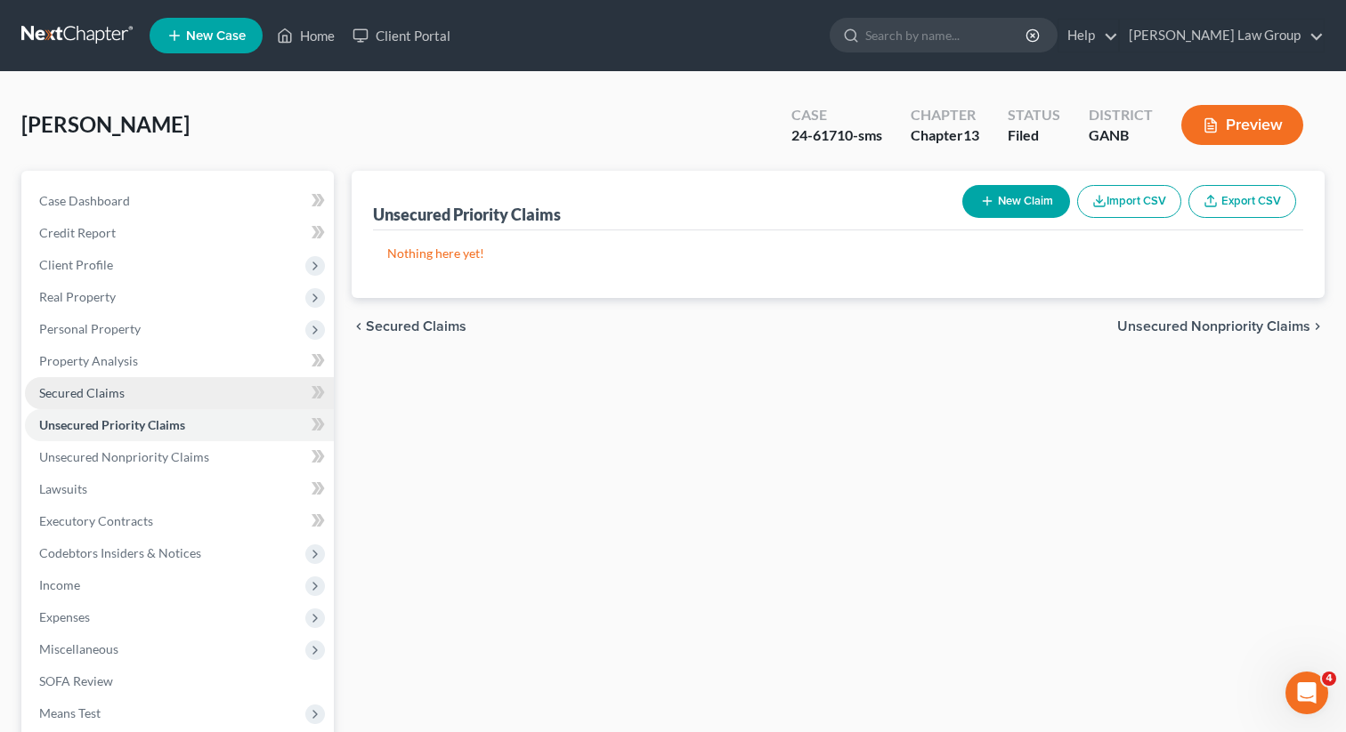
click at [120, 389] on span "Secured Claims" at bounding box center [81, 392] width 85 height 15
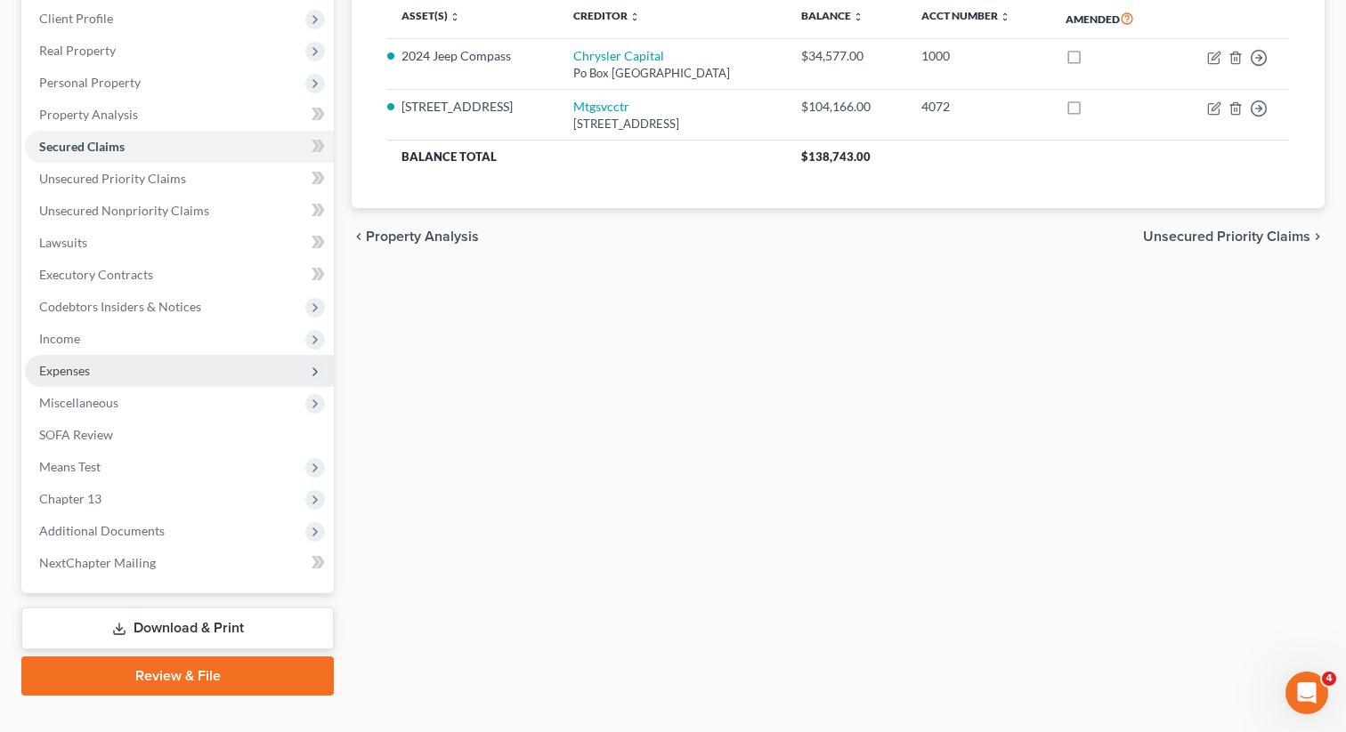
scroll to position [276, 0]
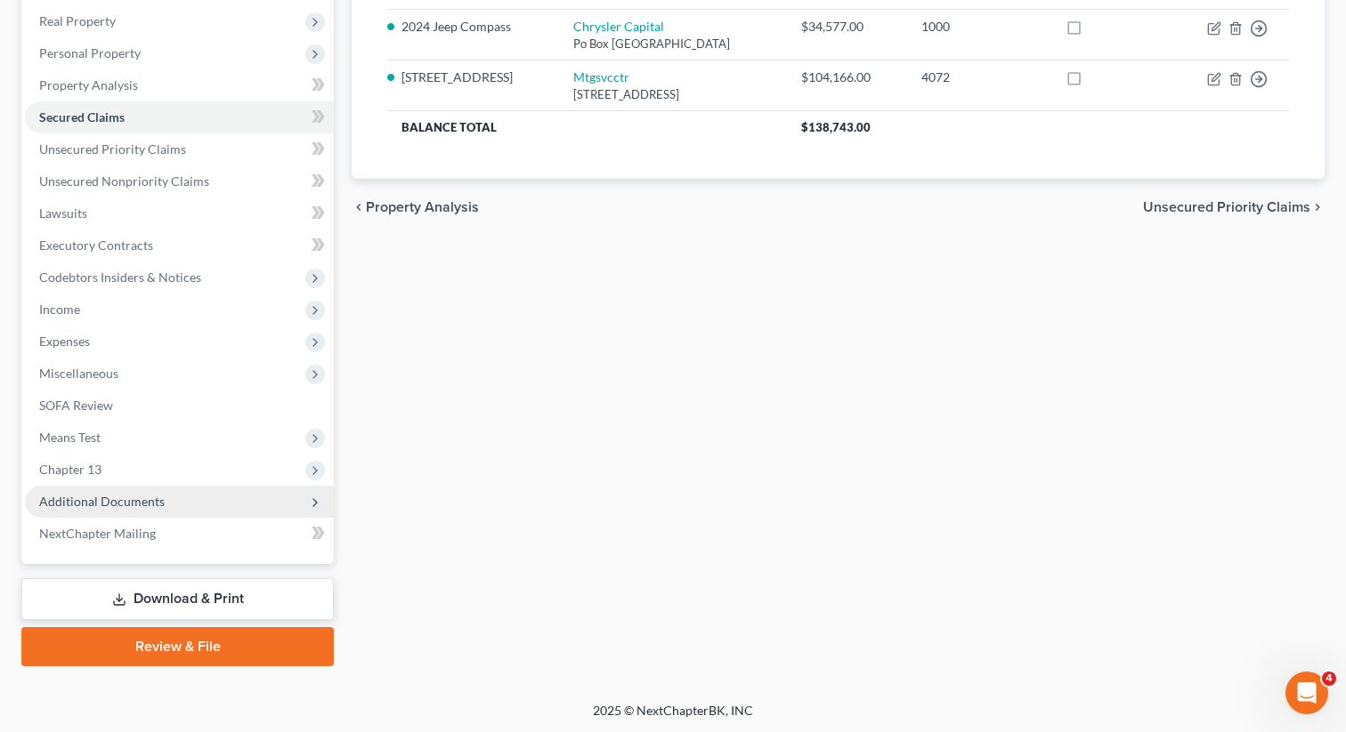
click at [181, 500] on span "Additional Documents" at bounding box center [179, 502] width 309 height 32
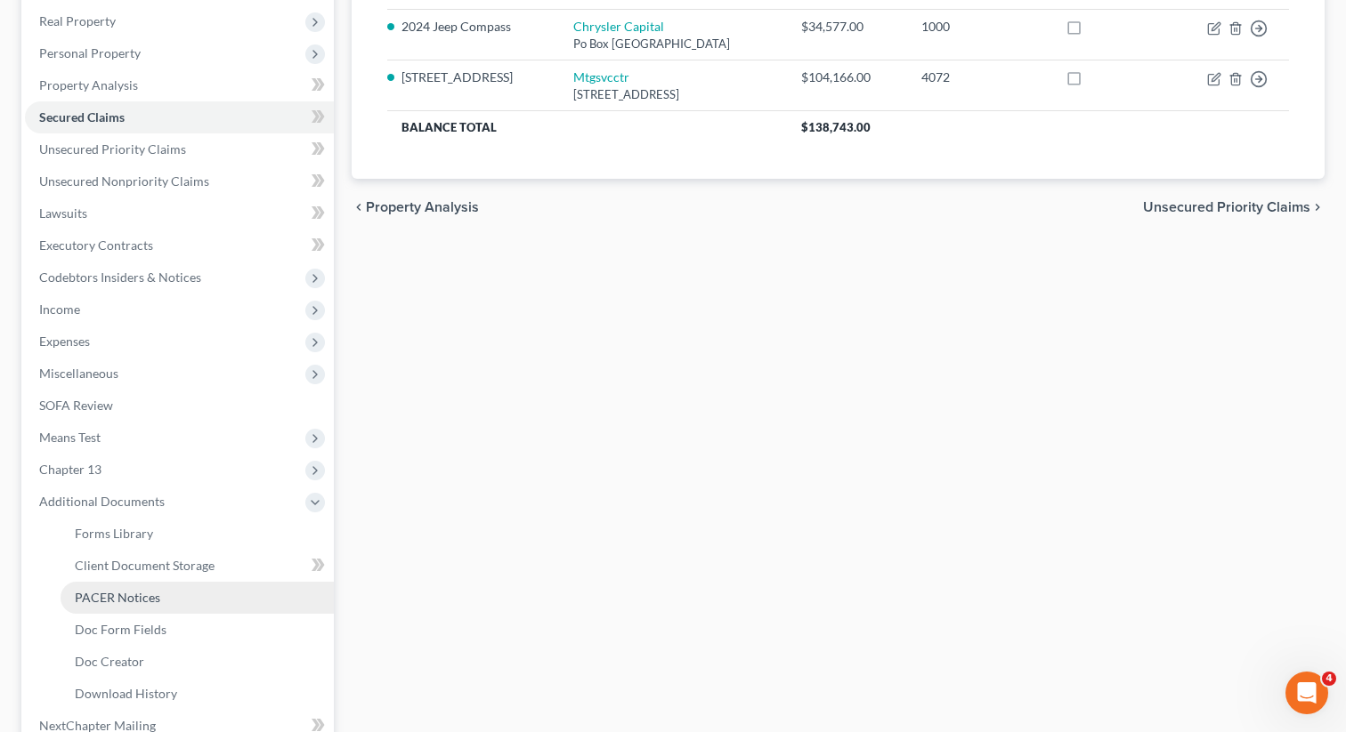
click at [142, 601] on span "PACER Notices" at bounding box center [117, 597] width 85 height 15
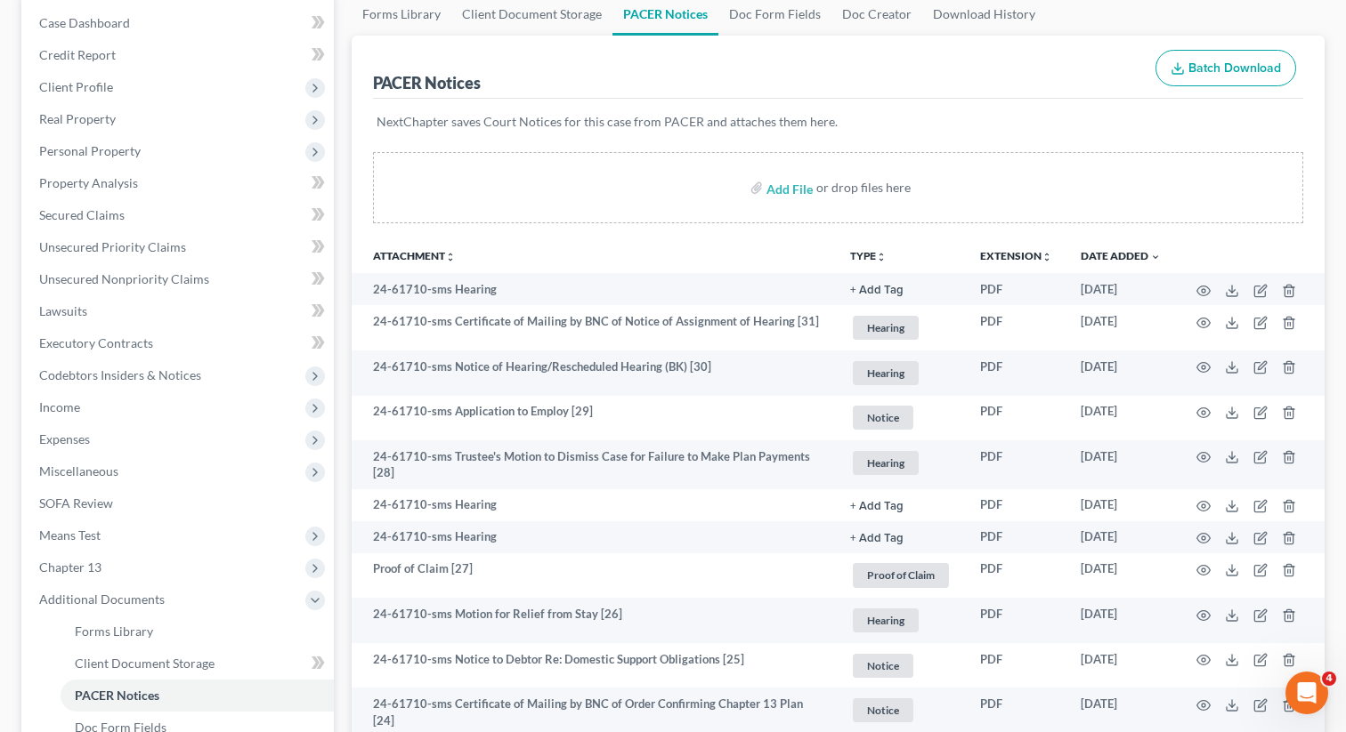
scroll to position [181, 0]
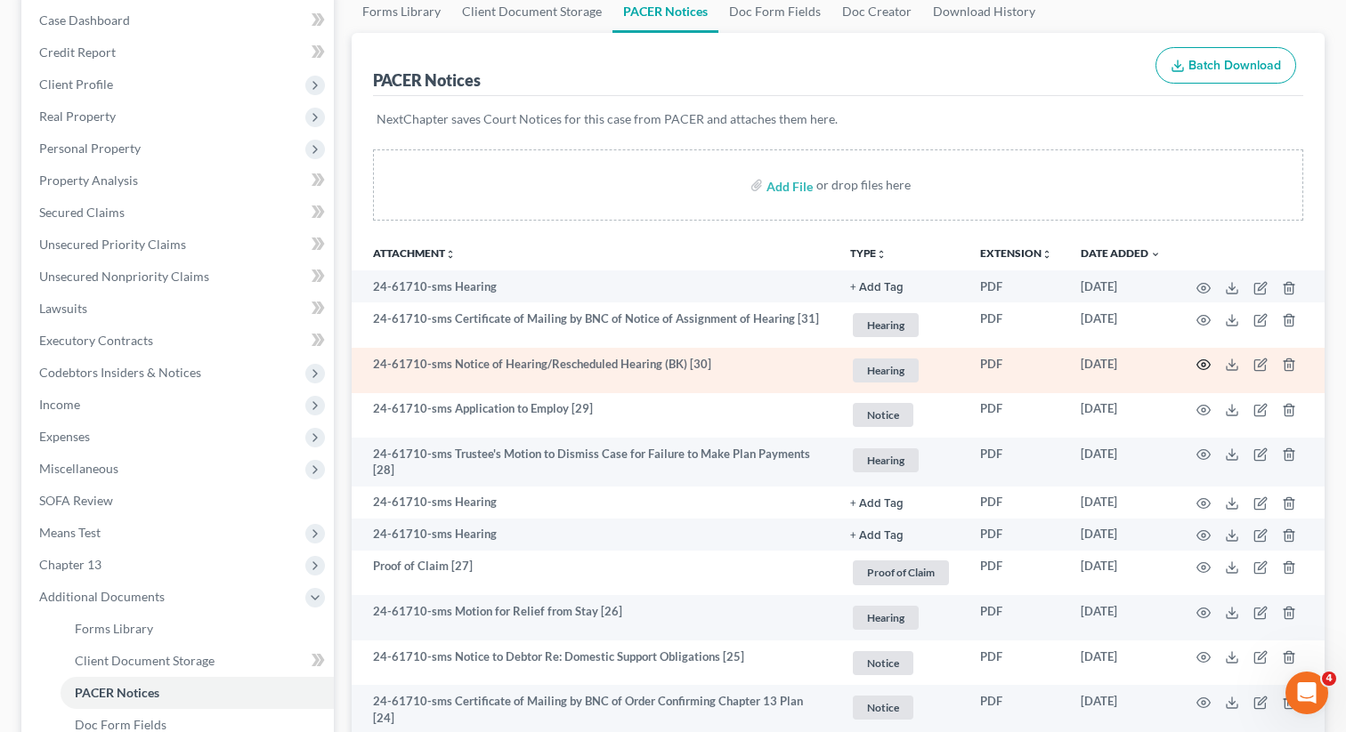
click at [1205, 360] on icon "button" at bounding box center [1203, 365] width 14 height 14
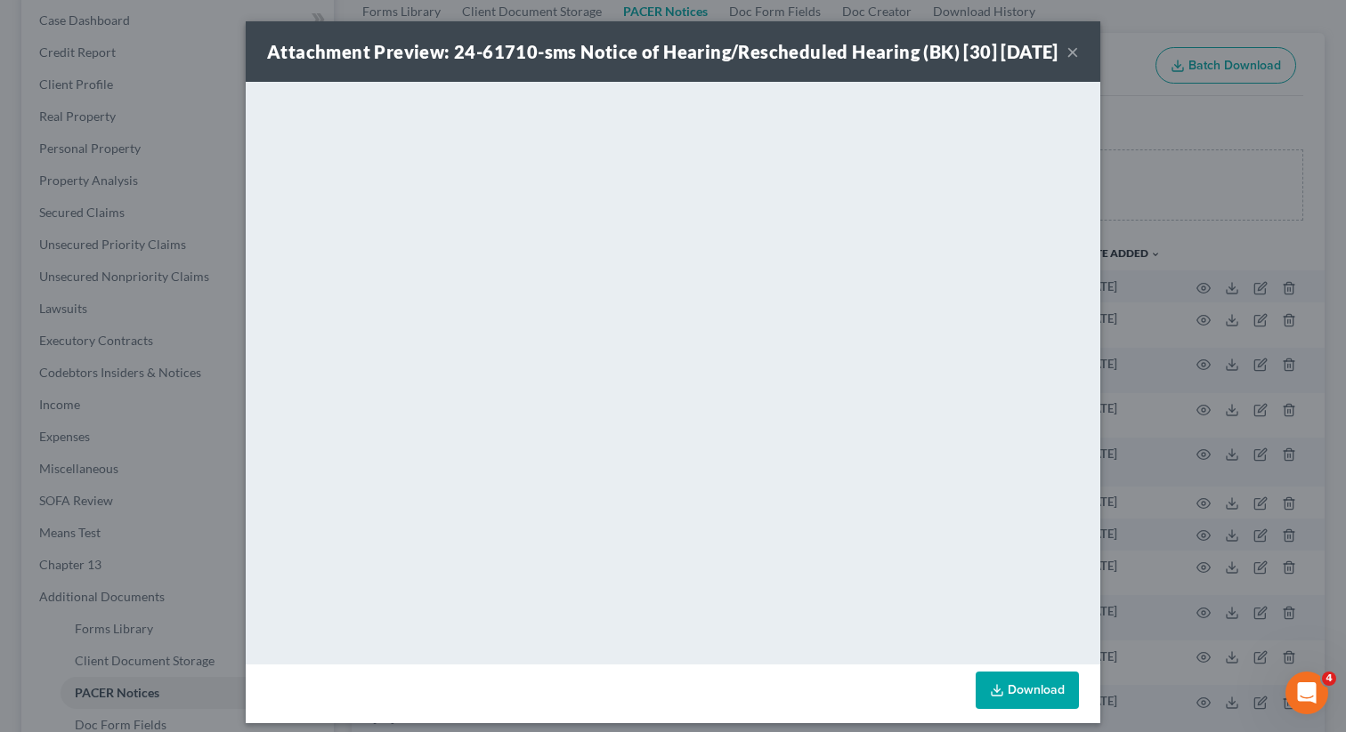
click at [1069, 60] on button "×" at bounding box center [1072, 51] width 12 height 21
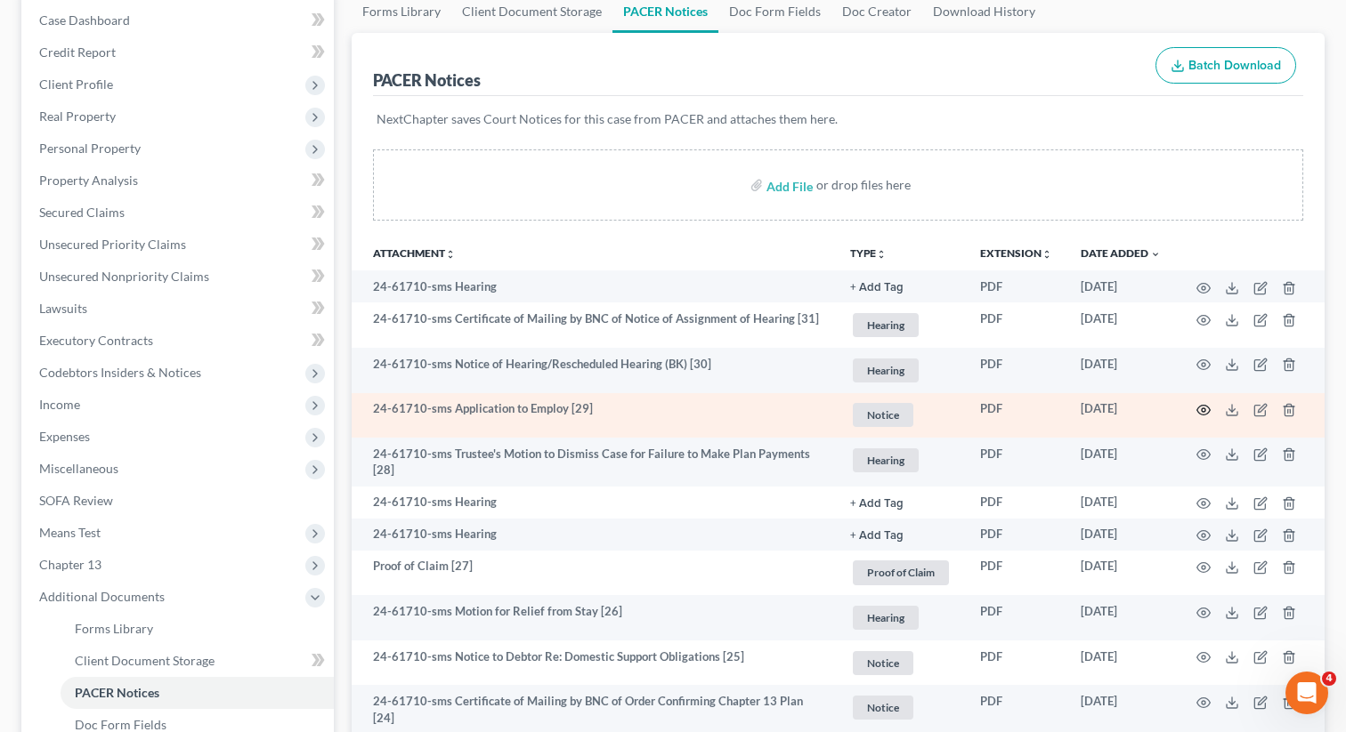
click at [1200, 410] on icon "button" at bounding box center [1203, 410] width 14 height 14
